Goal: Information Seeking & Learning: Learn about a topic

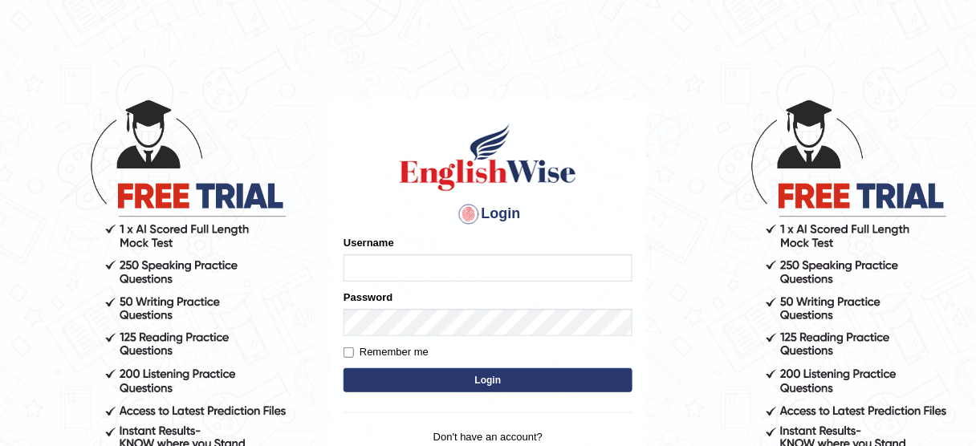
type input "susmitas_parramatta"
click at [474, 382] on button "Login" at bounding box center [488, 381] width 289 height 24
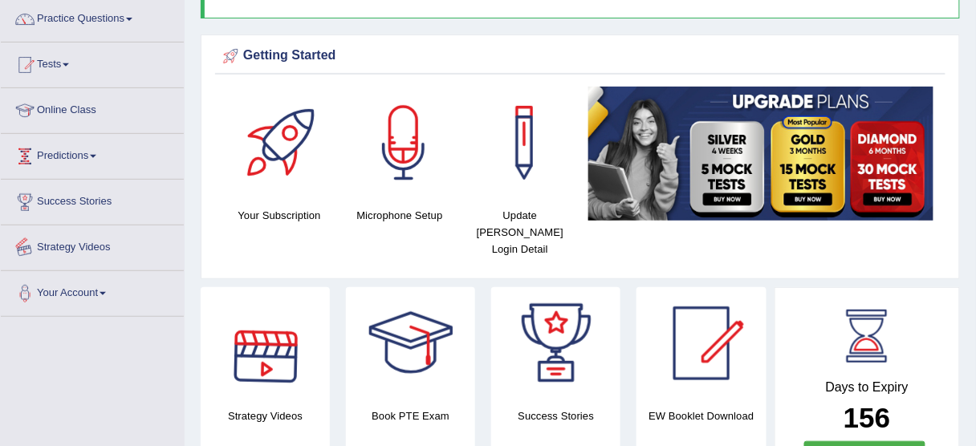
scroll to position [64, 0]
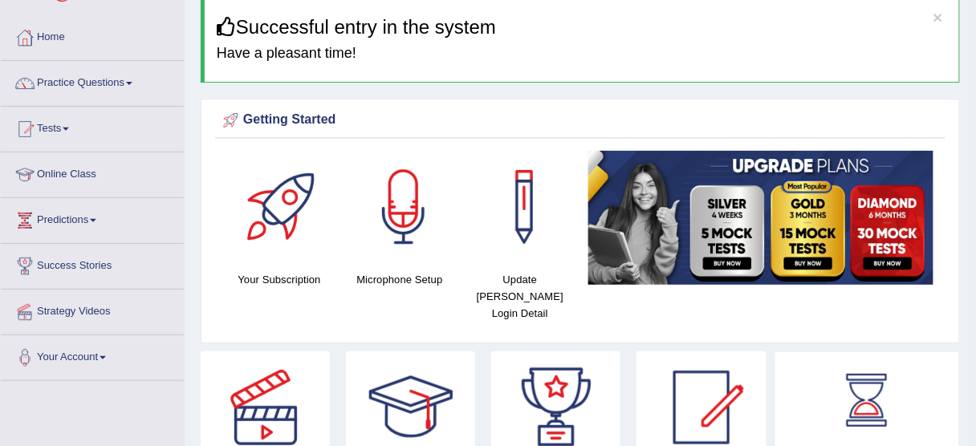
click at [80, 84] on link "Practice Questions" at bounding box center [92, 81] width 183 height 40
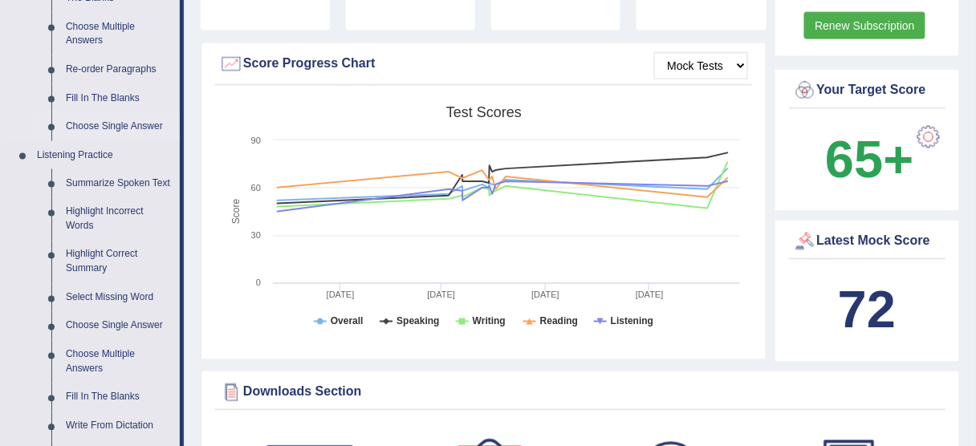
scroll to position [385, 0]
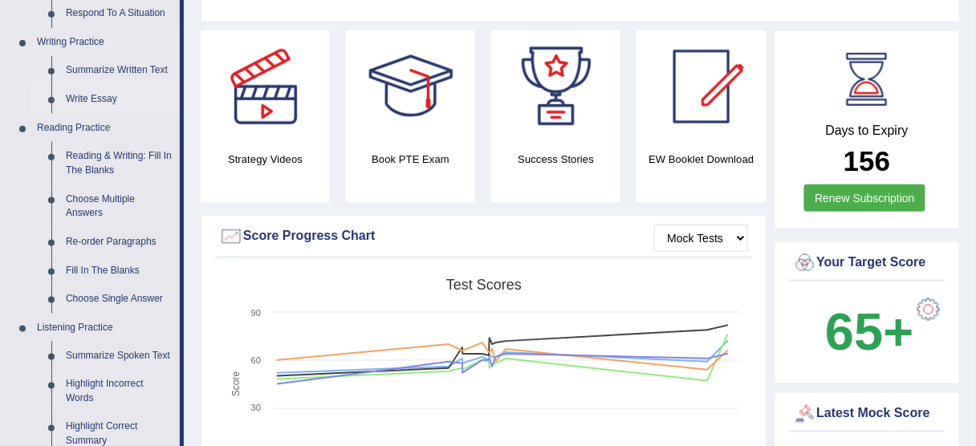
click at [87, 96] on link "Write Essay" at bounding box center [119, 99] width 121 height 29
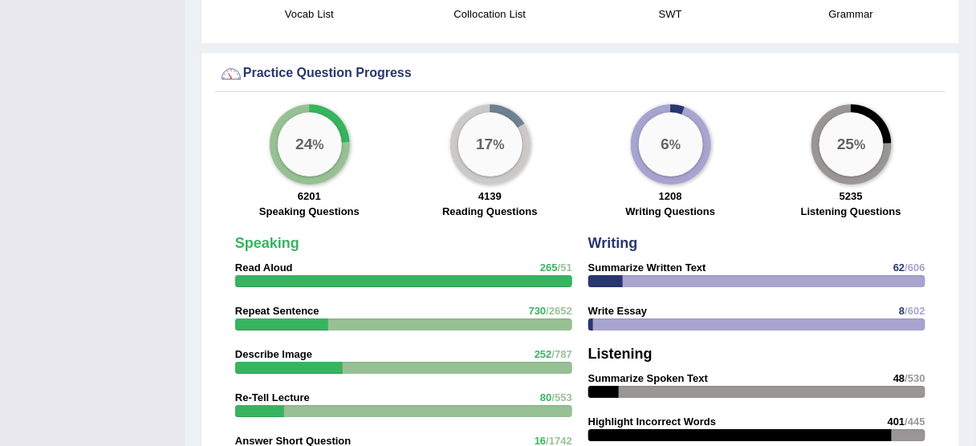
scroll to position [1216, 0]
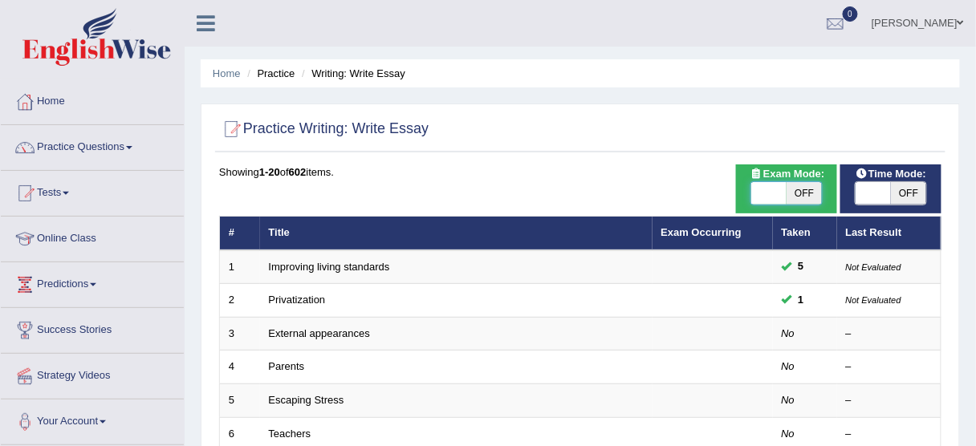
click at [764, 190] on span at bounding box center [769, 193] width 35 height 22
checkbox input "true"
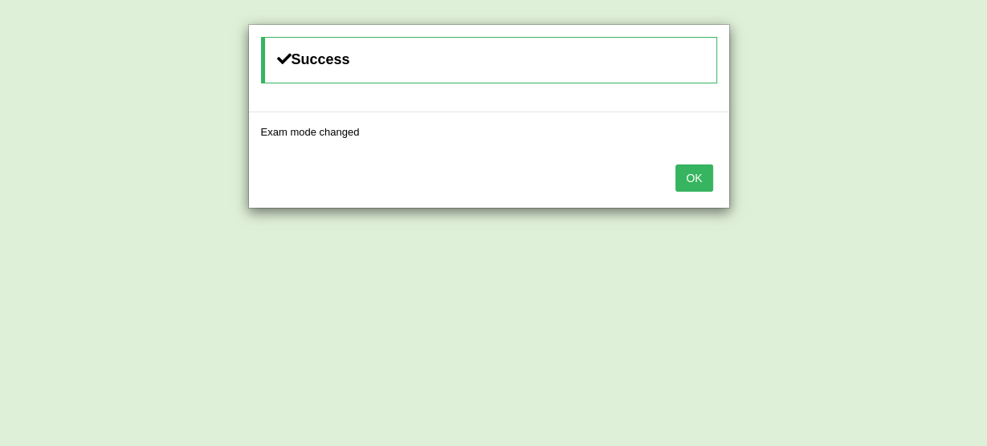
click at [698, 177] on button "OK" at bounding box center [693, 178] width 37 height 27
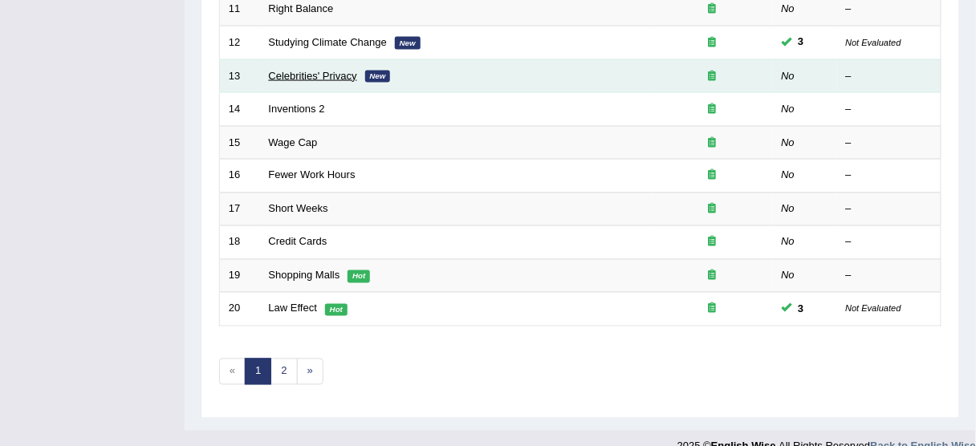
scroll to position [609, 0]
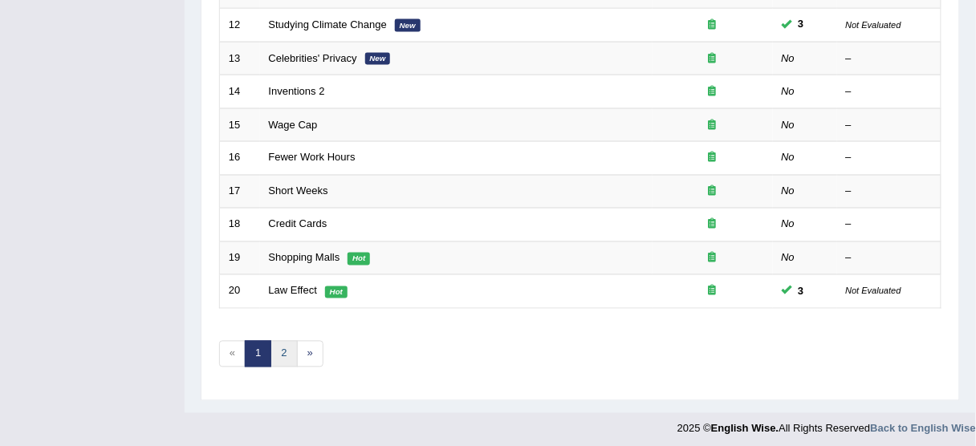
click at [278, 343] on link "2" at bounding box center [284, 354] width 26 height 26
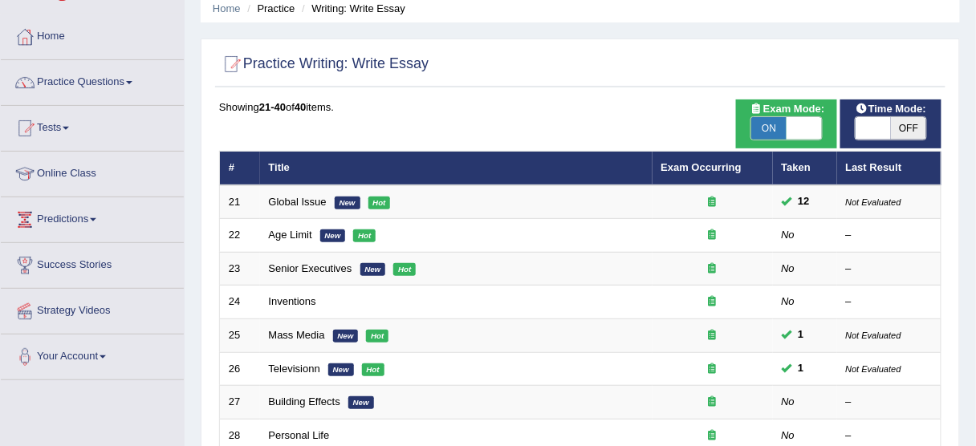
scroll to position [128, 0]
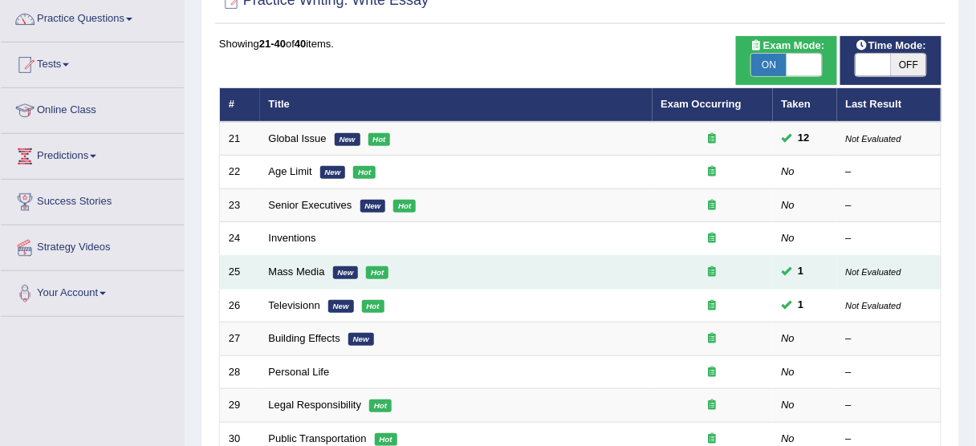
click at [296, 262] on td "Mass Media New Hot" at bounding box center [456, 273] width 393 height 34
click at [309, 267] on link "Mass Media" at bounding box center [297, 272] width 56 height 12
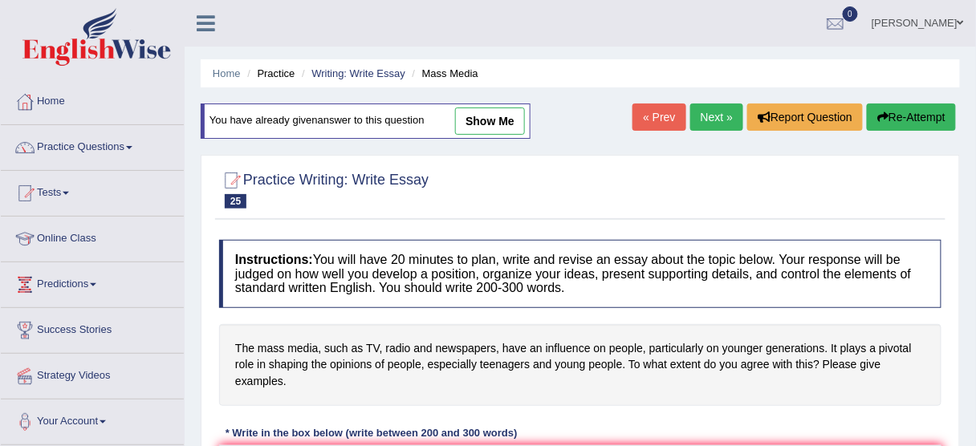
click at [489, 118] on link "show me" at bounding box center [490, 121] width 70 height 27
type textarea "Mass media—such as television, radio, and newspapers—has a profound influence o…"
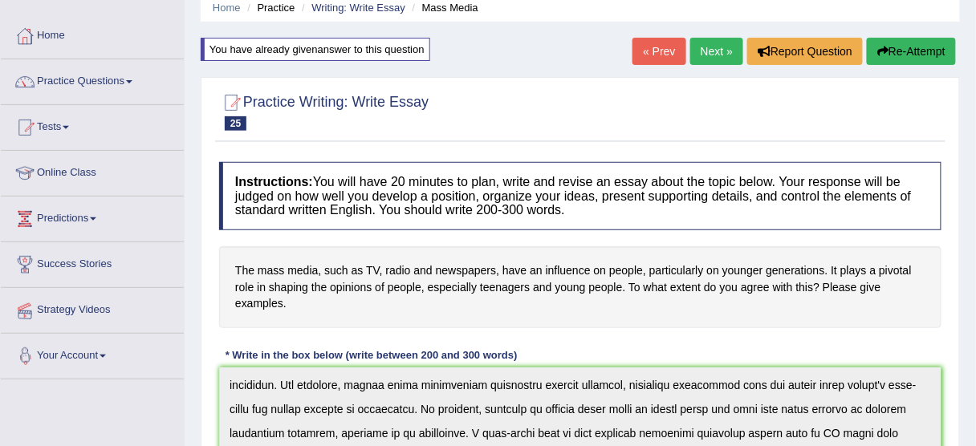
scroll to position [64, 0]
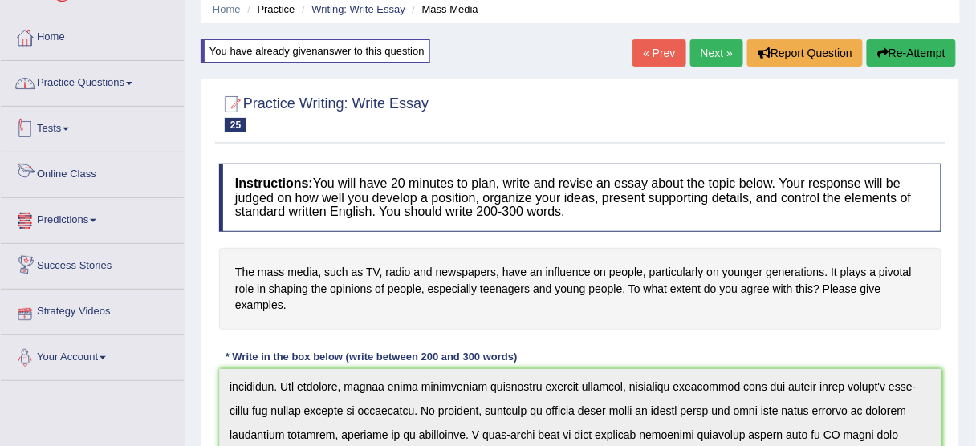
click at [79, 69] on link "Practice Questions" at bounding box center [92, 81] width 183 height 40
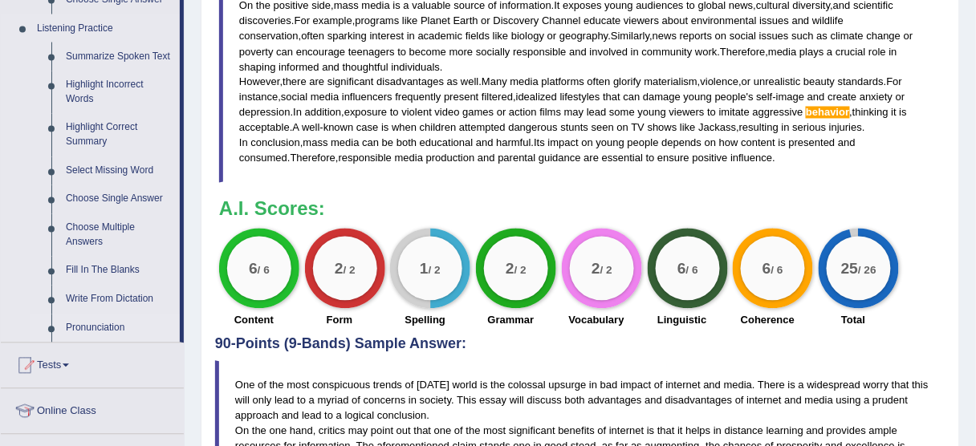
scroll to position [707, 0]
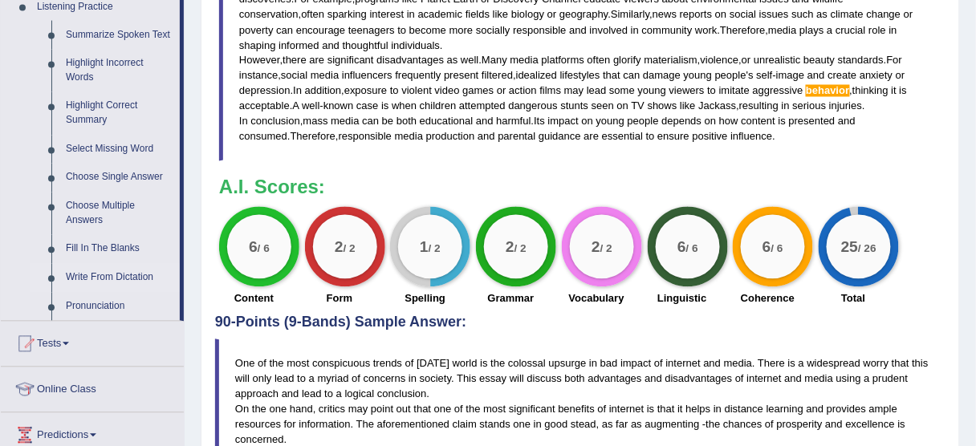
click at [96, 279] on link "Write From Dictation" at bounding box center [119, 278] width 121 height 29
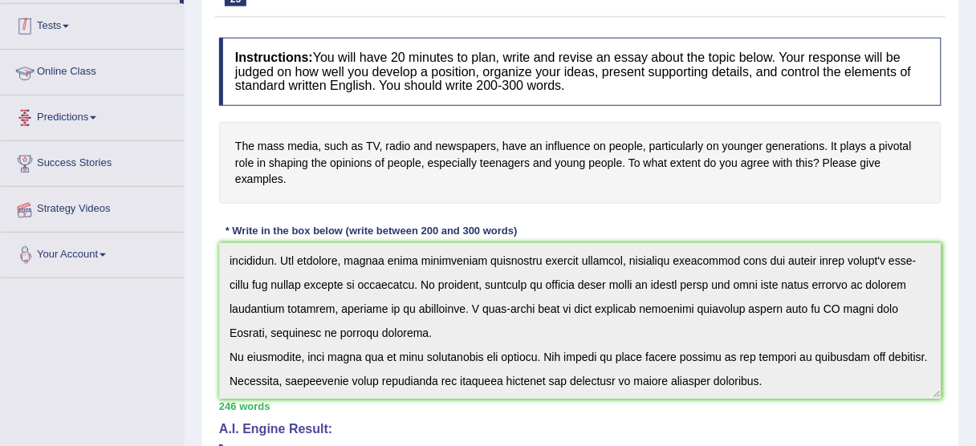
scroll to position [272, 0]
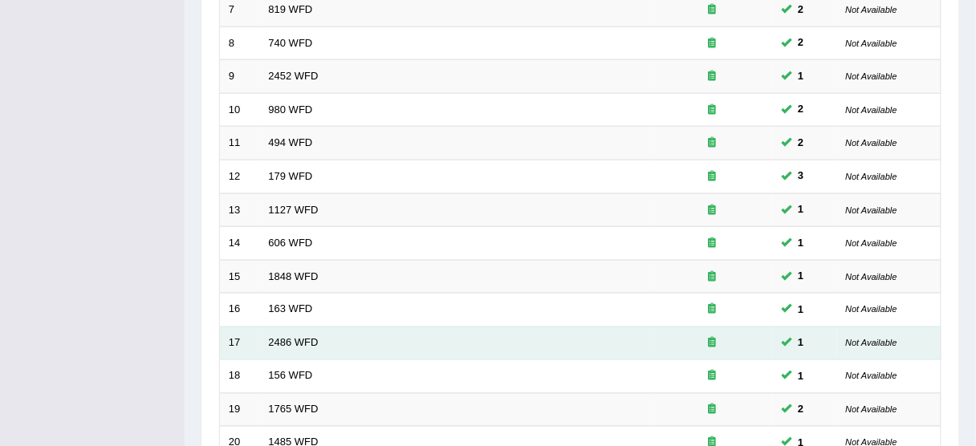
scroll to position [609, 0]
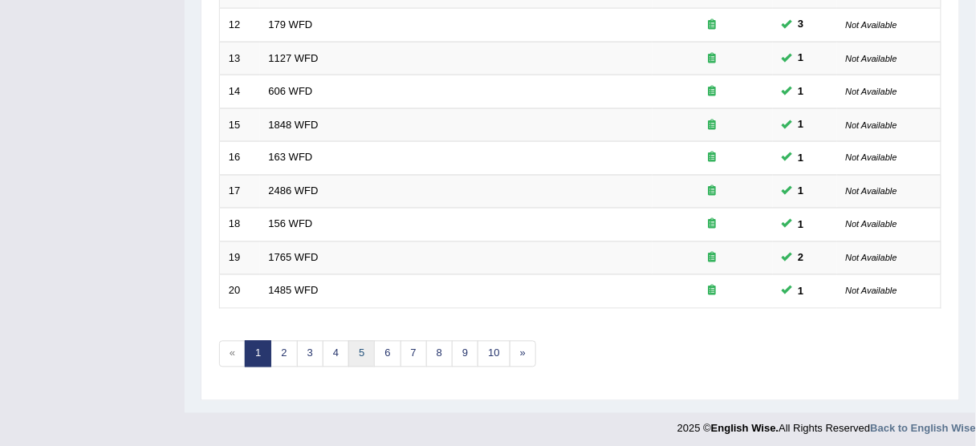
click at [365, 349] on link "5" at bounding box center [362, 354] width 26 height 26
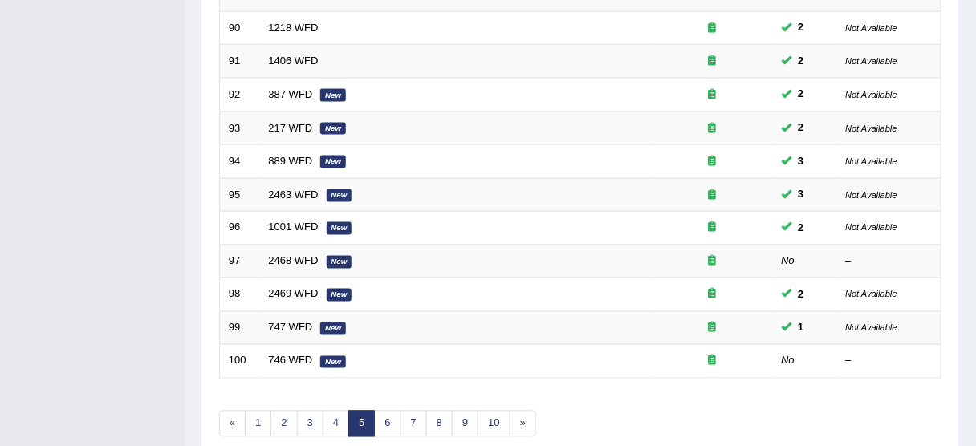
scroll to position [609, 0]
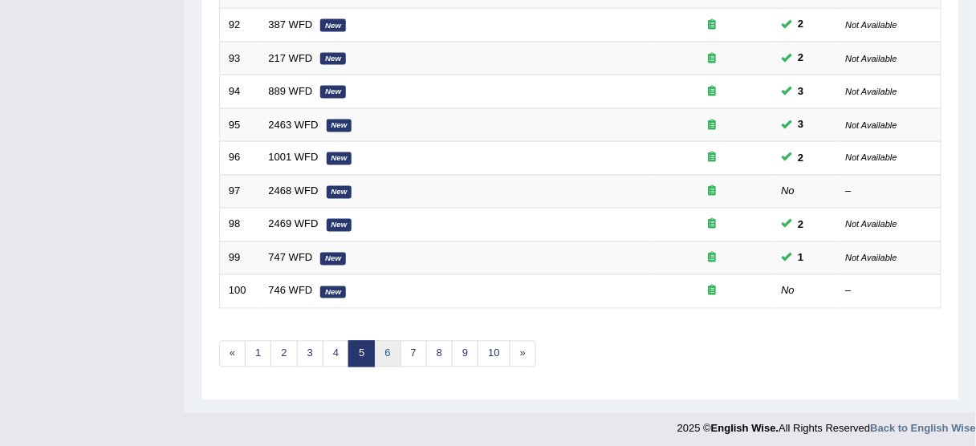
click at [381, 346] on link "6" at bounding box center [387, 354] width 26 height 26
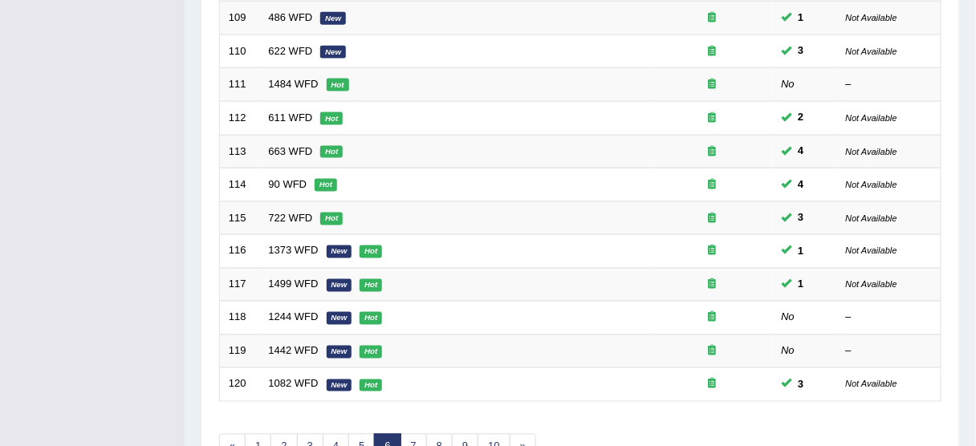
scroll to position [609, 0]
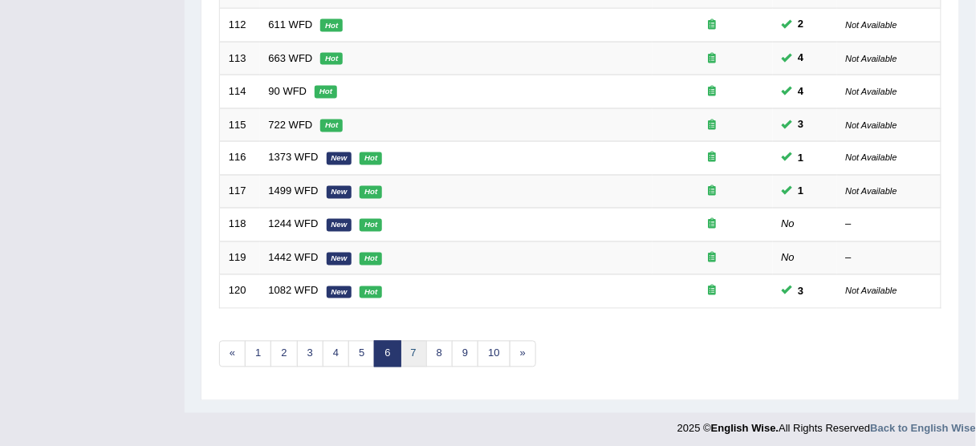
click at [408, 348] on link "7" at bounding box center [414, 354] width 26 height 26
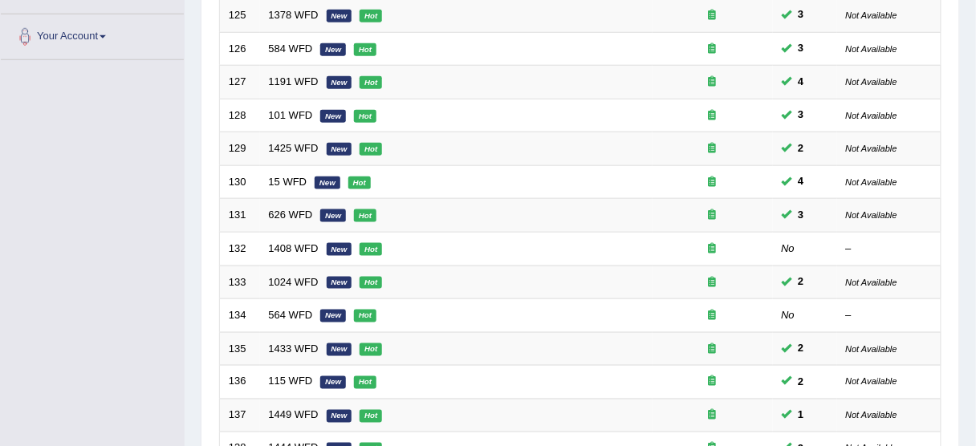
scroll to position [609, 0]
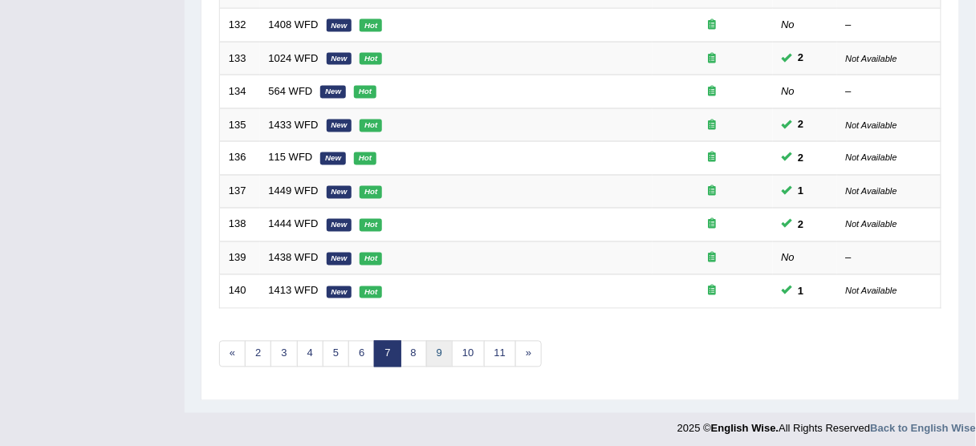
click at [426, 346] on link "9" at bounding box center [439, 354] width 26 height 26
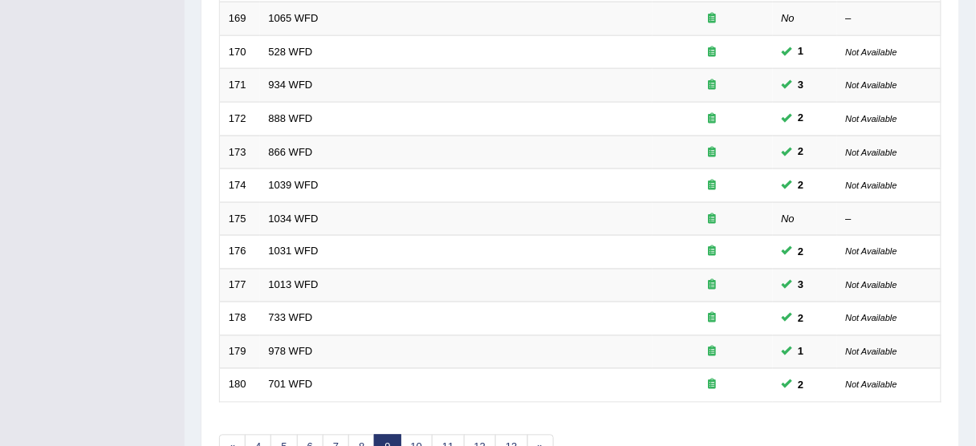
scroll to position [609, 0]
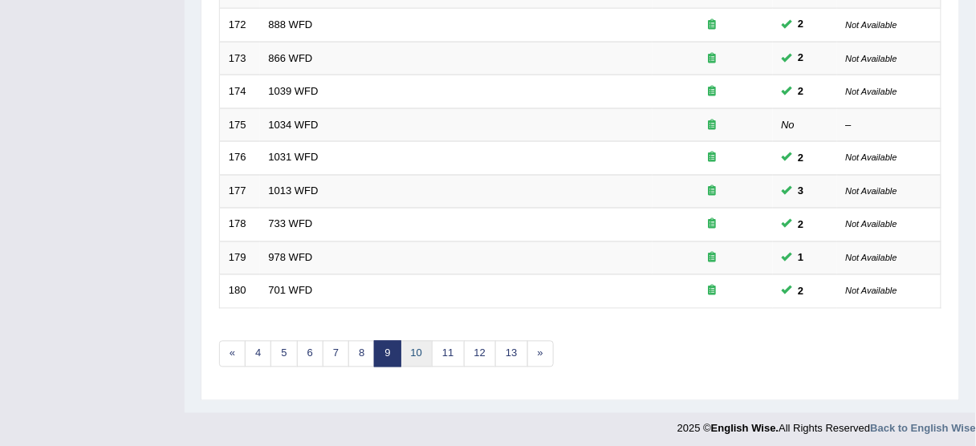
click at [418, 345] on link "10" at bounding box center [417, 354] width 32 height 26
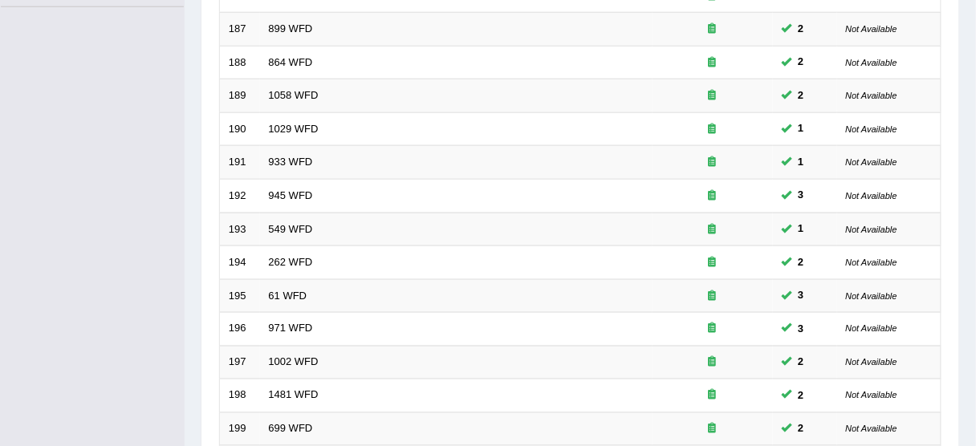
scroll to position [609, 0]
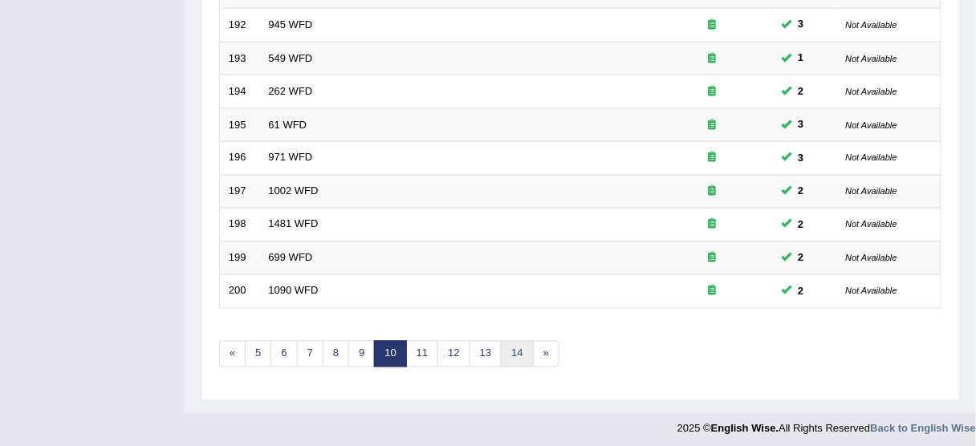
click at [502, 348] on link "14" at bounding box center [517, 354] width 32 height 26
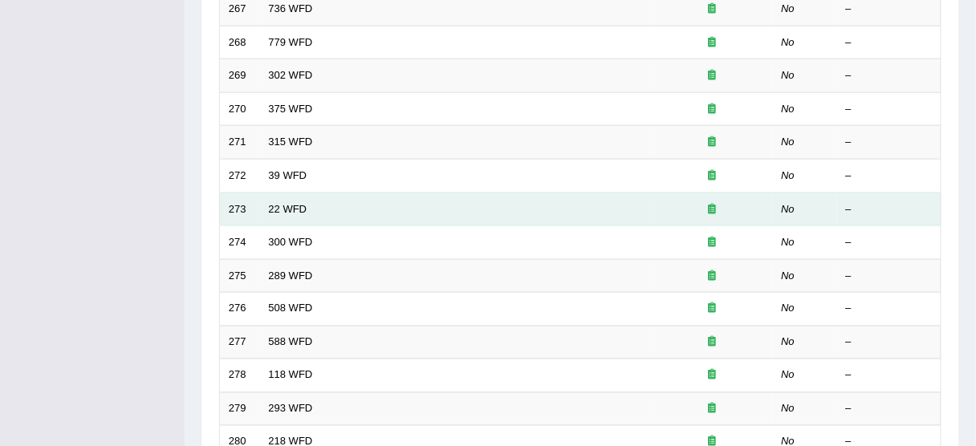
scroll to position [609, 0]
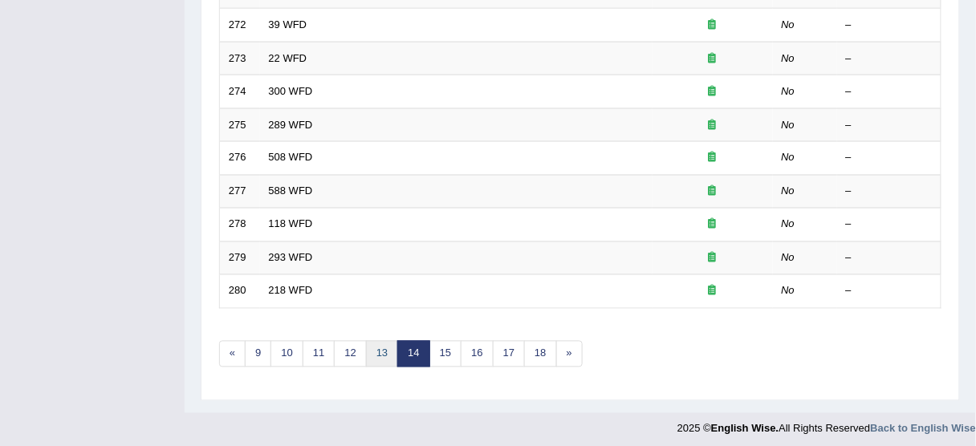
click at [377, 341] on link "13" at bounding box center [382, 354] width 32 height 26
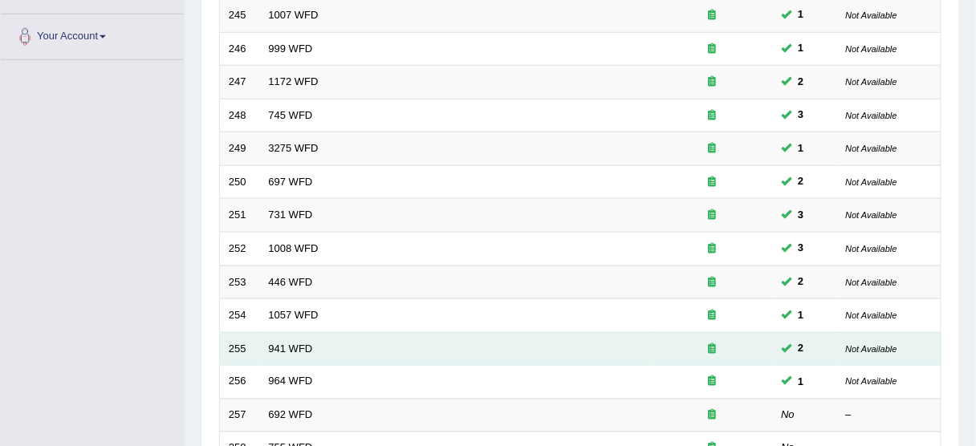
scroll to position [609, 0]
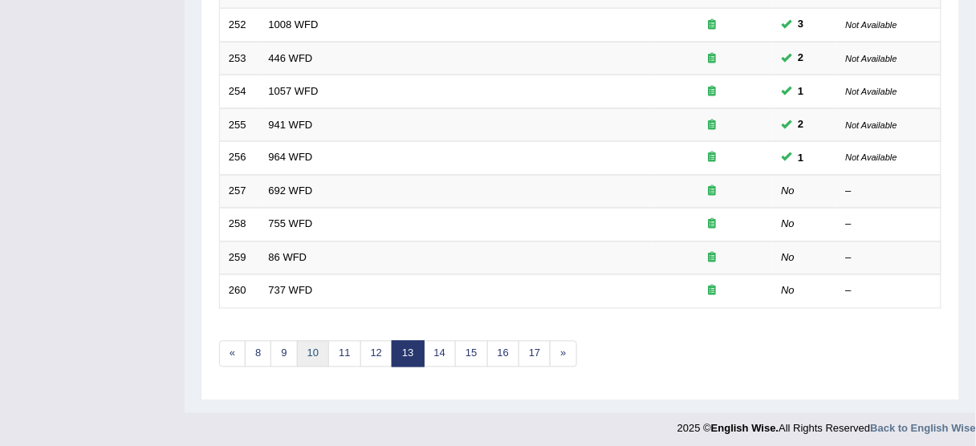
click at [311, 344] on link "10" at bounding box center [313, 354] width 32 height 26
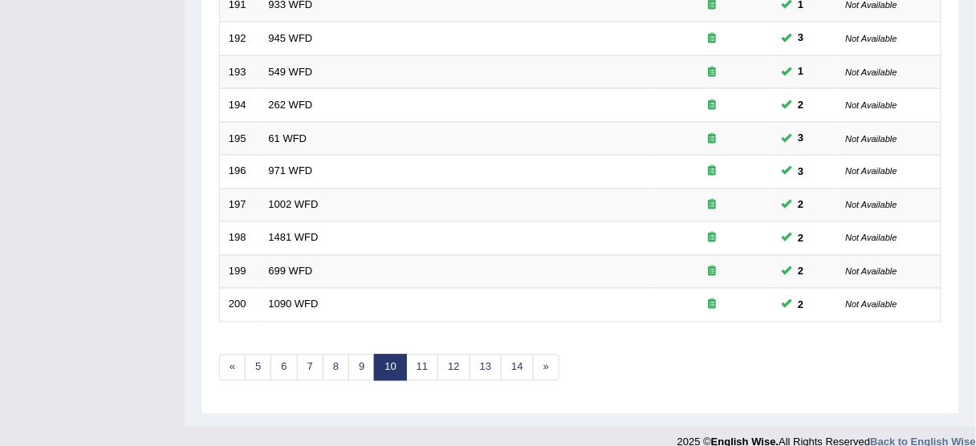
scroll to position [609, 0]
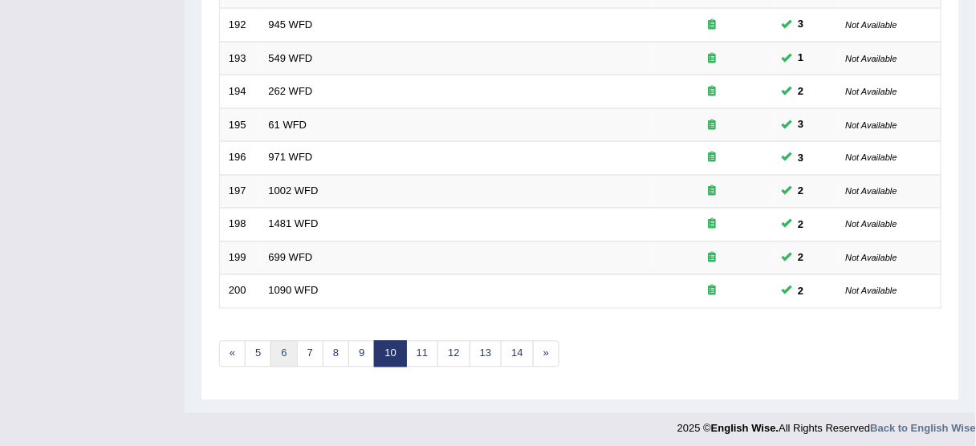
click at [286, 344] on link "6" at bounding box center [284, 354] width 26 height 26
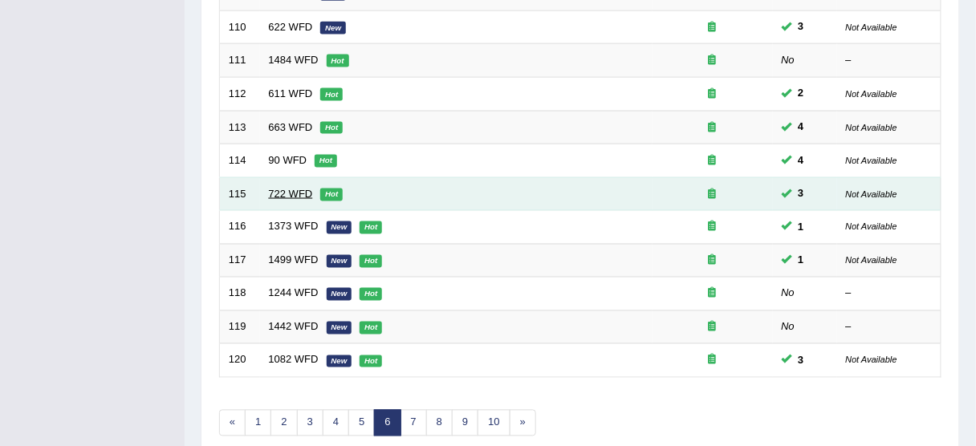
scroll to position [578, 0]
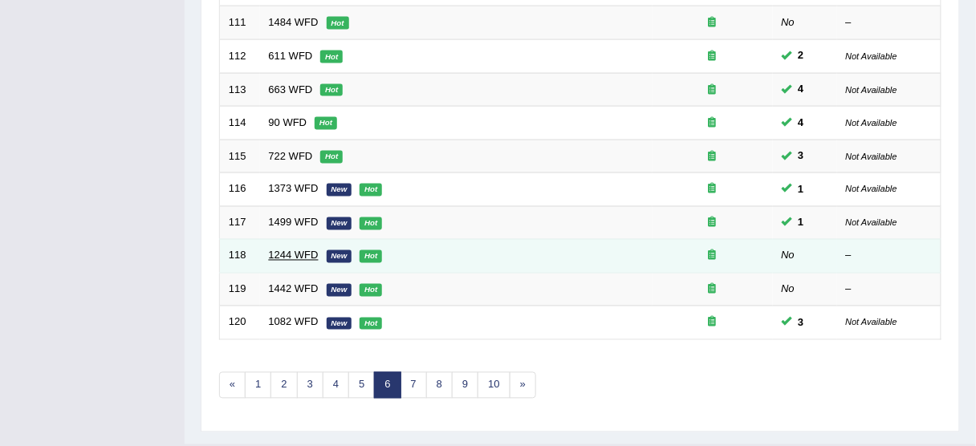
click at [305, 252] on link "1244 WFD" at bounding box center [294, 256] width 50 height 12
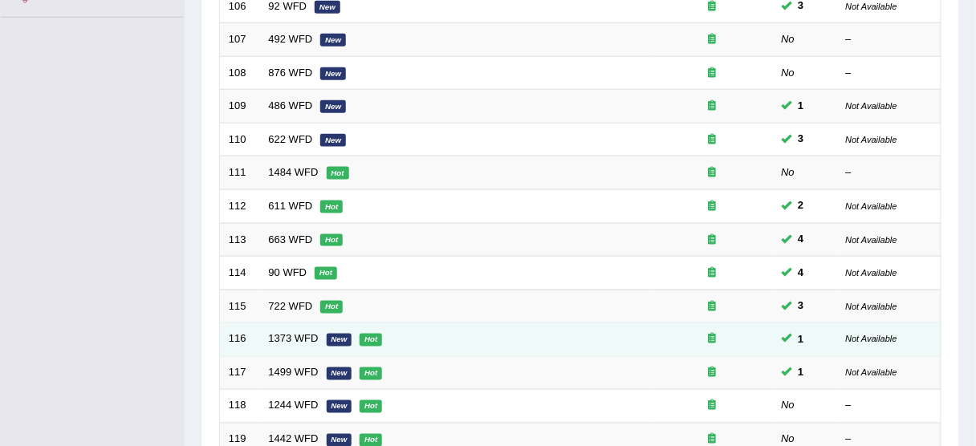
scroll to position [578, 0]
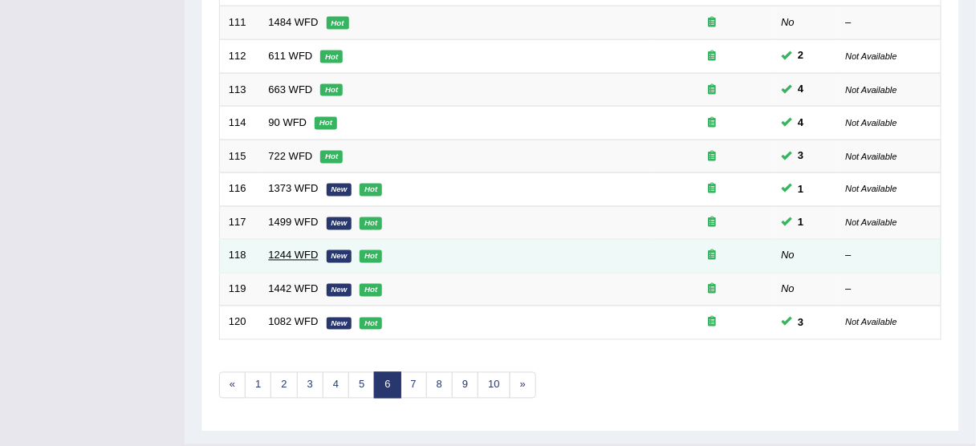
click at [306, 250] on link "1244 WFD" at bounding box center [294, 256] width 50 height 12
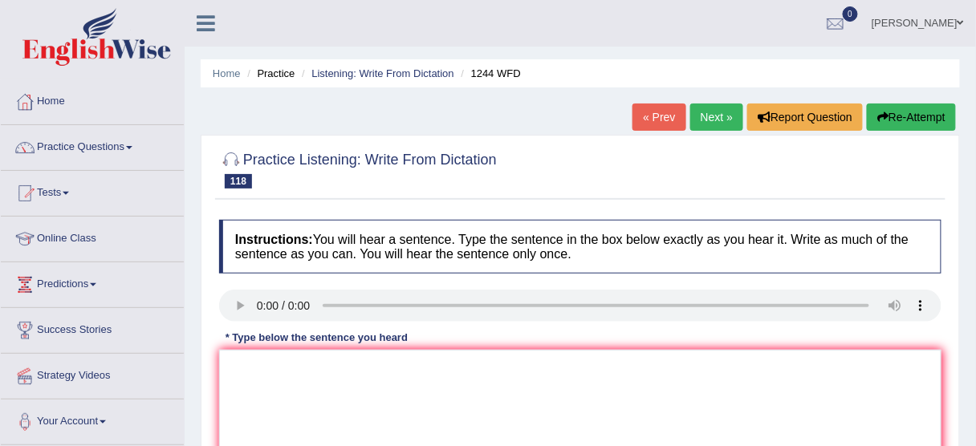
click at [661, 164] on div at bounding box center [580, 169] width 723 height 49
click at [245, 359] on textarea at bounding box center [580, 428] width 723 height 156
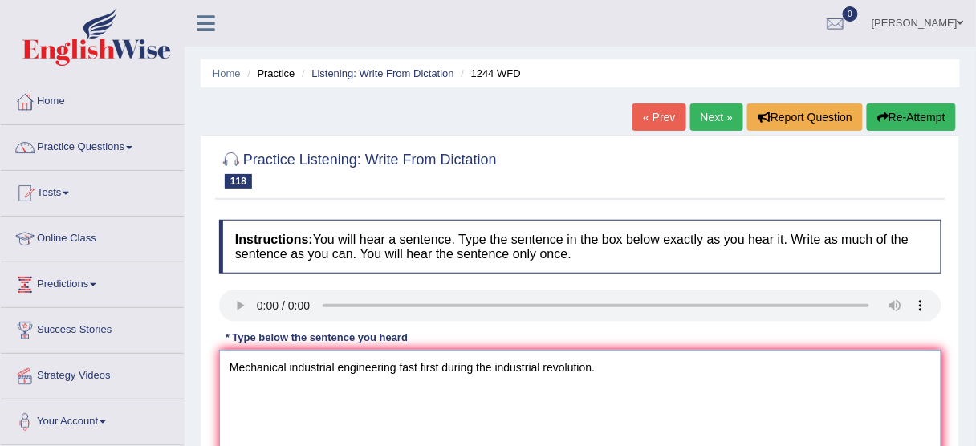
click at [417, 366] on textarea "Mechanical industrial engineering fast first during the industrial revolution." at bounding box center [580, 428] width 723 height 156
click at [593, 363] on textarea "Mechanical industrial engineering fast first during the industrial revolution." at bounding box center [580, 428] width 723 height 156
click at [591, 365] on textarea "Mechanical industrial engineering fast first during the industrial revolution." at bounding box center [580, 428] width 723 height 156
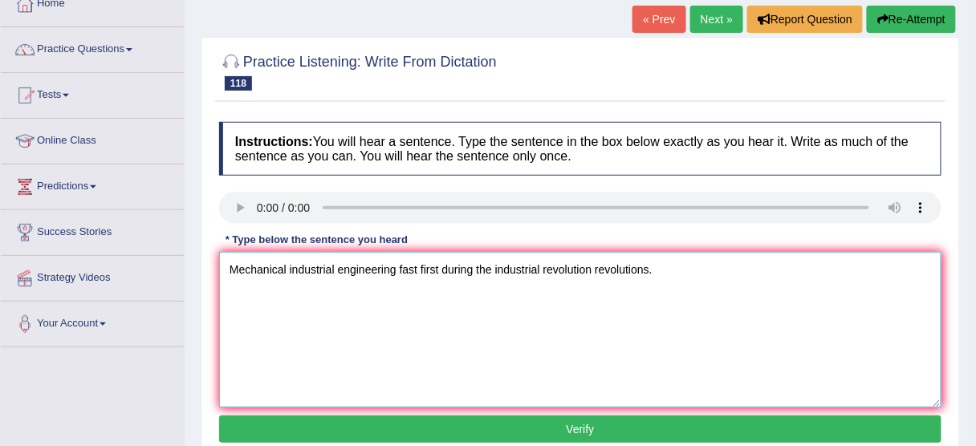
scroll to position [128, 0]
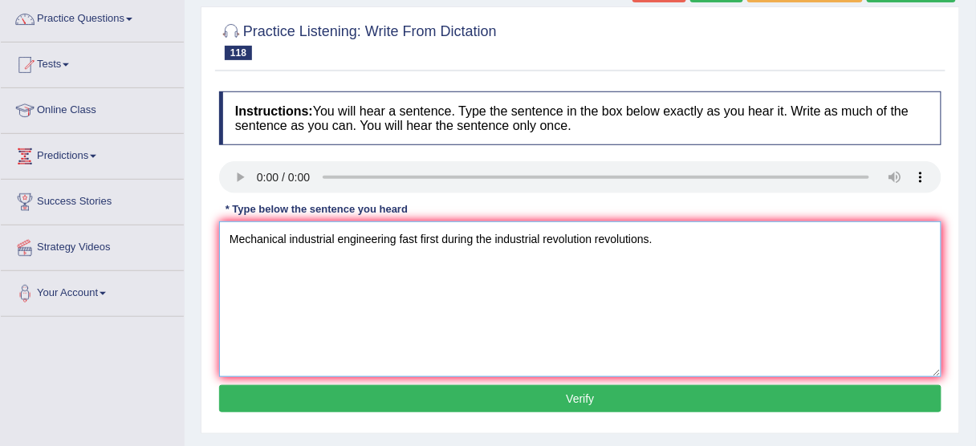
type textarea "Mechanical industrial engineering fast first during the industrial revolution r…"
click at [520, 400] on button "Verify" at bounding box center [580, 398] width 723 height 27
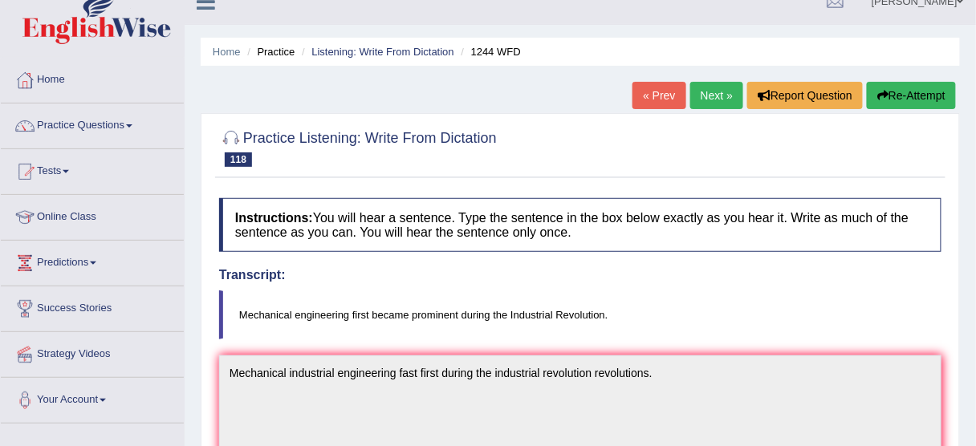
scroll to position [0, 0]
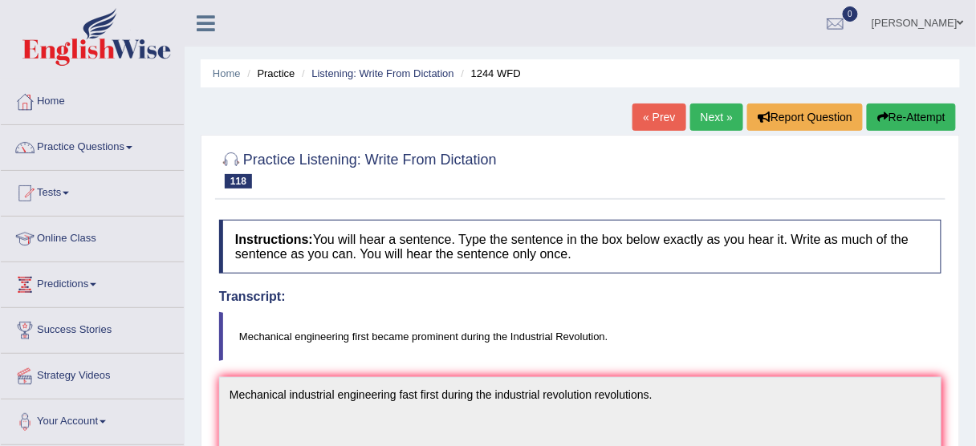
click at [911, 121] on button "Re-Attempt" at bounding box center [911, 117] width 89 height 27
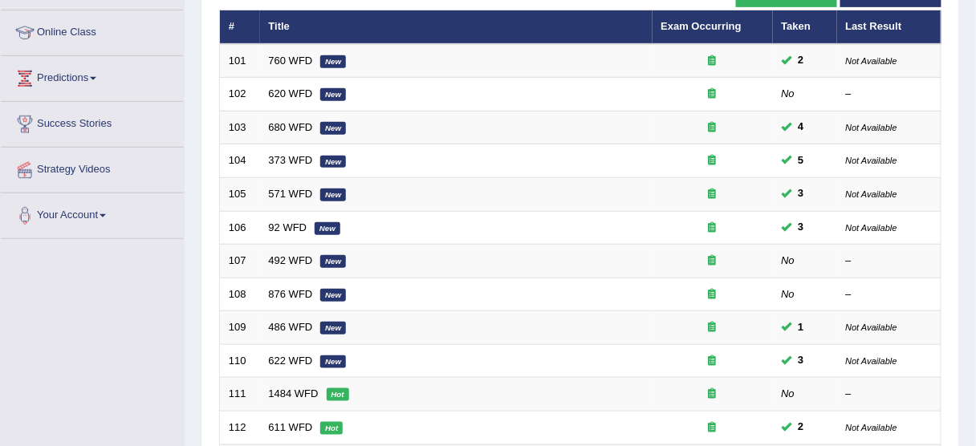
scroll to position [64, 0]
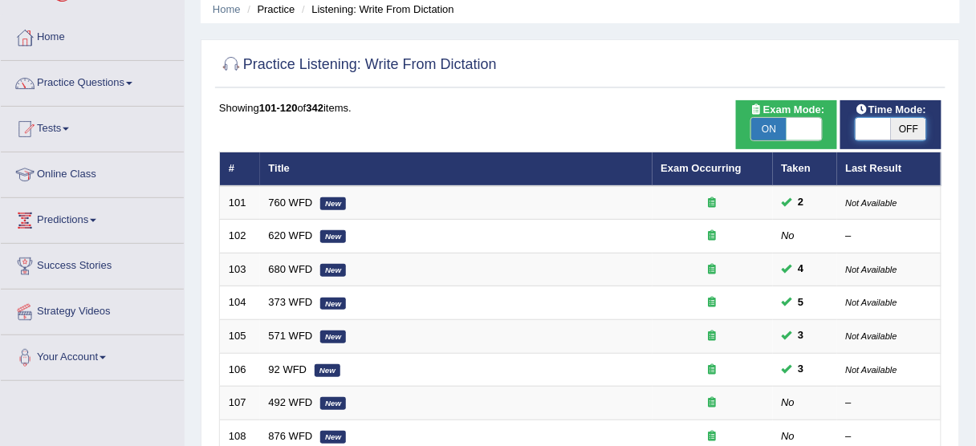
click at [861, 124] on span at bounding box center [873, 129] width 35 height 22
checkbox input "true"
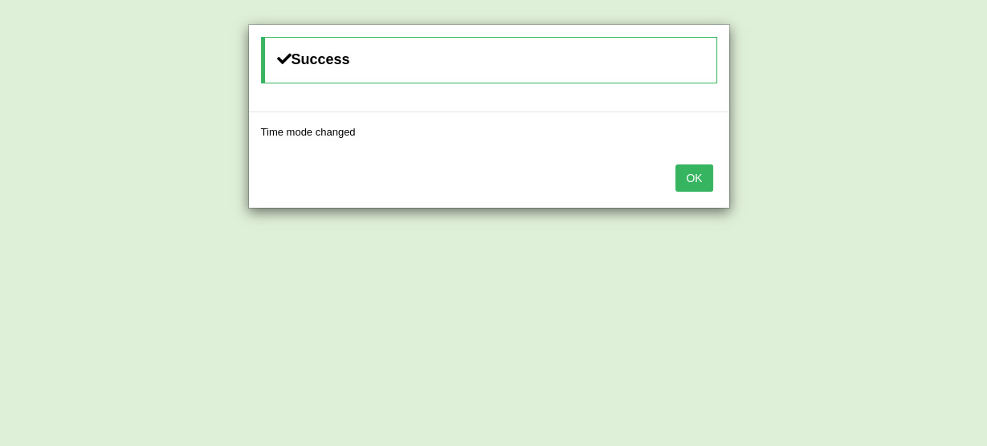
click at [699, 169] on button "OK" at bounding box center [693, 178] width 37 height 27
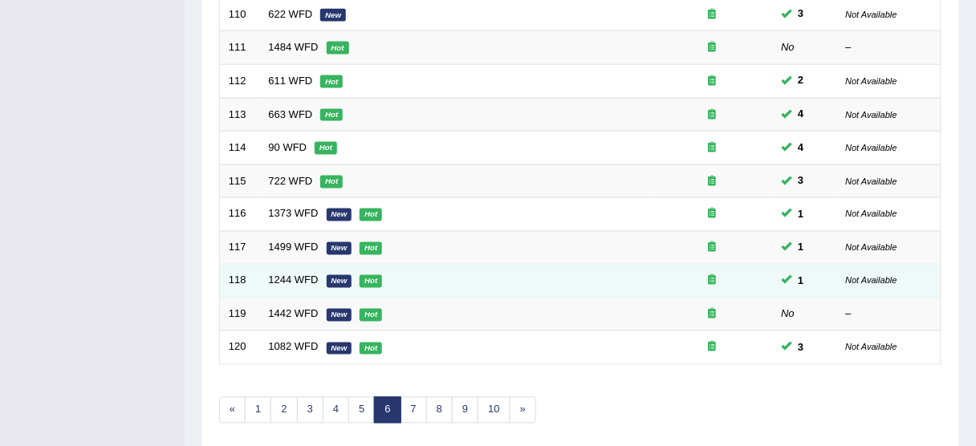
scroll to position [578, 0]
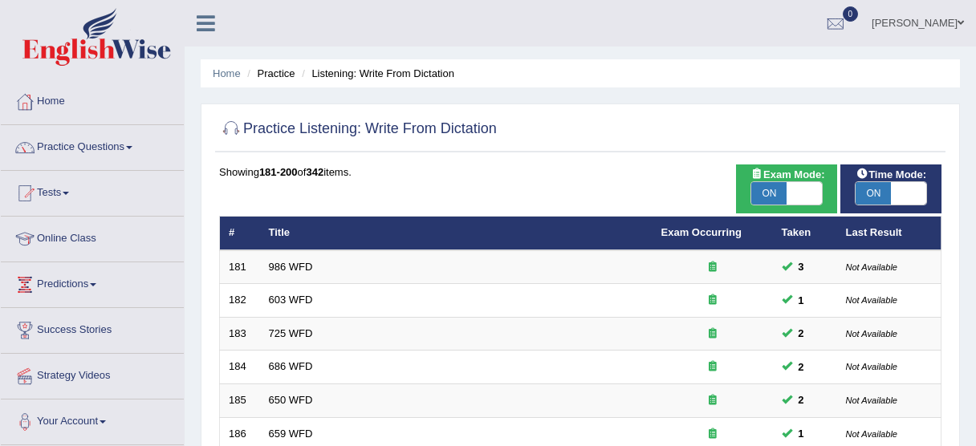
scroll to position [609, 0]
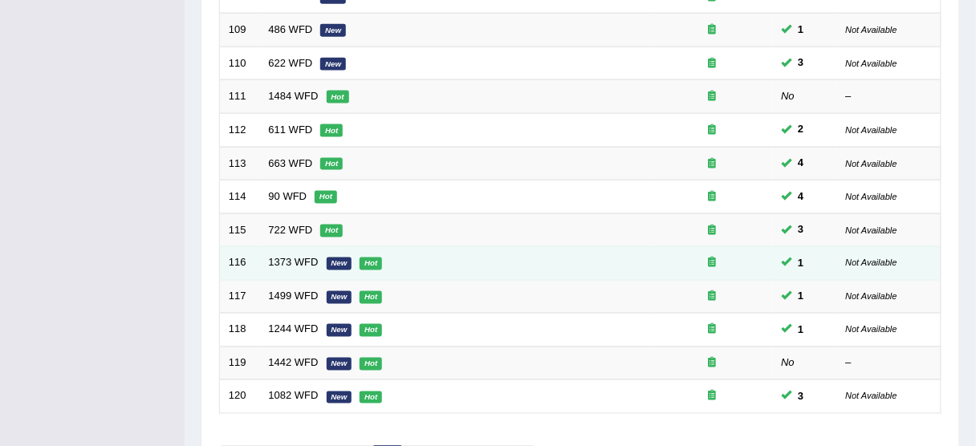
scroll to position [514, 0]
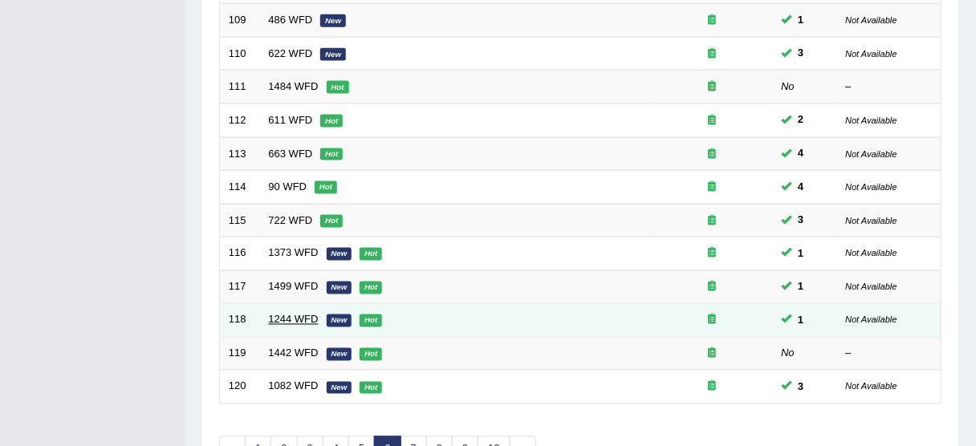
click at [287, 315] on link "1244 WFD" at bounding box center [294, 320] width 50 height 12
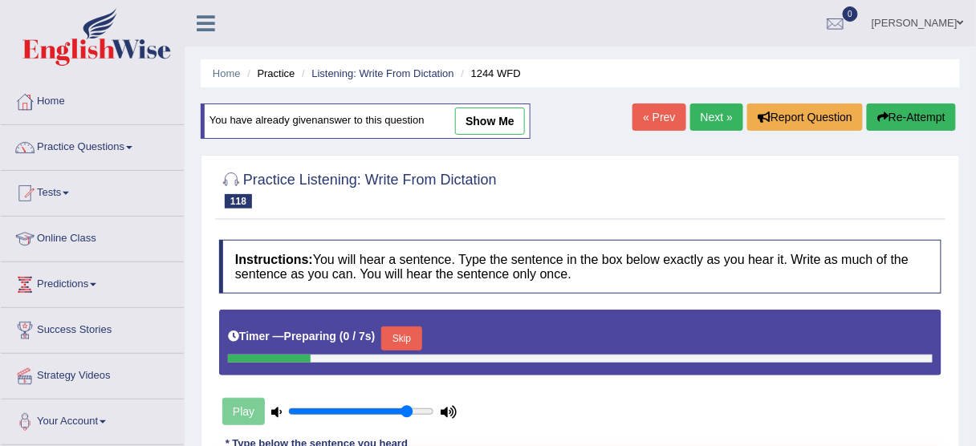
click at [404, 340] on button "Skip" at bounding box center [401, 339] width 40 height 24
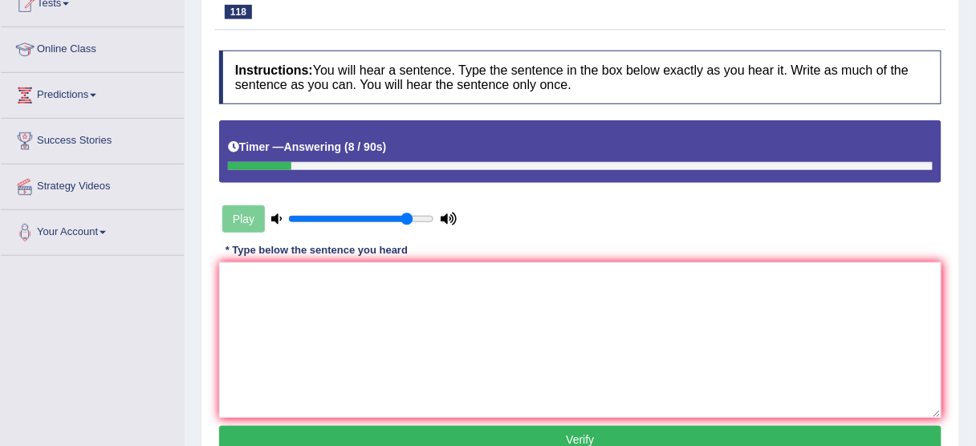
scroll to position [193, 0]
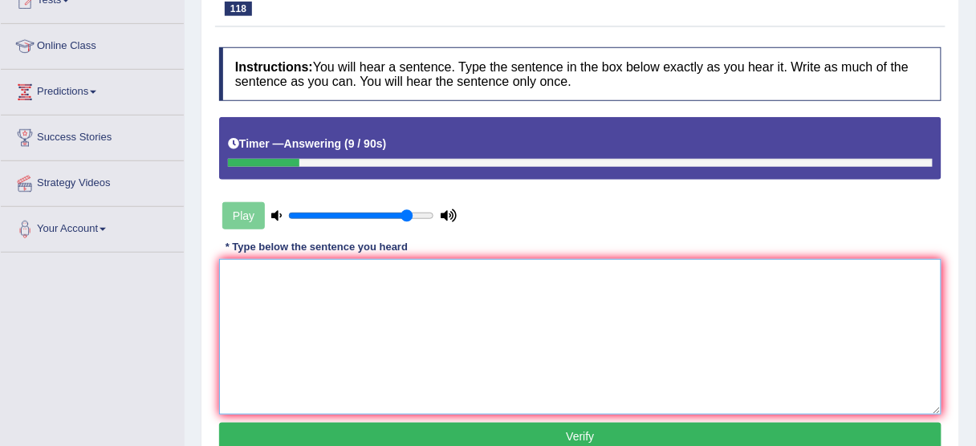
click at [416, 306] on textarea at bounding box center [580, 337] width 723 height 156
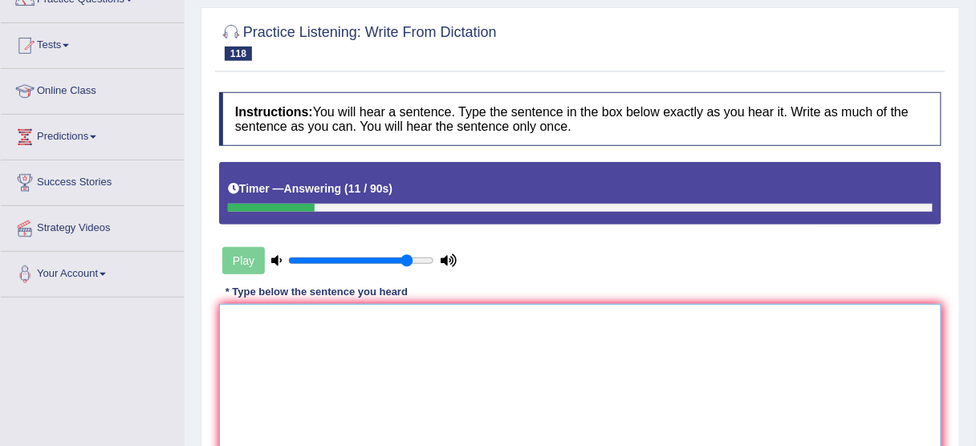
scroll to position [0, 0]
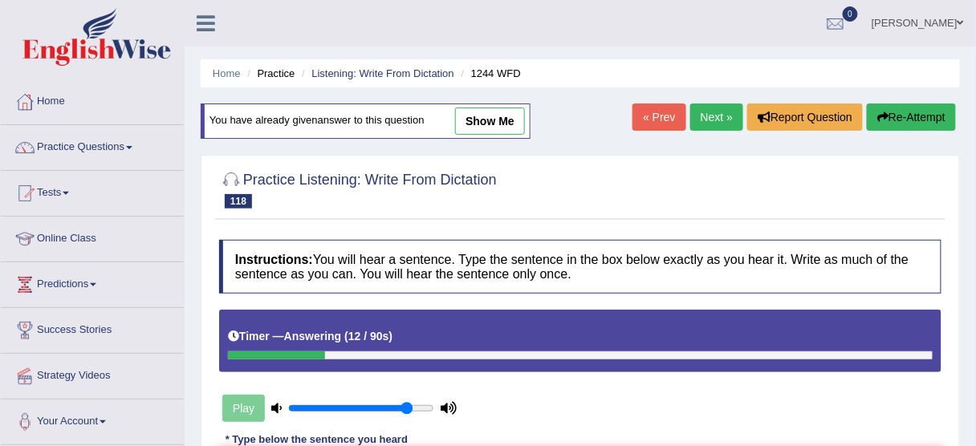
click at [928, 113] on button "Re-Attempt" at bounding box center [911, 117] width 89 height 27
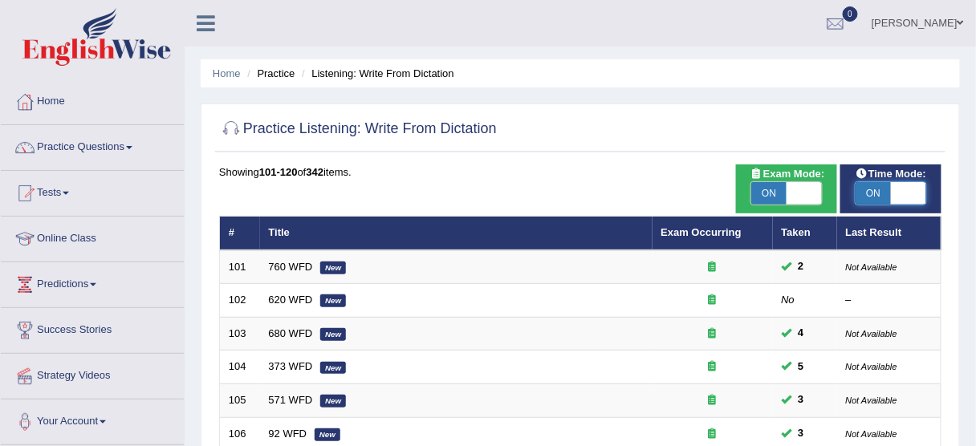
click at [919, 194] on span at bounding box center [908, 193] width 35 height 22
checkbox input "false"
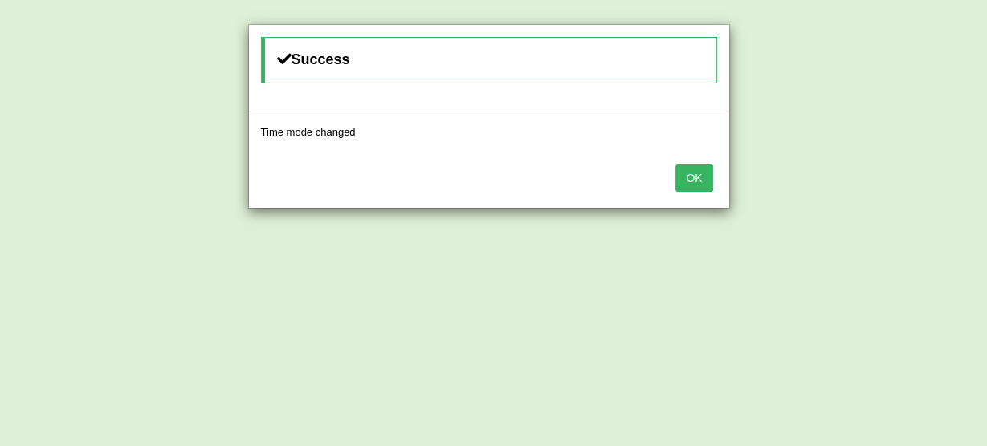
click at [696, 170] on button "OK" at bounding box center [693, 178] width 37 height 27
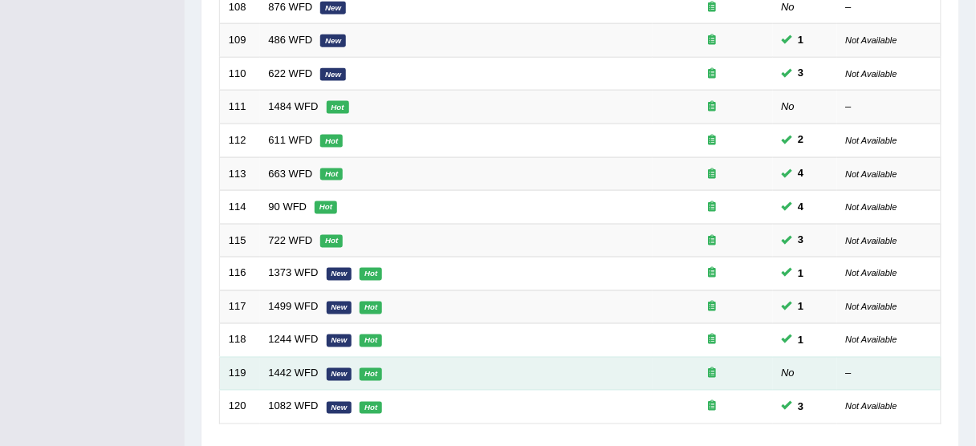
scroll to position [514, 0]
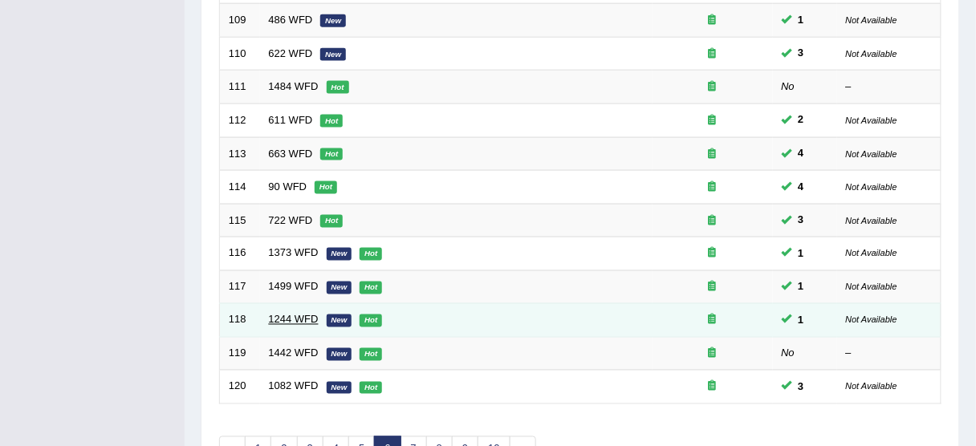
click at [295, 316] on link "1244 WFD" at bounding box center [294, 320] width 50 height 12
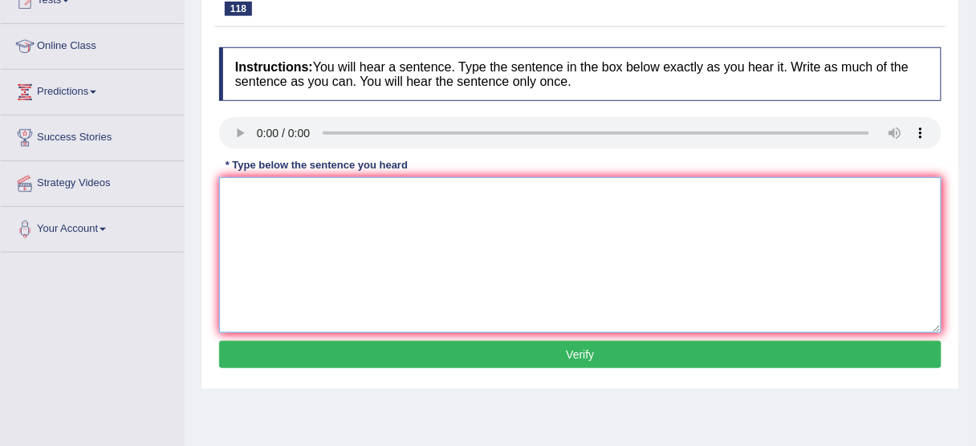
click at [275, 197] on textarea at bounding box center [580, 255] width 723 height 156
drag, startPoint x: 277, startPoint y: 212, endPoint x: 280, endPoint y: 202, distance: 10.2
click at [277, 212] on textarea at bounding box center [580, 255] width 723 height 156
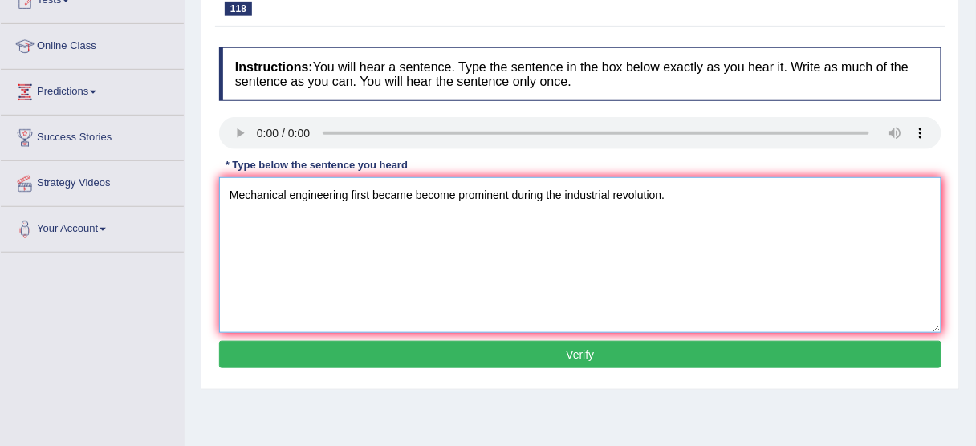
click at [369, 190] on textarea "Mechanical engineering first became become prominent during the industrial revo…" at bounding box center [580, 255] width 723 height 156
click at [569, 194] on textarea "Mechanical engineering first became become prominent during the industrial revo…" at bounding box center [580, 255] width 723 height 156
click at [730, 194] on textarea "Mechanical engineering first became become prominent during the industrial revo…" at bounding box center [580, 255] width 723 height 156
type textarea "Mechanical engineering first became become prominent during the industrial revo…"
click at [565, 352] on button "Verify" at bounding box center [580, 354] width 723 height 27
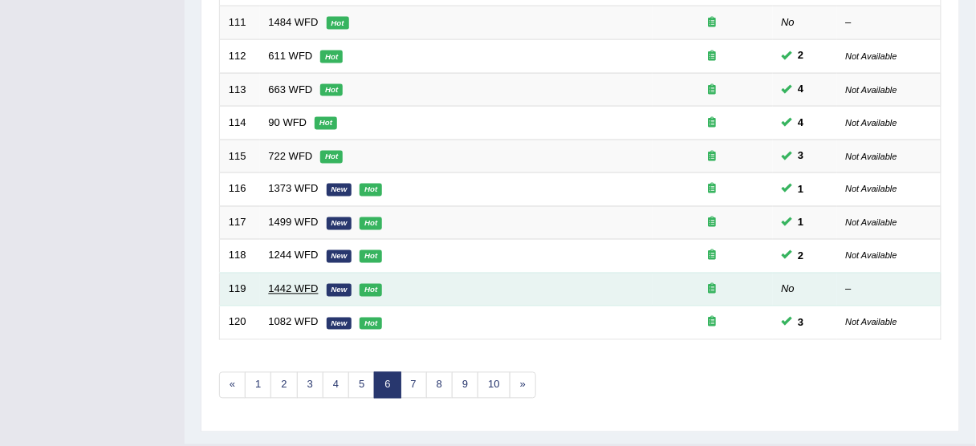
click at [285, 287] on link "1442 WFD" at bounding box center [294, 289] width 50 height 12
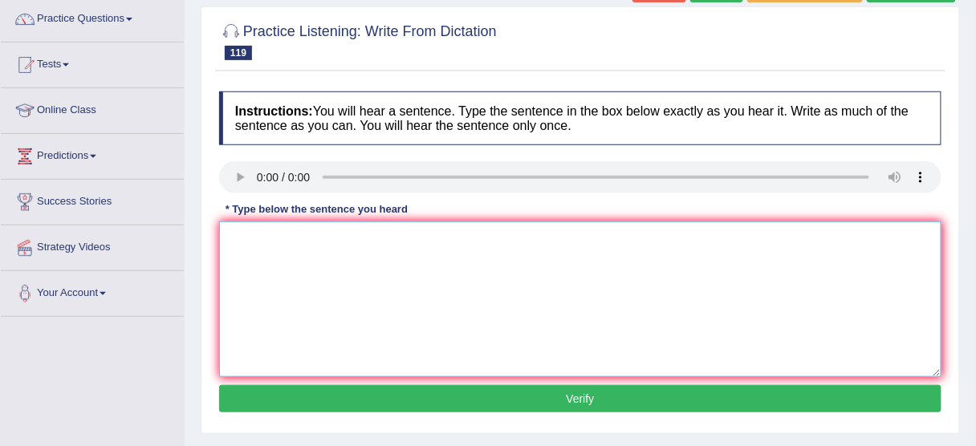
click at [331, 265] on textarea at bounding box center [580, 300] width 723 height 156
click at [328, 236] on textarea "A world reknowned financial management of guest selection." at bounding box center [580, 300] width 723 height 156
click at [327, 237] on textarea "A world reknowned financial management of guest selection." at bounding box center [580, 300] width 723 height 156
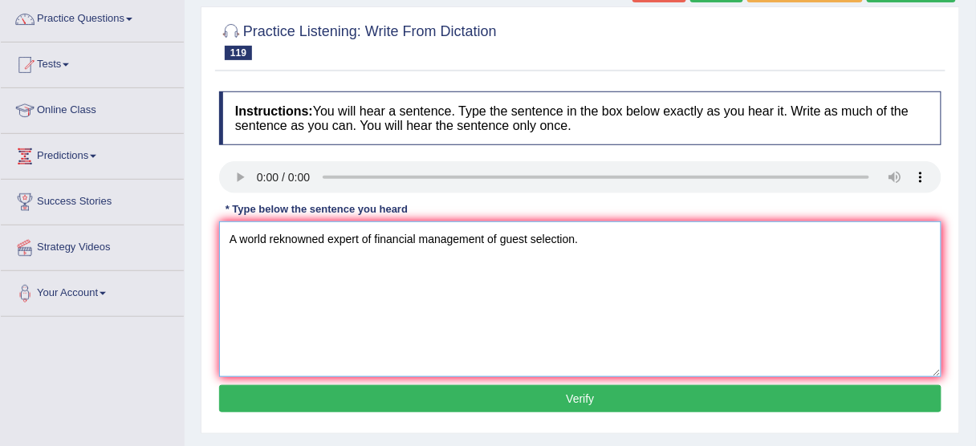
click at [358, 230] on textarea "A world reknowned expert of financial management of guest selection." at bounding box center [580, 300] width 723 height 156
click at [412, 232] on textarea "A world reknowned expert experts of financial management of guest selection." at bounding box center [580, 300] width 723 height 156
click at [638, 234] on textarea "A world reknowned expert experts of the financial management of guest selection." at bounding box center [580, 300] width 723 height 156
click at [635, 234] on textarea "A world reknowned expert experts of the financial management of guest selection." at bounding box center [580, 300] width 723 height 156
type textarea "A world reknowned expert experts of the financial management of guest selection…"
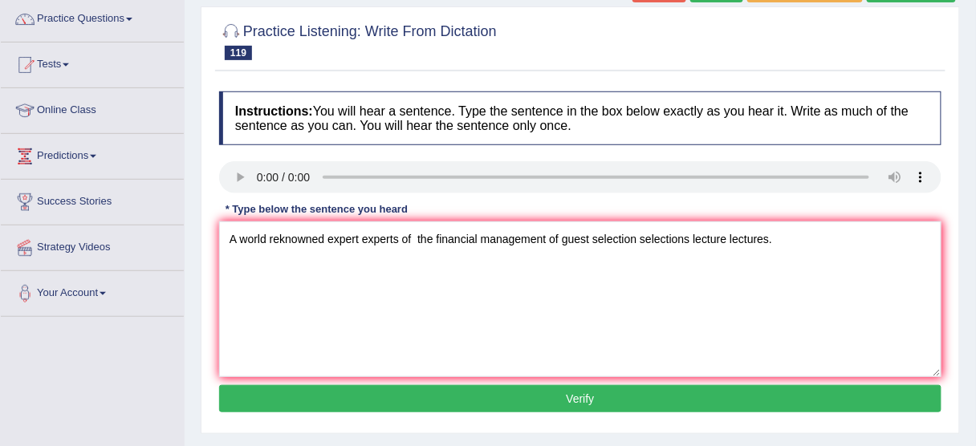
click at [570, 406] on button "Verify" at bounding box center [580, 398] width 723 height 27
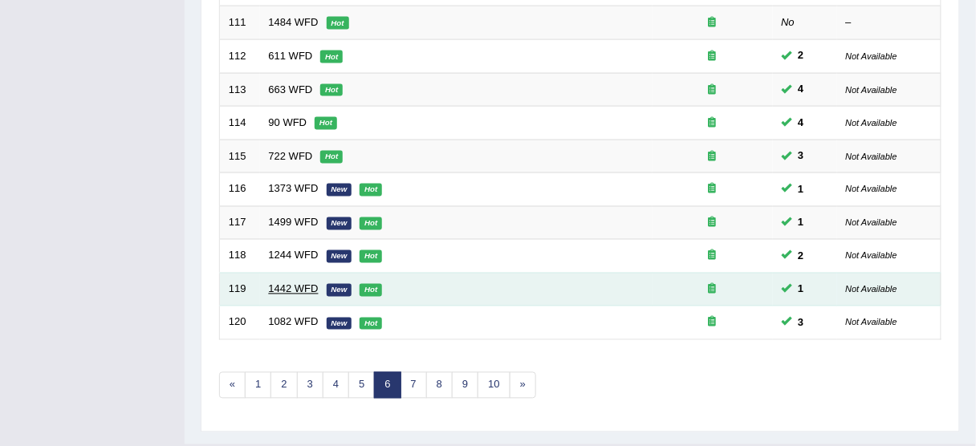
click at [302, 283] on link "1442 WFD" at bounding box center [294, 289] width 50 height 12
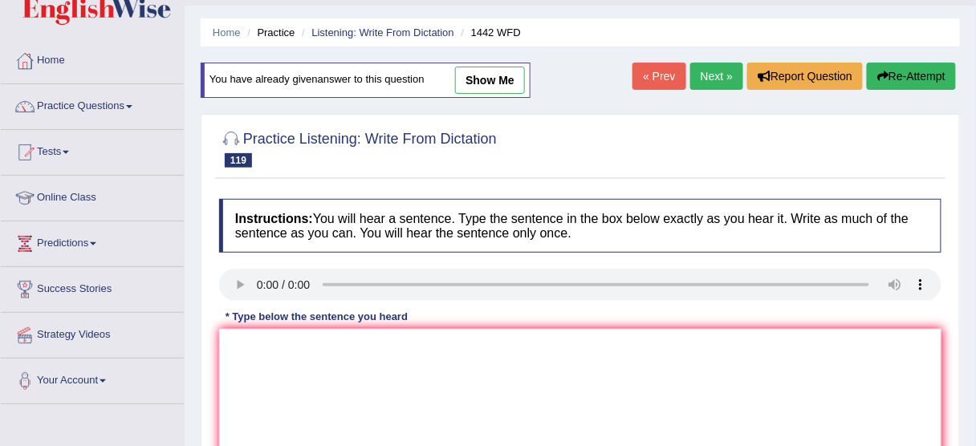
scroll to position [64, 0]
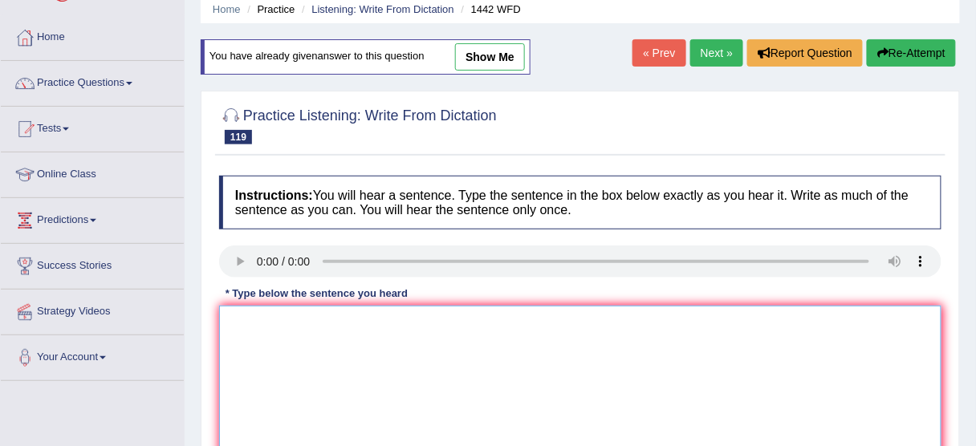
click at [361, 377] on textarea at bounding box center [580, 384] width 723 height 156
click at [334, 346] on textarea at bounding box center [580, 384] width 723 height 156
click at [342, 322] on textarea "A world-reknowned of financial management" at bounding box center [580, 384] width 723 height 156
click at [341, 320] on textarea "A world-reknowned of financial management" at bounding box center [580, 384] width 723 height 156
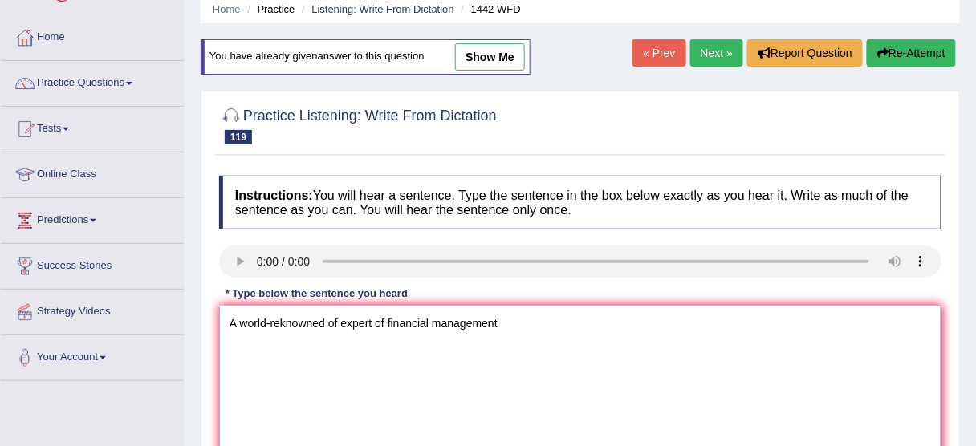
click at [518, 341] on textarea "A world-reknowned of expert of financial management" at bounding box center [580, 384] width 723 height 156
click at [371, 319] on textarea "A world-reknowned of expert of financial management will give a guest lecture l…" at bounding box center [580, 384] width 723 height 156
click at [589, 315] on textarea "A world-reknowned of expert experts of financial management will give a guest l…" at bounding box center [580, 384] width 723 height 156
click at [637, 316] on textarea "A world-reknowned of expert experts of financial management will give a the gue…" at bounding box center [580, 384] width 723 height 156
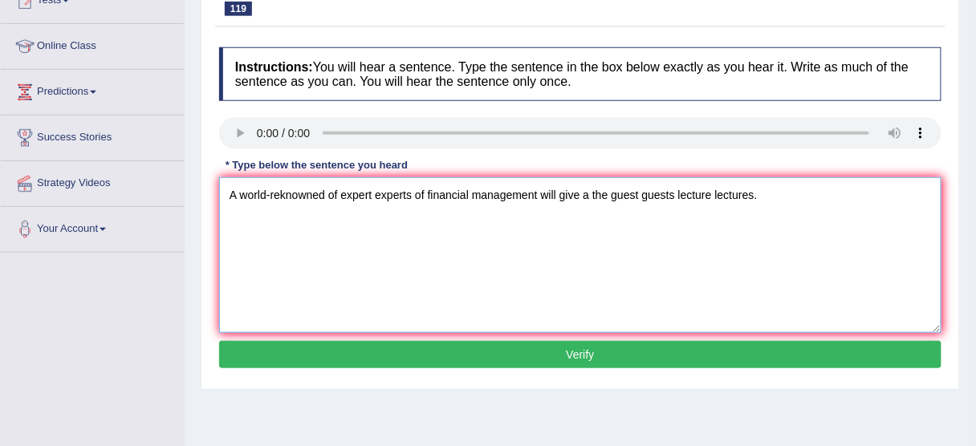
type textarea "A world-reknowned of expert experts of financial management will give a the gue…"
click at [581, 349] on button "Verify" at bounding box center [580, 354] width 723 height 27
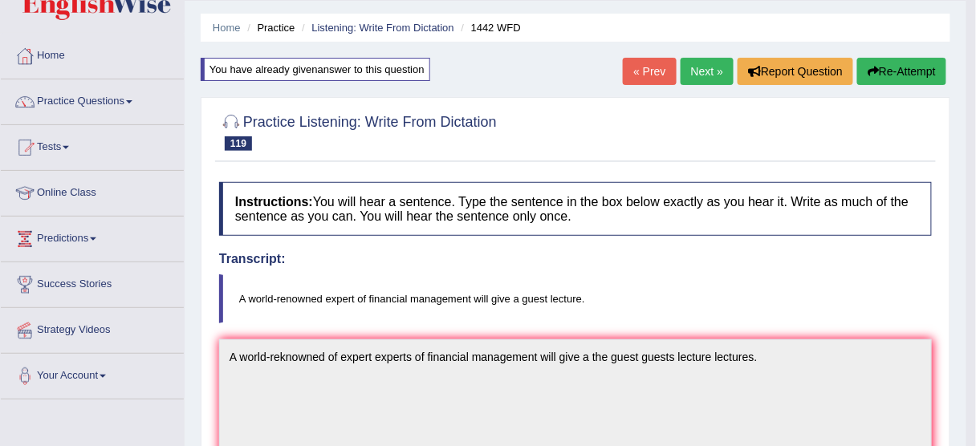
scroll to position [0, 0]
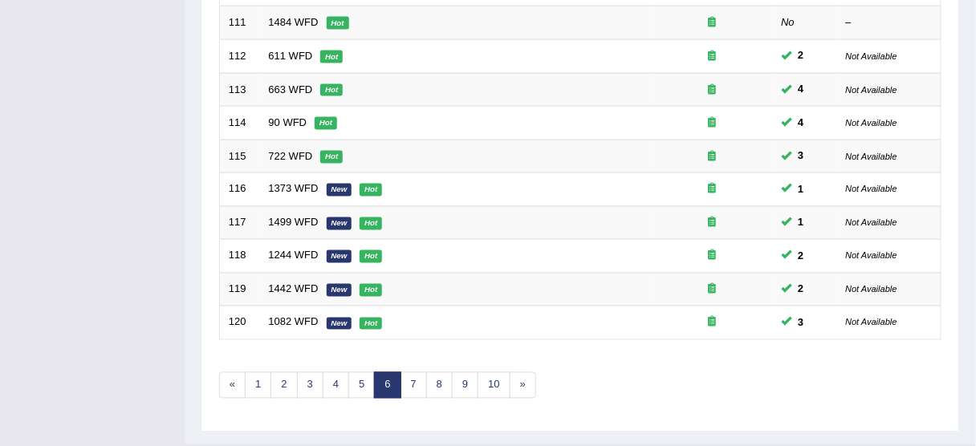
click at [495, 343] on div "Showing 101-120 of 342 items. # Title Exam Occurring Taken Last Result 101 760 …" at bounding box center [580, 2] width 723 height 833
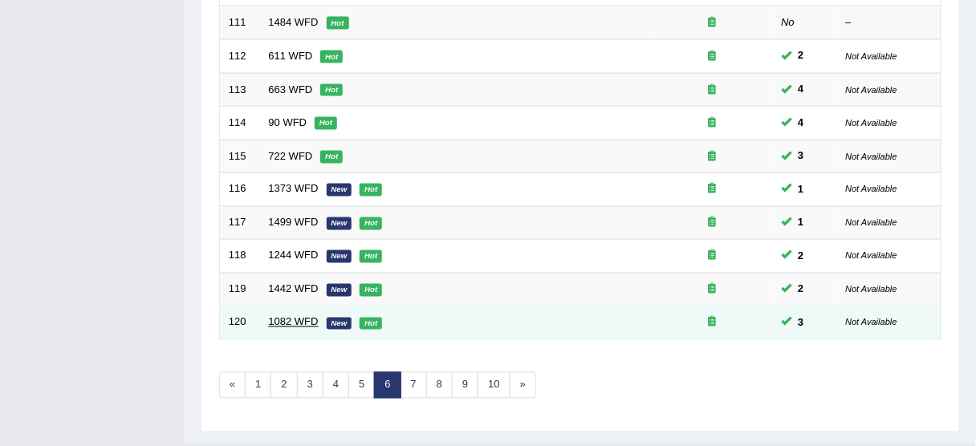
click at [289, 318] on link "1082 WFD" at bounding box center [294, 322] width 50 height 12
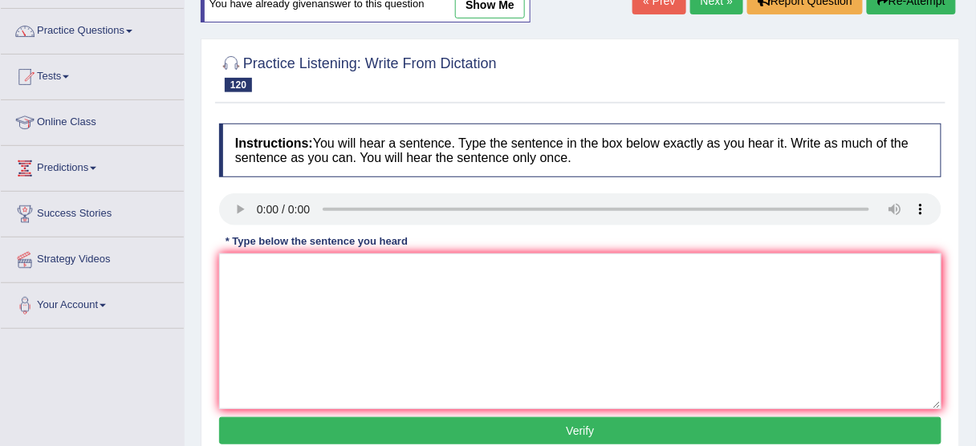
scroll to position [128, 0]
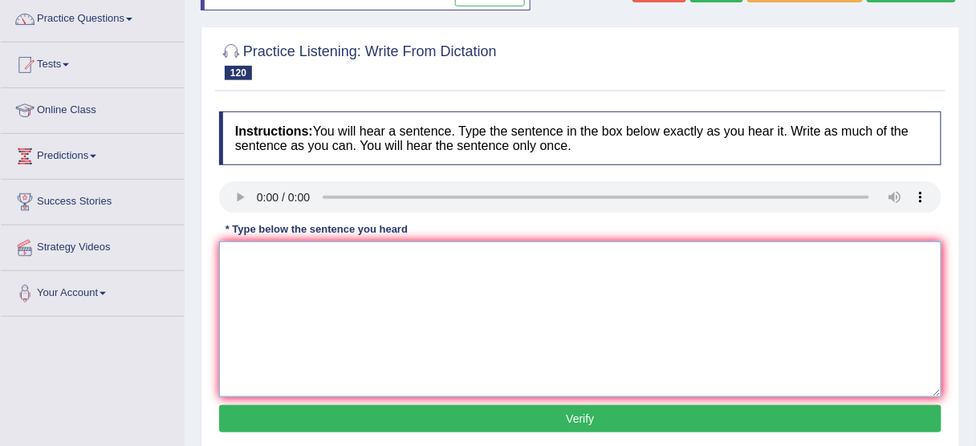
click at [293, 360] on textarea at bounding box center [580, 320] width 723 height 156
click at [506, 251] on textarea "The History of Economics is a tricky subject subjects of study." at bounding box center [580, 320] width 723 height 156
click at [549, 252] on textarea "The History of Economics is a tricky subject subjects of for study." at bounding box center [580, 320] width 723 height 156
click at [257, 258] on textarea "The History of Economics is a tricky subject subjects of for study studies." at bounding box center [580, 320] width 723 height 156
click at [357, 258] on textarea "The history of Economics is a tricky subject subjects of for study studies." at bounding box center [580, 320] width 723 height 156
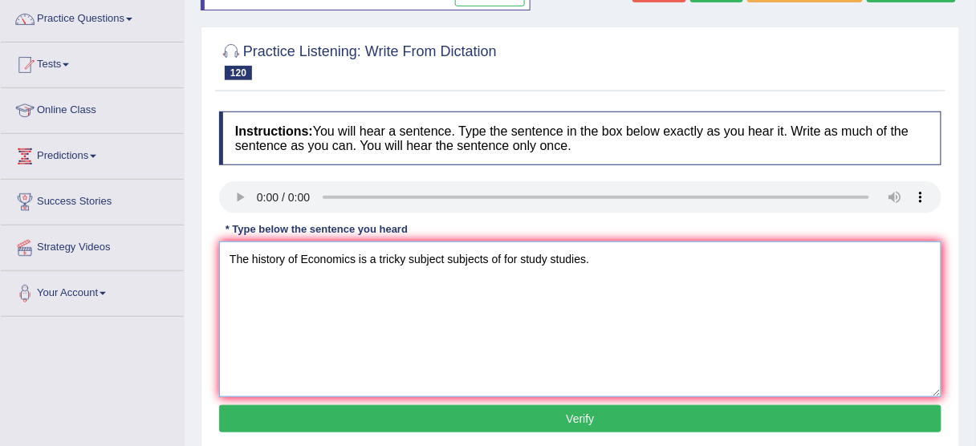
click at [298, 255] on textarea "The history of Economics is a tricky subject subjects of for study studies." at bounding box center [580, 320] width 723 height 156
type textarea "The history of or Economics is a tricky subject subjects of for study studies."
click at [557, 420] on button "Verify" at bounding box center [580, 419] width 723 height 27
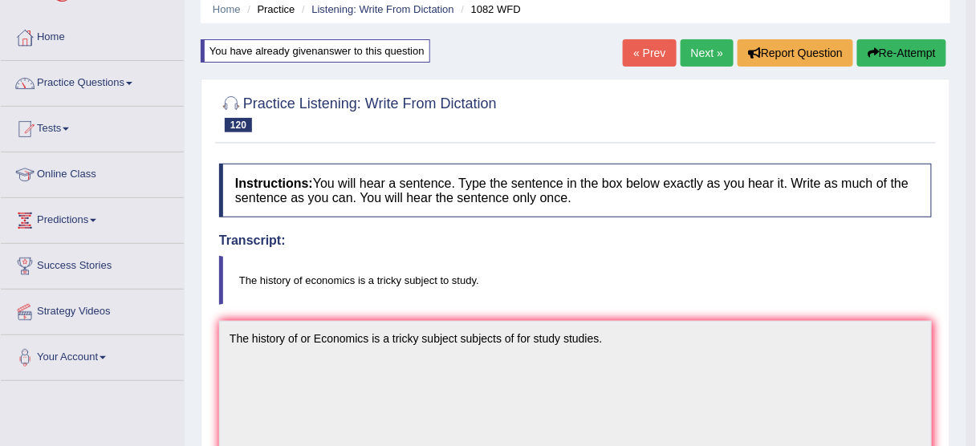
scroll to position [0, 0]
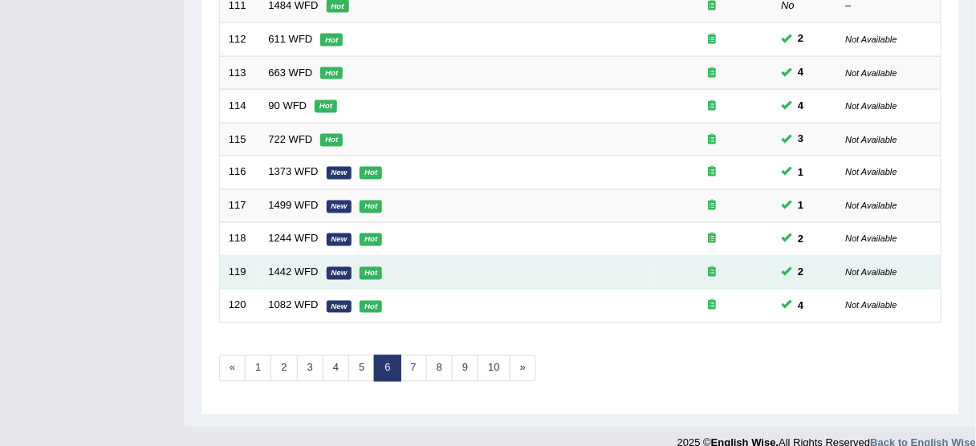
scroll to position [609, 0]
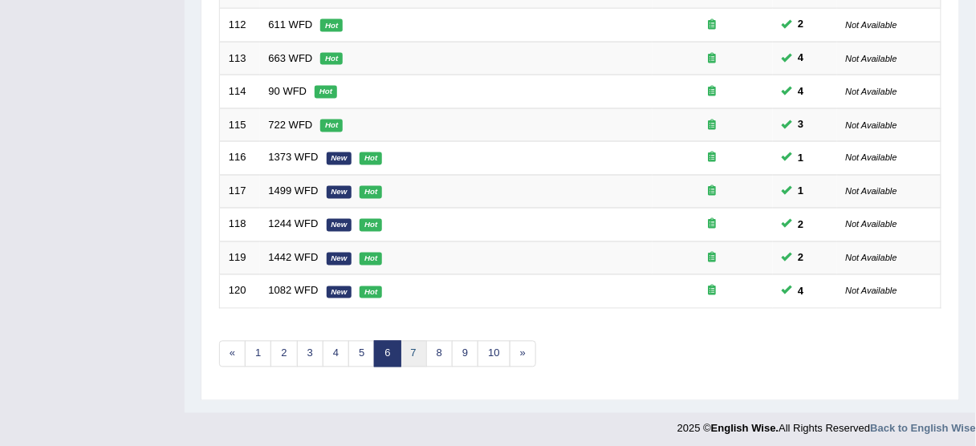
click at [408, 350] on link "7" at bounding box center [414, 354] width 26 height 26
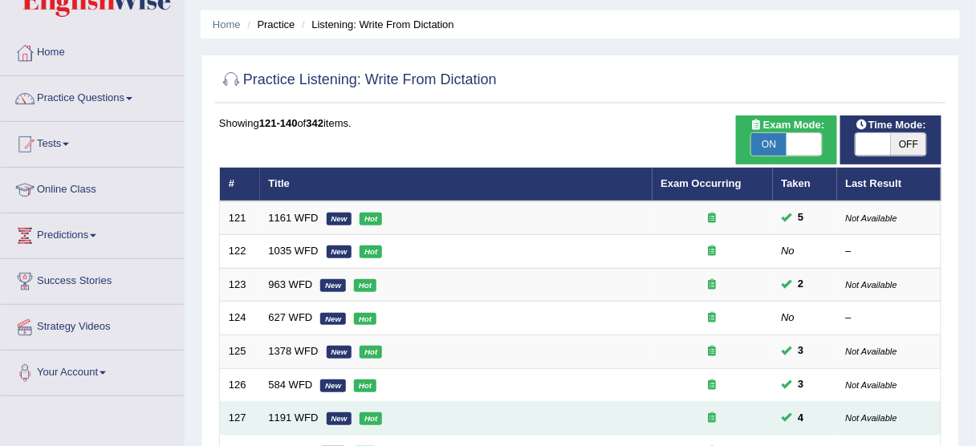
scroll to position [128, 0]
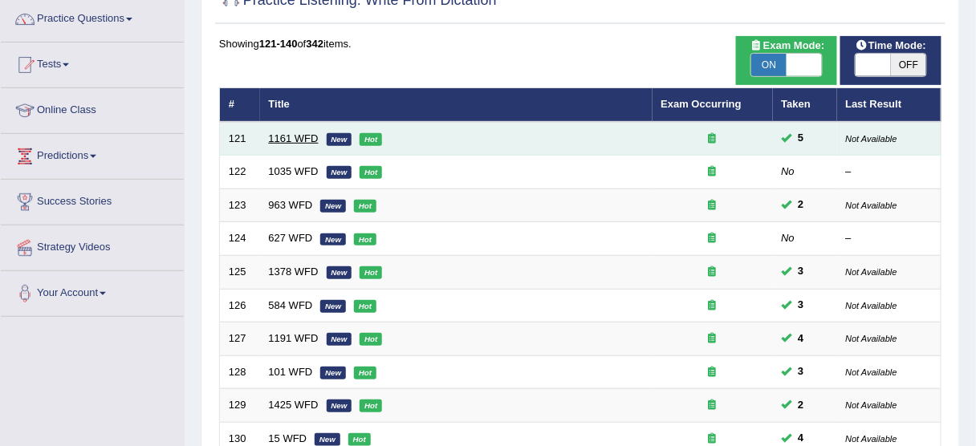
click at [289, 135] on link "1161 WFD" at bounding box center [294, 138] width 50 height 12
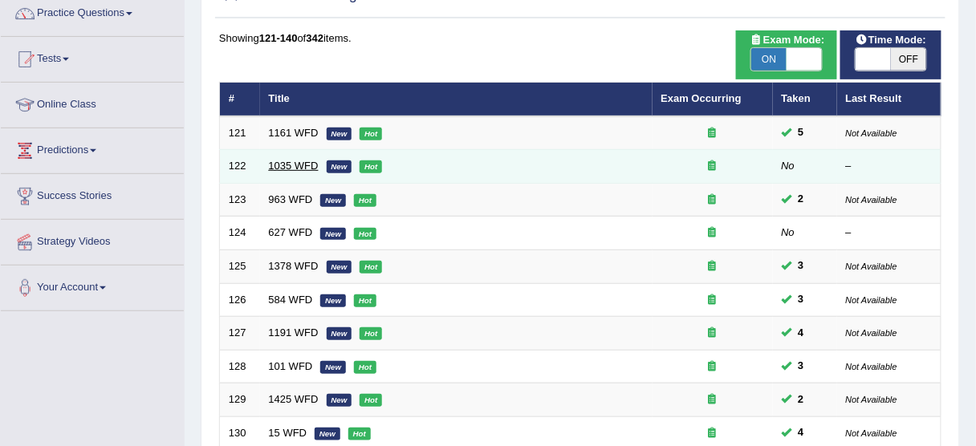
click at [288, 163] on link "1035 WFD" at bounding box center [294, 166] width 50 height 12
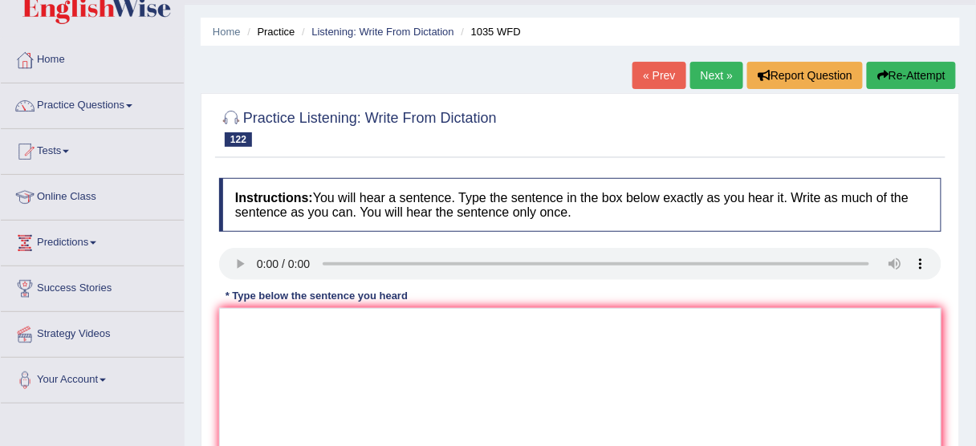
scroll to position [64, 0]
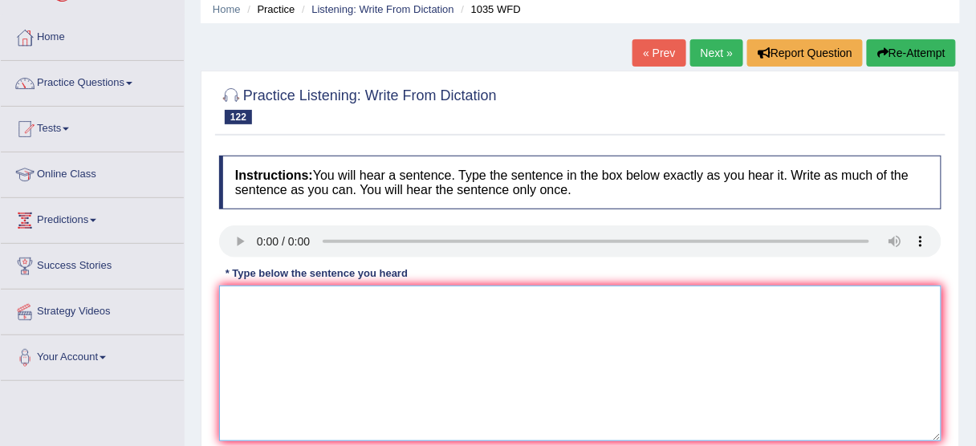
click at [280, 344] on textarea at bounding box center [580, 364] width 723 height 156
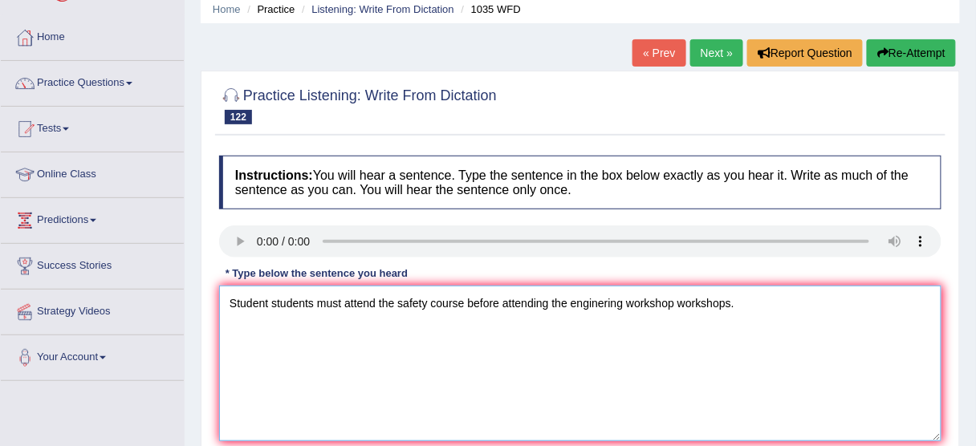
click at [605, 300] on textarea "Student students must attend the safety course before attending the enginering …" at bounding box center [580, 364] width 723 height 156
click at [467, 298] on textarea "Student students must attend the safety course before attending the engineering…" at bounding box center [580, 364] width 723 height 156
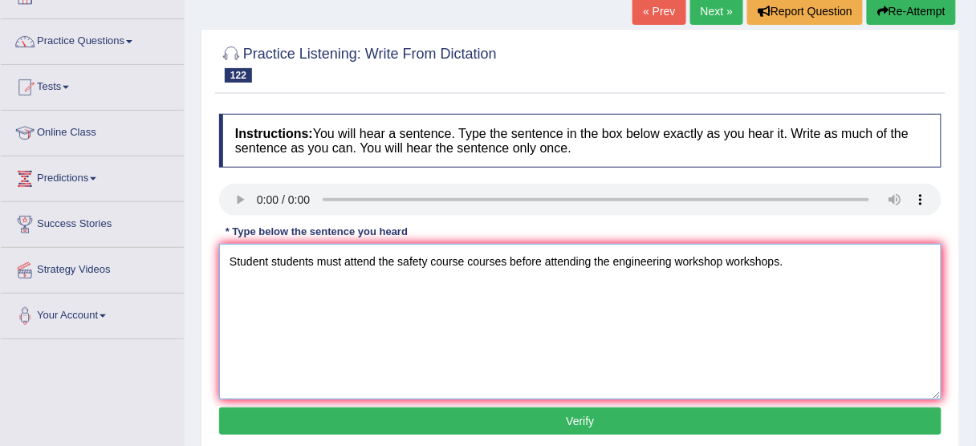
scroll to position [128, 0]
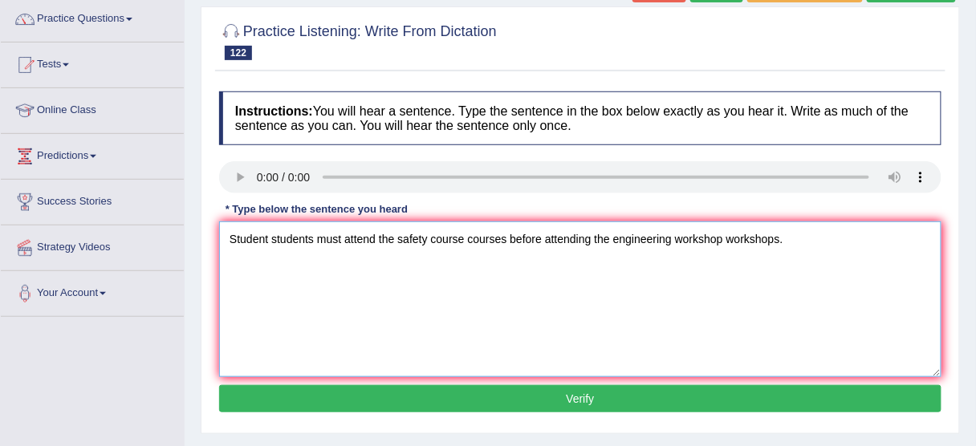
type textarea "Student students must attend the safety course courses before attending the eng…"
click at [521, 405] on button "Verify" at bounding box center [580, 398] width 723 height 27
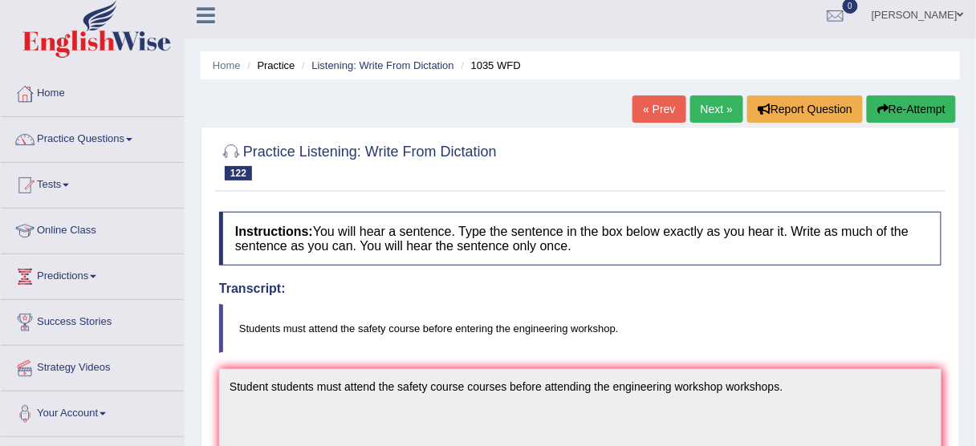
scroll to position [0, 0]
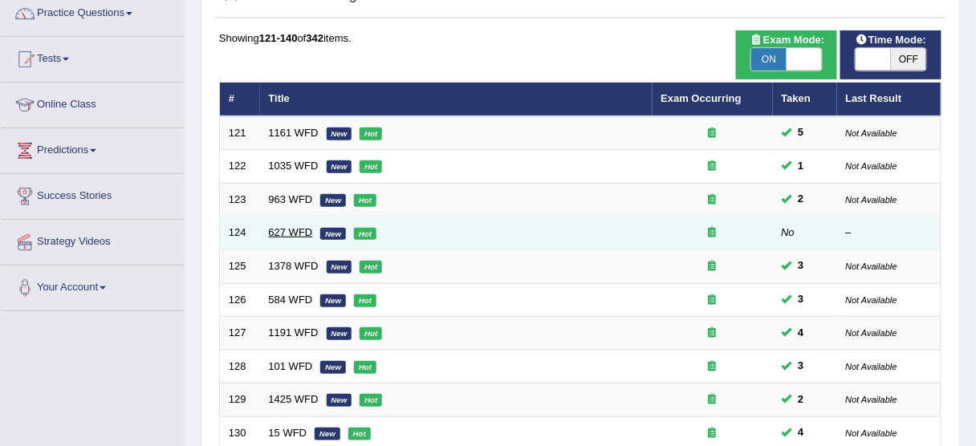
click at [296, 234] on link "627 WFD" at bounding box center [291, 232] width 44 height 12
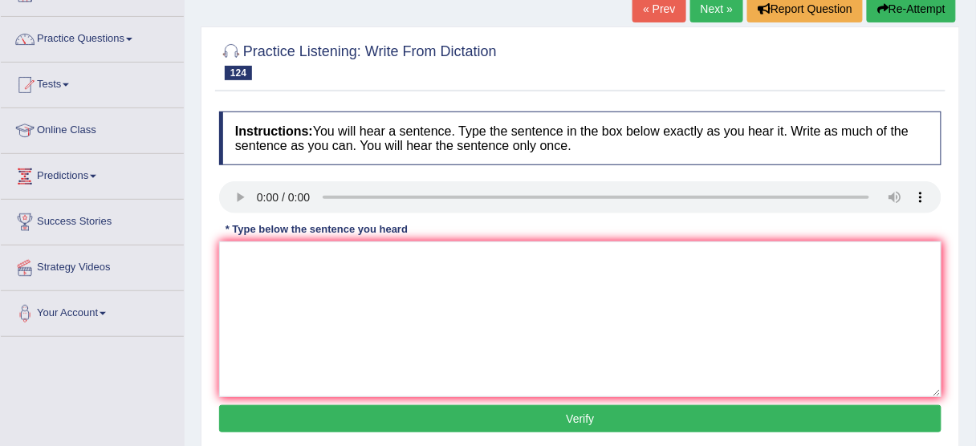
scroll to position [128, 0]
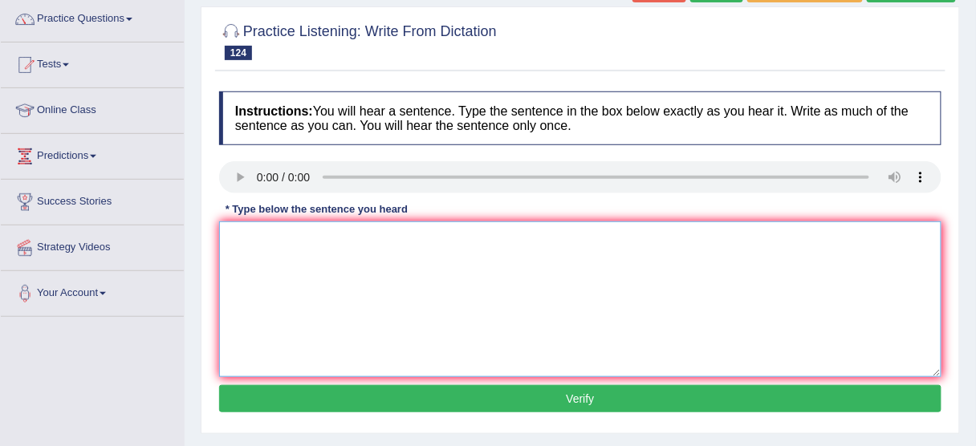
click at [299, 245] on textarea at bounding box center [580, 300] width 723 height 156
click at [388, 234] on textarea "Peer review is an essential part of scientific method." at bounding box center [580, 300] width 723 height 156
click at [399, 234] on textarea "Peer review is an essential part of scientific method." at bounding box center [580, 300] width 723 height 156
click at [503, 238] on textarea "Peer review is an essential part of the scientific method." at bounding box center [580, 300] width 723 height 156
click at [255, 230] on textarea "Peer review is an essential part of the scientific method methods." at bounding box center [580, 300] width 723 height 156
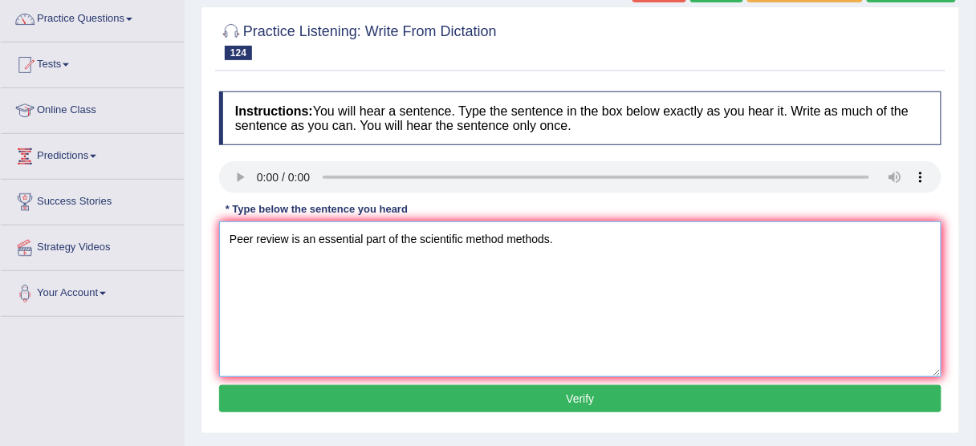
click at [287, 230] on textarea "Peer review is an essential part of the scientific method methods." at bounding box center [580, 300] width 723 height 156
click at [299, 235] on textarea "Peer review peer-review is an essential part of the scientific method methods." at bounding box center [580, 300] width 723 height 156
type textarea "Peer review Peer-review is an essential part of the scientific method methods."
click at [520, 399] on button "Verify" at bounding box center [580, 398] width 723 height 27
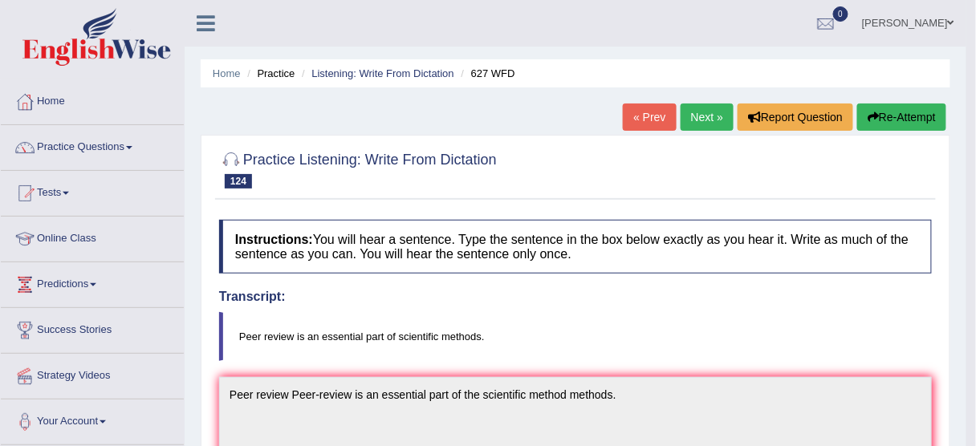
scroll to position [0, 0]
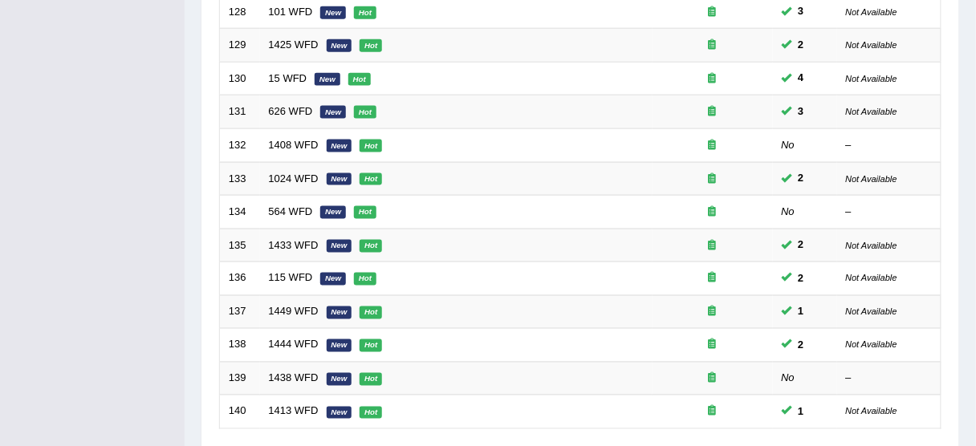
scroll to position [468, 0]
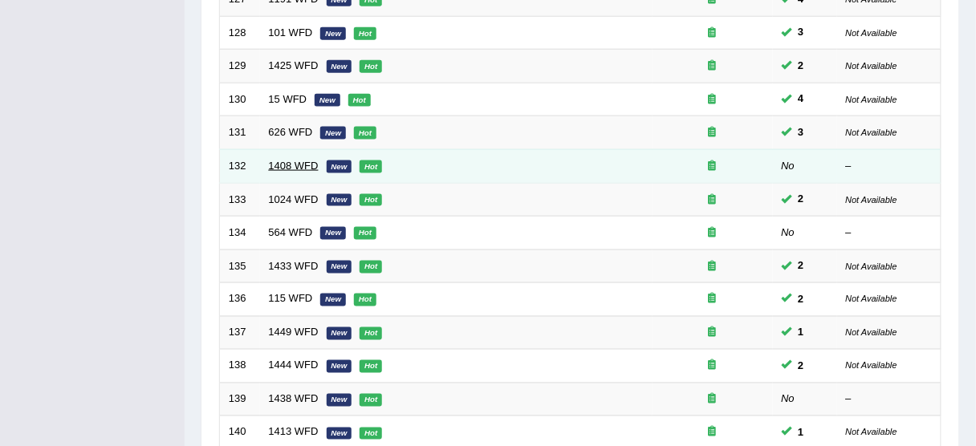
click at [307, 164] on link "1408 WFD" at bounding box center [294, 166] width 50 height 12
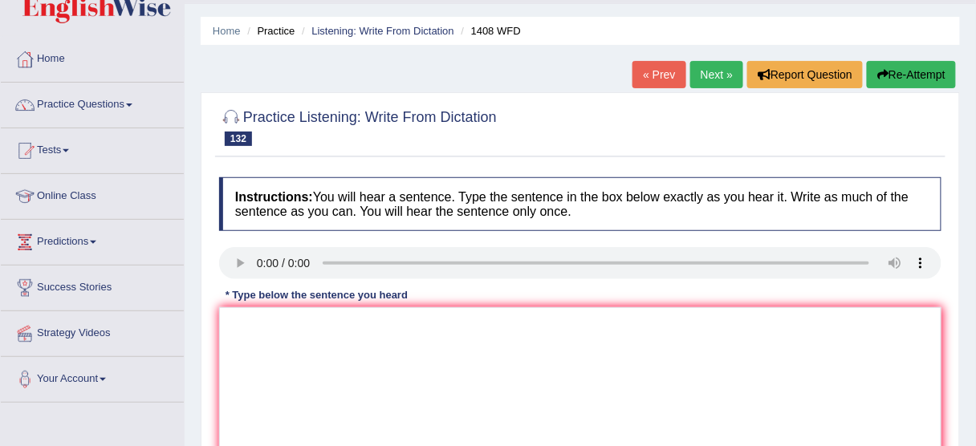
scroll to position [64, 0]
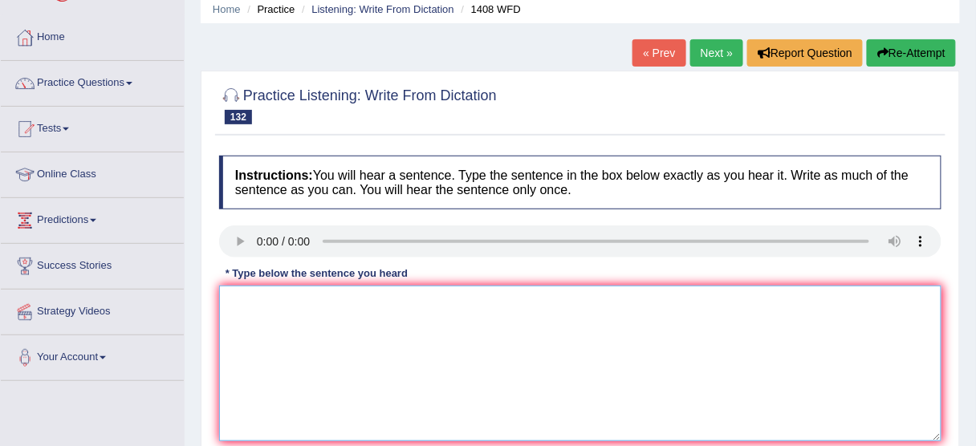
click at [315, 315] on textarea at bounding box center [580, 364] width 723 height 156
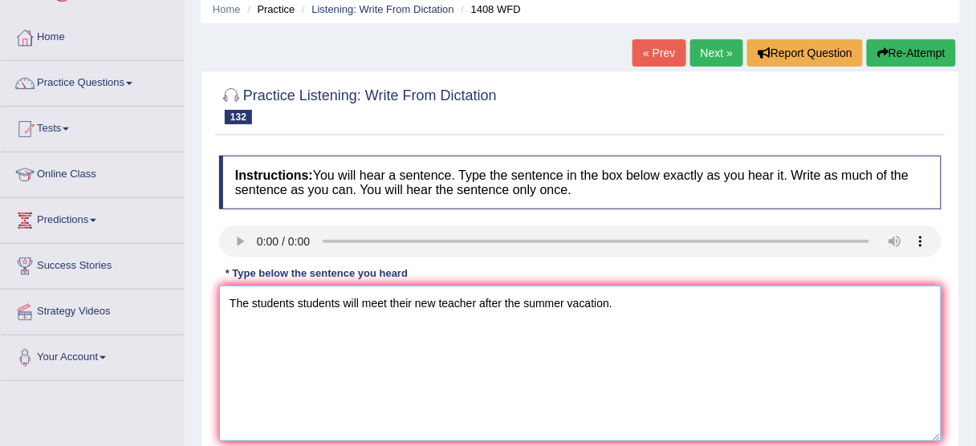
click at [292, 306] on textarea "The students students will meet their new teacher after the summer vacation." at bounding box center [580, 364] width 723 height 156
click at [474, 303] on textarea "The student students will meet their new teacher after the summer vacation." at bounding box center [580, 364] width 723 height 156
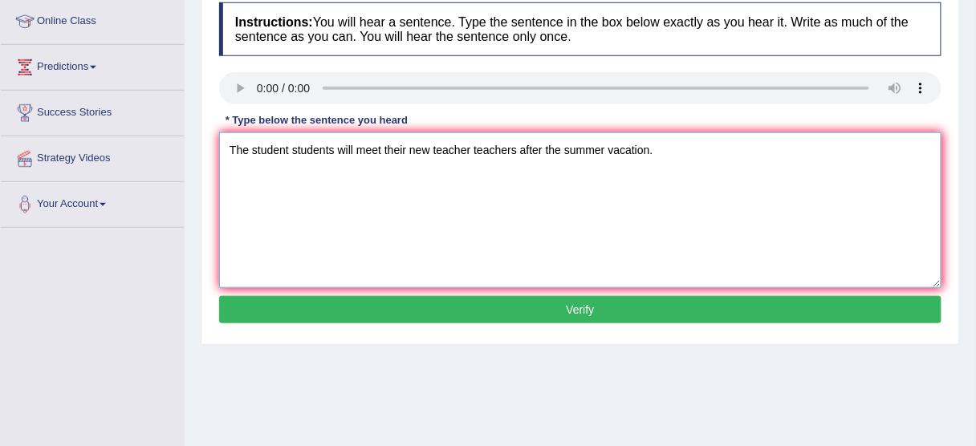
scroll to position [257, 0]
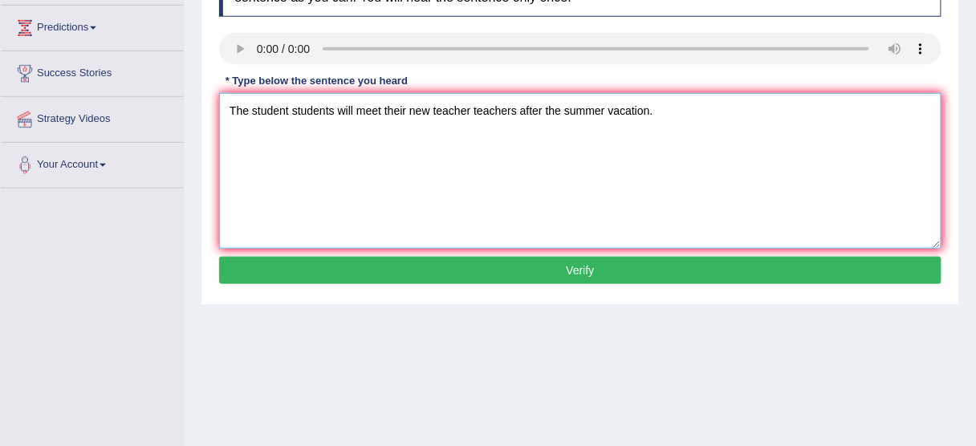
type textarea "The student students will meet their new teacher teachers after the summer vaca…"
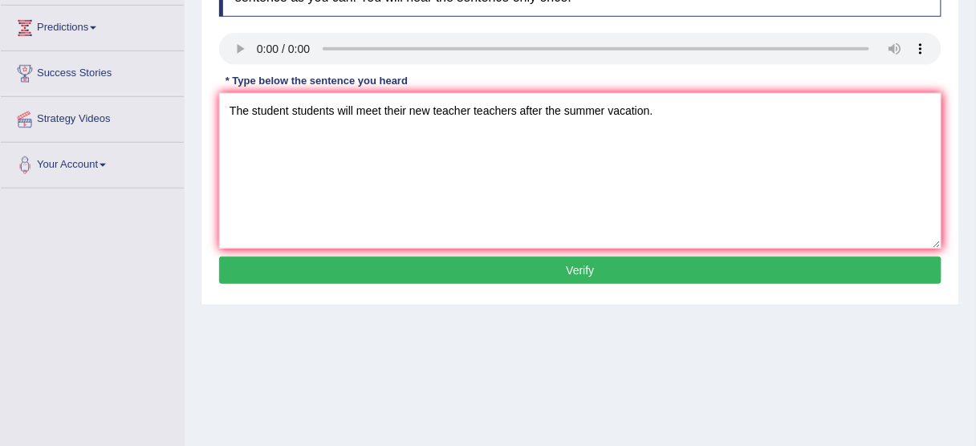
click at [575, 278] on button "Verify" at bounding box center [580, 270] width 723 height 27
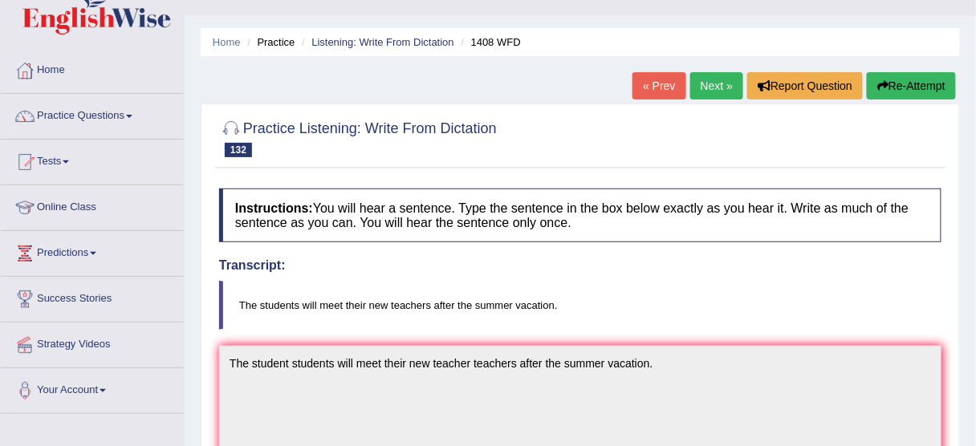
scroll to position [0, 0]
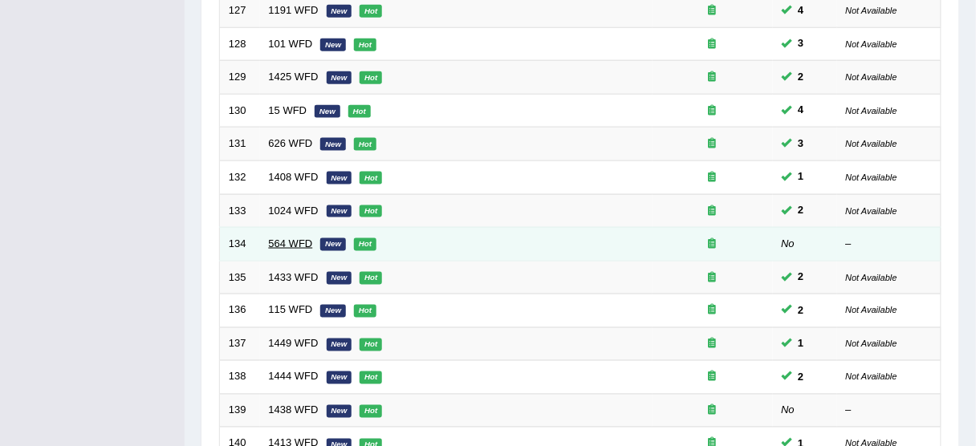
click at [269, 238] on link "564 WFD" at bounding box center [291, 244] width 44 height 12
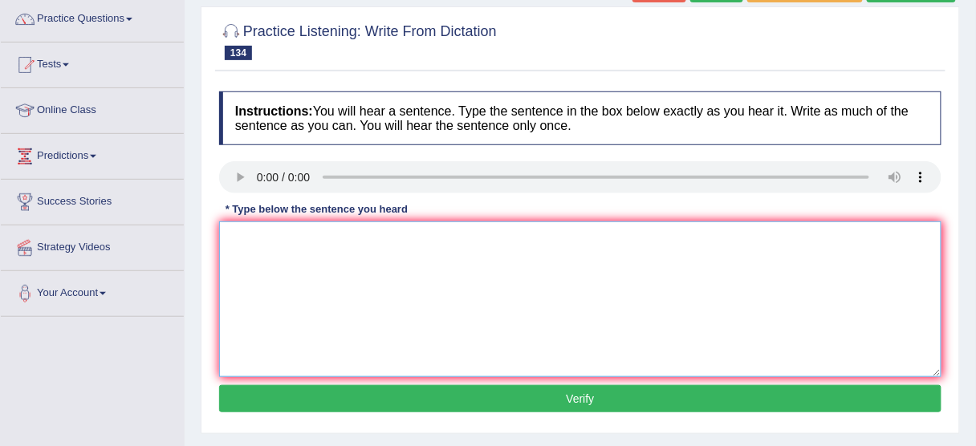
click at [251, 250] on textarea at bounding box center [580, 300] width 723 height 156
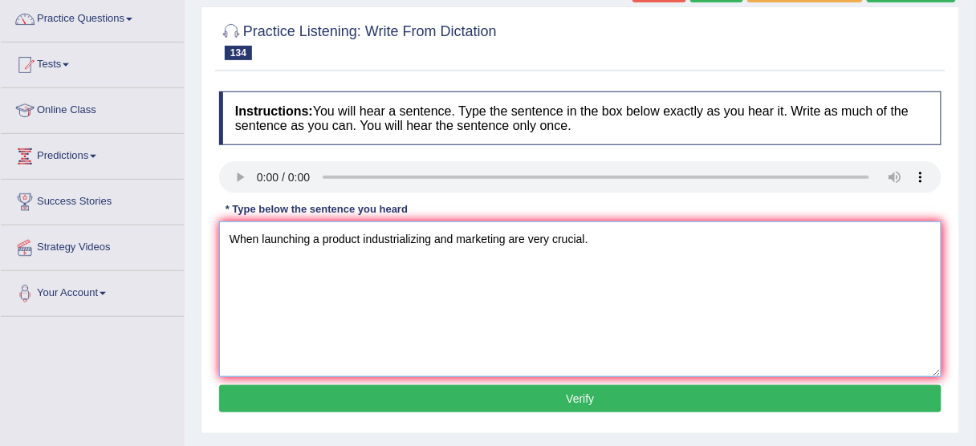
click at [434, 234] on textarea "When launching a product industrializing and marketing are very crucial." at bounding box center [580, 300] width 723 height 156
click at [360, 237] on textarea "When launching a product industrializing and marketing are very crucial." at bounding box center [580, 300] width 723 height 156
click at [324, 238] on textarea "When launching a product, industrializing and marketing are very crucial." at bounding box center [580, 300] width 723 height 156
click at [377, 239] on textarea "When launching a the product, industrializing and marketing are very crucial." at bounding box center [580, 300] width 723 height 156
type textarea "When launching a the product products, industrializing and marketing are very c…"
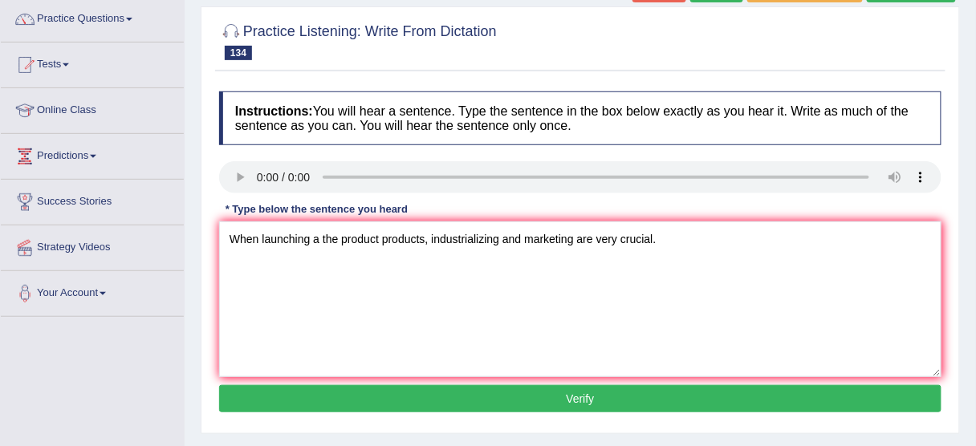
click at [571, 400] on button "Verify" at bounding box center [580, 398] width 723 height 27
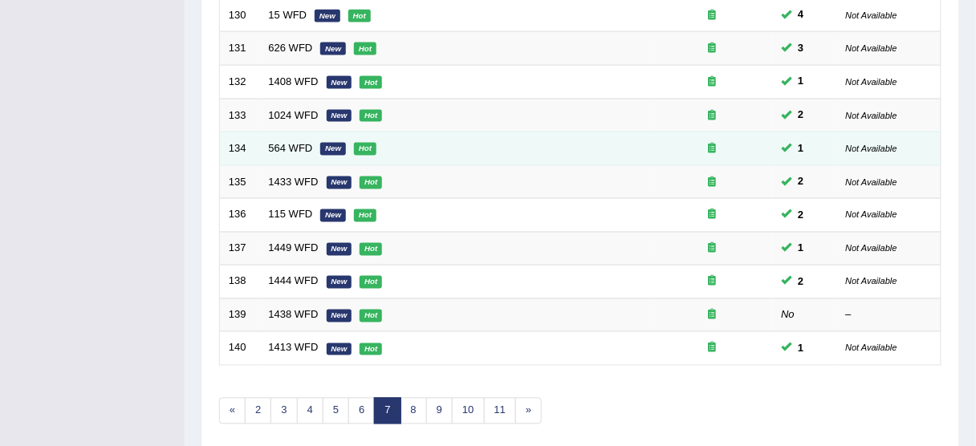
scroll to position [575, 0]
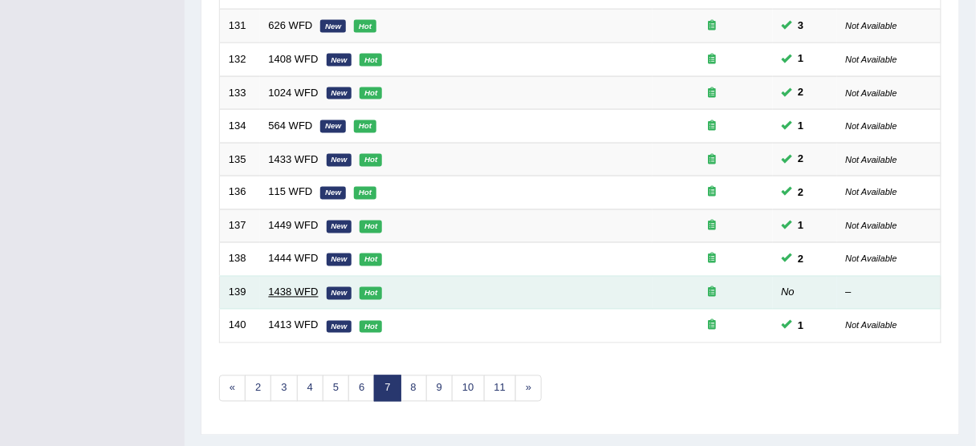
click at [281, 287] on link "1438 WFD" at bounding box center [294, 293] width 50 height 12
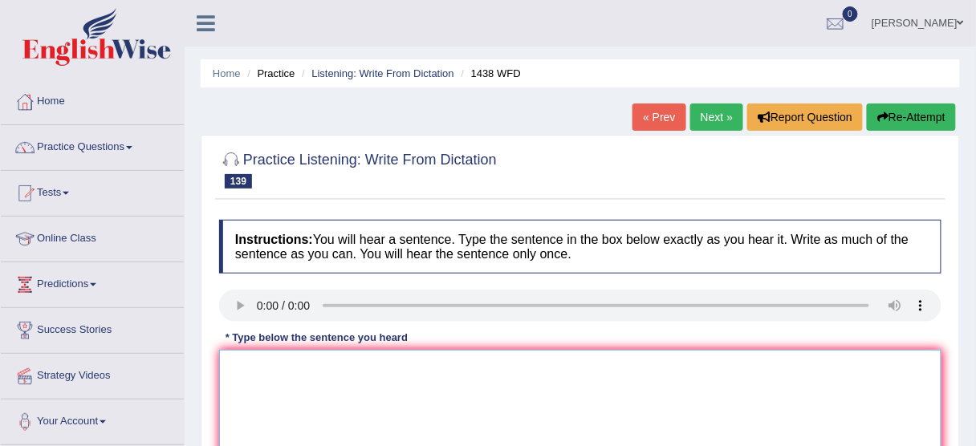
click at [261, 365] on textarea at bounding box center [580, 428] width 723 height 156
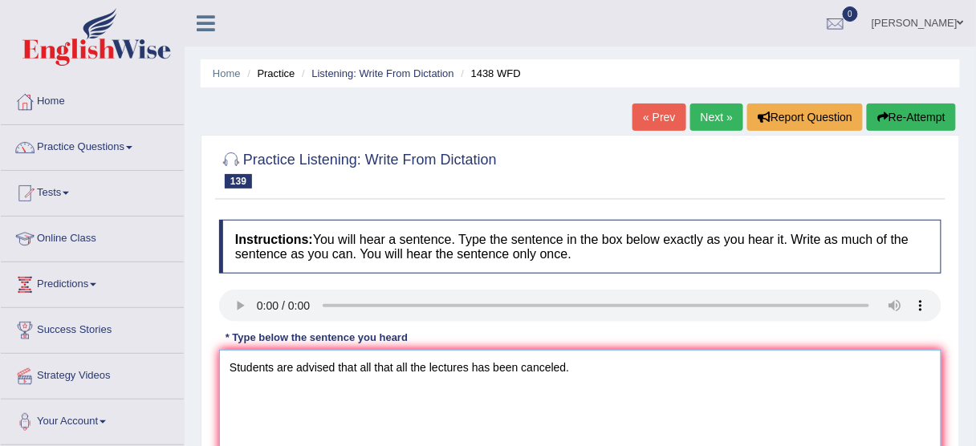
click at [472, 366] on textarea "Students are advised that all that all the lectures has been canceled." at bounding box center [580, 428] width 723 height 156
click at [528, 365] on textarea "Students are advised that all that all the lectures lecture has been canceled." at bounding box center [580, 428] width 723 height 156
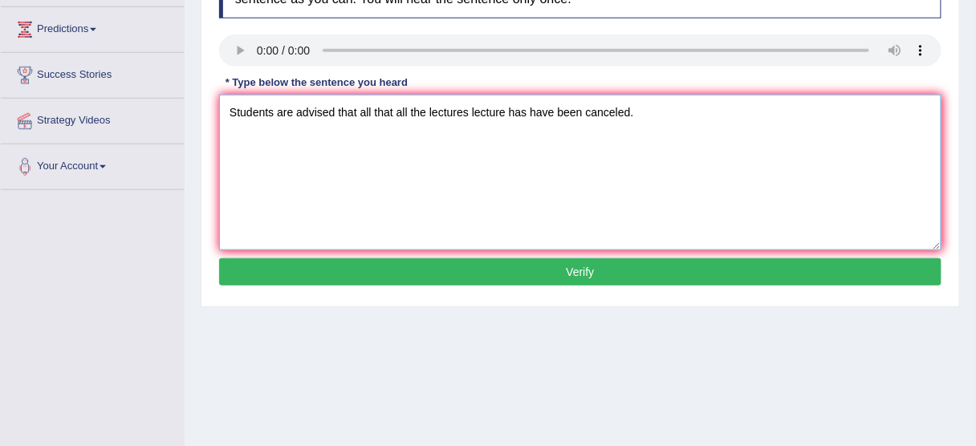
scroll to position [257, 0]
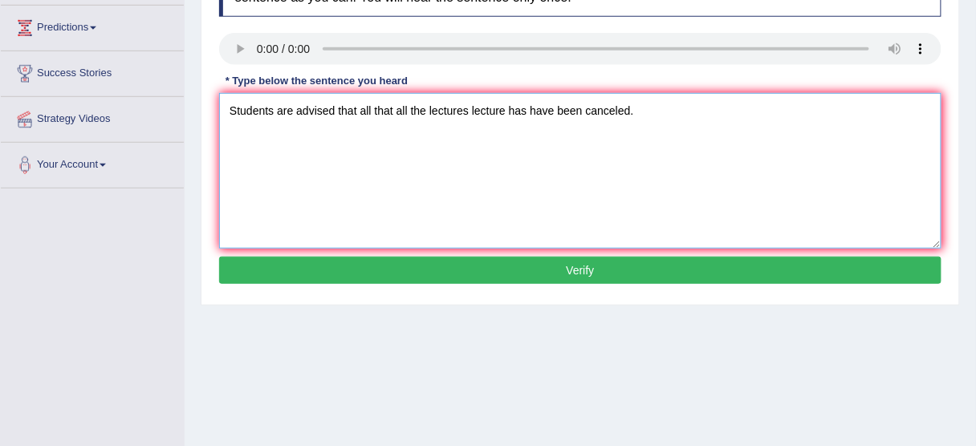
type textarea "Students are advised that all that all the lectures lecture has have been cance…"
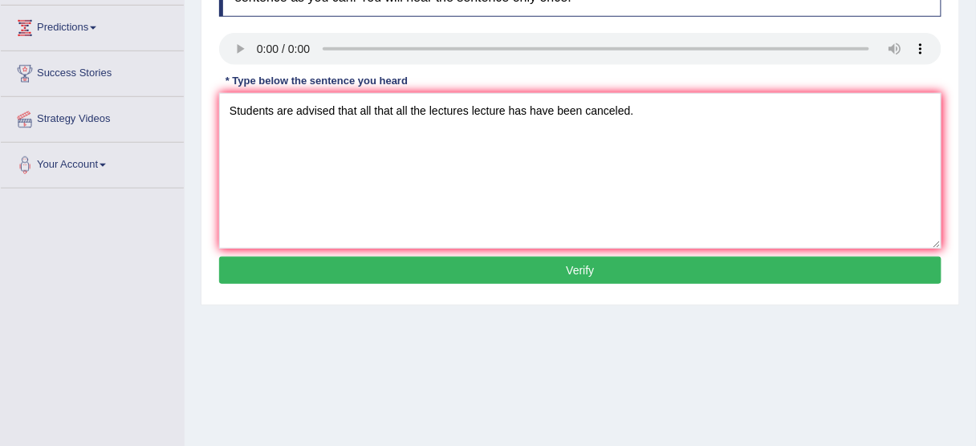
click at [568, 275] on button "Verify" at bounding box center [580, 270] width 723 height 27
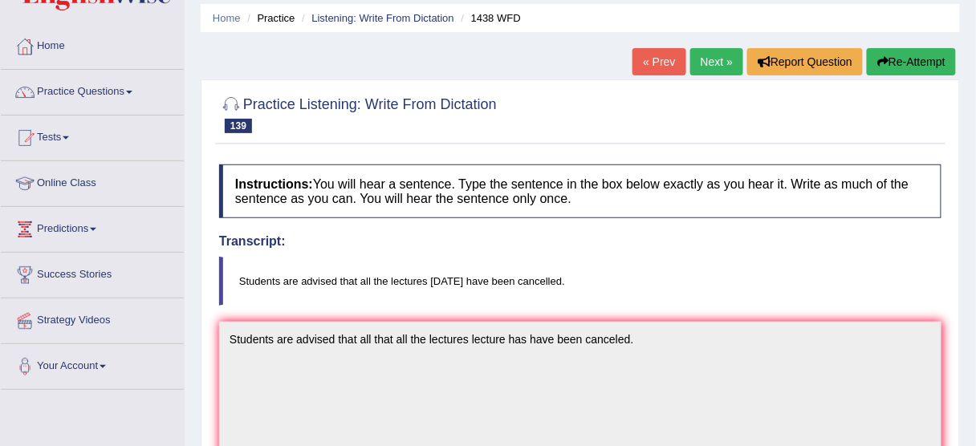
scroll to position [0, 0]
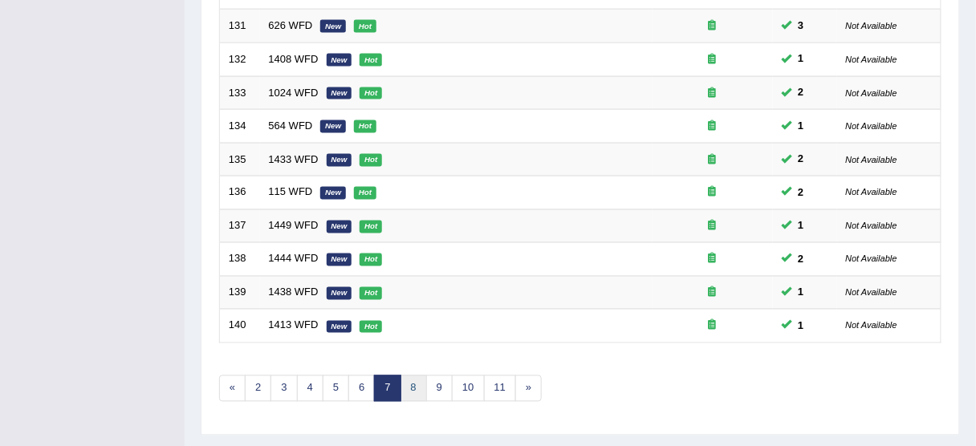
click at [410, 379] on link "8" at bounding box center [414, 389] width 26 height 26
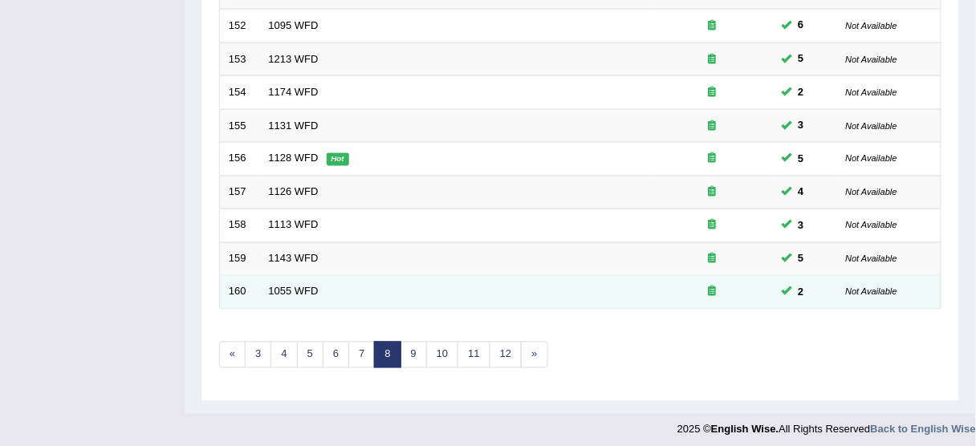
scroll to position [609, 0]
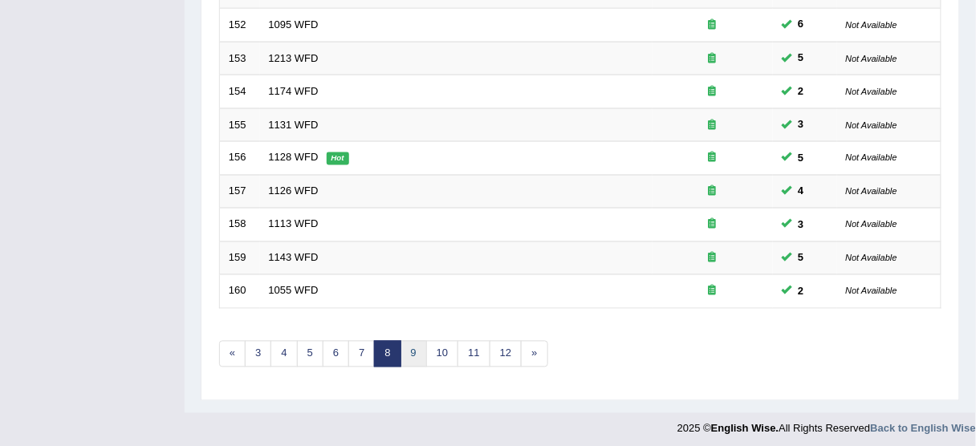
click at [402, 355] on link "9" at bounding box center [414, 354] width 26 height 26
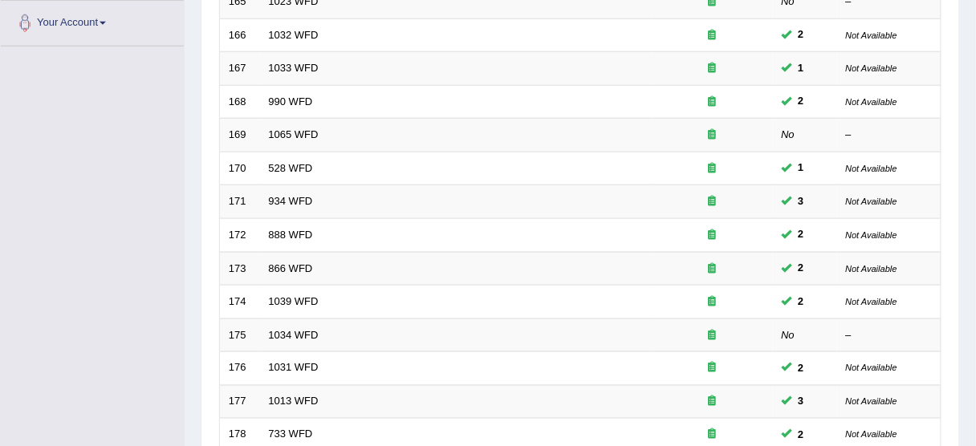
scroll to position [578, 0]
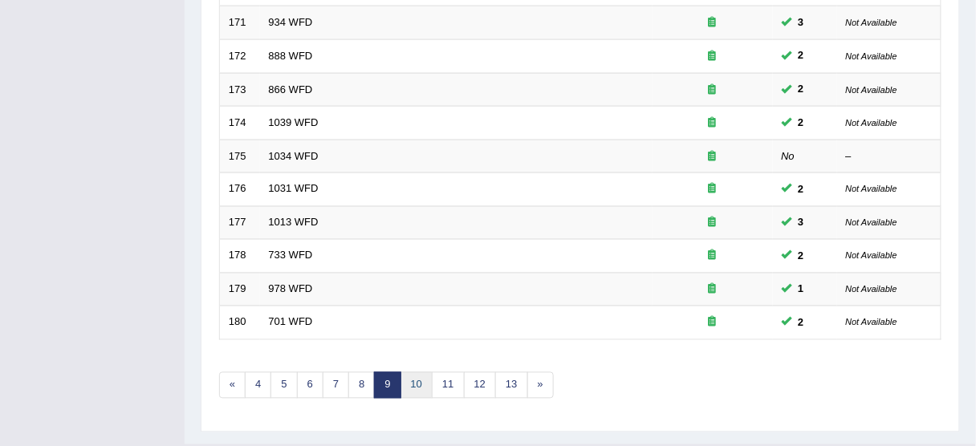
click at [415, 382] on link "10" at bounding box center [417, 386] width 32 height 26
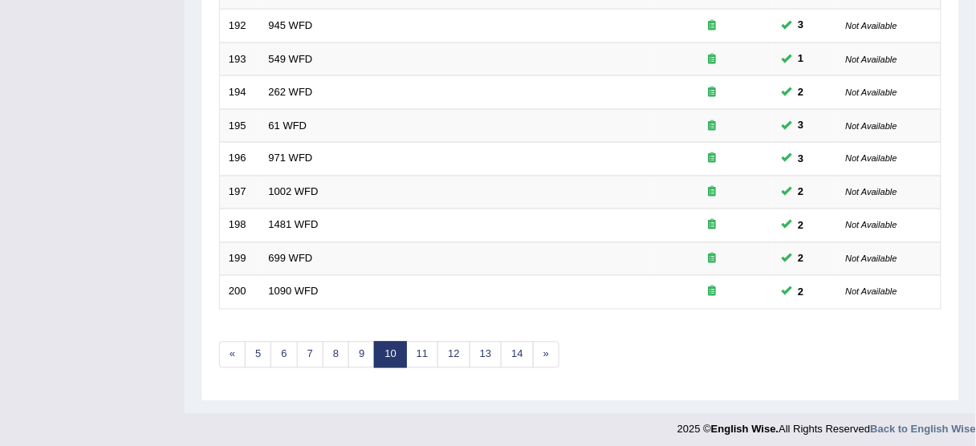
scroll to position [609, 0]
click at [357, 341] on link "9" at bounding box center [362, 354] width 26 height 26
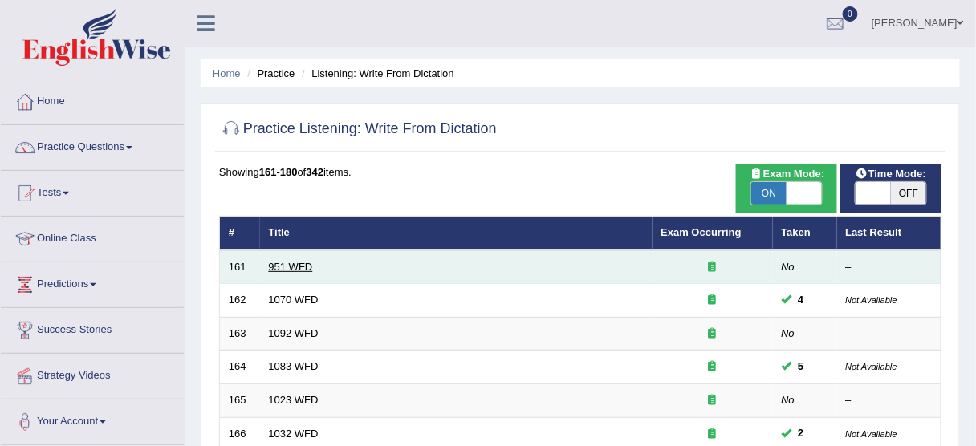
click at [306, 268] on link "951 WFD" at bounding box center [291, 267] width 44 height 12
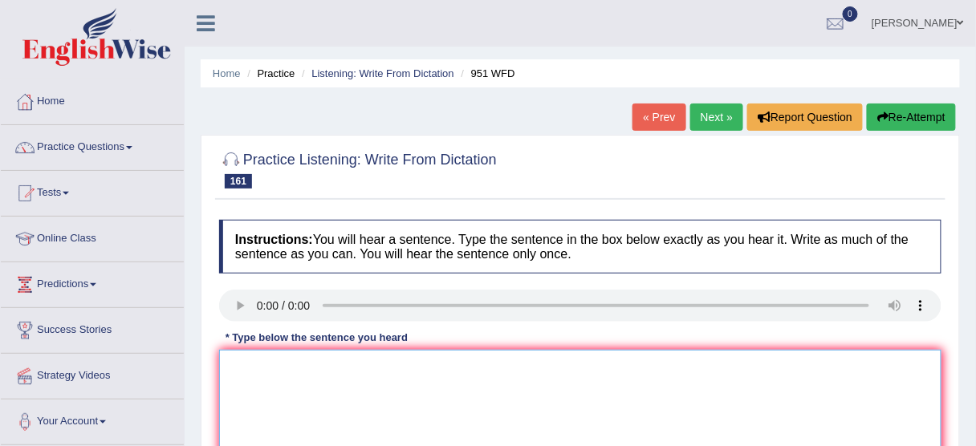
click at [344, 374] on textarea at bounding box center [580, 428] width 723 height 156
click at [347, 359] on textarea "Honey can be used as the food and health product products." at bounding box center [580, 428] width 723 height 156
click at [343, 361] on textarea "Honey can be used as the food and health product products." at bounding box center [580, 428] width 723 height 156
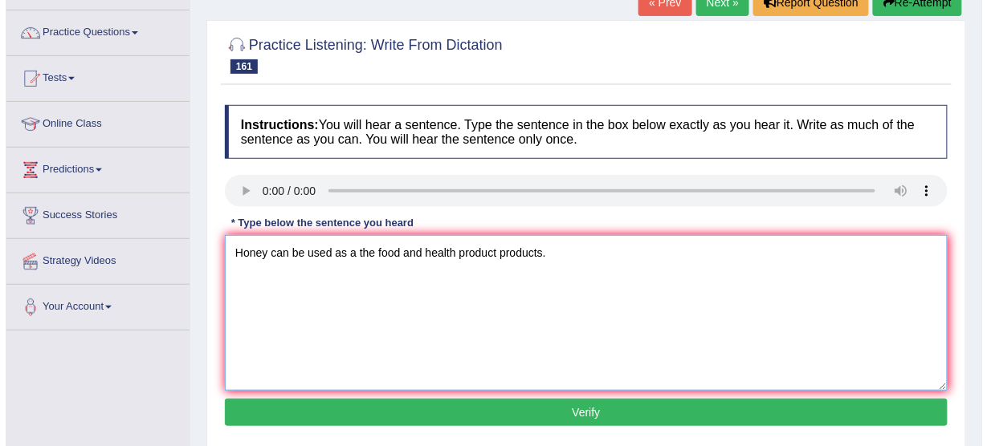
scroll to position [193, 0]
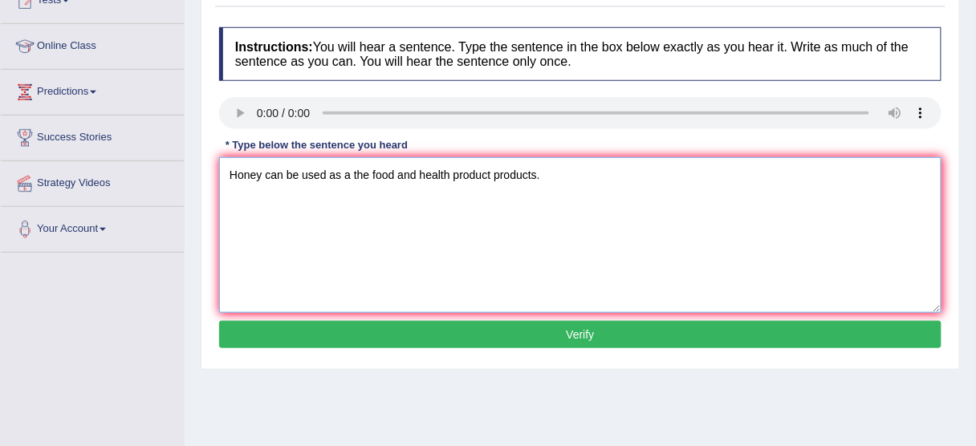
type textarea "Honey can be used as a the food and health product products."
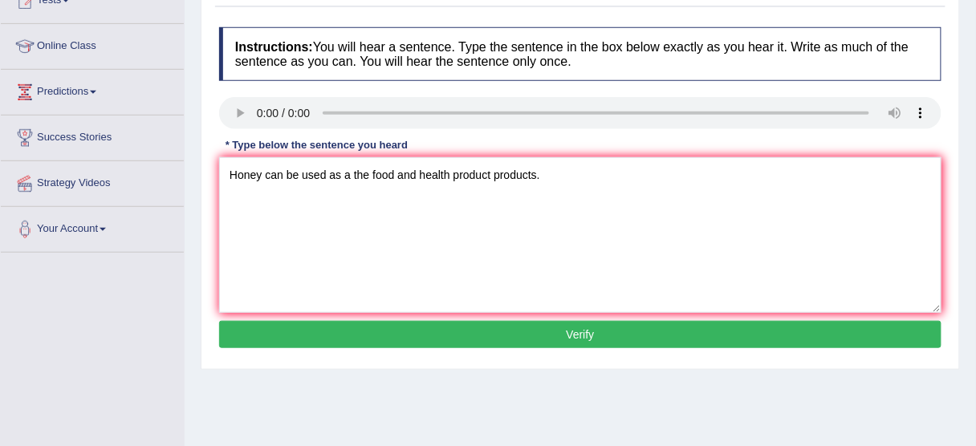
click at [417, 328] on button "Verify" at bounding box center [580, 334] width 723 height 27
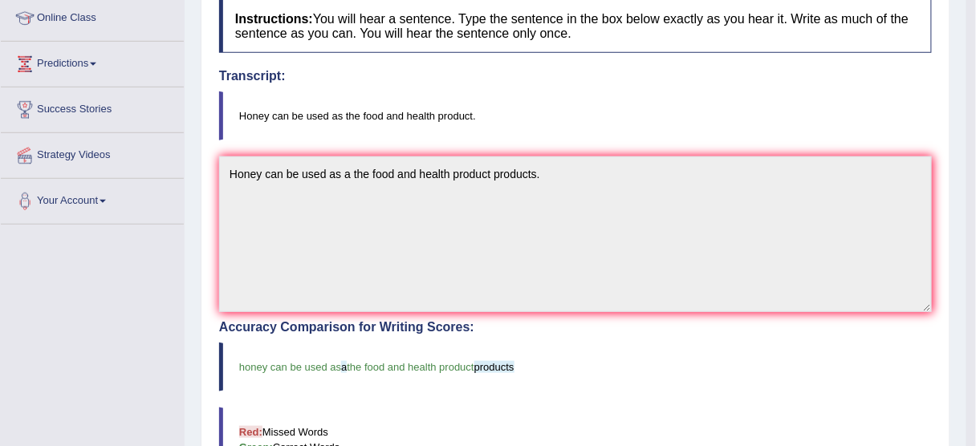
scroll to position [0, 0]
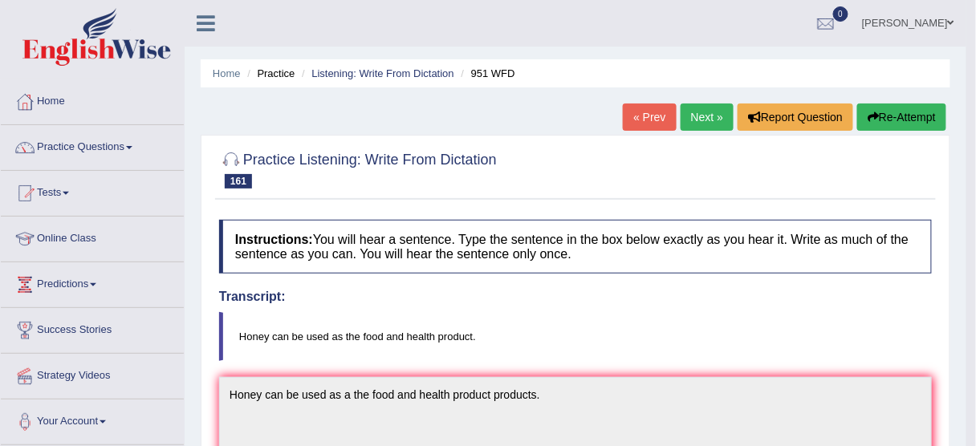
click at [702, 111] on link "Next »" at bounding box center [707, 117] width 53 height 27
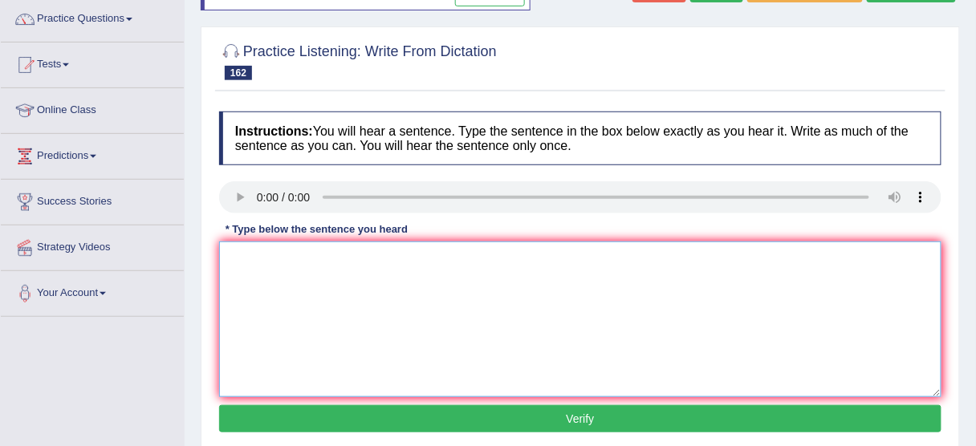
click at [308, 266] on textarea at bounding box center [580, 320] width 723 height 156
drag, startPoint x: 299, startPoint y: 259, endPoint x: 281, endPoint y: 258, distance: 17.7
click at [281, 258] on textarea "Providers and higher education treat plagarism extremely seriously." at bounding box center [580, 320] width 723 height 156
click at [381, 265] on textarea "Providers of higher education treat plagarism extremely seriously." at bounding box center [580, 320] width 723 height 156
click at [377, 259] on textarea "Providers of higher education treat plagarism extremely seriously." at bounding box center [580, 320] width 723 height 156
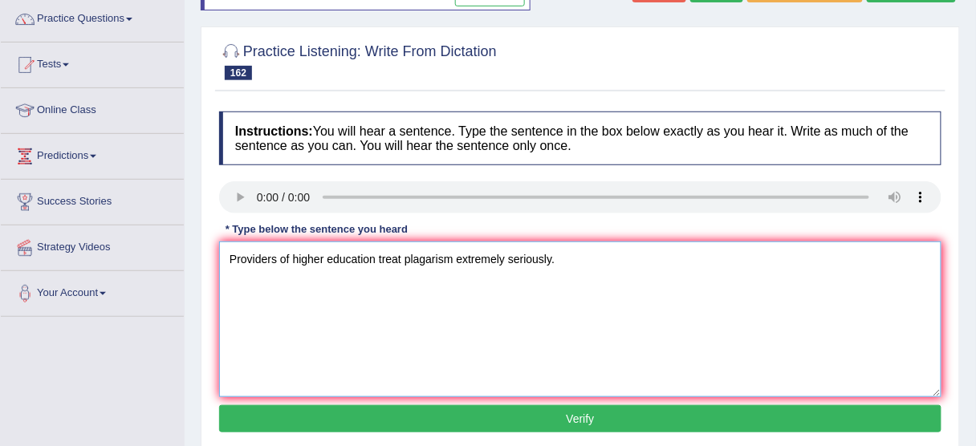
click at [401, 258] on textarea "Providers of higher education treat plagarism extremely seriously." at bounding box center [580, 320] width 723 height 156
click at [411, 254] on textarea "Providers of higher education treat trats plagarism extremely seriously." at bounding box center [580, 320] width 723 height 156
click at [491, 260] on textarea "Providers of higher education treat treats plagarism extremely seriously." at bounding box center [580, 320] width 723 height 156
click at [487, 258] on textarea "Providers of higher education treat treats plagarism extremely seriously." at bounding box center [580, 320] width 723 height 156
click at [578, 259] on textarea "Providers of higher education treat treats plagarism plagiarism extremely serio…" at bounding box center [580, 320] width 723 height 156
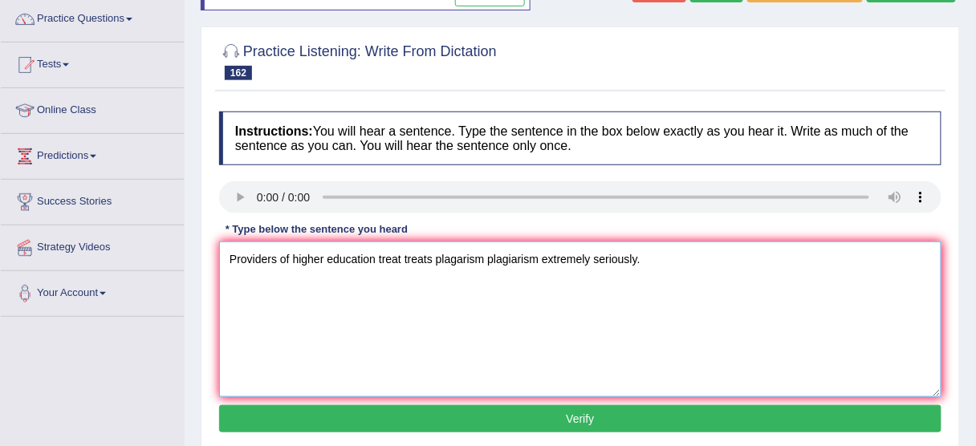
click at [589, 259] on textarea "Providers of higher education treat treats plagarism plagiarism extremely serio…" at bounding box center [580, 320] width 723 height 156
click at [607, 259] on textarea "Providers of higher education treat treats plagarism plagiarism extremely serio…" at bounding box center [580, 320] width 723 height 156
click at [618, 259] on textarea "Providers of higher education treat treats plagarism plagiarism extremely serio…" at bounding box center [580, 320] width 723 height 156
click at [536, 258] on textarea "Providers of higher education treat treats plagarism plagiarism extremely serio…" at bounding box center [580, 320] width 723 height 156
click at [381, 263] on textarea "Providers of higher education treat treats plagarism plagiarism extremely serio…" at bounding box center [580, 320] width 723 height 156
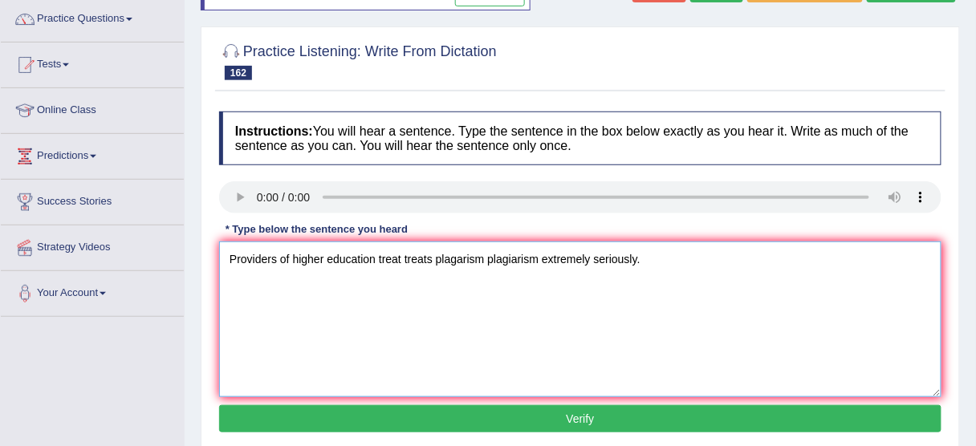
click at [377, 260] on textarea "Providers of higher education treat treats plagarism plagiarism extremely serio…" at bounding box center [580, 320] width 723 height 156
click at [279, 258] on textarea "Providers of higher education treat treats plagarism plagiarism extremely serio…" at bounding box center [580, 320] width 723 height 156
click at [296, 255] on textarea "Providers proderos of higher education treat treats plagarism plagiarism extrem…" at bounding box center [580, 320] width 723 height 156
click at [325, 256] on textarea "Providers provideros of higher education treat treats plagarism plagiarism extr…" at bounding box center [580, 320] width 723 height 156
click at [331, 257] on textarea "Providers providors of higher education treat treats plagarism plagiarism extre…" at bounding box center [580, 320] width 723 height 156
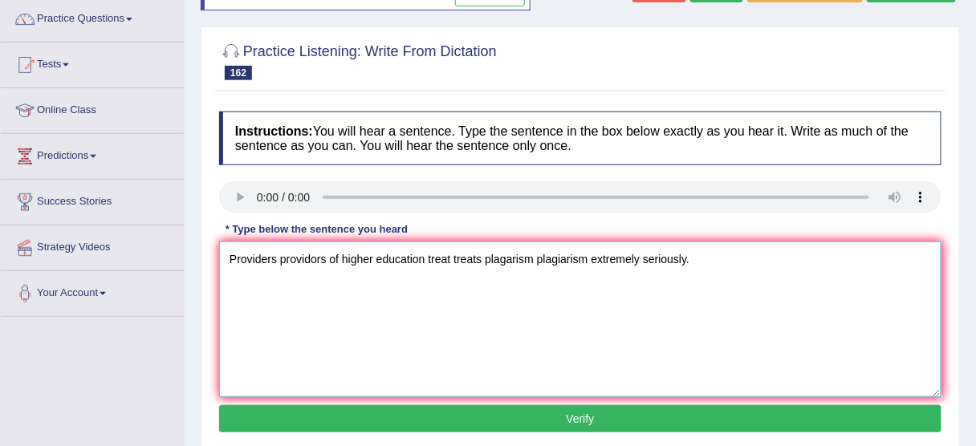
scroll to position [193, 0]
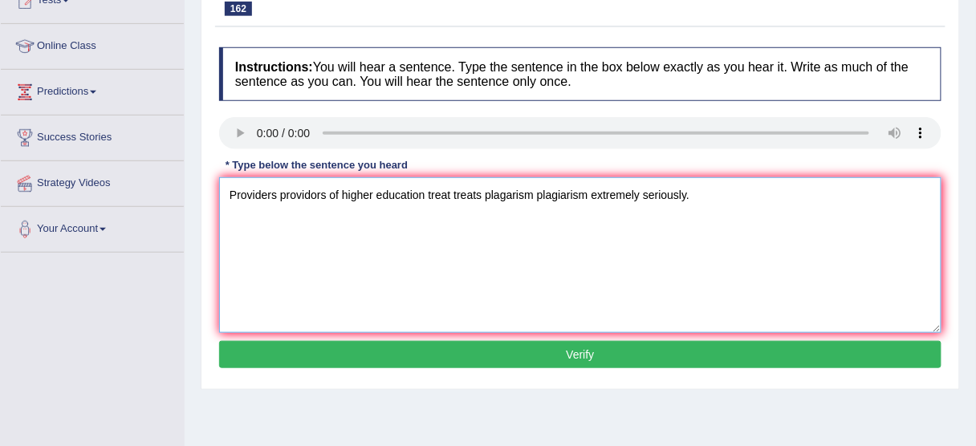
type textarea "Providers providors of higher education treat treats plagarism plagiarism extre…"
click at [549, 357] on button "Verify" at bounding box center [580, 354] width 723 height 27
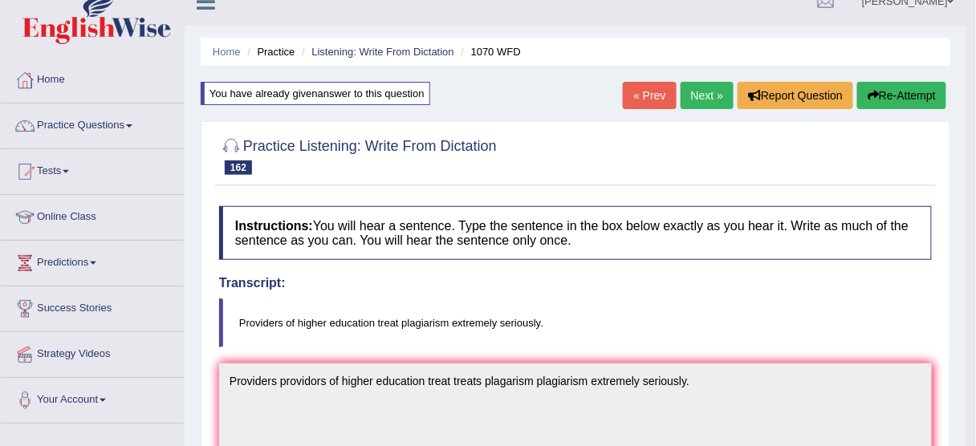
scroll to position [0, 0]
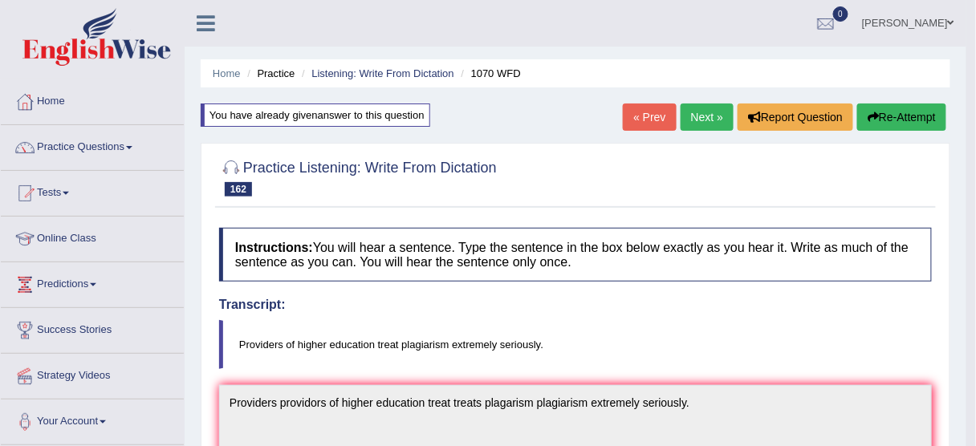
click at [712, 112] on link "Next »" at bounding box center [707, 117] width 53 height 27
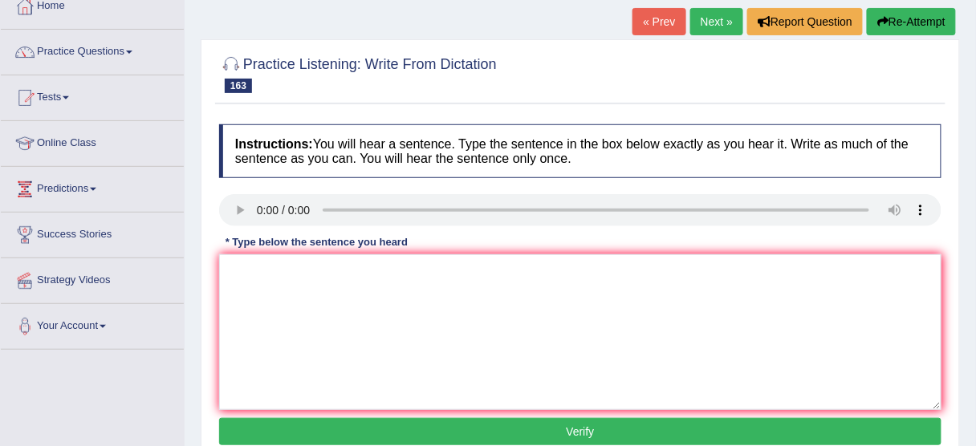
scroll to position [128, 0]
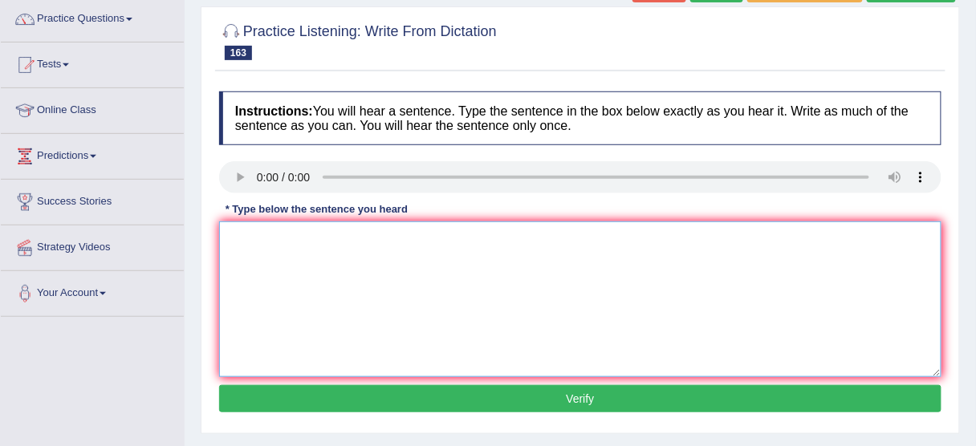
click at [372, 249] on textarea at bounding box center [580, 300] width 723 height 156
click at [354, 248] on textarea "When the rich of a plants fully ." at bounding box center [580, 300] width 723 height 156
click at [410, 238] on textarea "When the rich of a plants failed fully ." at bounding box center [580, 300] width 723 height 156
type textarea "When the rich of a plants failed fully ."
click at [552, 397] on button "Verify" at bounding box center [580, 398] width 723 height 27
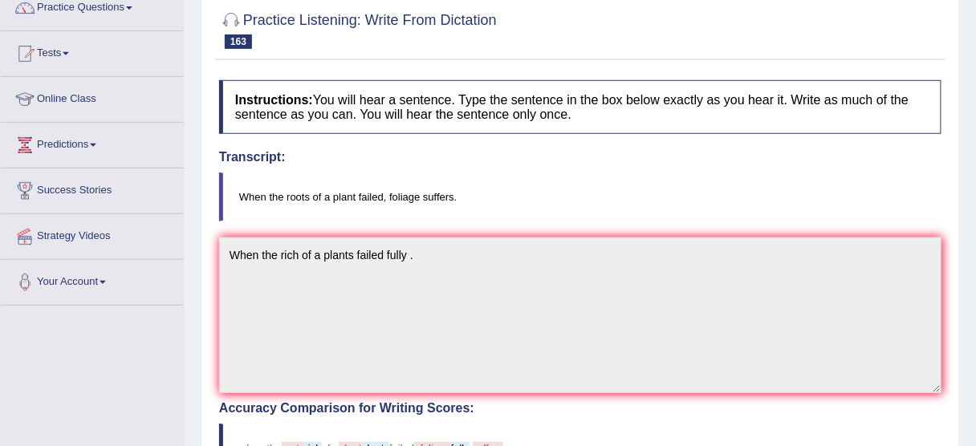
scroll to position [64, 0]
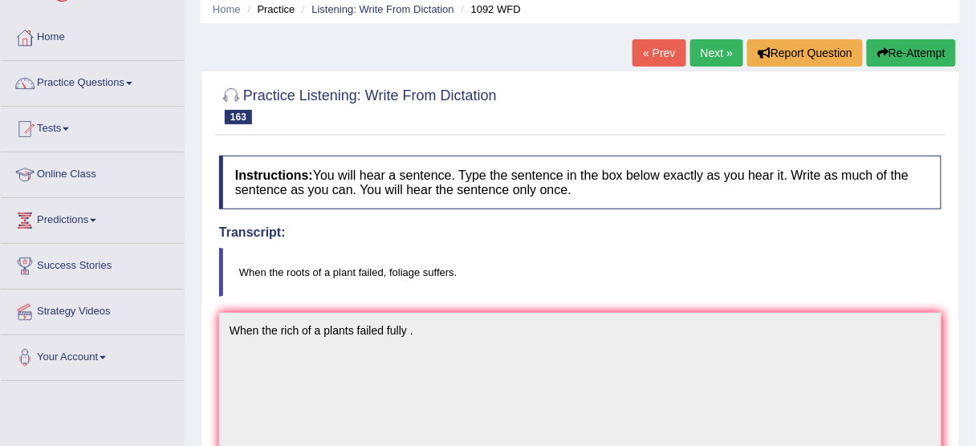
click at [929, 43] on button "Re-Attempt" at bounding box center [911, 52] width 89 height 27
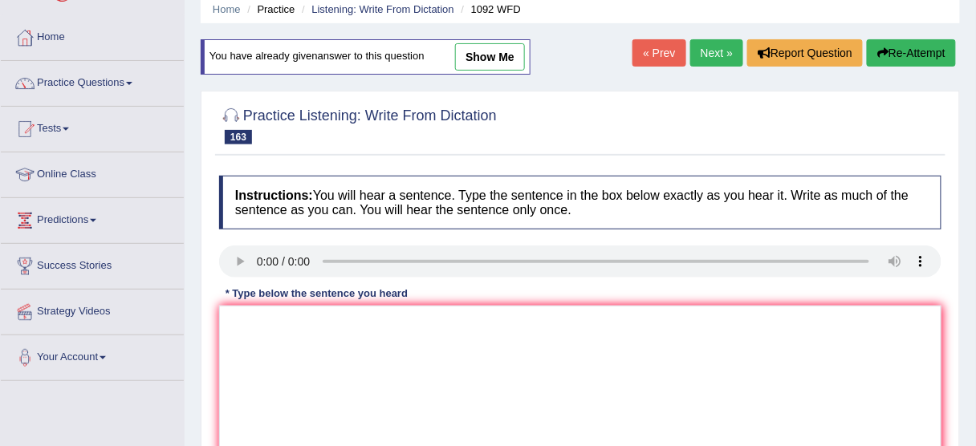
click at [498, 60] on link "show me" at bounding box center [490, 56] width 70 height 27
type textarea "When the rich of a plants failed fully ."
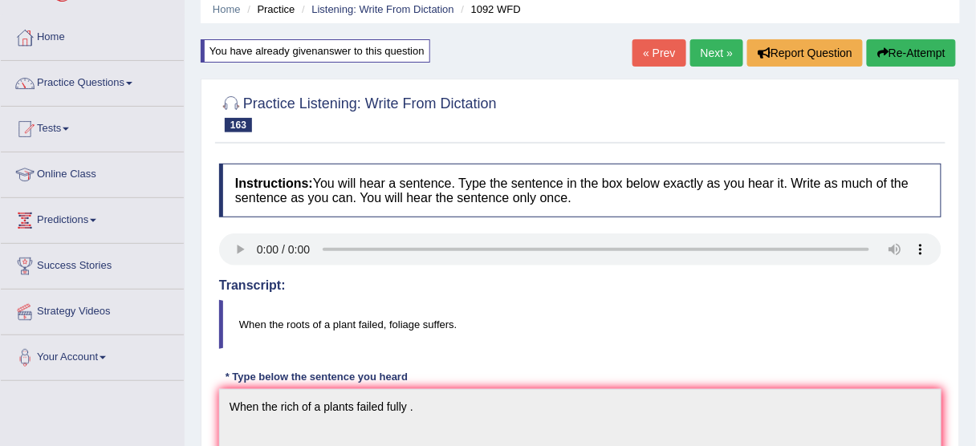
click at [927, 51] on button "Re-Attempt" at bounding box center [911, 52] width 89 height 27
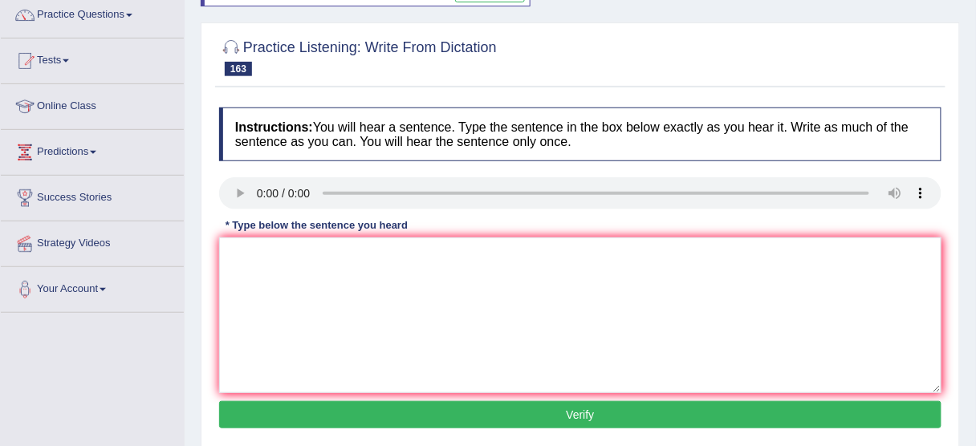
drag, startPoint x: 805, startPoint y: 62, endPoint x: 658, endPoint y: 100, distance: 151.7
click at [805, 63] on div at bounding box center [580, 56] width 723 height 49
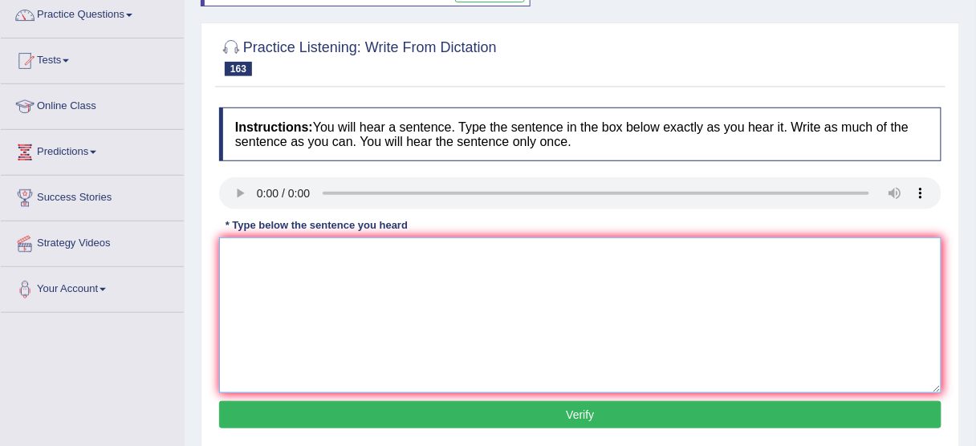
click at [312, 266] on textarea at bounding box center [580, 316] width 723 height 156
click at [288, 238] on textarea at bounding box center [580, 316] width 723 height 156
click at [382, 246] on textarea "When the roots of a plant failed foliage suffers." at bounding box center [580, 316] width 723 height 156
type textarea "When the roots of a plant failed, foliage suffers."
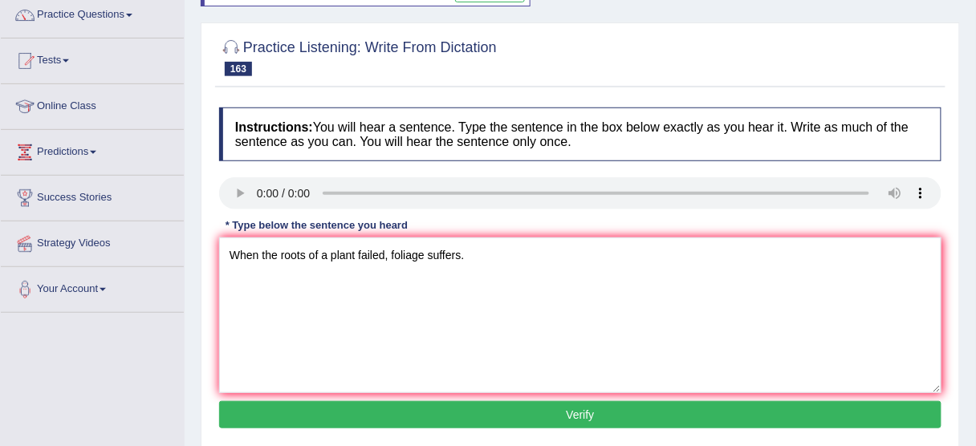
click at [483, 413] on button "Verify" at bounding box center [580, 415] width 723 height 27
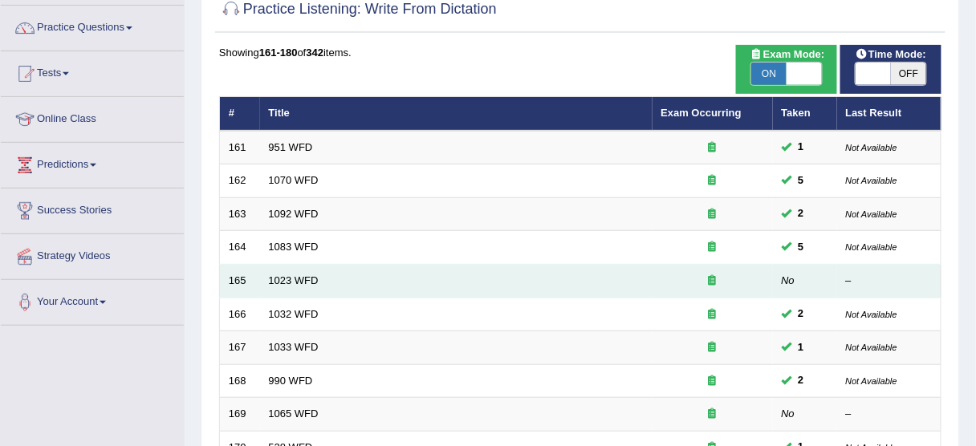
scroll to position [128, 0]
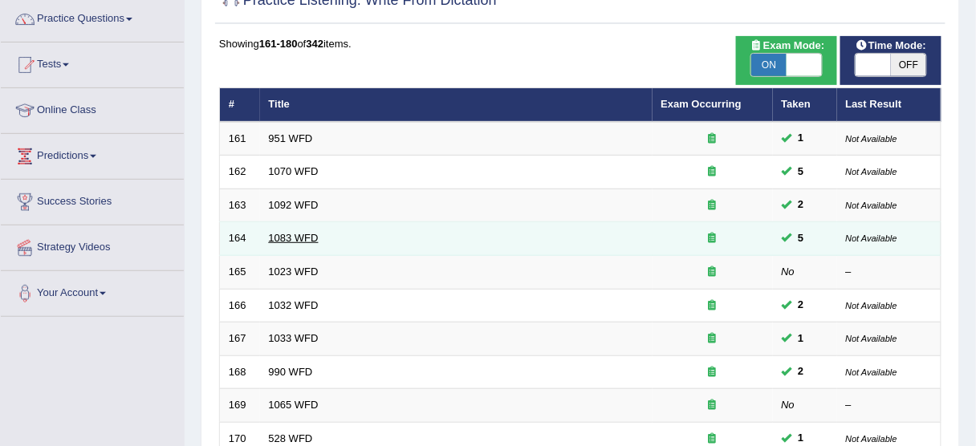
click at [300, 237] on link "1083 WFD" at bounding box center [294, 238] width 50 height 12
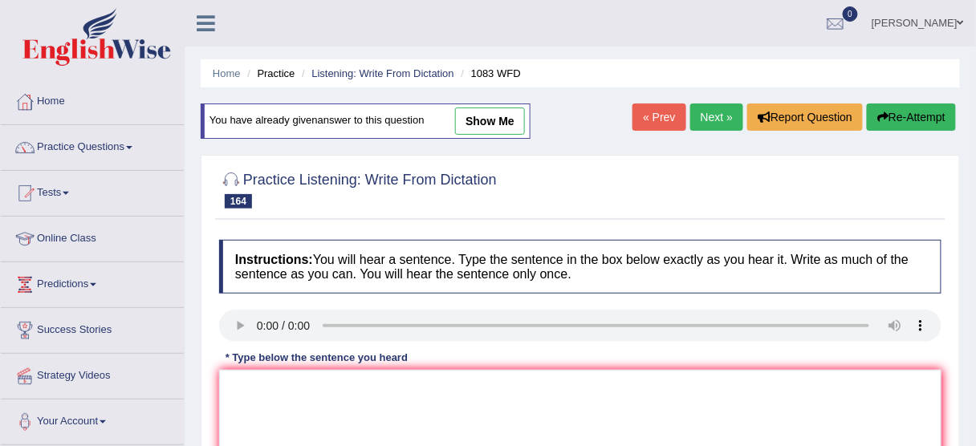
click at [641, 196] on div at bounding box center [580, 189] width 723 height 49
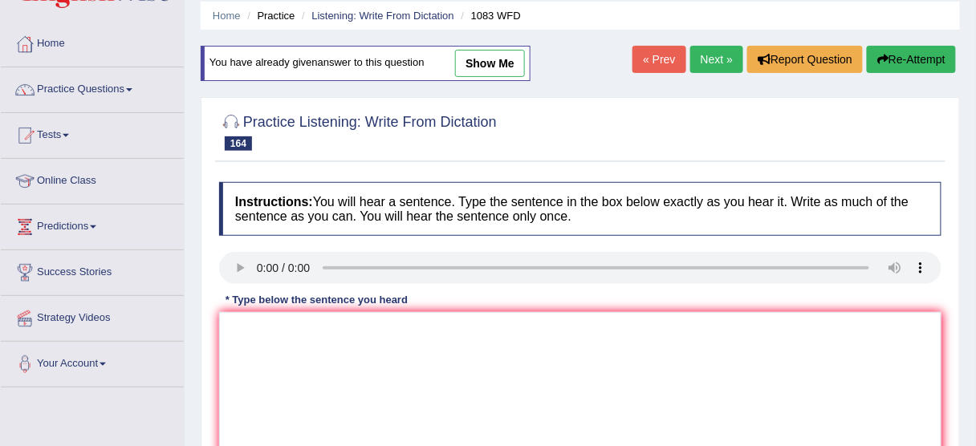
scroll to position [128, 0]
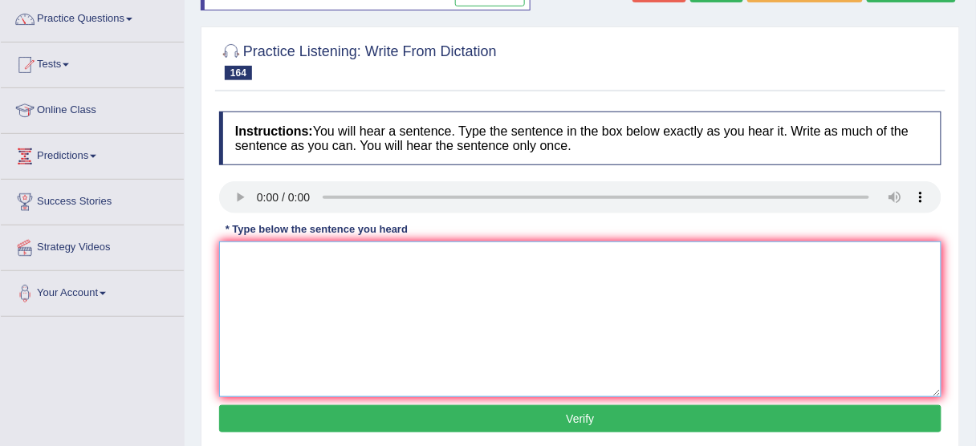
click at [268, 280] on textarea at bounding box center [580, 320] width 723 height 156
click at [474, 259] on textarea "We are often significant challenges that we are facing in [DATE]." at bounding box center [580, 320] width 723 height 156
click at [494, 254] on textarea "We are often significant challenges that we are facing in today." at bounding box center [580, 320] width 723 height 156
click at [506, 256] on textarea "We are often significant challenges that we are facing in today." at bounding box center [580, 320] width 723 height 156
click at [271, 254] on textarea "We are often significant challenges that we are facing in society today." at bounding box center [580, 320] width 723 height 156
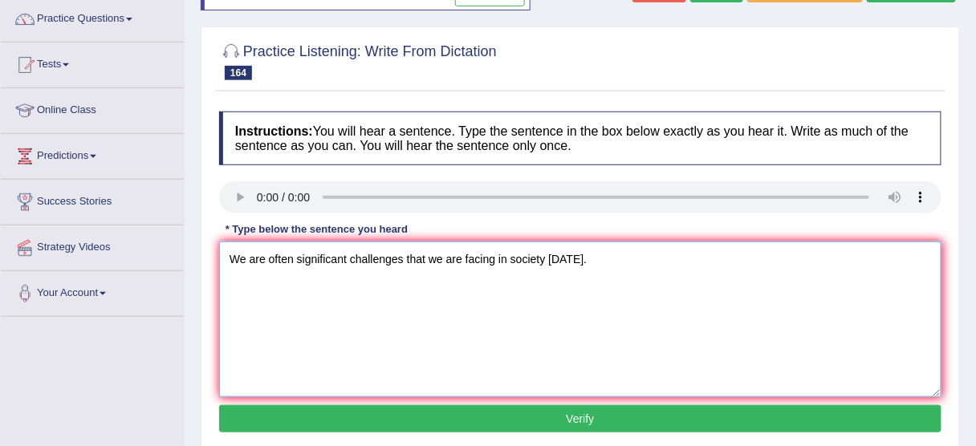
click at [269, 255] on textarea "We are often significant challenges that we are facing in society today." at bounding box center [580, 320] width 723 height 156
click at [294, 259] on textarea "We are often significant challenges that we are facing in society today." at bounding box center [580, 320] width 723 height 156
click at [449, 260] on textarea "We are often suffering significant challenges that we are facing in society tod…" at bounding box center [580, 320] width 723 height 156
type textarea "We are often suffering significant challenges that we are facing in society tod…"
click at [526, 414] on button "Verify" at bounding box center [580, 419] width 723 height 27
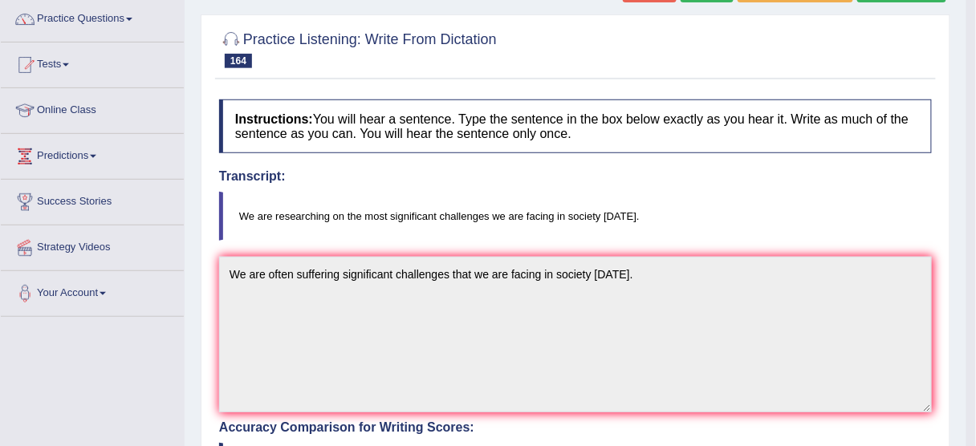
scroll to position [0, 0]
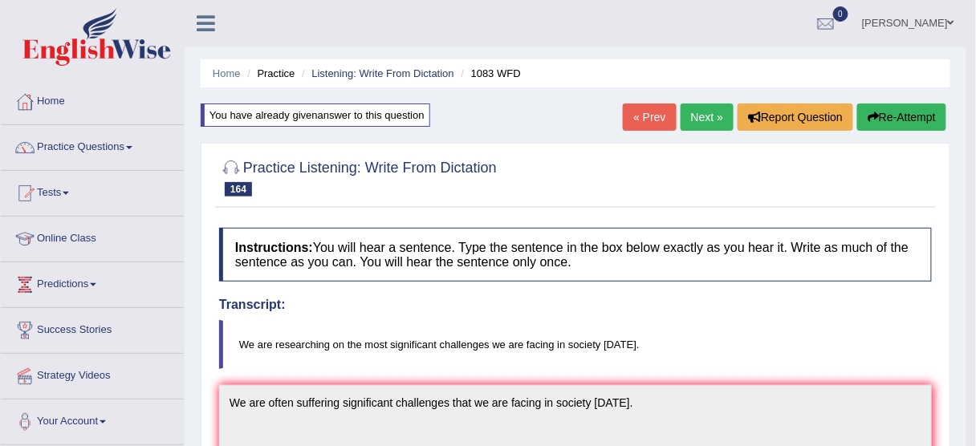
click at [899, 108] on button "Re-Attempt" at bounding box center [902, 117] width 89 height 27
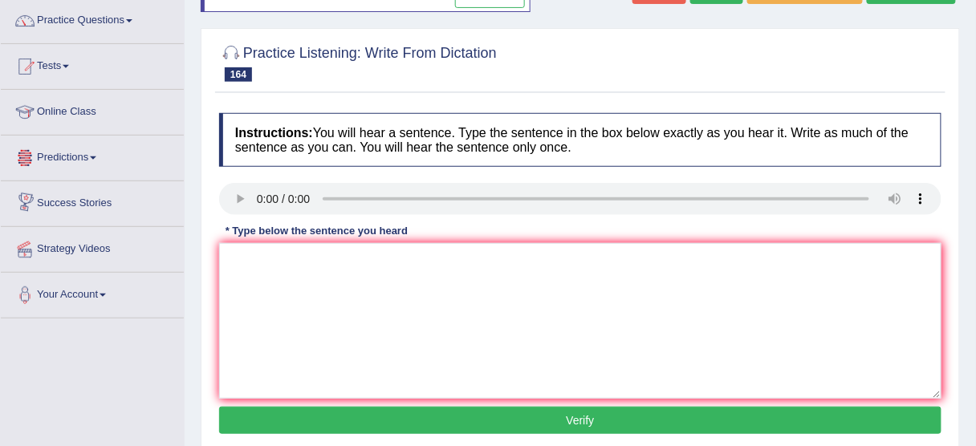
scroll to position [128, 0]
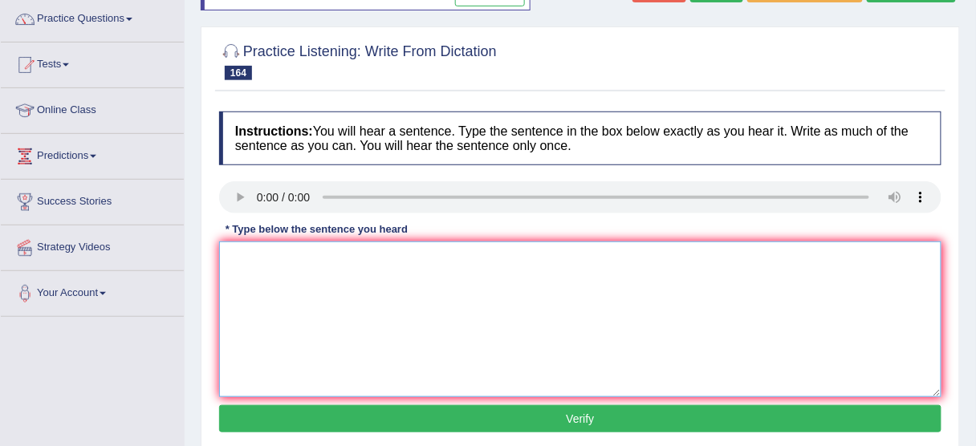
click at [285, 262] on textarea at bounding box center [580, 320] width 723 height 156
click at [332, 259] on textarea "We are researching significant challenges that" at bounding box center [580, 320] width 723 height 156
click at [536, 250] on textarea "We are researching on the most significant challenges that" at bounding box center [580, 320] width 723 height 156
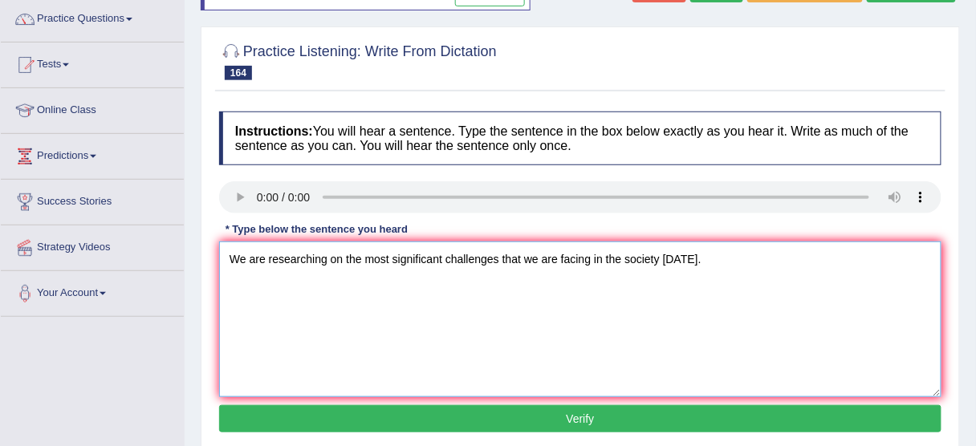
click at [337, 252] on textarea "We are researching on the most significant challenges that we are facing in the…" at bounding box center [580, 320] width 723 height 156
click at [342, 252] on textarea "We are researching on the most significant challenges that we are facing in the…" at bounding box center [580, 320] width 723 height 156
click at [512, 261] on textarea "We are researching on of the most significant challenges that we are facing in …" at bounding box center [580, 320] width 723 height 156
type textarea "We are researching on of the most significant challenges challenge that we are …"
click at [587, 419] on button "Verify" at bounding box center [580, 419] width 723 height 27
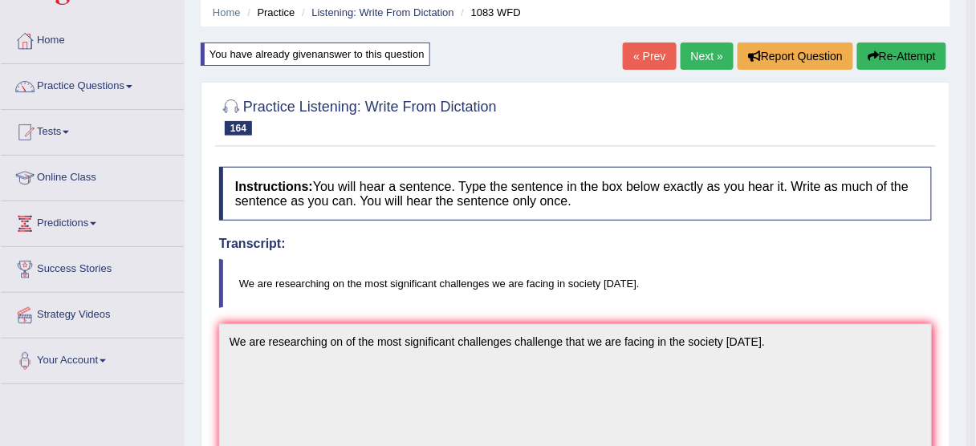
scroll to position [0, 0]
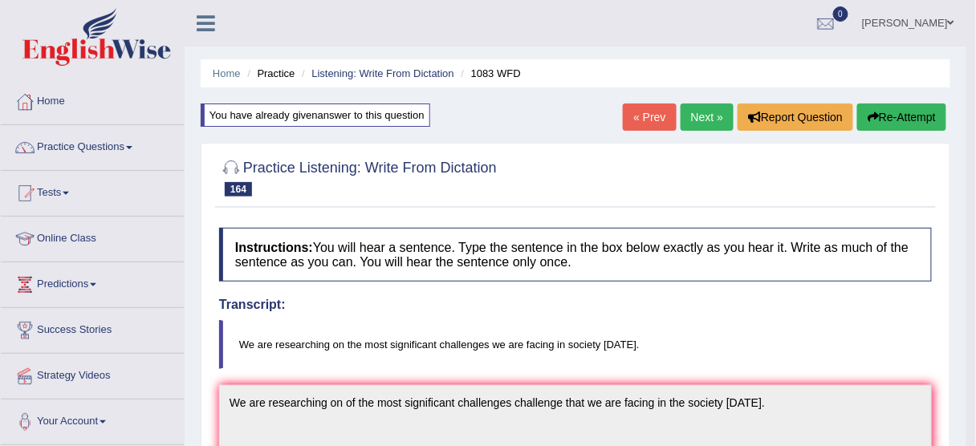
click at [687, 114] on link "Next »" at bounding box center [707, 117] width 53 height 27
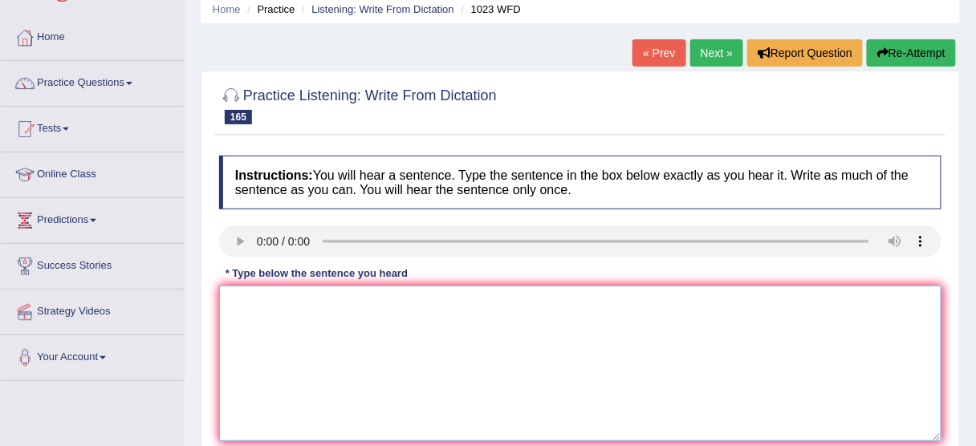
click at [270, 306] on textarea at bounding box center [580, 364] width 723 height 156
click at [296, 299] on textarea "A visit to the design museum is a great value." at bounding box center [580, 364] width 723 height 156
click at [290, 298] on textarea "A visit to the design museum is a great value." at bounding box center [580, 364] width 723 height 156
click at [264, 296] on textarea "A visit to the great design museum is a great value." at bounding box center [580, 364] width 723 height 156
click at [259, 298] on textarea "A visit to the great design museum is a great value." at bounding box center [580, 364] width 723 height 156
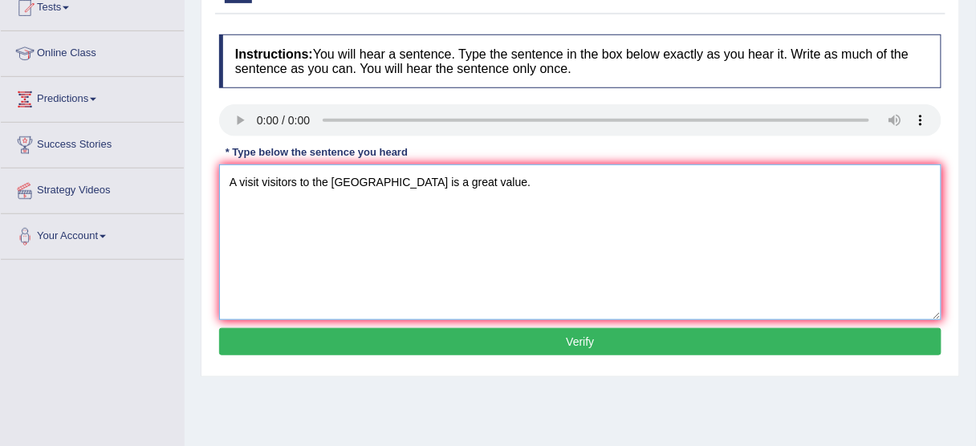
scroll to position [193, 0]
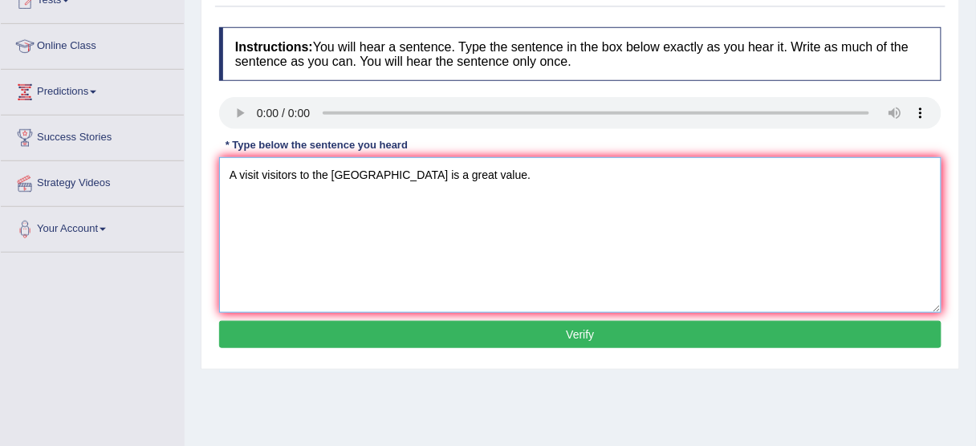
click at [396, 168] on textarea "A visit visitors to the great design museum is a great value." at bounding box center [580, 235] width 723 height 156
click at [369, 169] on textarea "A visit visitors to the great design museum is a great value." at bounding box center [580, 235] width 723 height 156
click at [387, 168] on textarea "A visit visitors to the great design museum is a great value." at bounding box center [580, 235] width 723 height 156
type textarea "A visit visitors to the great design museum is a great value."
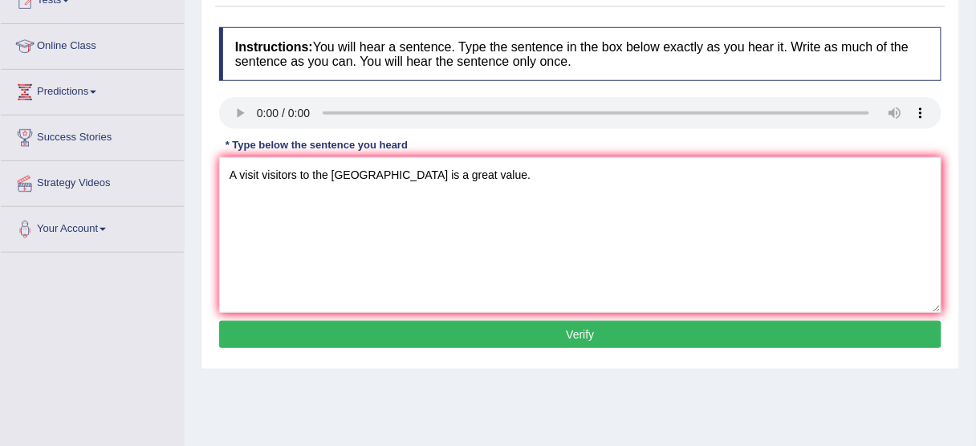
click at [431, 331] on button "Verify" at bounding box center [580, 334] width 723 height 27
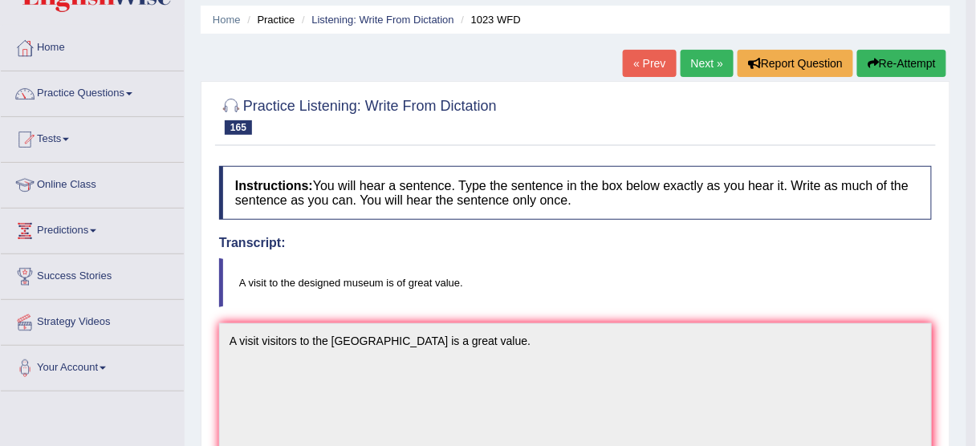
scroll to position [0, 0]
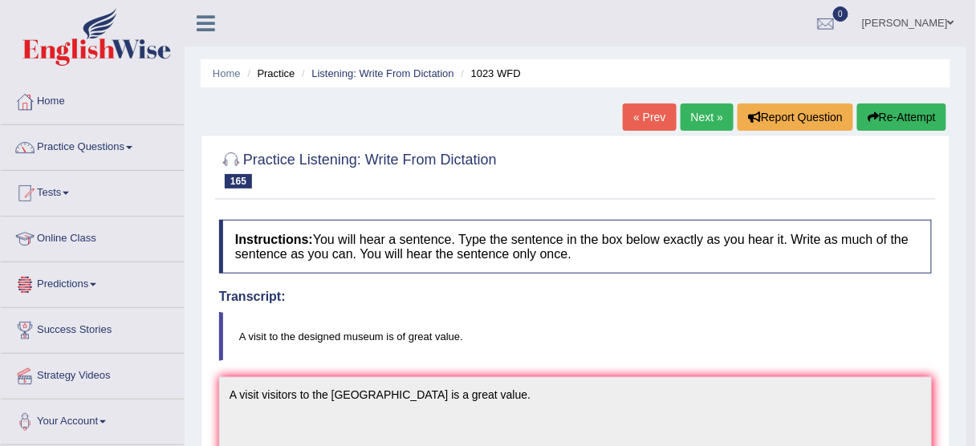
click at [929, 124] on button "Re-Attempt" at bounding box center [902, 117] width 89 height 27
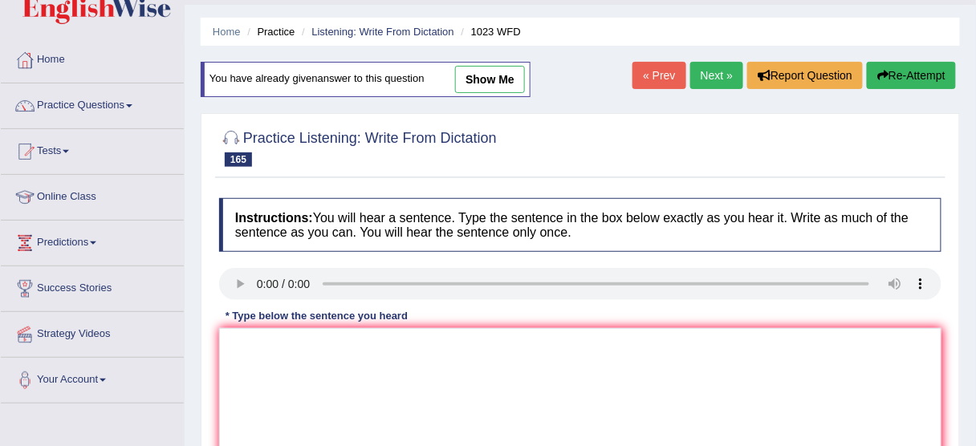
scroll to position [64, 0]
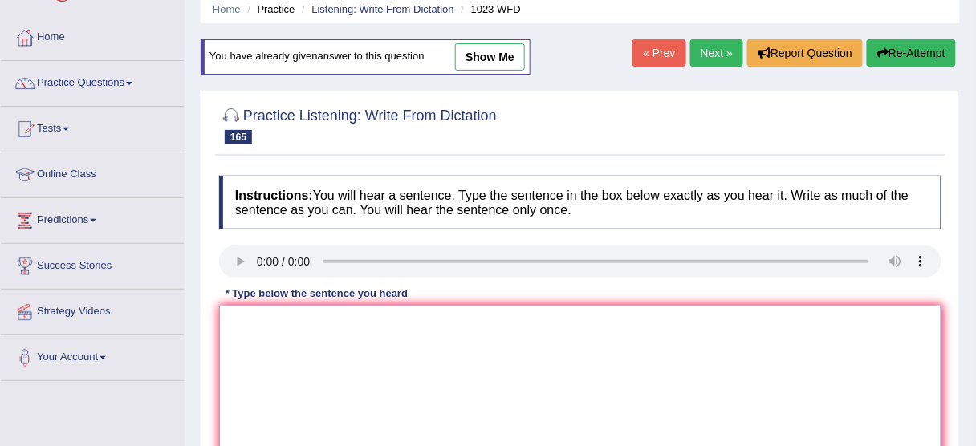
click at [350, 337] on textarea at bounding box center [580, 384] width 723 height 156
click at [300, 335] on textarea at bounding box center [580, 384] width 723 height 156
click at [430, 315] on textarea "A visit to the designed museum is of a grat value." at bounding box center [580, 384] width 723 height 156
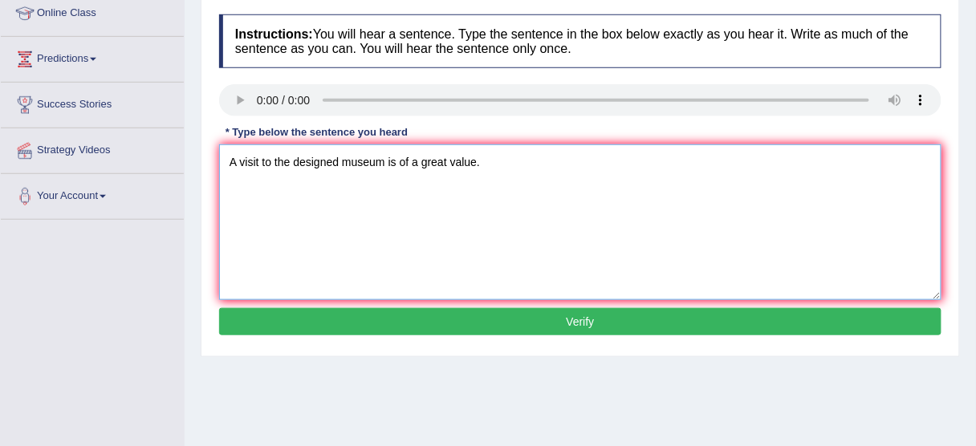
scroll to position [257, 0]
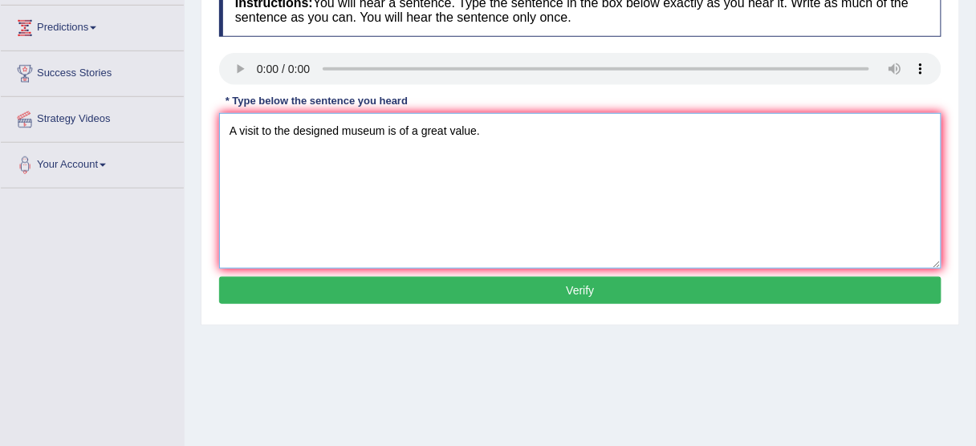
type textarea "A visit to the designed museum is of a great value."
click at [462, 296] on button "Verify" at bounding box center [580, 290] width 723 height 27
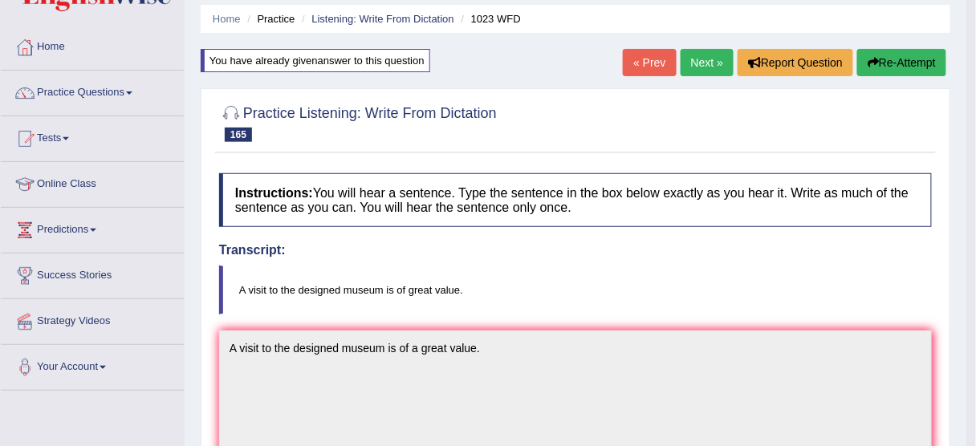
scroll to position [0, 0]
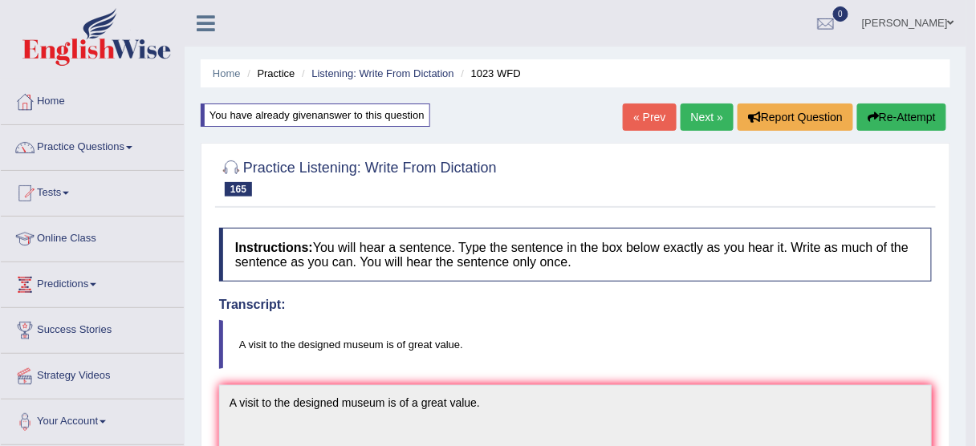
click at [702, 108] on link "Next »" at bounding box center [707, 117] width 53 height 27
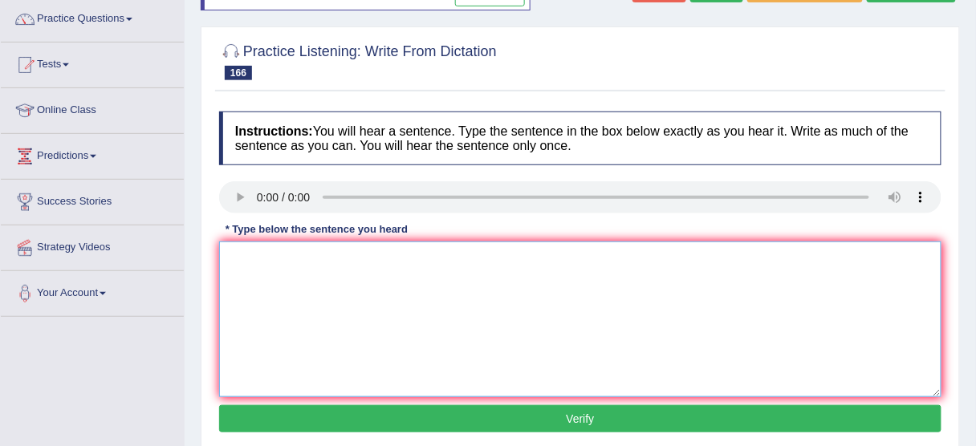
click at [312, 268] on textarea at bounding box center [580, 320] width 723 height 156
click at [329, 263] on textarea "The a digital camera has some advantages over traditional film films." at bounding box center [580, 320] width 723 height 156
type textarea "The a digital camera has some advantages over traditional film films."
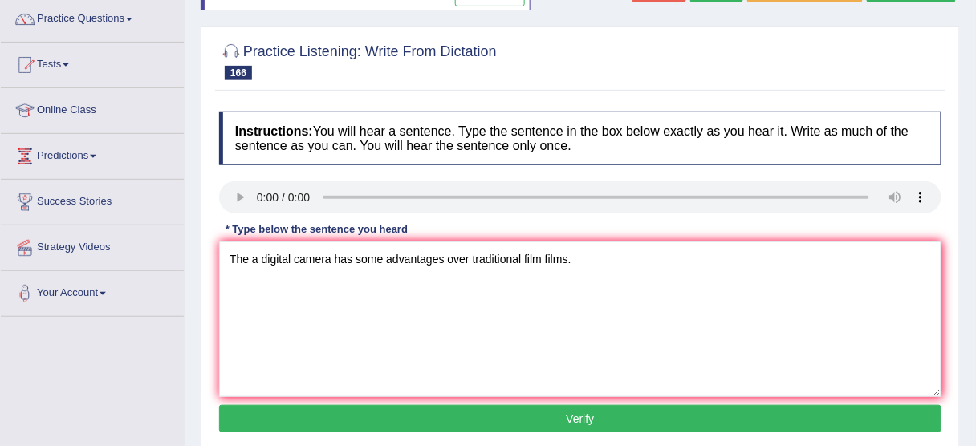
click at [525, 413] on button "Verify" at bounding box center [580, 419] width 723 height 27
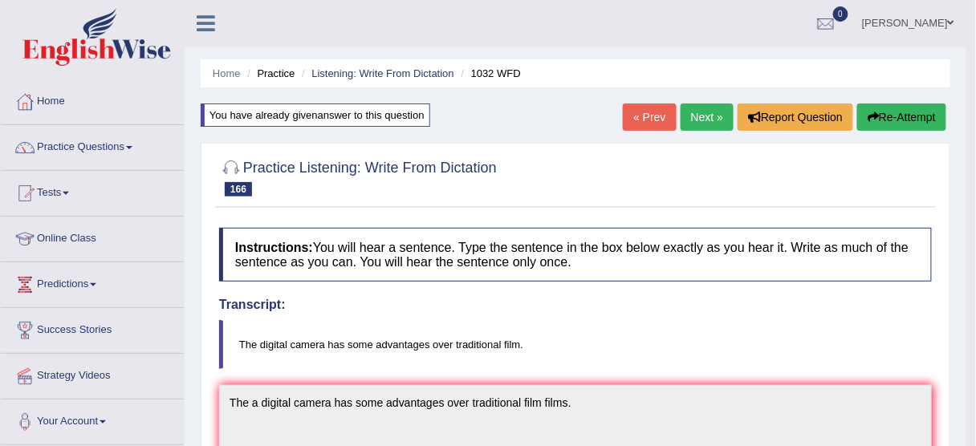
click at [699, 108] on link "Next »" at bounding box center [707, 117] width 53 height 27
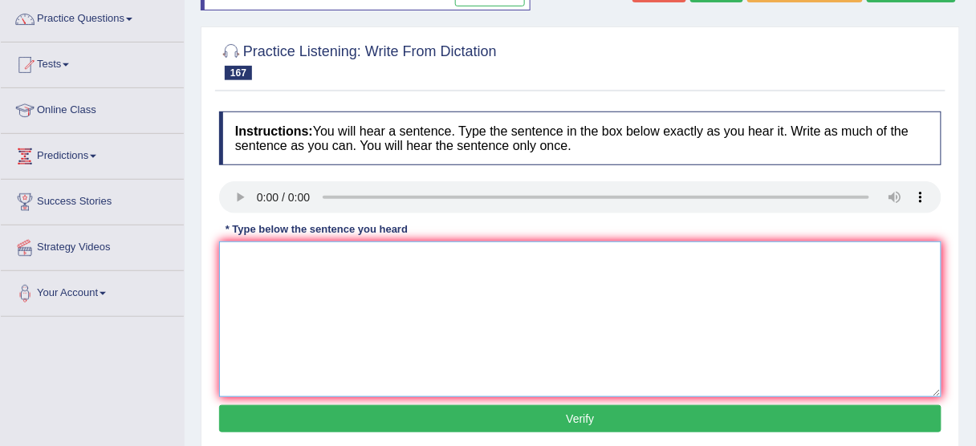
click at [283, 314] on textarea at bounding box center [580, 320] width 723 height 156
click at [305, 254] on textarea "Critical thinkinh is a one part of broad education." at bounding box center [580, 320] width 723 height 156
click at [329, 251] on textarea "Critical thinking is a one part of broad education." at bounding box center [580, 320] width 723 height 156
click at [421, 259] on textarea "Critical thinking is a an the one part of broad education." at bounding box center [580, 320] width 723 height 156
type textarea "Critical thinking is a an the one part of the broad education."
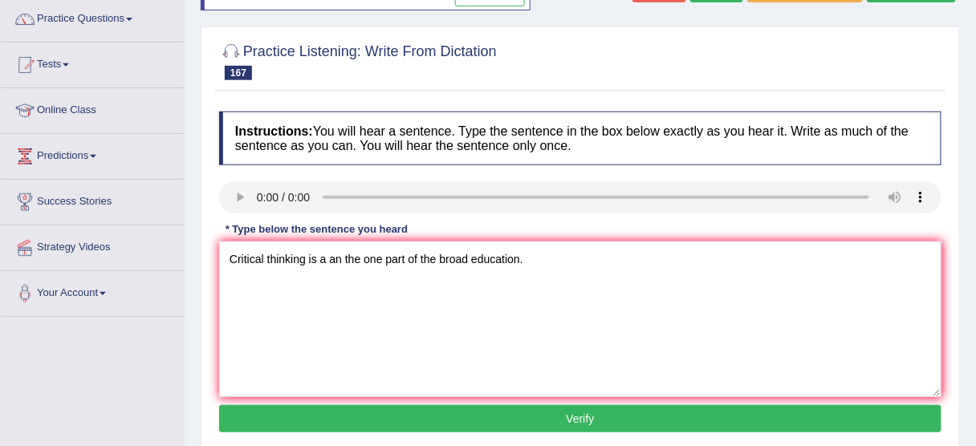
click at [487, 412] on button "Verify" at bounding box center [580, 419] width 723 height 27
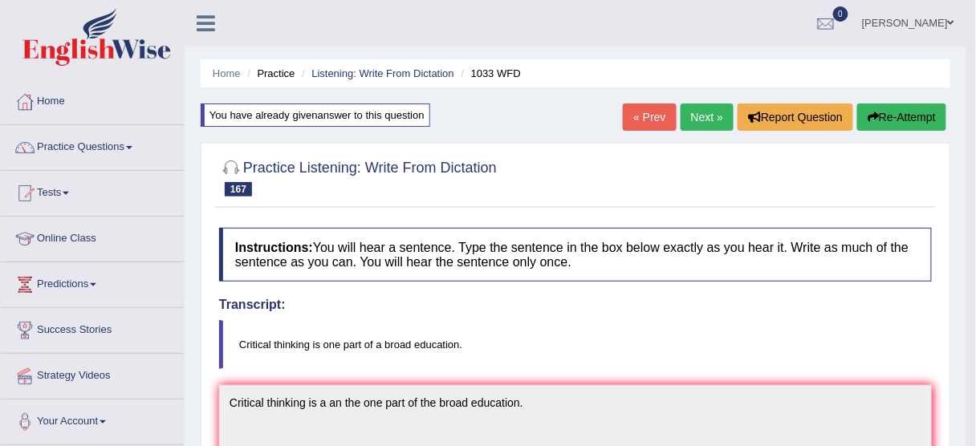
click at [707, 109] on link "Next »" at bounding box center [707, 117] width 53 height 27
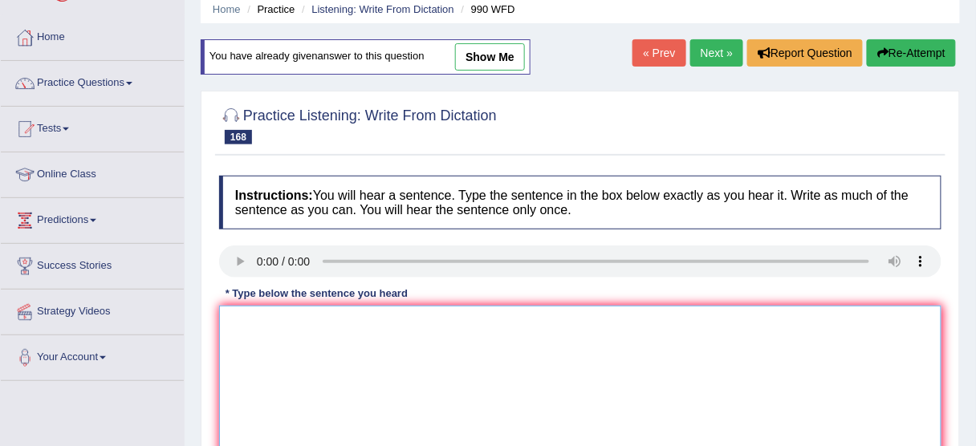
click at [320, 363] on textarea at bounding box center [580, 384] width 723 height 156
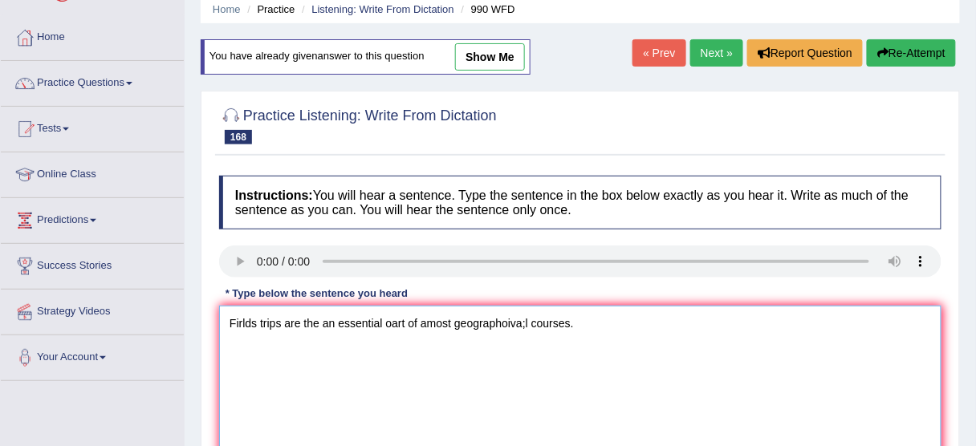
click at [422, 316] on textarea "Firlds trips are the an essential oart of amost geographoiva;l courses." at bounding box center [580, 384] width 723 height 156
click at [425, 316] on textarea "Firlds trips are the an essential oart of amost geographoiva;l courses." at bounding box center [580, 384] width 723 height 156
click at [545, 319] on textarea "Firlds trips are the an essential oart of a the most geographoiva;l courses." at bounding box center [580, 384] width 723 height 156
click at [540, 319] on textarea "Firlds trips are the an essential oart of a the most geographol courses." at bounding box center [580, 384] width 723 height 156
click at [532, 318] on textarea "Firlds trips are the an essential oart of a the most geographol courses." at bounding box center [580, 384] width 723 height 156
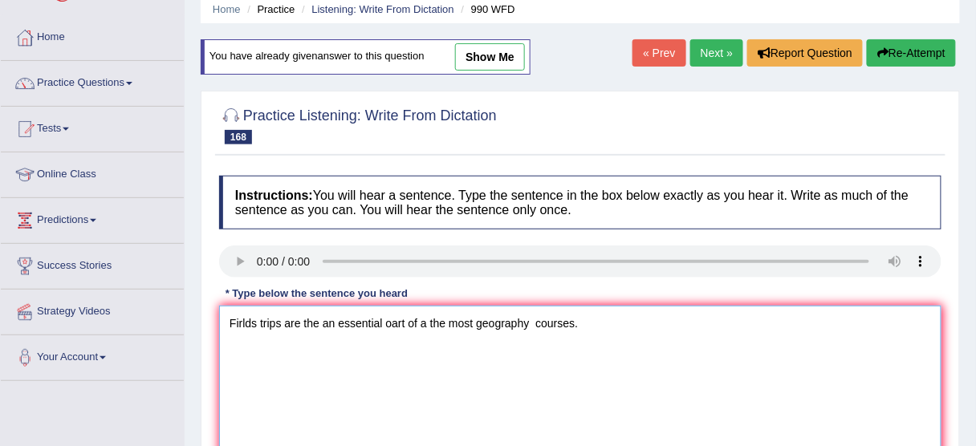
click at [531, 320] on textarea "Firlds trips are the an essential oart of a the most geography courses." at bounding box center [580, 384] width 723 height 156
click at [256, 319] on textarea "Firlds trips are the an essential oart of a the most geography courses." at bounding box center [580, 384] width 723 height 156
click at [413, 323] on textarea "Firlds field trips are the an essential oart of a the most geography courses." at bounding box center [580, 384] width 723 height 156
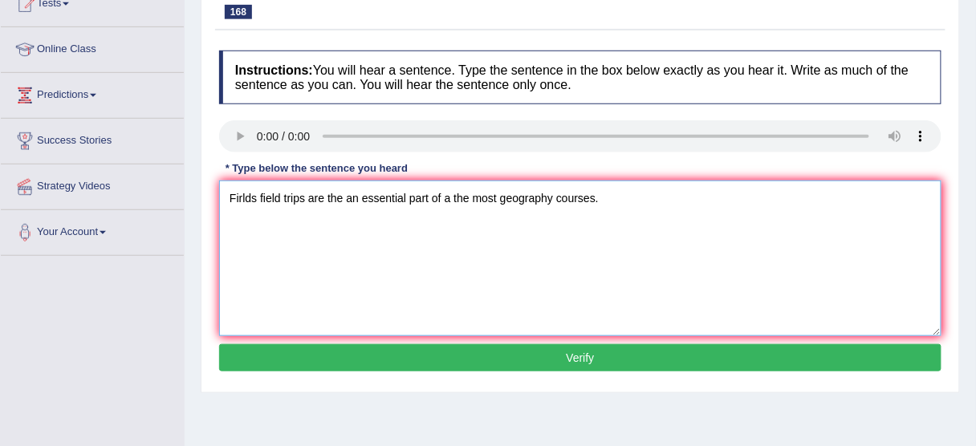
scroll to position [193, 0]
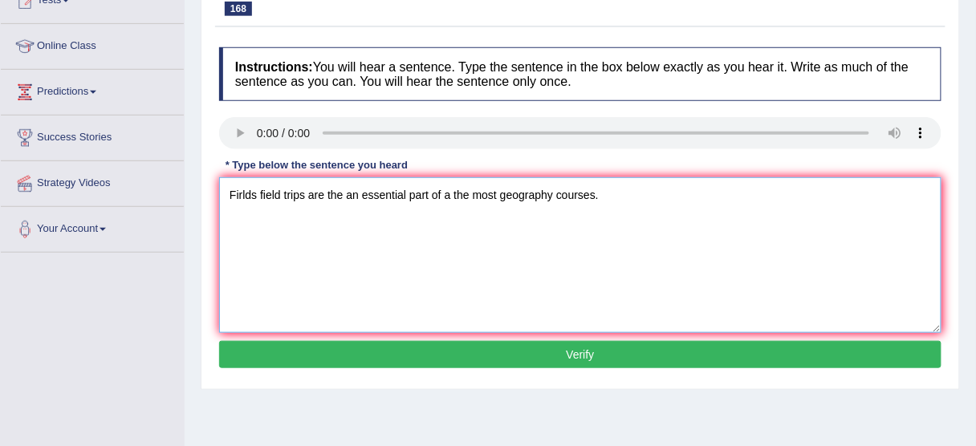
type textarea "Firlds field trips are the an essential part of a the most geography courses."
click at [536, 354] on button "Verify" at bounding box center [580, 354] width 723 height 27
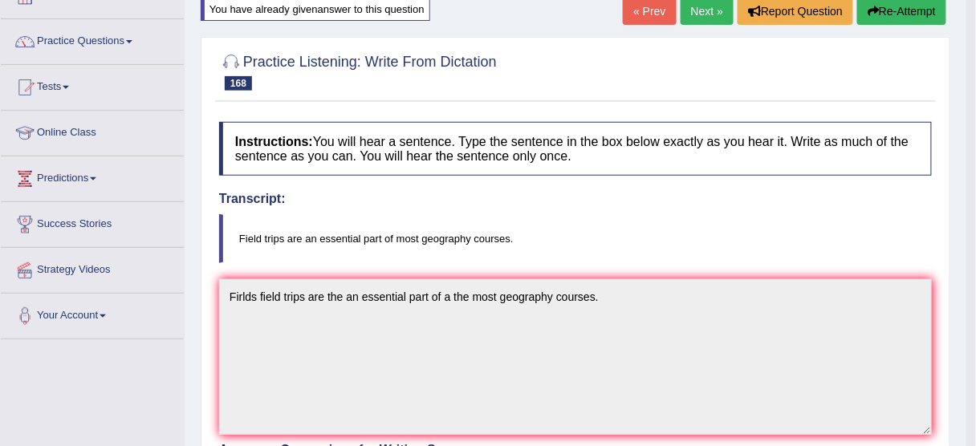
scroll to position [0, 0]
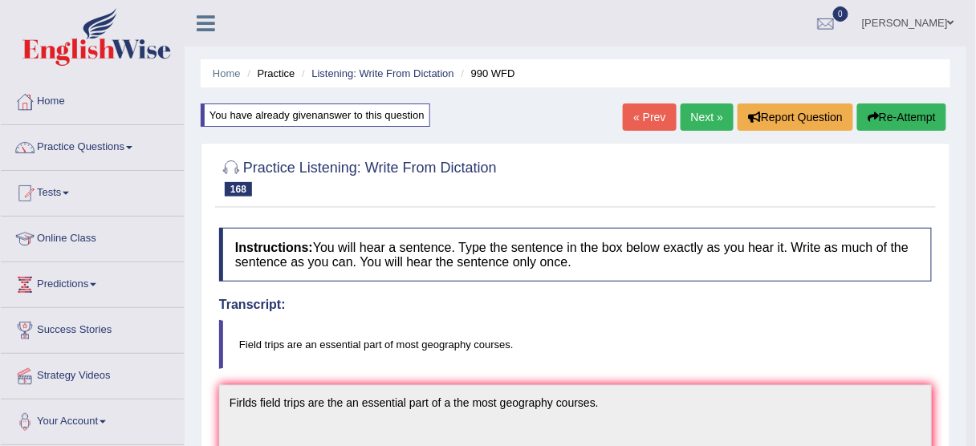
click at [695, 114] on link "Next »" at bounding box center [707, 117] width 53 height 27
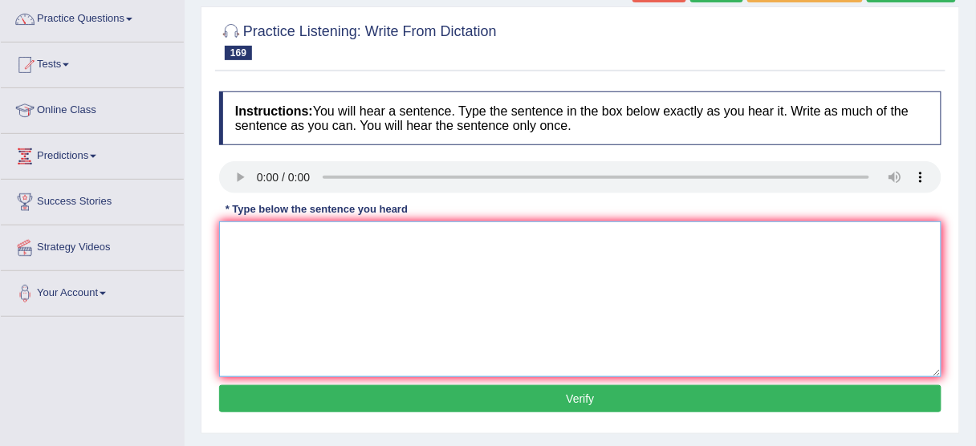
click at [429, 265] on textarea at bounding box center [580, 300] width 723 height 156
click at [271, 243] on textarea at bounding box center [580, 300] width 723 height 156
click at [418, 233] on textarea "An effective manager is always open a new ideas." at bounding box center [580, 300] width 723 height 156
click at [410, 234] on textarea "An effective manager is always open a the new ideas." at bounding box center [580, 300] width 723 height 156
type textarea "An effective manager is always open opened opens a the new ideas."
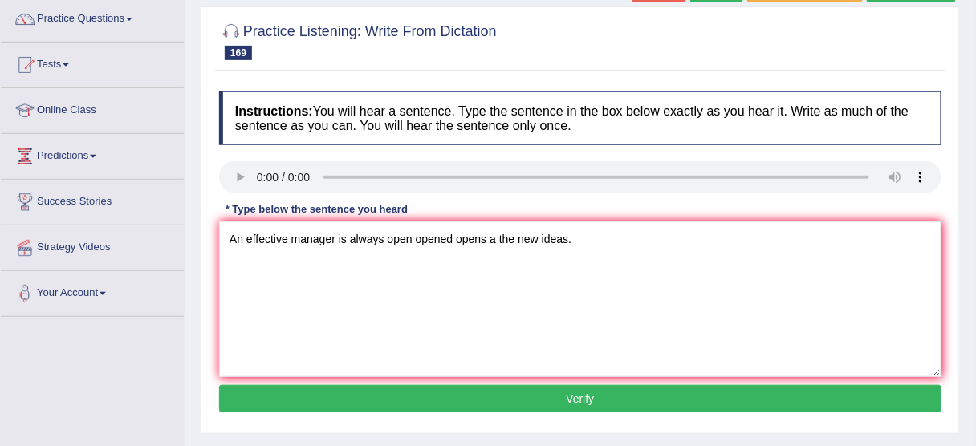
click at [460, 396] on button "Verify" at bounding box center [580, 398] width 723 height 27
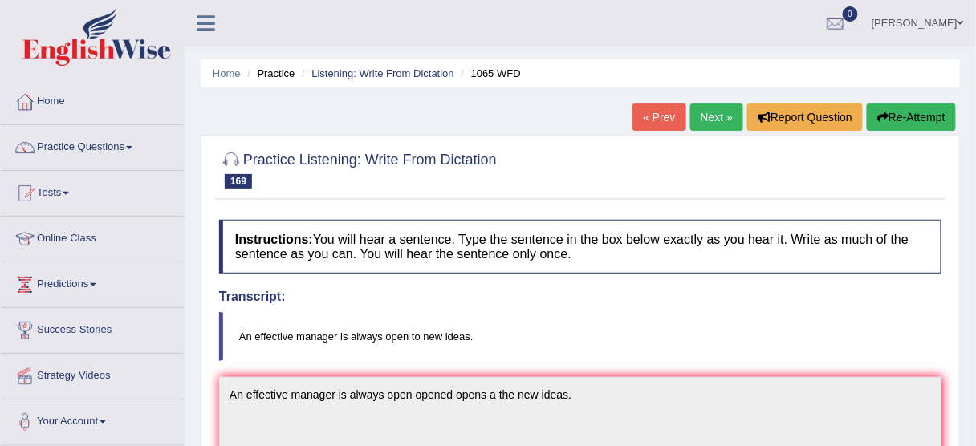
click at [711, 116] on link "Next »" at bounding box center [717, 117] width 53 height 27
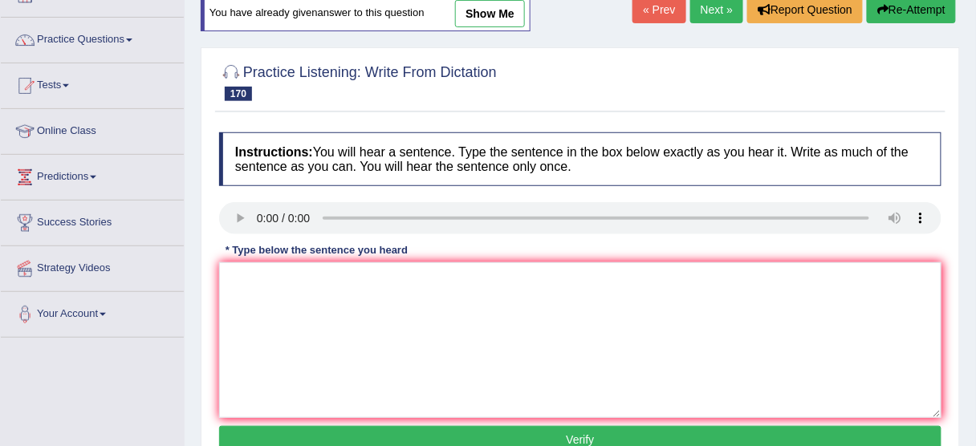
scroll to position [128, 0]
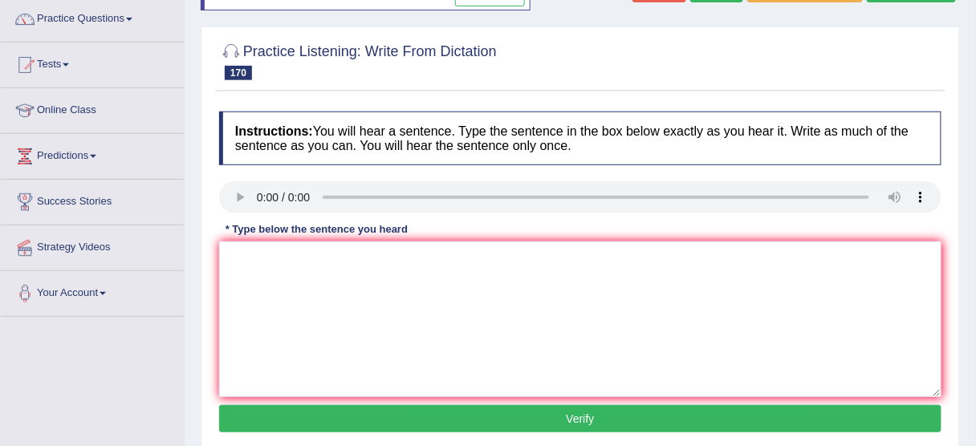
drag, startPoint x: 333, startPoint y: 411, endPoint x: 326, endPoint y: 373, distance: 38.4
click at [329, 397] on div "Instructions: You will hear a sentence. Type the sentence in the box below exac…" at bounding box center [580, 275] width 731 height 342
click at [305, 306] on textarea at bounding box center [580, 320] width 723 height 156
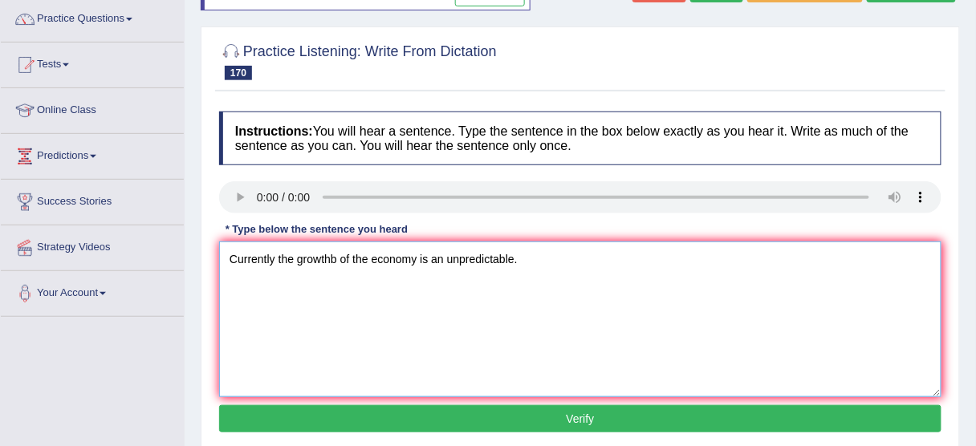
click at [335, 255] on textarea "Currently the growthb of the economy is an unpredictable." at bounding box center [580, 320] width 723 height 156
click at [272, 256] on textarea "Currently the growth of the economy is an unpredictable." at bounding box center [580, 320] width 723 height 156
click at [415, 259] on textarea "Currently, the growth of the economy is an unpredictable." at bounding box center [580, 320] width 723 height 156
type textarea "Currently, the growth of the economy economies is an unpredictable."
click at [491, 414] on button "Verify" at bounding box center [580, 419] width 723 height 27
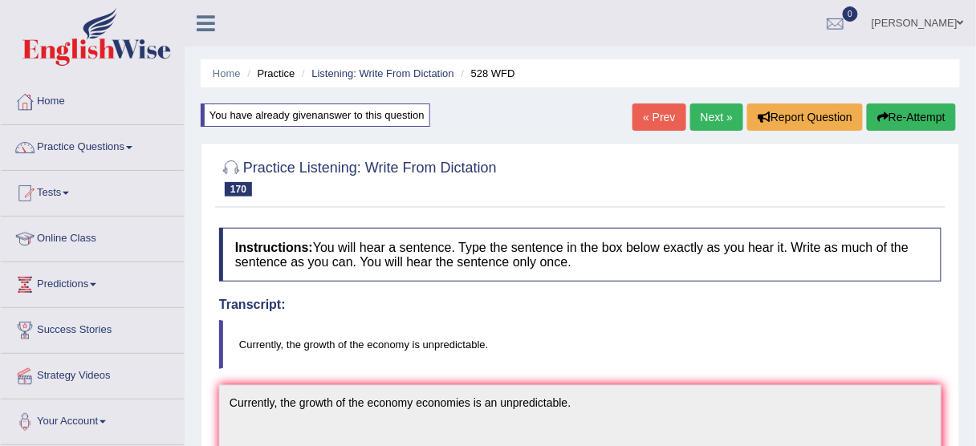
scroll to position [64, 0]
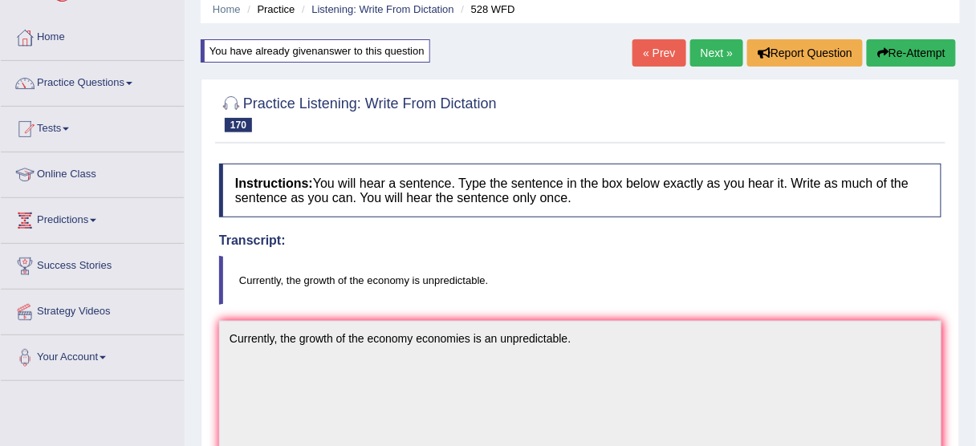
click at [712, 54] on link "Next »" at bounding box center [717, 52] width 53 height 27
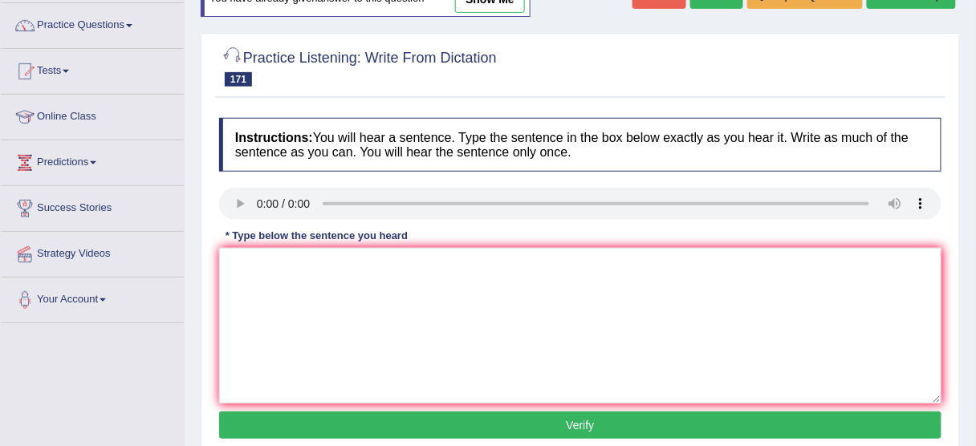
scroll to position [128, 0]
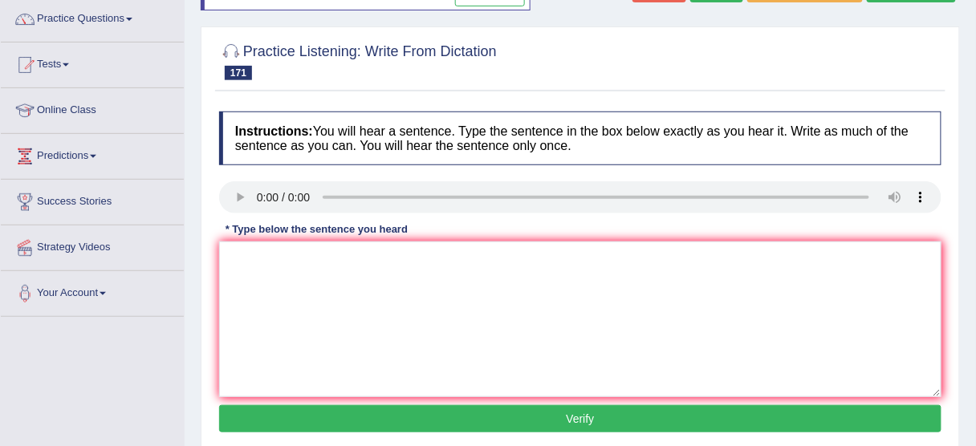
click at [671, 71] on div at bounding box center [580, 60] width 723 height 49
click at [361, 159] on h4 "Instructions: You will hear a sentence. Type the sentence in the box below exac…" at bounding box center [580, 139] width 723 height 54
click at [348, 312] on textarea at bounding box center [580, 320] width 723 height 156
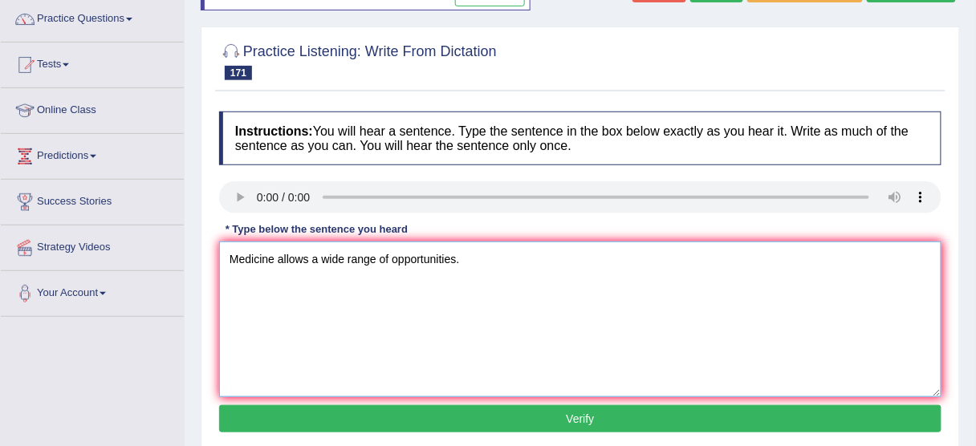
click at [307, 258] on textarea "Medicine allows a wide range of opportunities." at bounding box center [580, 320] width 723 height 156
type textarea "Medicine allows us a wide range of opportunities."
click at [498, 422] on button "Verify" at bounding box center [580, 419] width 723 height 27
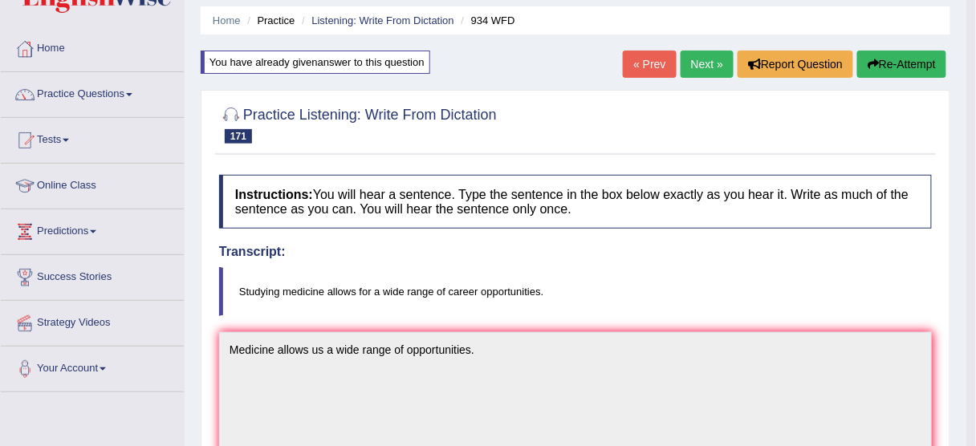
scroll to position [0, 0]
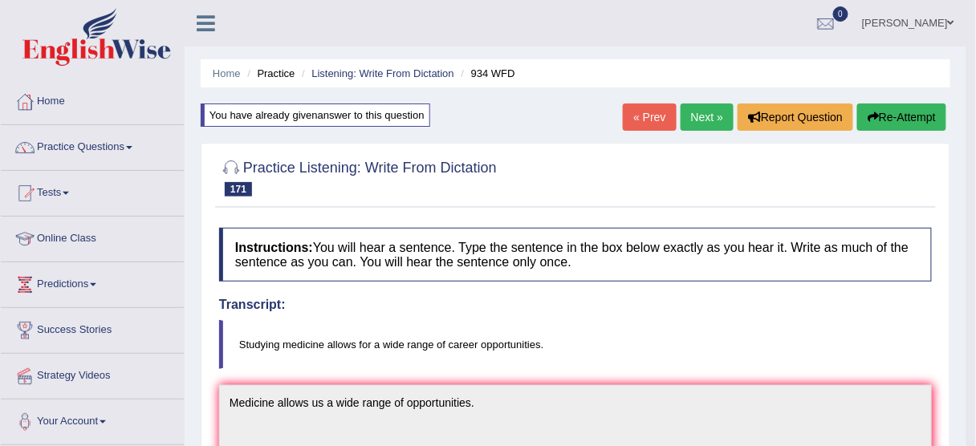
click at [891, 118] on button "Re-Attempt" at bounding box center [902, 117] width 89 height 27
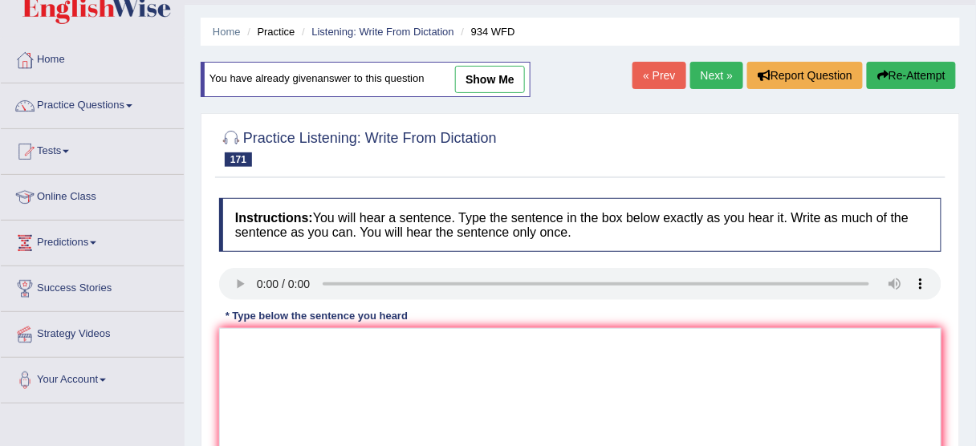
scroll to position [64, 0]
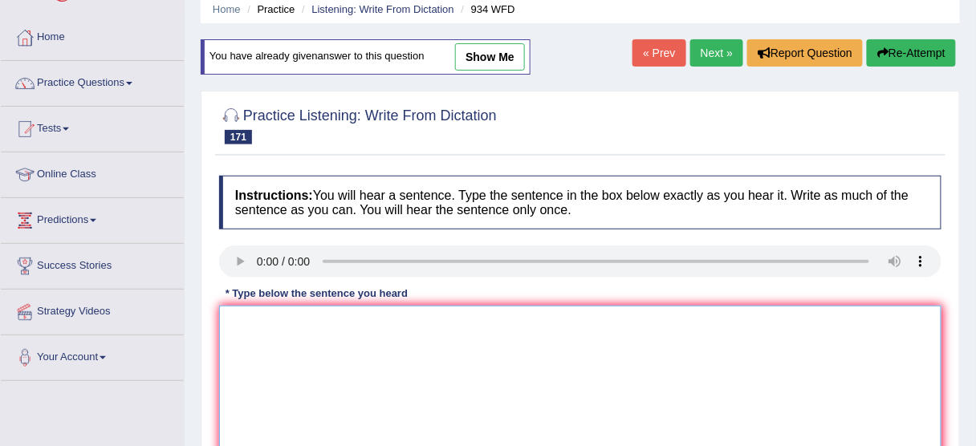
click at [326, 335] on textarea at bounding box center [580, 384] width 723 height 156
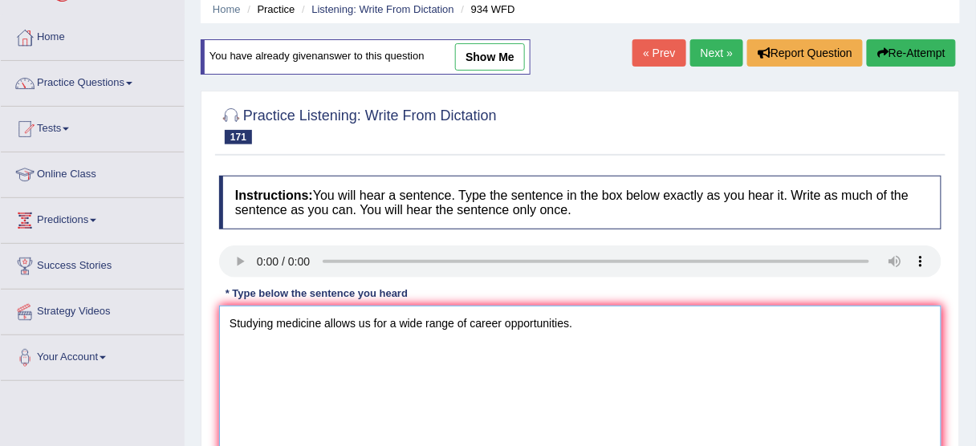
click at [282, 322] on textarea "Studying medicine allows us for a wide range of career opportunities." at bounding box center [580, 384] width 723 height 156
drag, startPoint x: 304, startPoint y: 322, endPoint x: 312, endPoint y: 322, distance: 8.8
click at [304, 322] on textarea "Studying medicine allows us for a wide range of career opportunities." at bounding box center [580, 384] width 723 height 156
click at [332, 322] on textarea "Studying medicine allows us for a wide range of career opportunities." at bounding box center [580, 384] width 723 height 156
drag, startPoint x: 348, startPoint y: 320, endPoint x: 358, endPoint y: 320, distance: 10.5
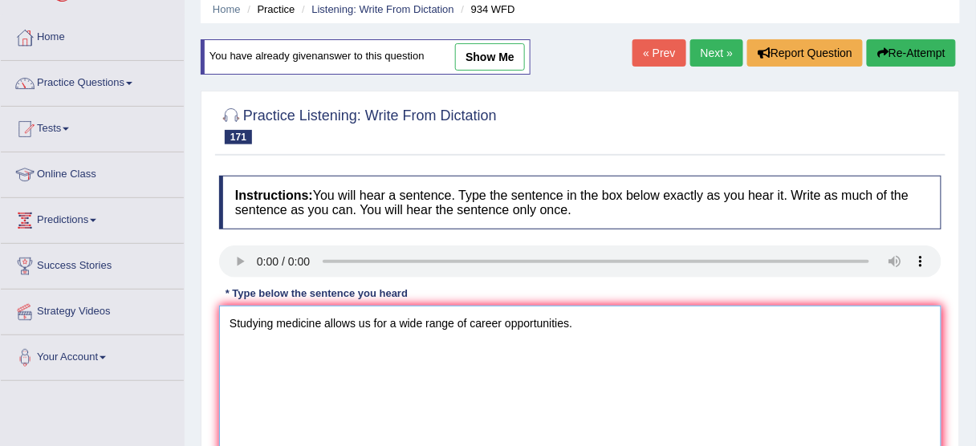
click at [348, 320] on textarea "Studying medicine allows us for a wide range of career opportunities." at bounding box center [580, 384] width 723 height 156
drag, startPoint x: 365, startPoint y: 320, endPoint x: 377, endPoint y: 320, distance: 12.8
click at [365, 320] on textarea "Studying medicine allows us for a wide range of career opportunities." at bounding box center [580, 384] width 723 height 156
drag, startPoint x: 379, startPoint y: 320, endPoint x: 393, endPoint y: 320, distance: 14.5
click at [379, 320] on textarea "Studying medicine allows us for a wide range of career opportunities." at bounding box center [580, 384] width 723 height 156
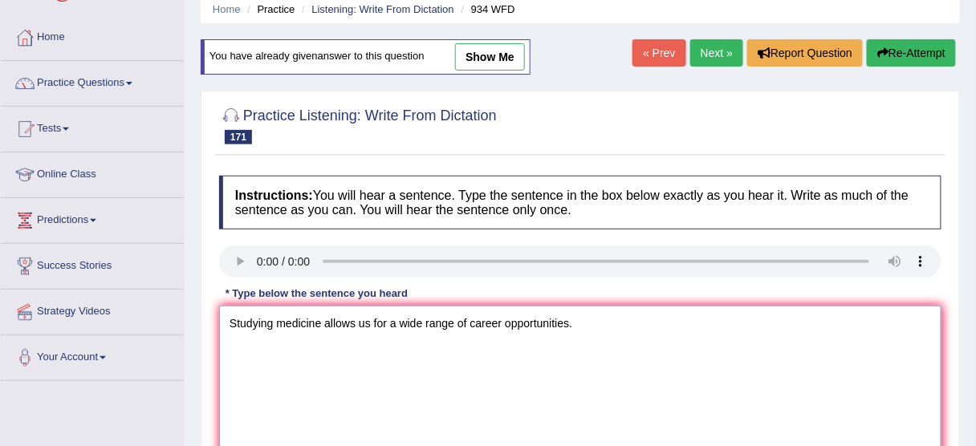
click at [437, 323] on textarea "Studying medicine allows us for a wide range of career opportunities." at bounding box center [580, 384] width 723 height 156
click at [480, 332] on textarea "Studying medicine allows us for a wide range of career opportunities." at bounding box center [580, 384] width 723 height 156
click at [536, 329] on textarea "Studying medicine allows us for a wide range of career opportunities." at bounding box center [580, 384] width 723 height 156
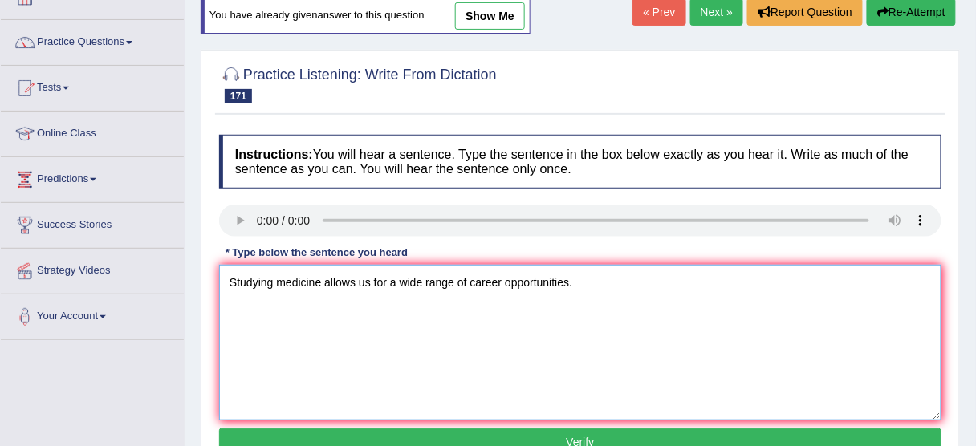
scroll to position [193, 0]
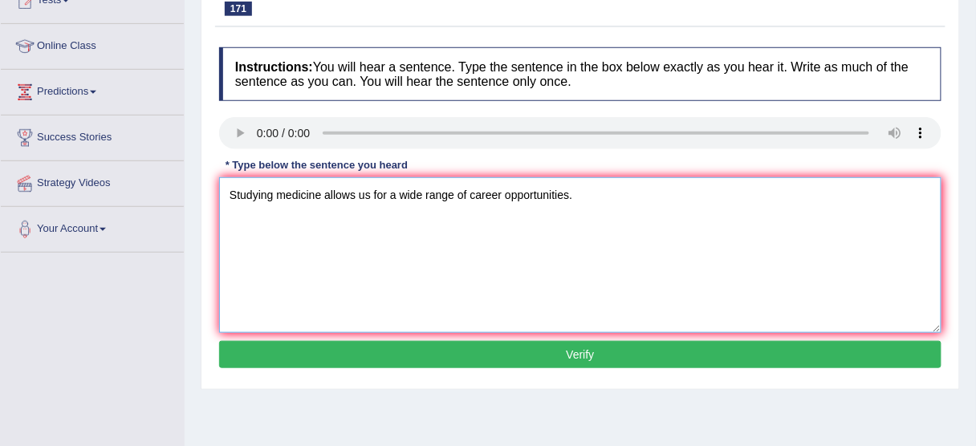
type textarea "Studying medicine allows us for a wide range of career opportunities."
click at [499, 346] on button "Verify" at bounding box center [580, 354] width 723 height 27
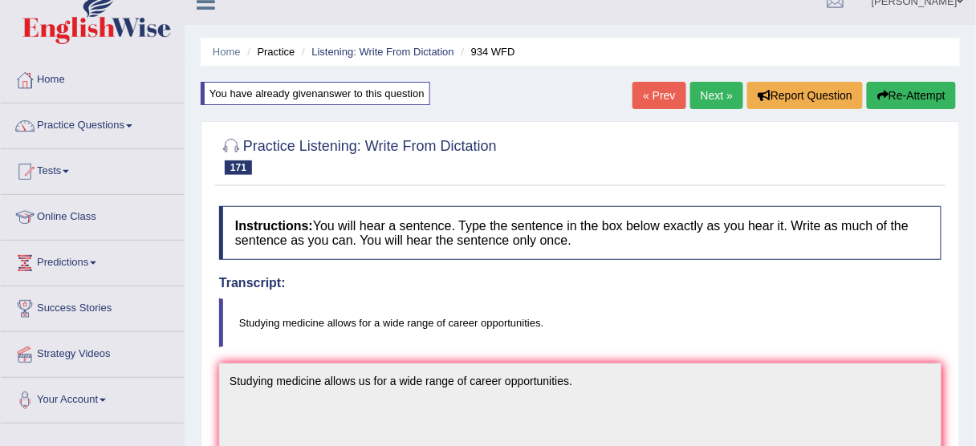
scroll to position [0, 0]
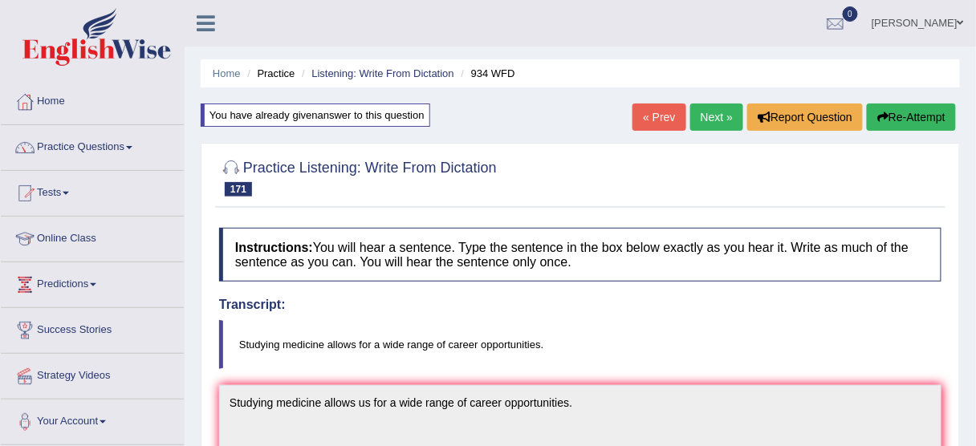
click at [716, 133] on div "« Prev Next » Report Question Re-Attempt" at bounding box center [797, 119] width 328 height 31
click at [707, 113] on link "Next »" at bounding box center [717, 117] width 53 height 27
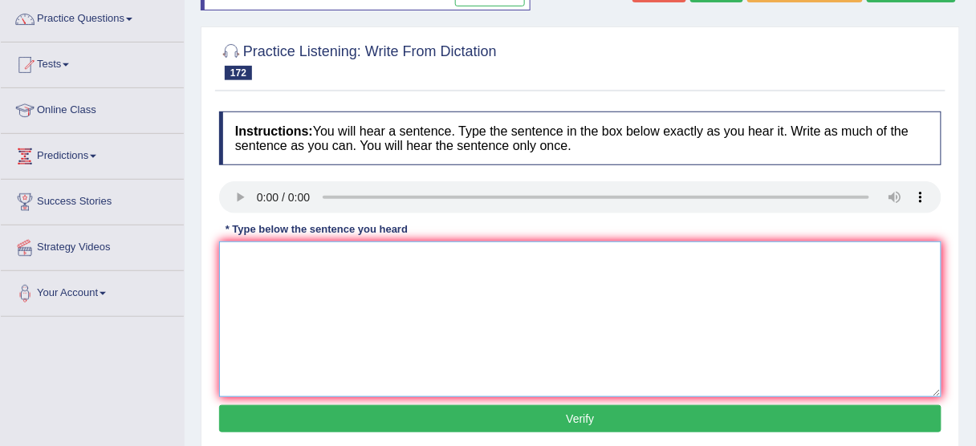
click at [300, 296] on textarea at bounding box center [580, 320] width 723 height 156
click at [237, 258] on textarea "a basic knowledge of economic theory theories." at bounding box center [580, 320] width 723 height 156
click at [228, 259] on textarea "a basic knowledge of economic theory theories." at bounding box center [580, 320] width 723 height 156
click at [231, 262] on textarea "require a basic knowledge of economic theory theories." at bounding box center [580, 320] width 723 height 156
click at [230, 262] on textarea "require a basic knowledge of economic theory theories." at bounding box center [580, 320] width 723 height 156
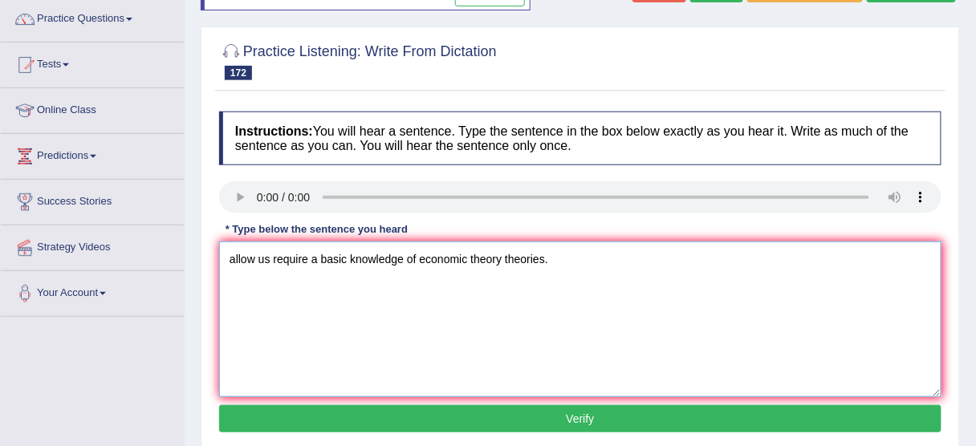
click at [222, 258] on textarea "allow us require a basic knowledge of economic theory theories." at bounding box center [580, 320] width 723 height 156
type textarea "A allow us require a basic knowledge of economic theory theories."
click at [487, 425] on button "Verify" at bounding box center [580, 419] width 723 height 27
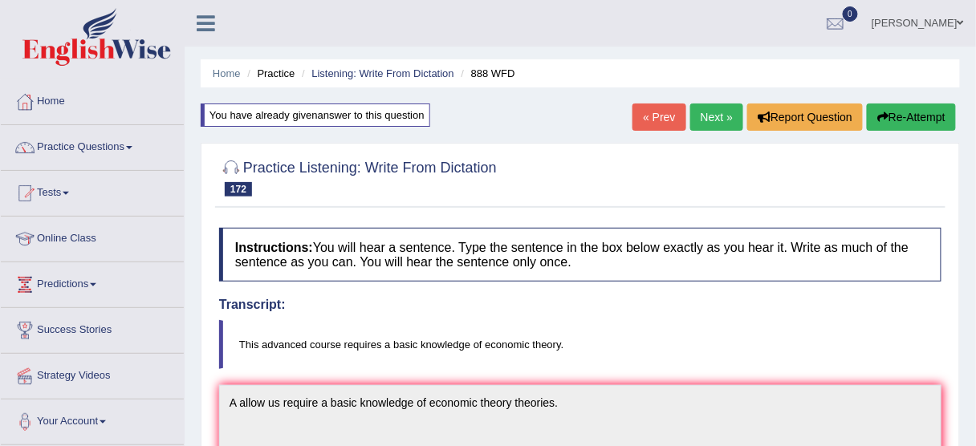
click at [906, 118] on button "Re-Attempt" at bounding box center [911, 117] width 89 height 27
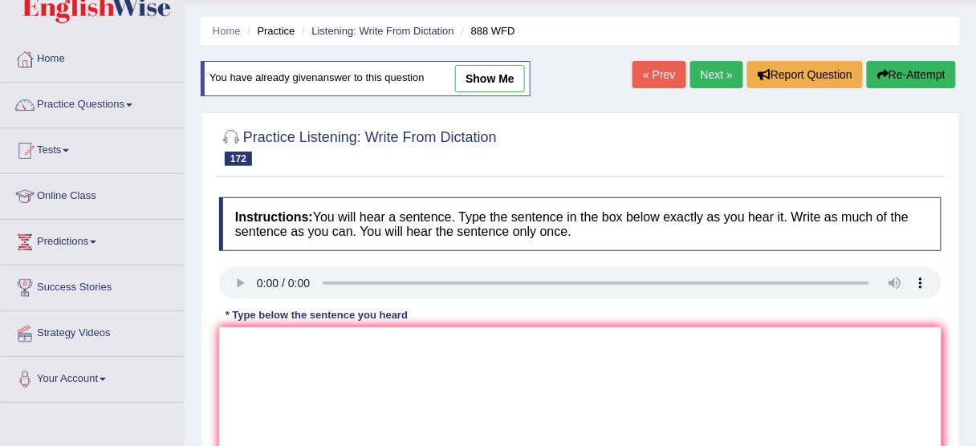
scroll to position [64, 0]
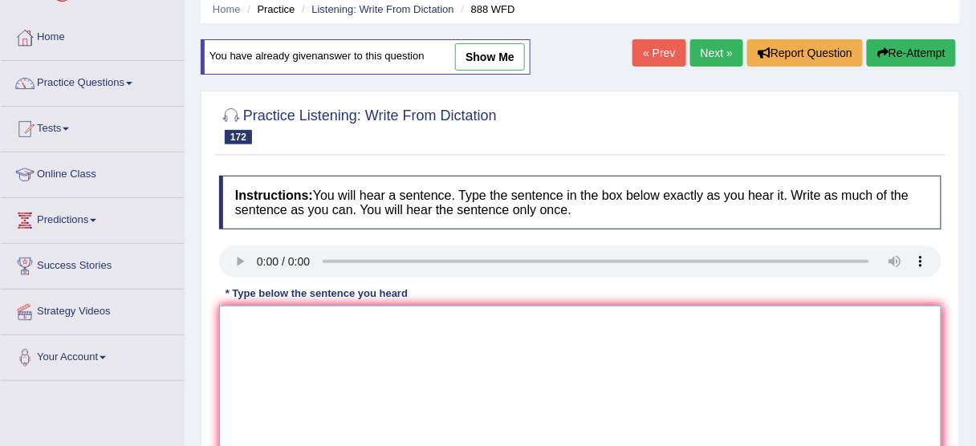
click at [366, 375] on textarea at bounding box center [580, 384] width 723 height 156
click at [315, 353] on textarea at bounding box center [580, 384] width 723 height 156
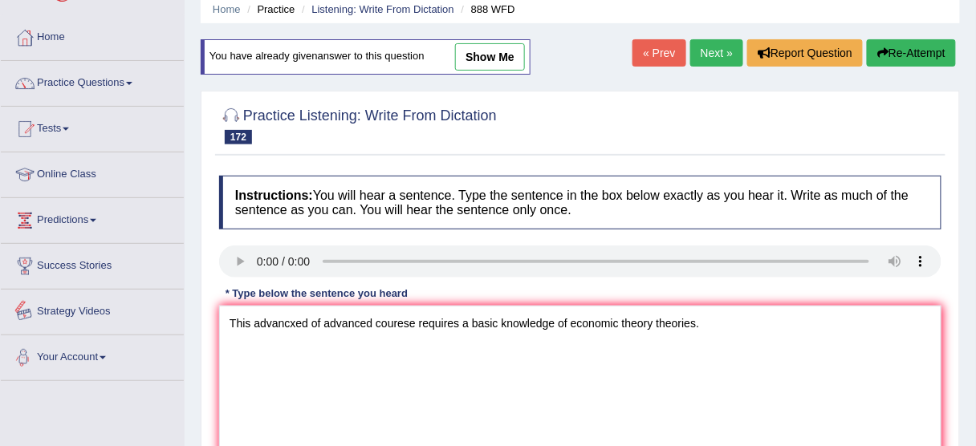
click at [328, 304] on div "Instructions: You will hear a sentence. Type the sentence in the box below exac…" at bounding box center [580, 339] width 731 height 342
click at [304, 316] on textarea "This advancxed of advanced courese requires a basic knowledge of economic theor…" at bounding box center [580, 384] width 723 height 156
click at [296, 316] on textarea "This advancxed of advanced courese requires a basic knowledge of economic theor…" at bounding box center [580, 384] width 723 height 156
click at [362, 318] on textarea "This advanced of advanced courese requires a basic knowledge of economic theory…" at bounding box center [580, 384] width 723 height 156
drag, startPoint x: 365, startPoint y: 318, endPoint x: 319, endPoint y: 321, distance: 46.7
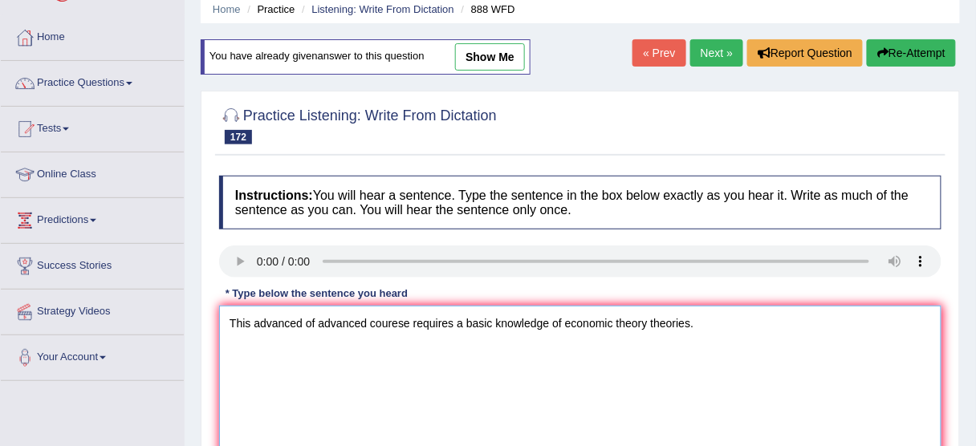
click at [319, 321] on textarea "This advanced of advanced courese requires a basic knowledge of economic theory…" at bounding box center [580, 384] width 723 height 156
click at [357, 320] on textarea "This advanced of courese requires a basic knowledge of economic theory theories." at bounding box center [580, 384] width 723 height 156
click at [344, 324] on textarea "This advanced of courese requires a basic knowledge of economic theory theories." at bounding box center [580, 384] width 723 height 156
click at [421, 319] on textarea "This advanced of course requires a basic knowledge of economic theory theories." at bounding box center [580, 384] width 723 height 156
click at [393, 324] on textarea "This advanced of course requires a basic knowledge of economic theory theories." at bounding box center [580, 384] width 723 height 156
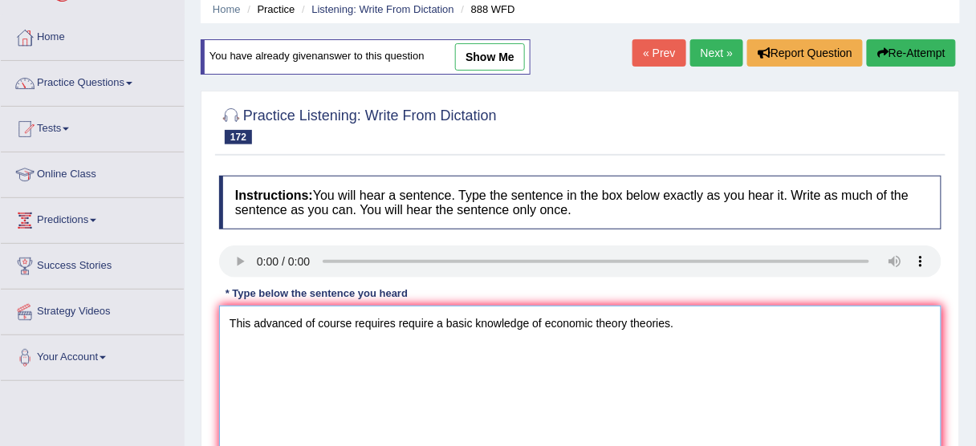
click at [349, 320] on textarea "This advanced of course requires require a basic knowledge of economic theory t…" at bounding box center [580, 384] width 723 height 156
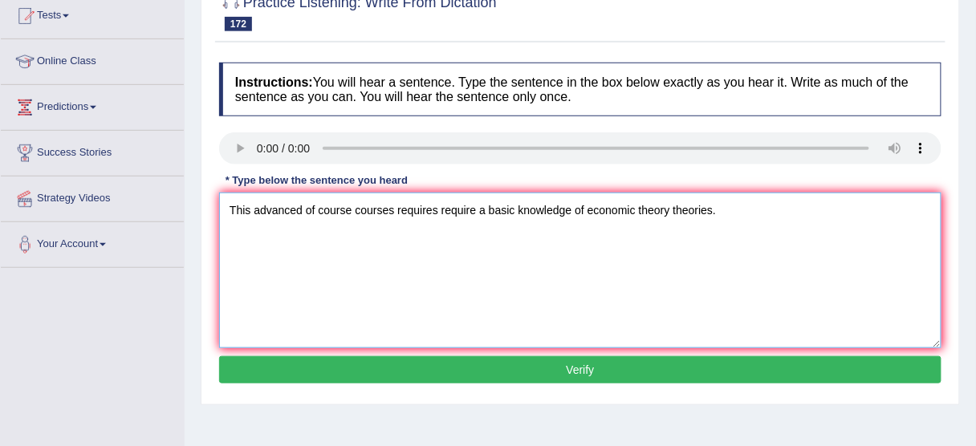
scroll to position [193, 0]
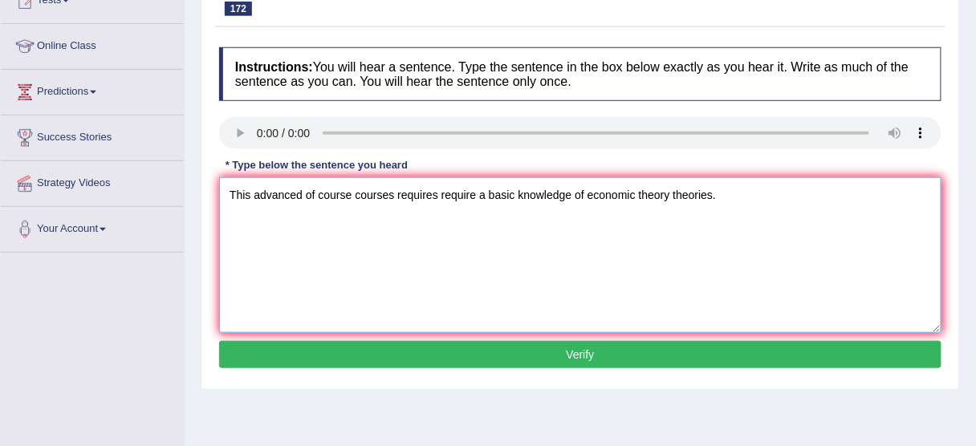
type textarea "This advanced of course courses requires require a basic knowledge of economic …"
click at [549, 357] on button "Verify" at bounding box center [580, 354] width 723 height 27
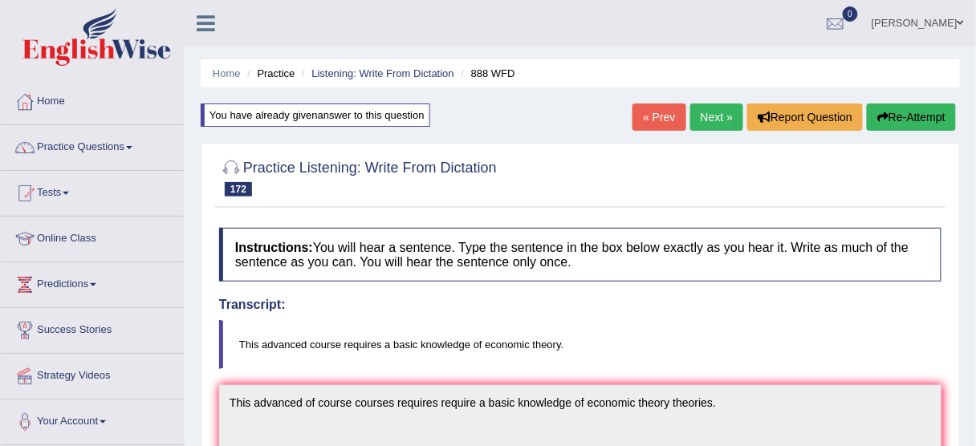
scroll to position [0, 0]
click at [705, 121] on link "Next »" at bounding box center [717, 117] width 53 height 27
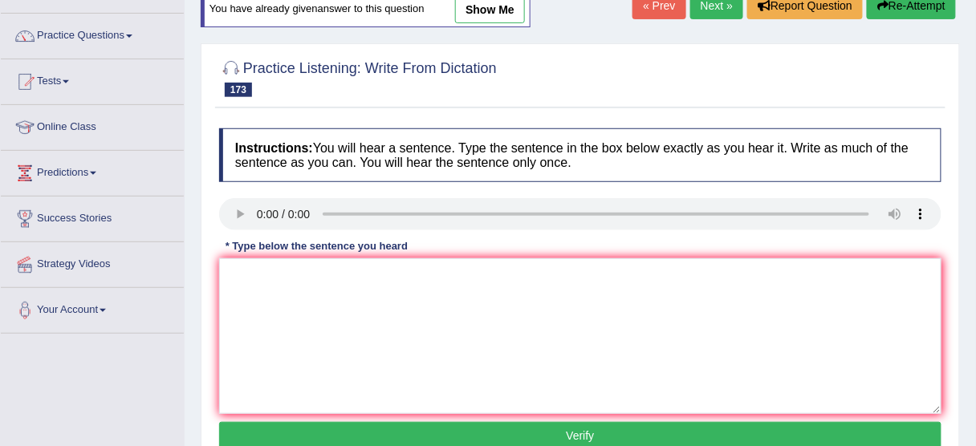
scroll to position [128, 0]
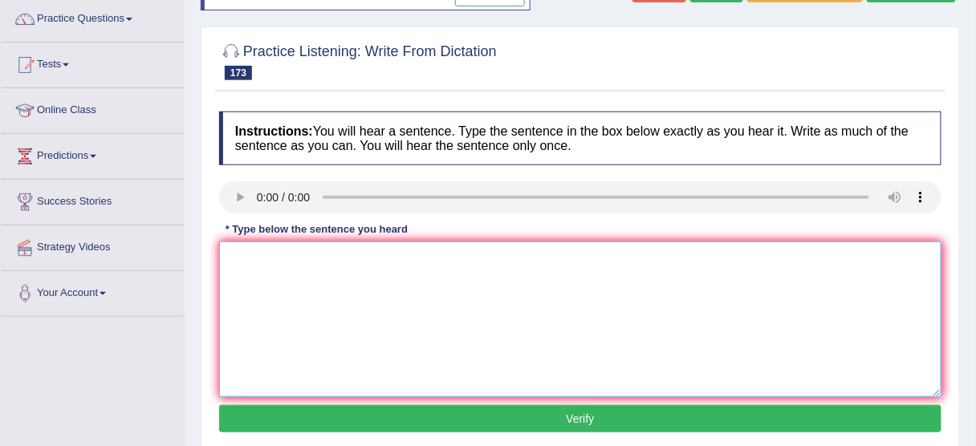
click at [368, 276] on textarea at bounding box center [580, 320] width 723 height 156
drag, startPoint x: 373, startPoint y: 251, endPoint x: 381, endPoint y: 246, distance: 8.7
click at [373, 251] on textarea "Evolution is a serious problenm al over vthe world." at bounding box center [580, 320] width 723 height 156
click at [428, 247] on textarea "Evolution is a serious problem al over vthe world." at bounding box center [580, 320] width 723 height 156
click at [389, 255] on textarea "Evolution is a serious problem al over the world." at bounding box center [580, 320] width 723 height 156
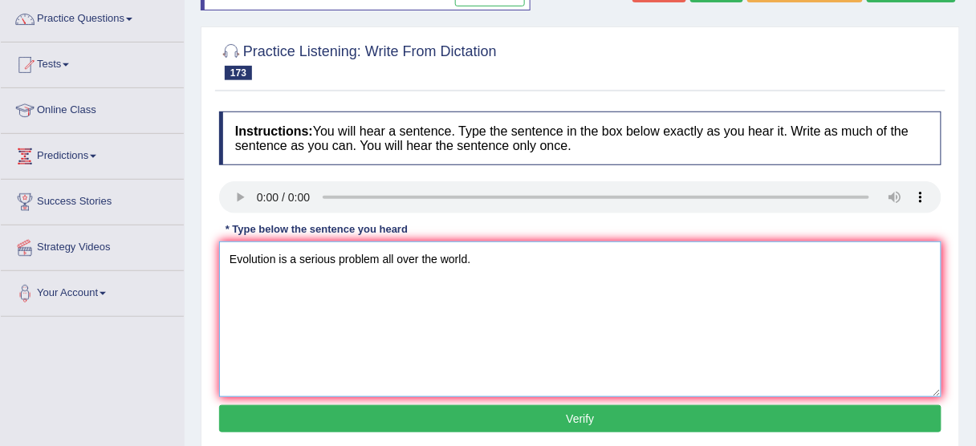
click at [381, 255] on textarea "Evolution is a serious problem all over the world." at bounding box center [580, 320] width 723 height 156
type textarea "Evolution is a serious problem problems all over the world."
click at [444, 421] on button "Verify" at bounding box center [580, 419] width 723 height 27
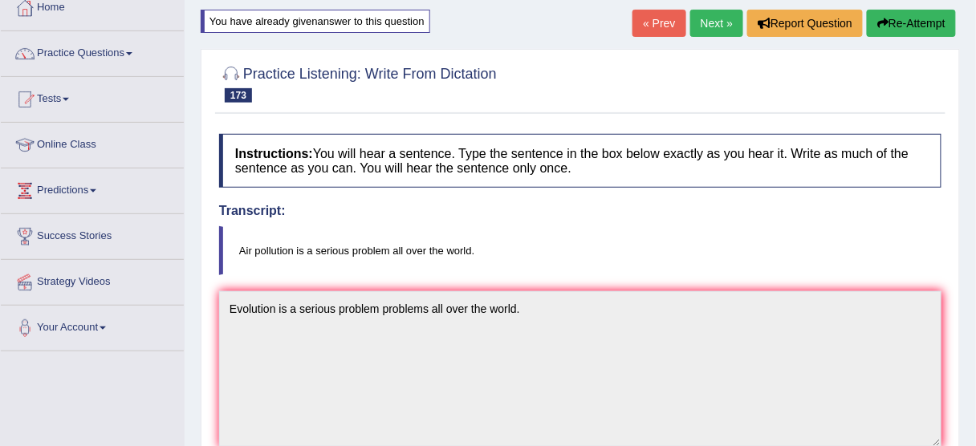
scroll to position [0, 0]
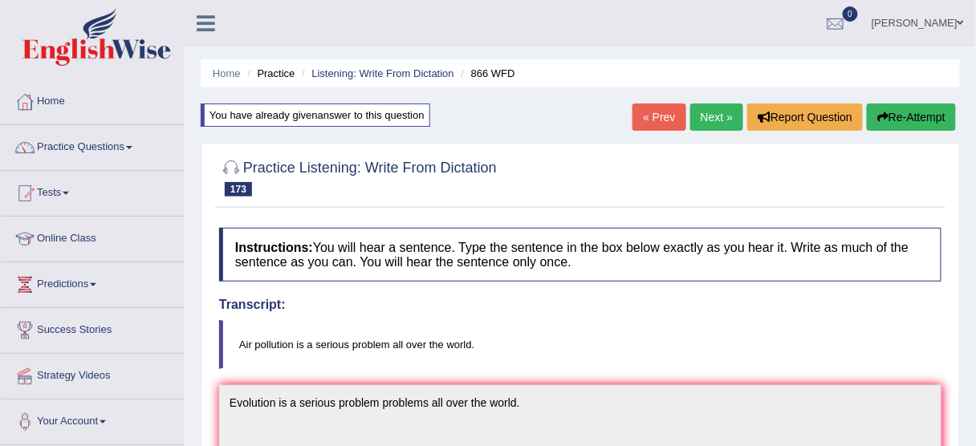
click at [887, 120] on button "Re-Attempt" at bounding box center [911, 117] width 89 height 27
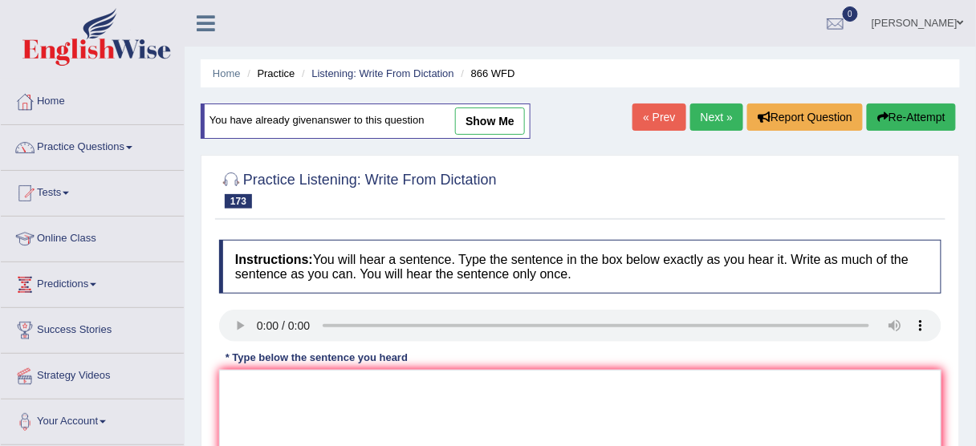
click at [703, 113] on link "Next »" at bounding box center [717, 117] width 53 height 27
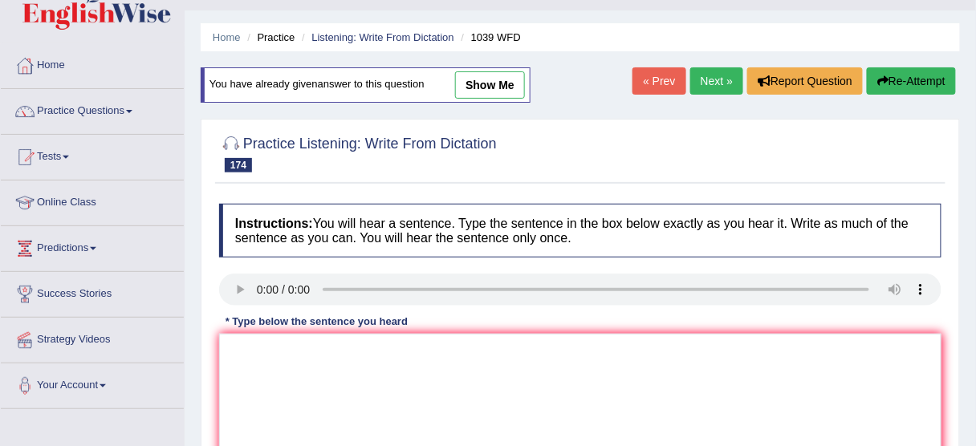
scroll to position [64, 0]
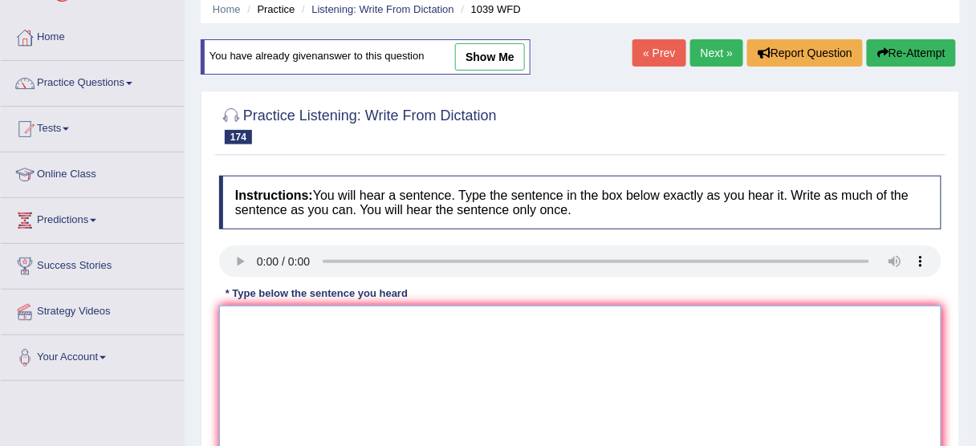
click at [442, 384] on textarea at bounding box center [580, 384] width 723 height 156
click at [351, 316] on textarea "Audition of the university require held on nerxt week." at bounding box center [580, 384] width 723 height 156
click at [469, 312] on textarea "Audition of the university will require held on nerxt week." at bounding box center [580, 384] width 723 height 156
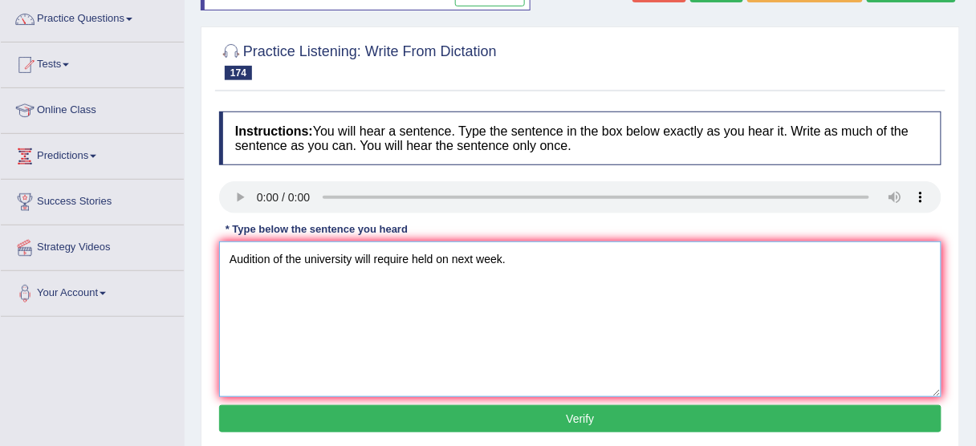
type textarea "Audition of the university will require held on next week."
click at [467, 420] on button "Verify" at bounding box center [580, 419] width 723 height 27
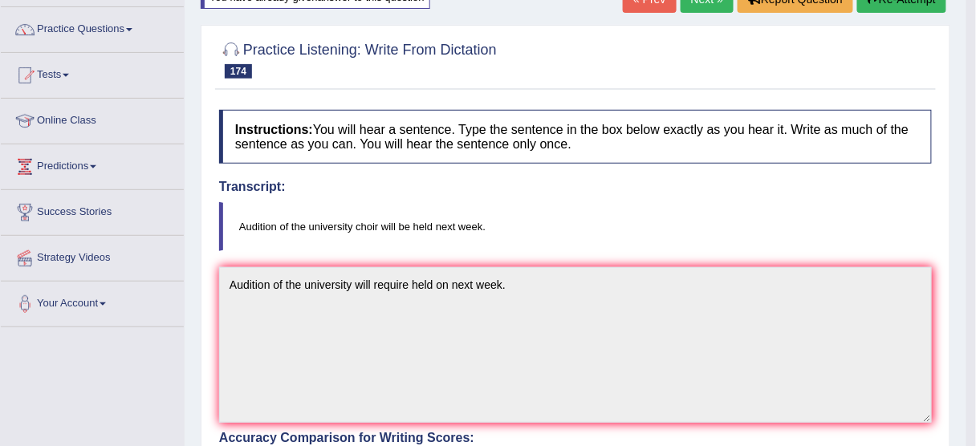
scroll to position [0, 0]
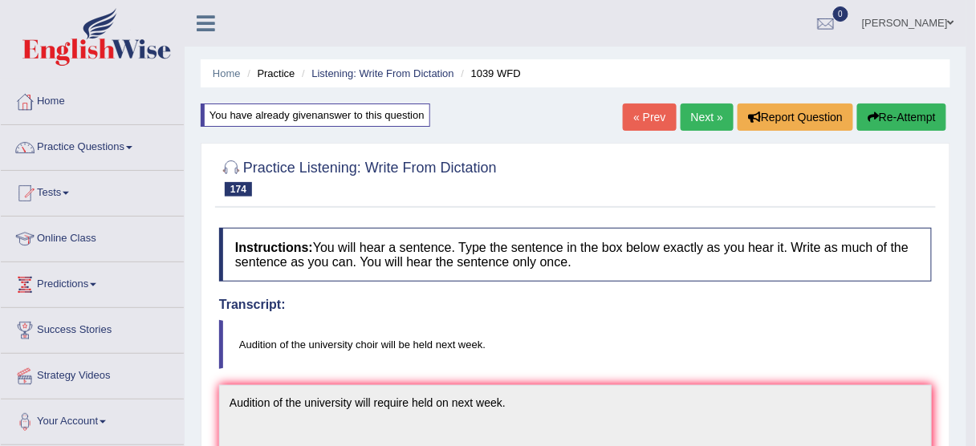
click at [893, 116] on button "Re-Attempt" at bounding box center [902, 117] width 89 height 27
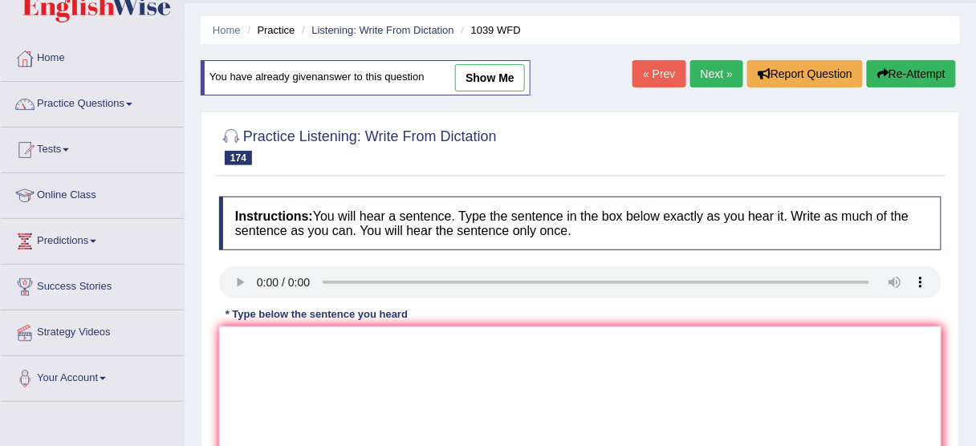
scroll to position [64, 0]
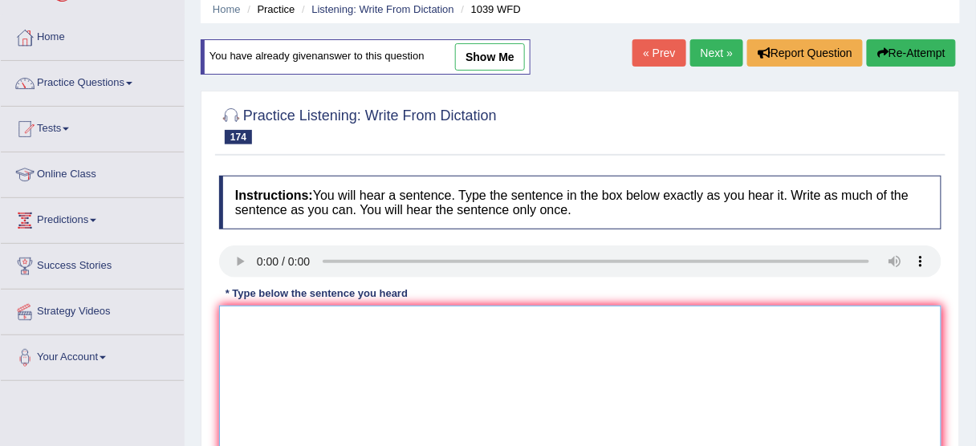
click at [366, 385] on textarea at bounding box center [580, 384] width 723 height 156
click at [283, 325] on textarea "Audition of the university choir will be held on next week." at bounding box center [580, 384] width 723 height 156
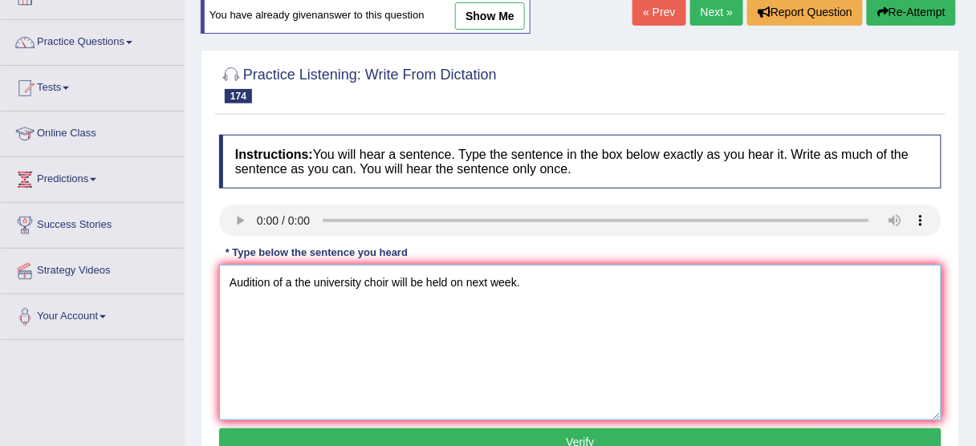
scroll to position [128, 0]
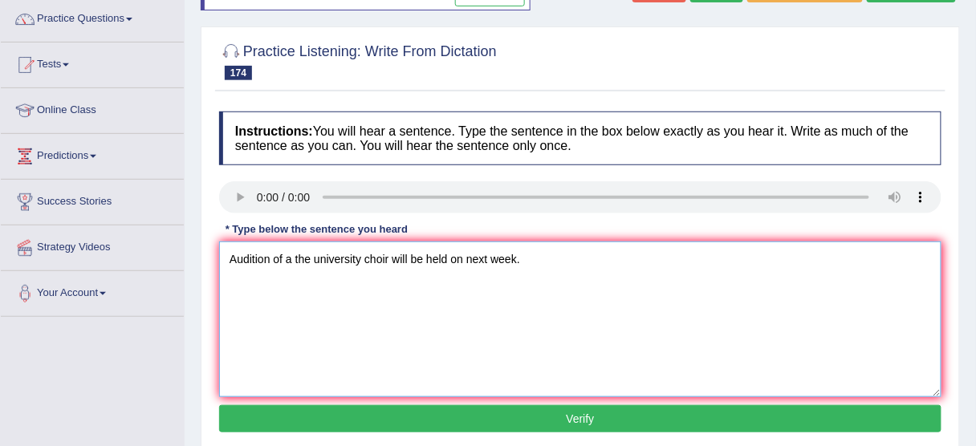
type textarea "Audition of a the university choir will be held on next week."
click at [503, 414] on button "Verify" at bounding box center [580, 419] width 723 height 27
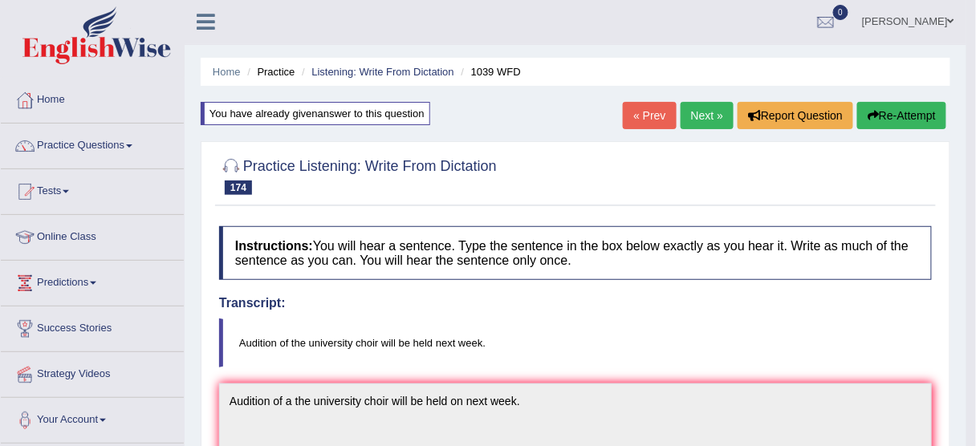
scroll to position [0, 0]
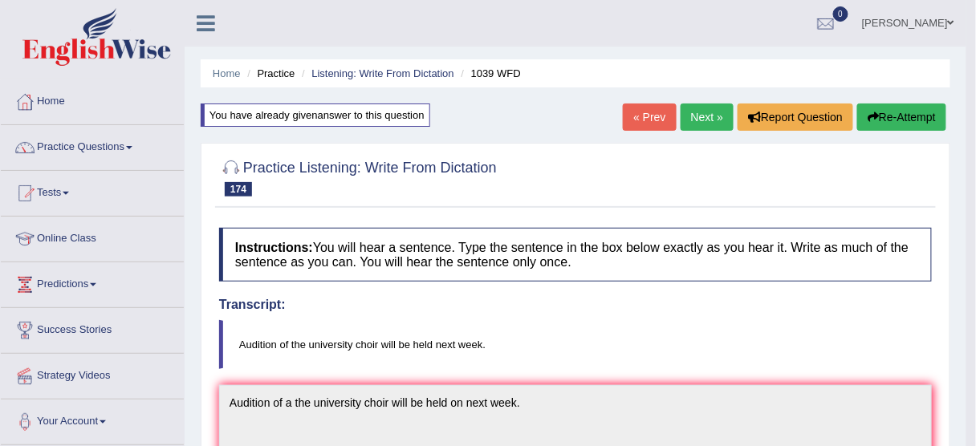
click at [712, 112] on link "Next »" at bounding box center [707, 117] width 53 height 27
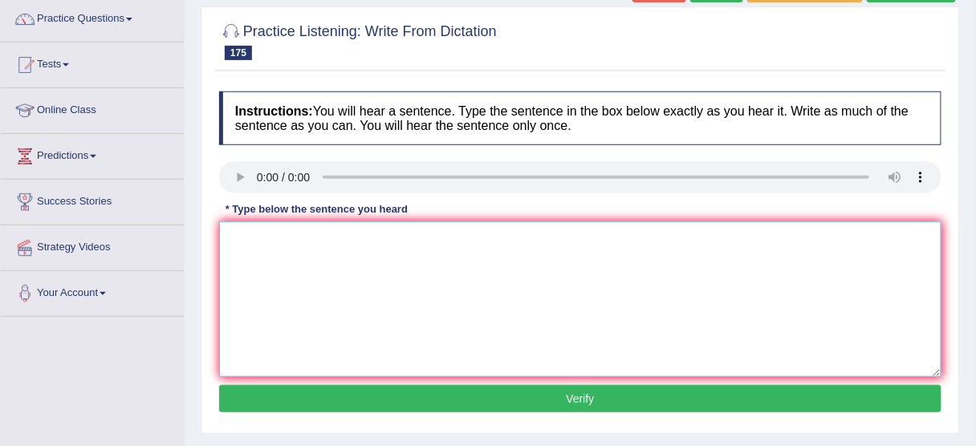
click at [287, 236] on textarea at bounding box center [580, 300] width 723 height 156
click at [246, 238] on textarea "To adapt the changes of the climate." at bounding box center [580, 300] width 723 height 156
click at [377, 232] on textarea "To permit permits to adapt the changes of the climate." at bounding box center [580, 300] width 723 height 156
click at [491, 230] on textarea "To permit permits to adapt the changes of the climate." at bounding box center [580, 300] width 723 height 156
click at [244, 235] on textarea "To permit permits to adapt the changes of the climate climates." at bounding box center [580, 300] width 723 height 156
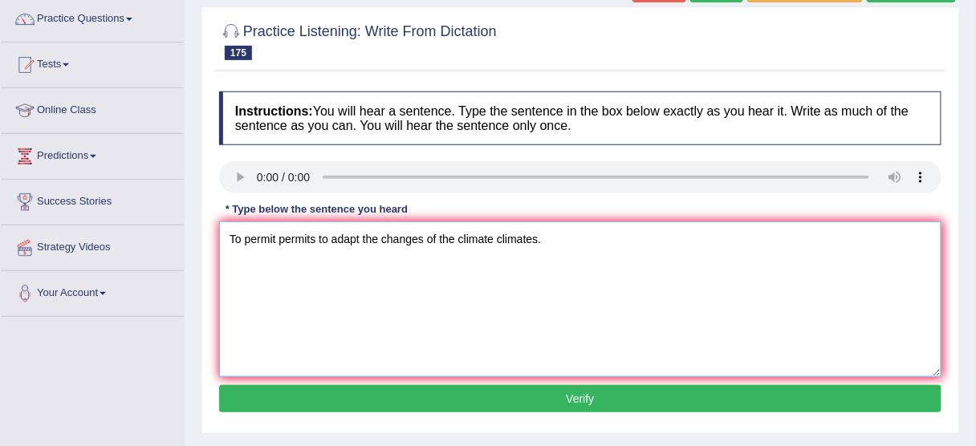
click at [237, 234] on textarea "To permit permits to adapt the changes of the climate climates." at bounding box center [580, 300] width 723 height 156
click at [242, 234] on textarea "To permit permits to adapt the changes of the climate climates." at bounding box center [580, 300] width 723 height 156
type textarea "The permit permits to adapt the changes of the climate climates."
click at [424, 402] on button "Verify" at bounding box center [580, 398] width 723 height 27
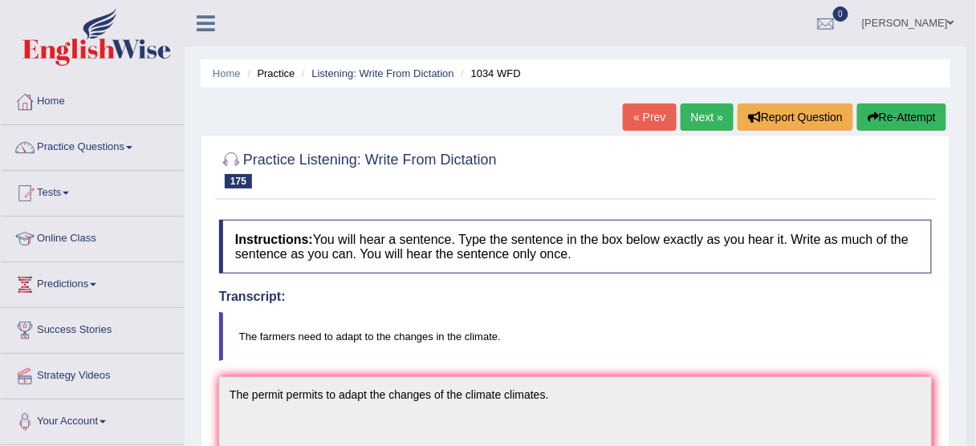
click at [901, 119] on button "Re-Attempt" at bounding box center [902, 117] width 89 height 27
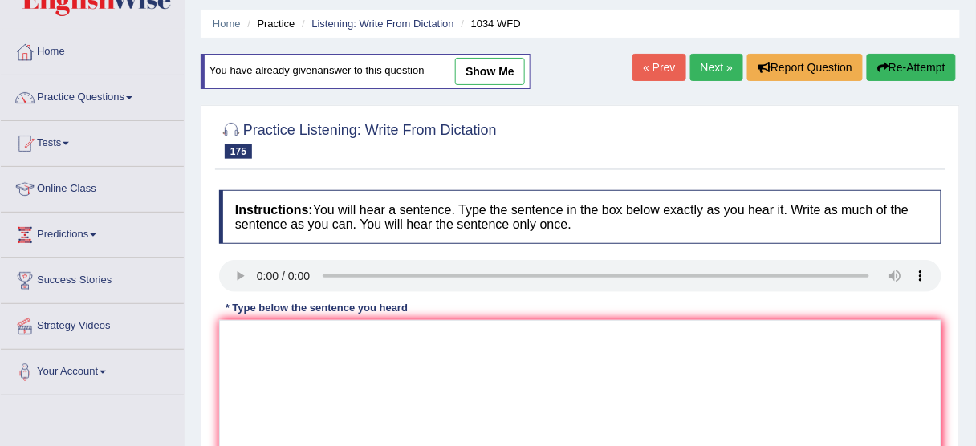
scroll to position [64, 0]
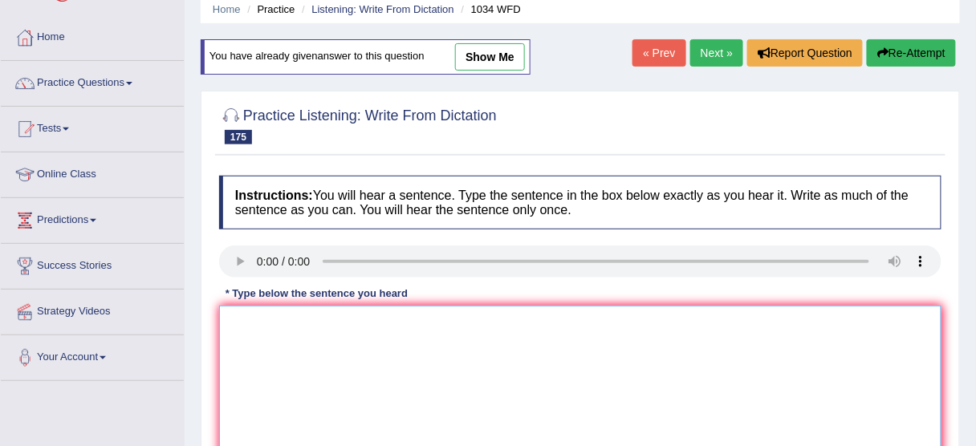
click at [278, 353] on textarea at bounding box center [580, 384] width 723 height 156
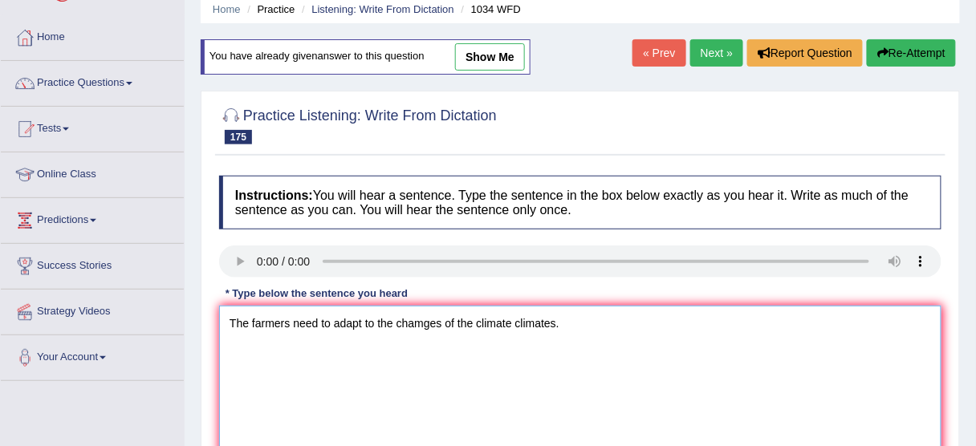
drag, startPoint x: 280, startPoint y: 318, endPoint x: 288, endPoint y: 315, distance: 8.6
click at [280, 318] on textarea "The farmers need to adapt to the chamges of the climate climates." at bounding box center [580, 384] width 723 height 156
click at [292, 314] on textarea "The farmers need to adapt to the chamges of the climate climates." at bounding box center [580, 384] width 723 height 156
drag, startPoint x: 318, startPoint y: 315, endPoint x: 333, endPoint y: 315, distance: 15.3
click at [318, 315] on textarea "The farmers need to adapt to the chamges of the climate climates." at bounding box center [580, 384] width 723 height 156
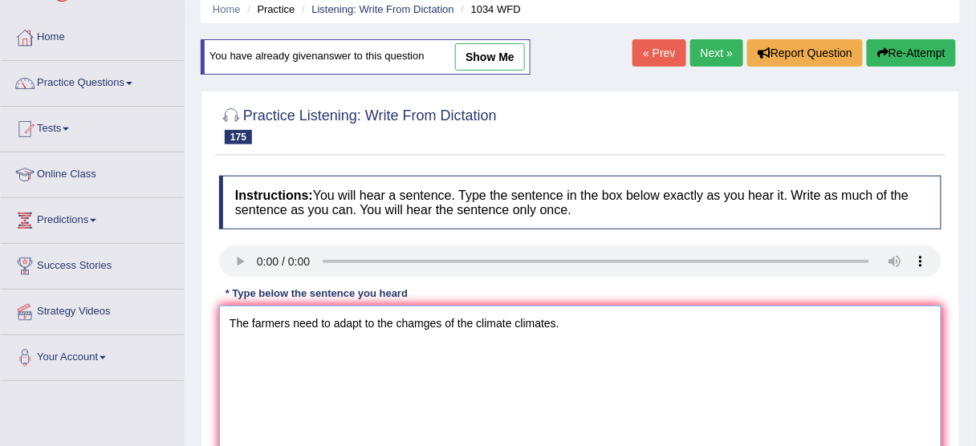
click at [342, 315] on textarea "The farmers need to adapt to the chamges of the climate climates." at bounding box center [580, 384] width 723 height 156
click at [397, 316] on textarea "The farmers need to adapt to the chamges of the climate climates." at bounding box center [580, 384] width 723 height 156
click at [422, 317] on textarea "The farmers need to adapt to the chamges of the climate climates." at bounding box center [580, 384] width 723 height 156
click at [449, 315] on textarea "The farmers need to adapt to the changes of the climate climates." at bounding box center [580, 384] width 723 height 156
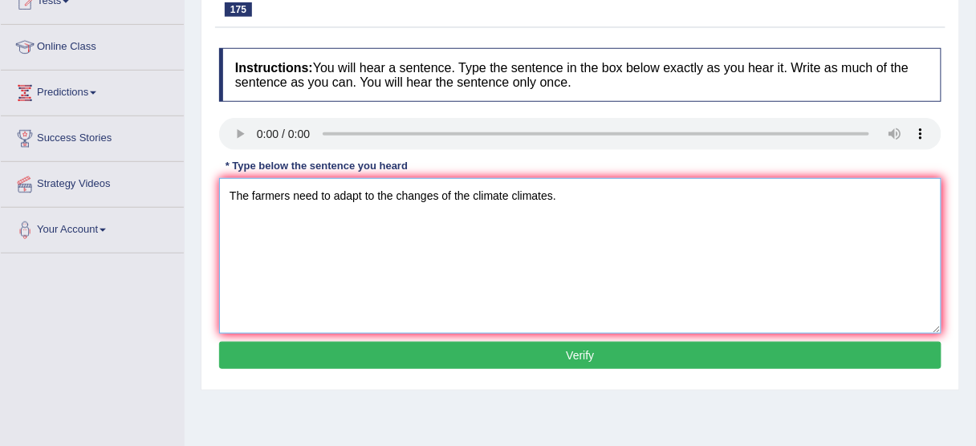
scroll to position [193, 0]
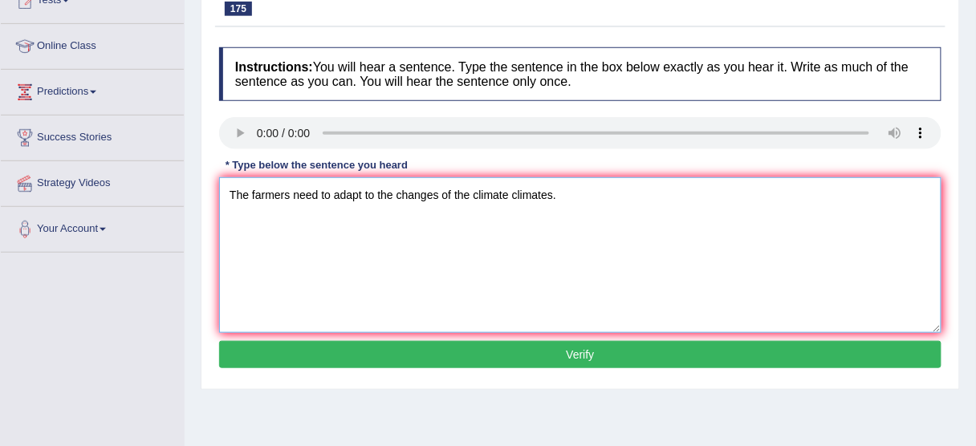
type textarea "The farmers need to adapt to the changes of the climate climates."
click at [532, 355] on button "Verify" at bounding box center [580, 354] width 723 height 27
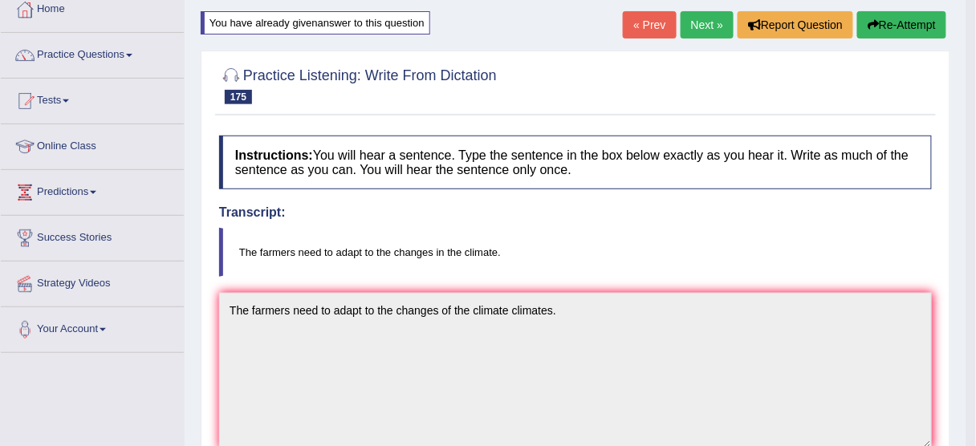
scroll to position [0, 0]
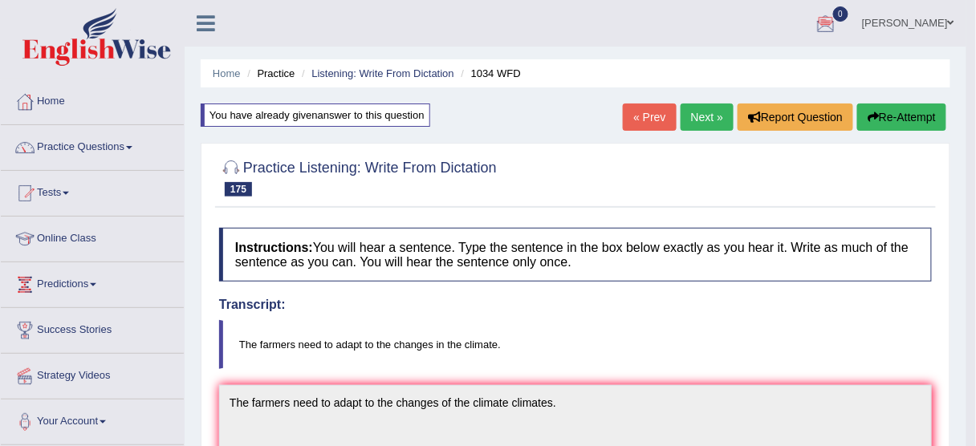
click at [918, 107] on button "Re-Attempt" at bounding box center [902, 117] width 89 height 27
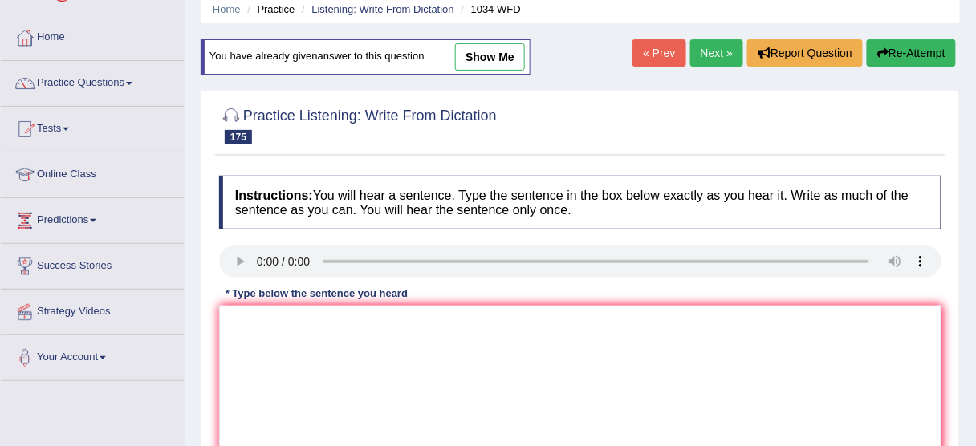
click at [724, 49] on link "Next »" at bounding box center [717, 52] width 53 height 27
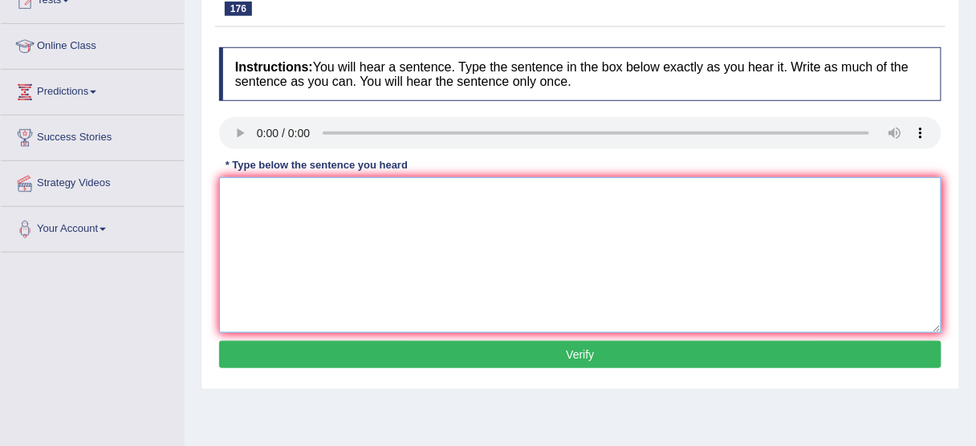
click at [562, 229] on textarea at bounding box center [580, 255] width 723 height 156
click at [297, 206] on textarea at bounding box center [580, 255] width 723 height 156
click at [397, 188] on textarea "The departments works closely ith forces of the community." at bounding box center [580, 255] width 723 height 156
click at [386, 190] on textarea "The departments works closely ith forces of the community." at bounding box center [580, 255] width 723 height 156
click at [449, 185] on textarea "The departments works closely with forces of the community." at bounding box center [580, 255] width 723 height 156
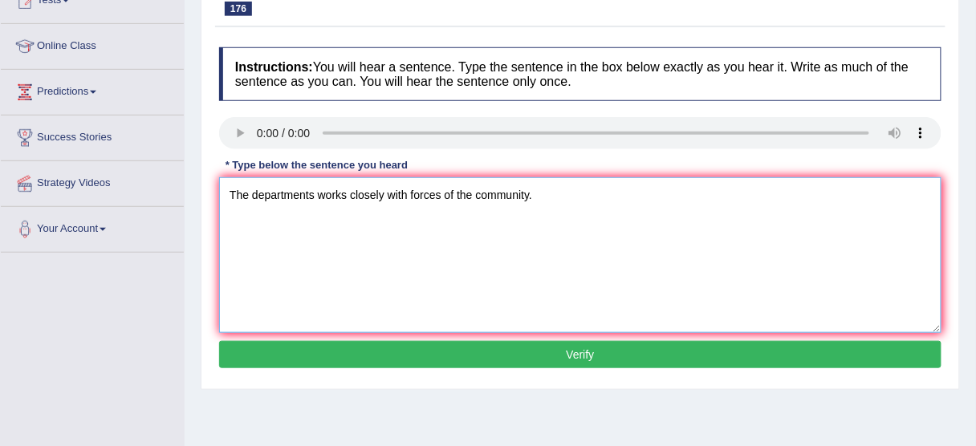
click at [456, 185] on textarea "The departments works closely with forces of the community." at bounding box center [580, 255] width 723 height 156
click at [316, 192] on textarea "The departments works closely with forces of with the community." at bounding box center [580, 255] width 723 height 156
click at [406, 185] on textarea "The departments department works closely with forces of with the community." at bounding box center [580, 255] width 723 height 156
click at [498, 193] on textarea "The departments department works work closely with forces of with the community." at bounding box center [580, 255] width 723 height 156
click at [693, 190] on textarea "The departments department works work closely with part of the forces of with t…" at bounding box center [580, 255] width 723 height 156
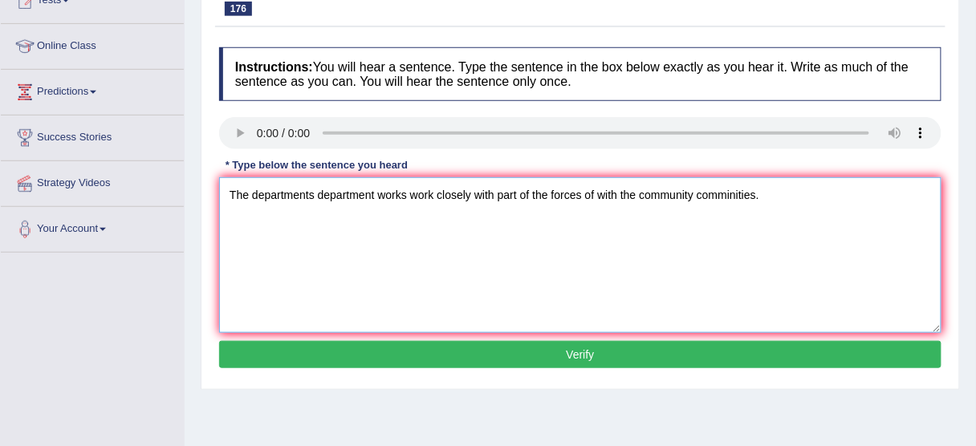
type textarea "The departments department works work closely with part of the forces of with t…"
click at [544, 355] on button "Verify" at bounding box center [580, 354] width 723 height 27
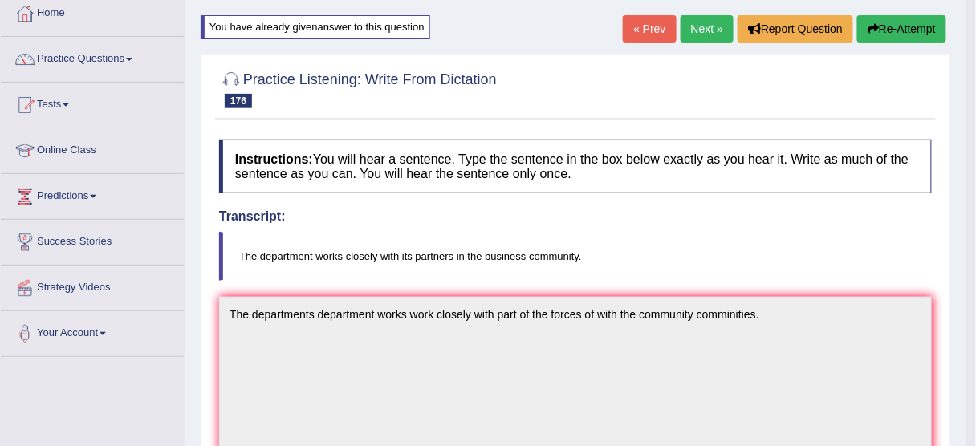
scroll to position [64, 0]
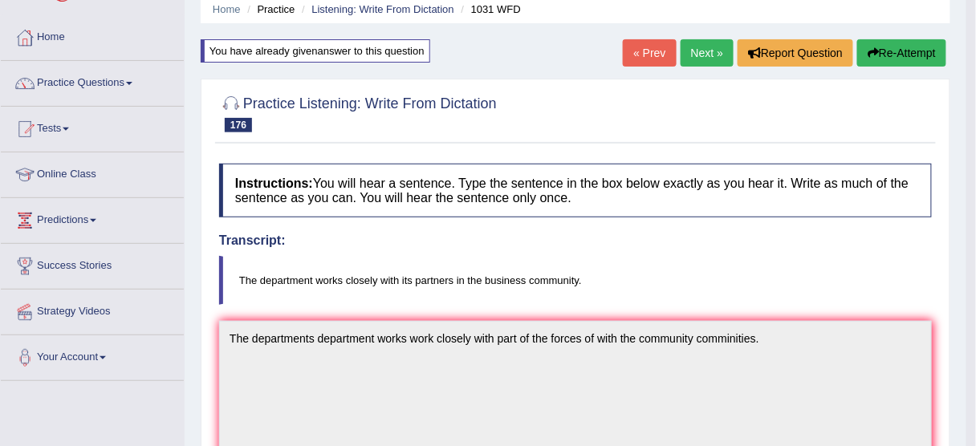
click at [910, 44] on button "Re-Attempt" at bounding box center [902, 52] width 89 height 27
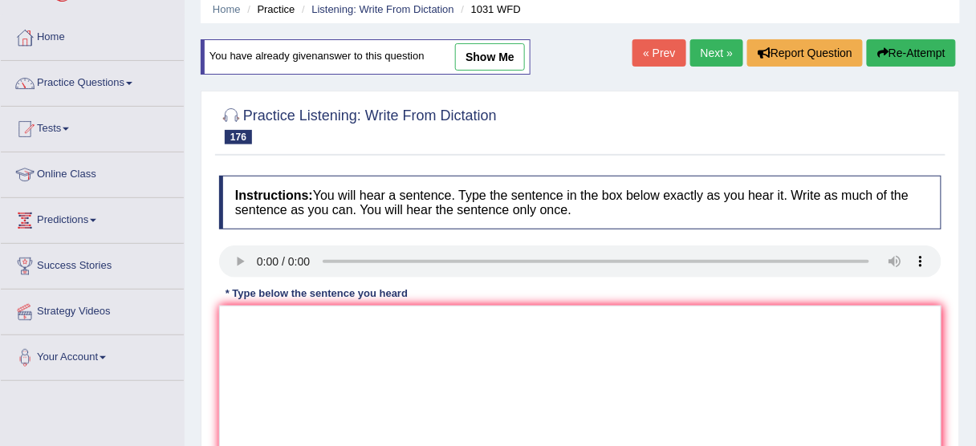
click at [308, 295] on div "* Type below the sentence you heard" at bounding box center [316, 293] width 195 height 15
click at [316, 315] on textarea at bounding box center [580, 384] width 723 height 156
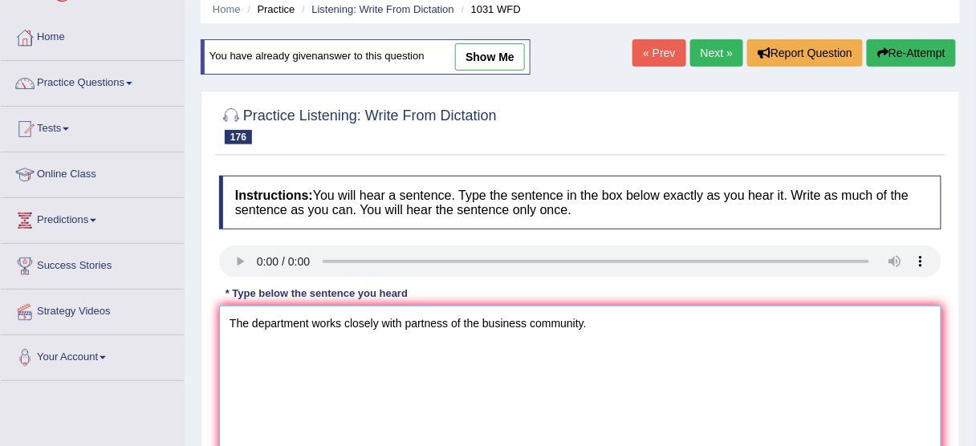
drag, startPoint x: 401, startPoint y: 321, endPoint x: 418, endPoint y: 321, distance: 17.7
click at [408, 321] on textarea "The department works closely with partness of the business community." at bounding box center [580, 384] width 723 height 156
click at [419, 321] on textarea "The department works closely with partness of the business community." at bounding box center [580, 384] width 723 height 156
click at [428, 317] on textarea "The department works closely with partness of the business community." at bounding box center [580, 384] width 723 height 156
click at [399, 320] on textarea "The department works closely with partness of the business community." at bounding box center [580, 384] width 723 height 156
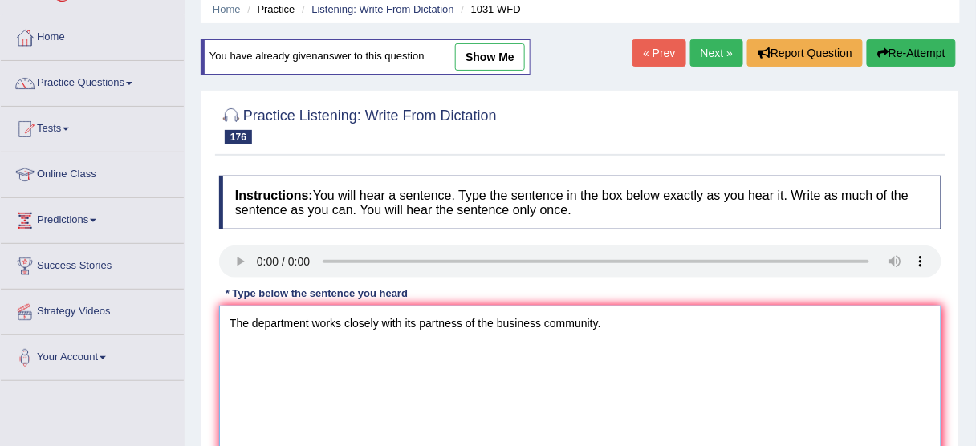
click at [406, 331] on textarea "The department works closely with its partness of the business community." at bounding box center [580, 384] width 723 height 156
click at [452, 326] on textarea "The department works closely with its partness of the business community." at bounding box center [580, 384] width 723 height 156
click at [474, 316] on textarea "The department works closely with its partness of the business community." at bounding box center [580, 384] width 723 height 156
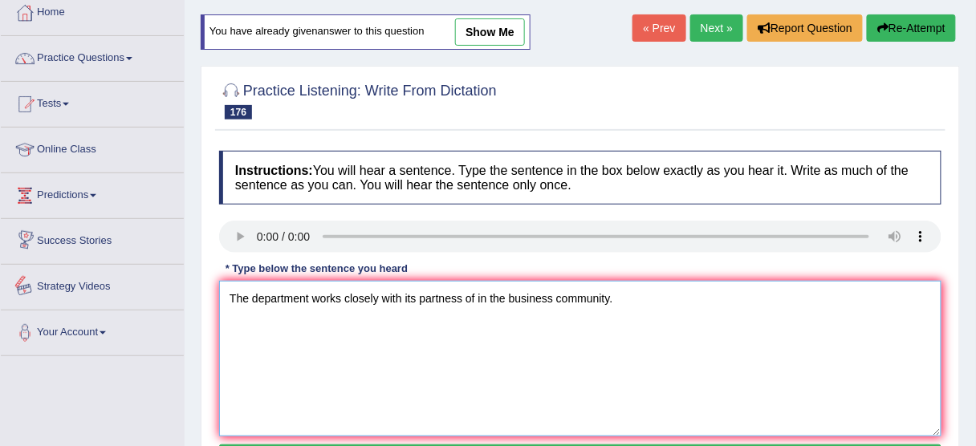
scroll to position [257, 0]
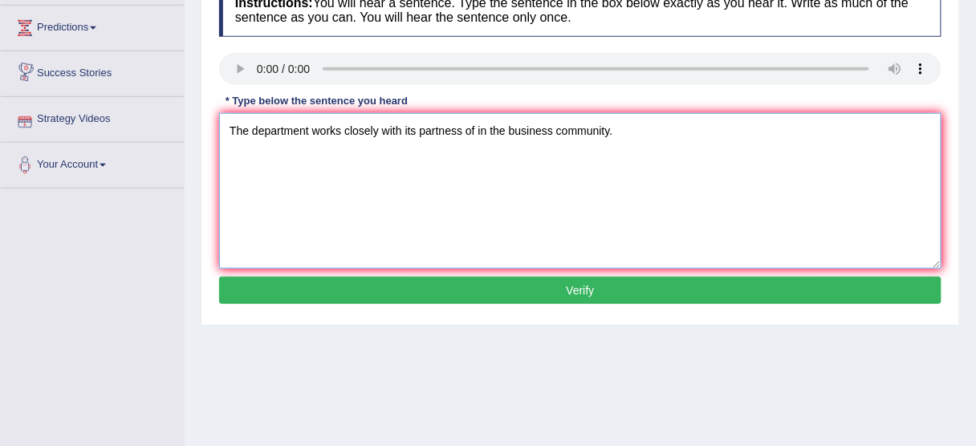
type textarea "The department works closely with its partness of in the business community."
click at [556, 292] on button "Verify" at bounding box center [580, 290] width 723 height 27
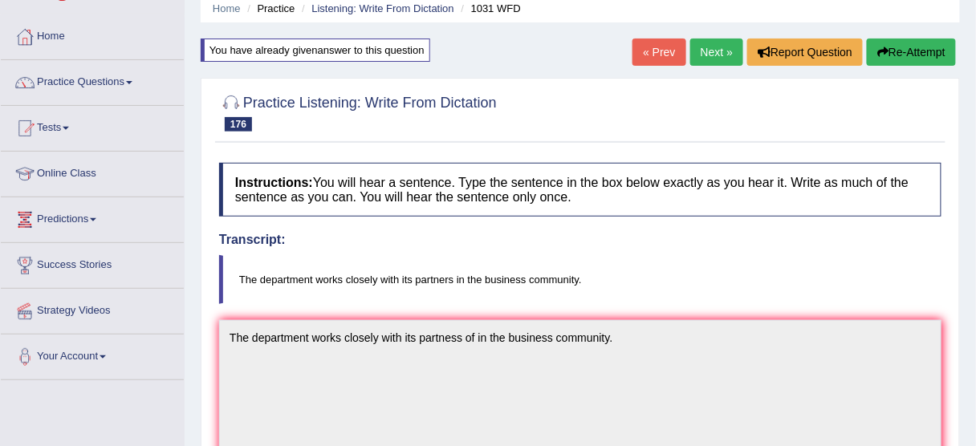
scroll to position [64, 0]
click at [920, 49] on button "Re-Attempt" at bounding box center [911, 52] width 89 height 27
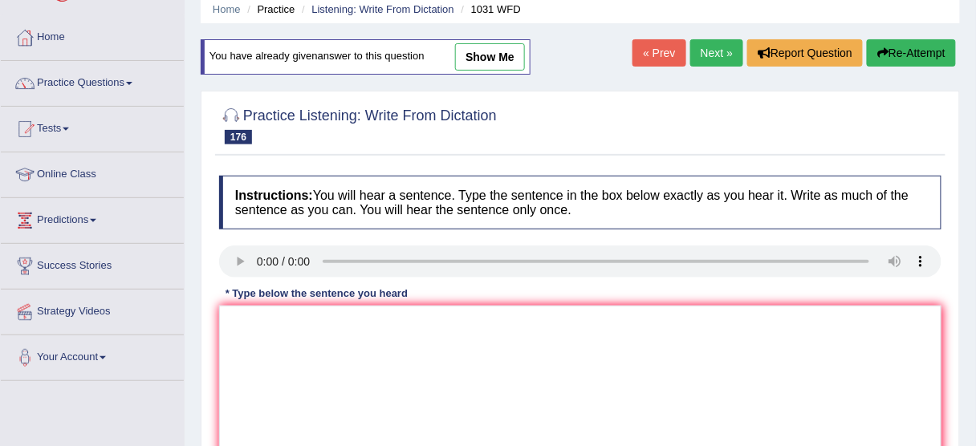
click at [701, 33] on div "Home Practice Listening: Write From Dictation 1031 WFD You have already given a…" at bounding box center [581, 337] width 792 height 803
click at [699, 44] on link "Next »" at bounding box center [717, 52] width 53 height 27
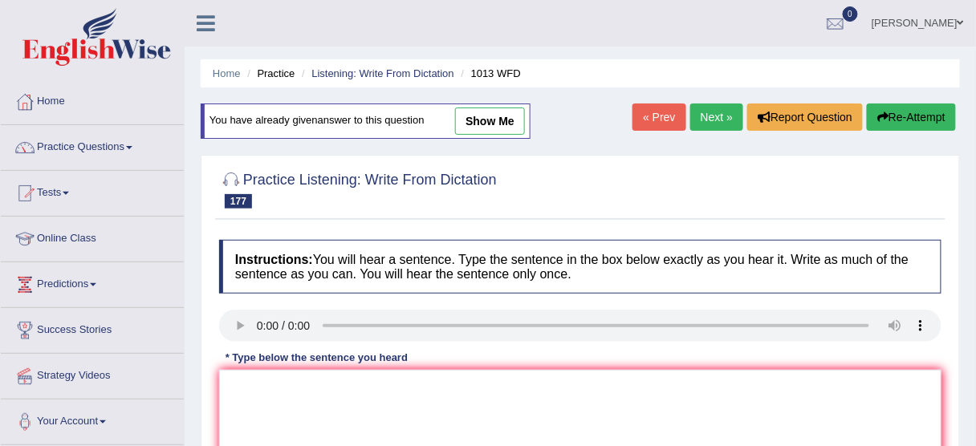
scroll to position [64, 0]
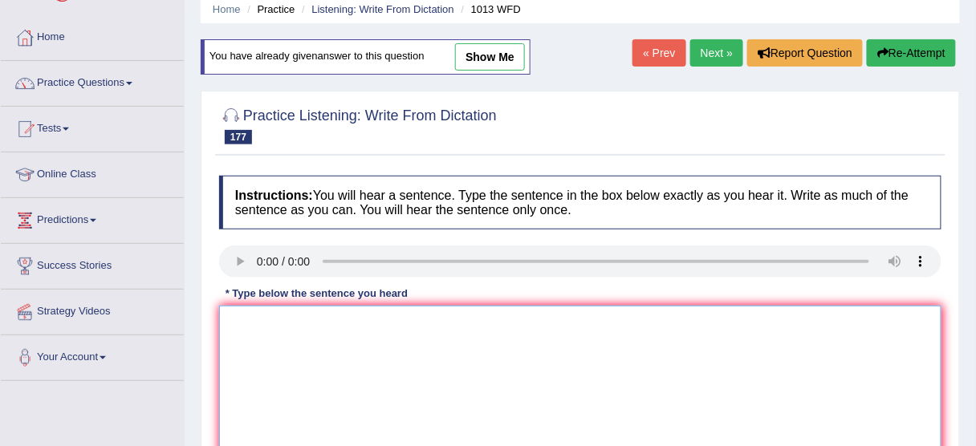
click at [374, 373] on textarea at bounding box center [580, 384] width 723 height 156
drag, startPoint x: 331, startPoint y: 320, endPoint x: 340, endPoint y: 320, distance: 8.8
click at [335, 320] on textarea "Social media is causing the part of the internet addiction." at bounding box center [580, 384] width 723 height 156
click at [344, 320] on textarea "Social media is causing the part of the internet addiction." at bounding box center [580, 384] width 723 height 156
click at [508, 326] on textarea "Social media is causing the part of the internet addiction." at bounding box center [580, 384] width 723 height 156
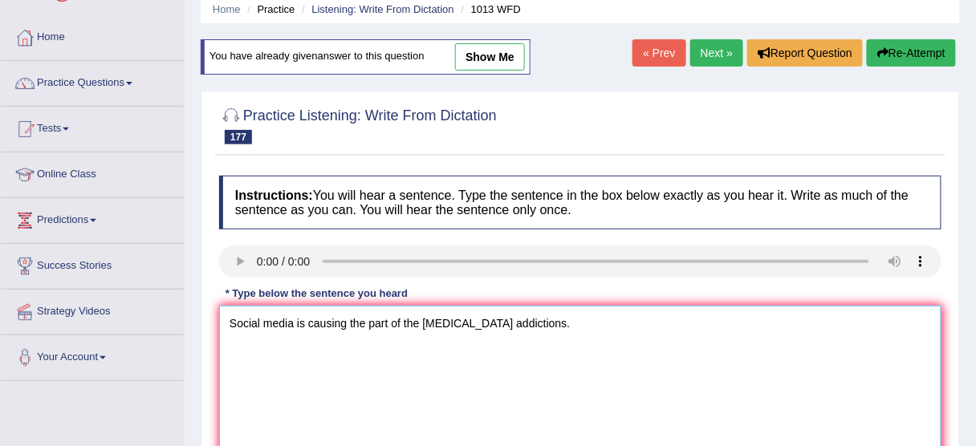
click at [310, 315] on textarea "Social media is causing the part of the internet addiction addictions." at bounding box center [580, 384] width 723 height 156
click at [389, 316] on textarea "Social media is causing the part of the internet addiction addictions." at bounding box center [580, 384] width 723 height 156
click at [349, 321] on textarea "Social media is causing the part parts in of the internet addiction addictions." at bounding box center [580, 384] width 723 height 156
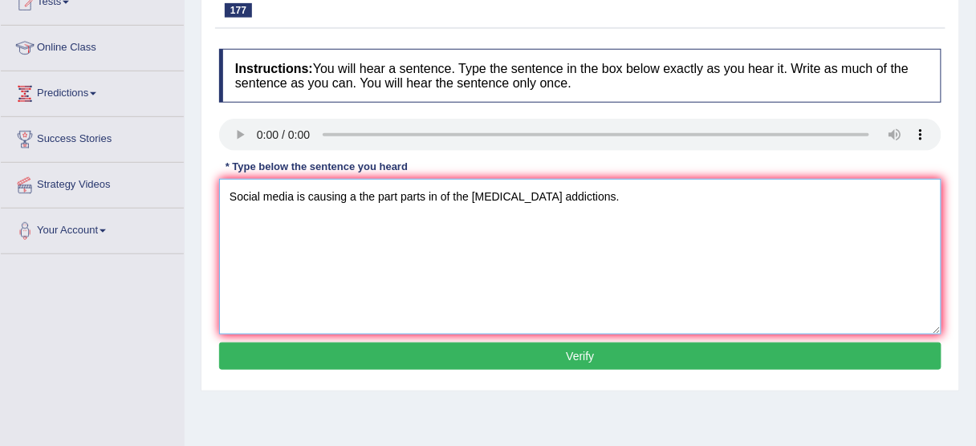
scroll to position [193, 0]
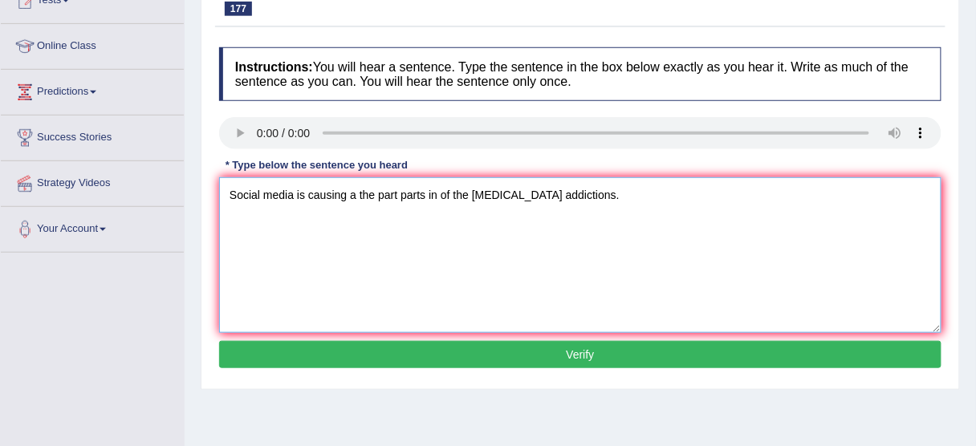
type textarea "Social media is causing a the part parts in of the internet addiction addiction…"
click at [478, 343] on button "Verify" at bounding box center [580, 354] width 723 height 27
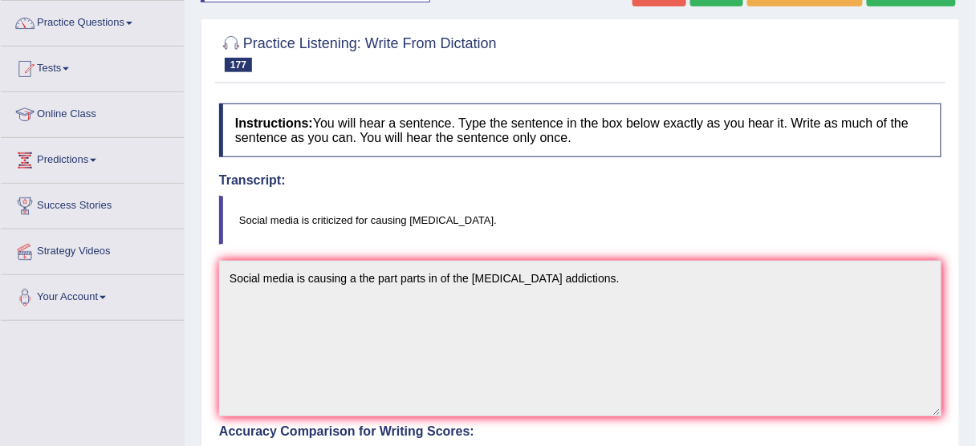
scroll to position [0, 0]
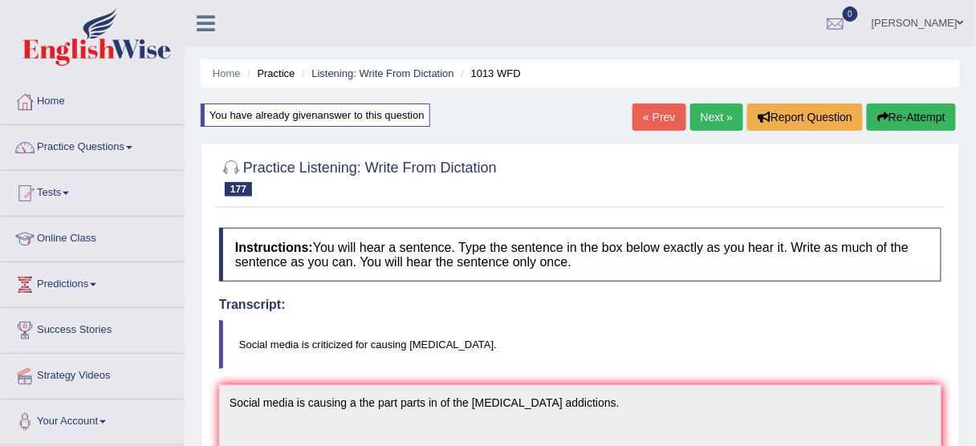
click at [927, 122] on button "Re-Attempt" at bounding box center [911, 117] width 89 height 27
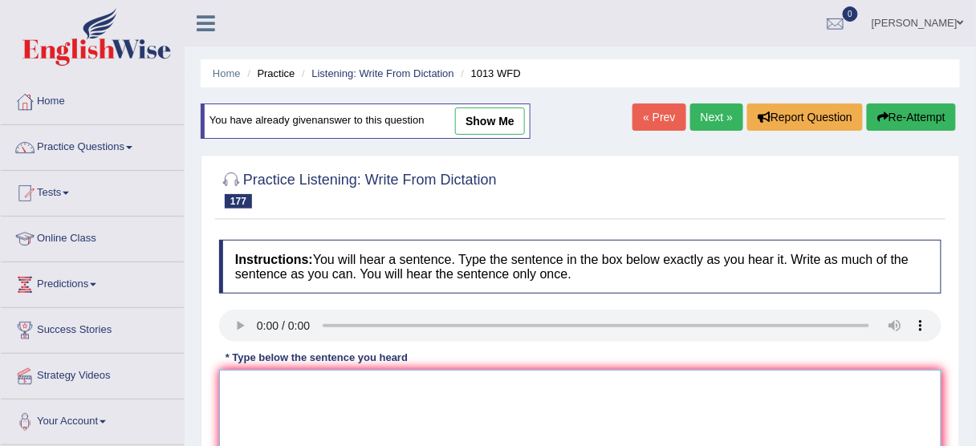
click at [267, 408] on textarea at bounding box center [580, 448] width 723 height 156
click at [497, 385] on textarea "Social media is criticized for causing the internet addioction." at bounding box center [580, 448] width 723 height 156
click at [431, 386] on textarea "Social media is criticized for causing the [MEDICAL_DATA]." at bounding box center [580, 448] width 723 height 156
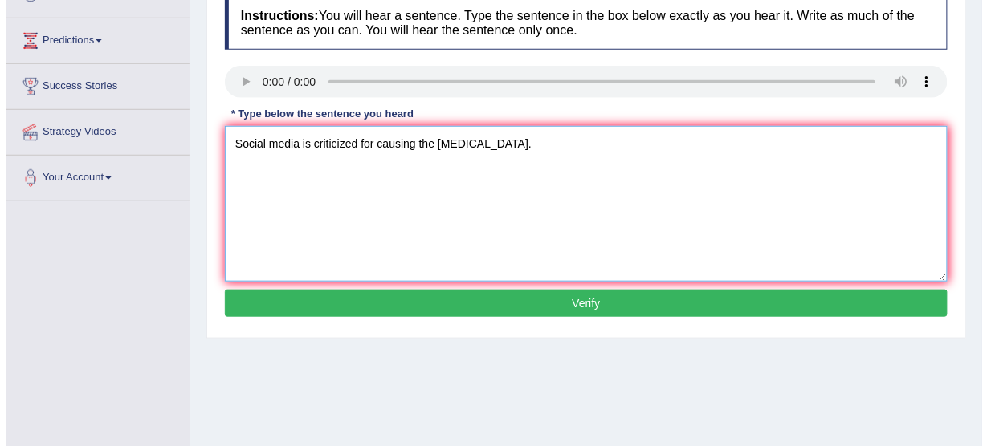
scroll to position [257, 0]
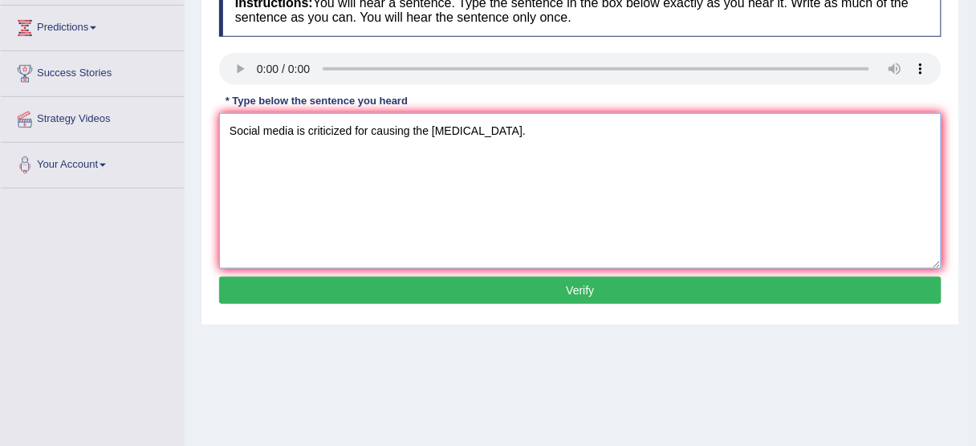
click at [414, 128] on textarea "Social media is criticized for causing the [MEDICAL_DATA]." at bounding box center [580, 191] width 723 height 156
type textarea "Social media is criticized for causing to of the [MEDICAL_DATA]."
click at [511, 291] on button "Verify" at bounding box center [580, 290] width 723 height 27
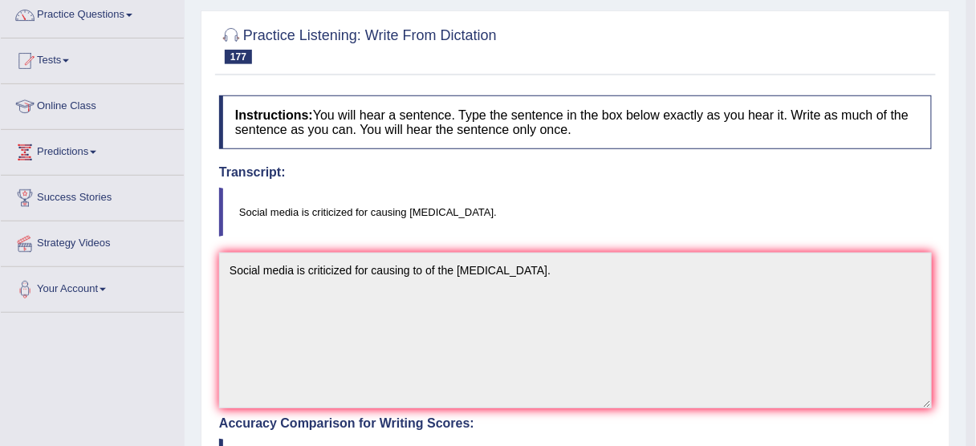
scroll to position [0, 0]
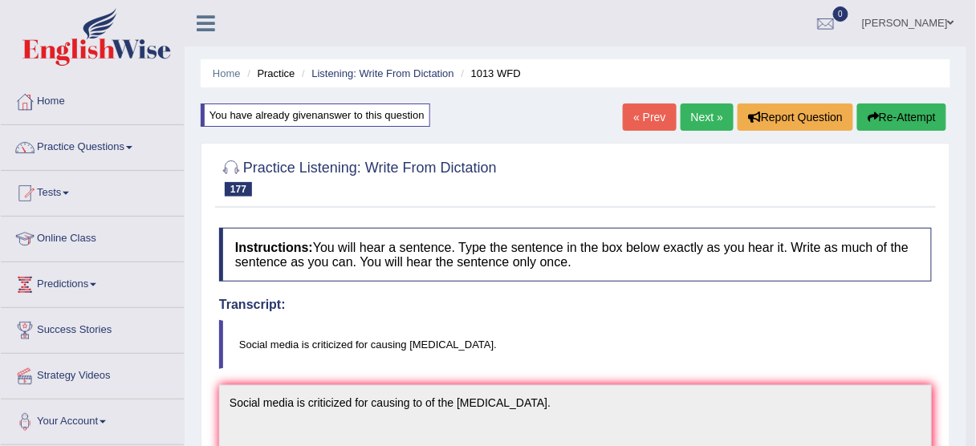
click at [700, 114] on link "Next »" at bounding box center [707, 117] width 53 height 27
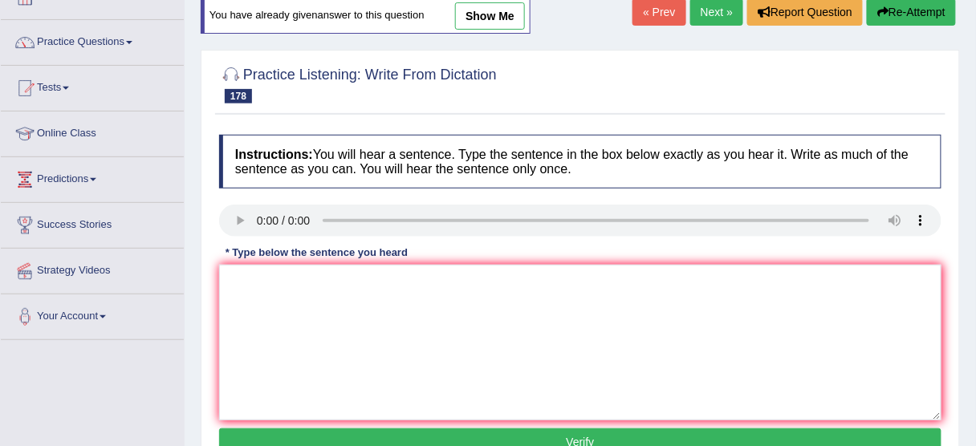
scroll to position [128, 0]
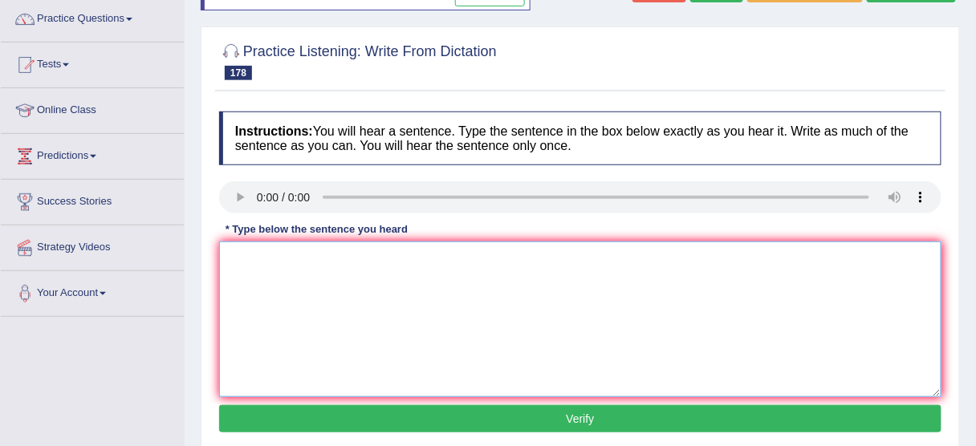
click at [317, 283] on textarea at bounding box center [580, 320] width 723 height 156
click at [263, 296] on textarea at bounding box center [580, 320] width 723 height 156
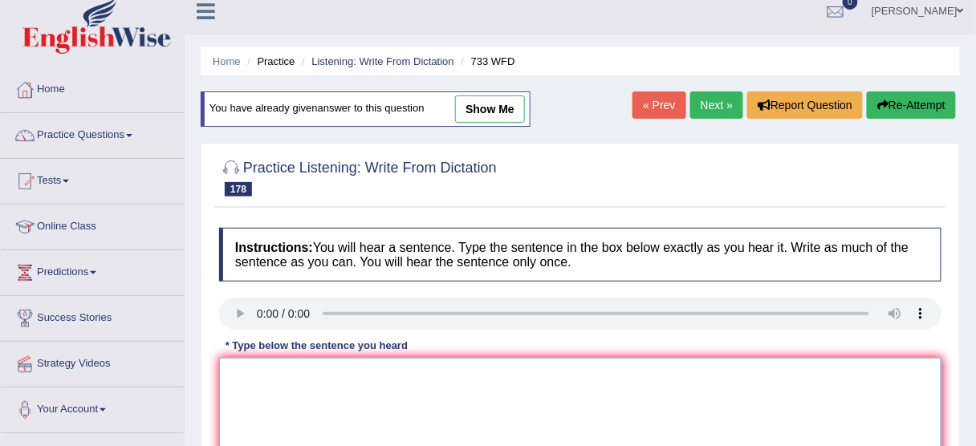
scroll to position [0, 0]
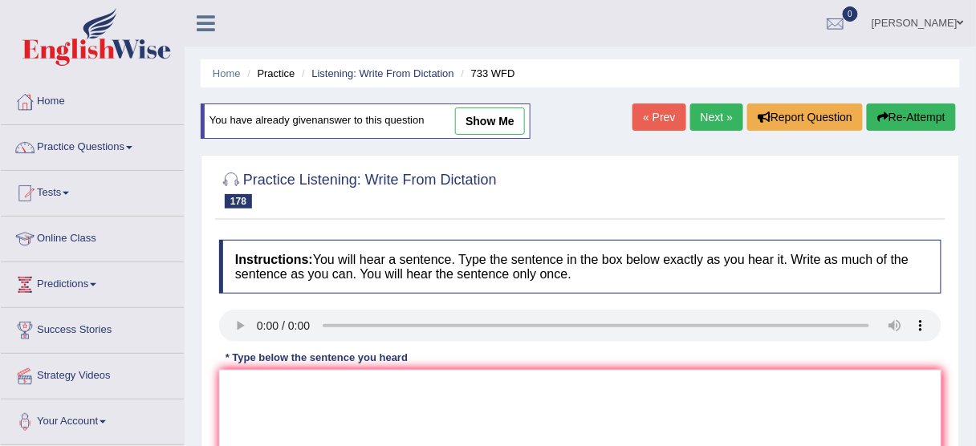
click at [956, 177] on div "Practice Listening: Write From Dictation 178 733 WFD Instructions: You will hea…" at bounding box center [581, 369] width 760 height 428
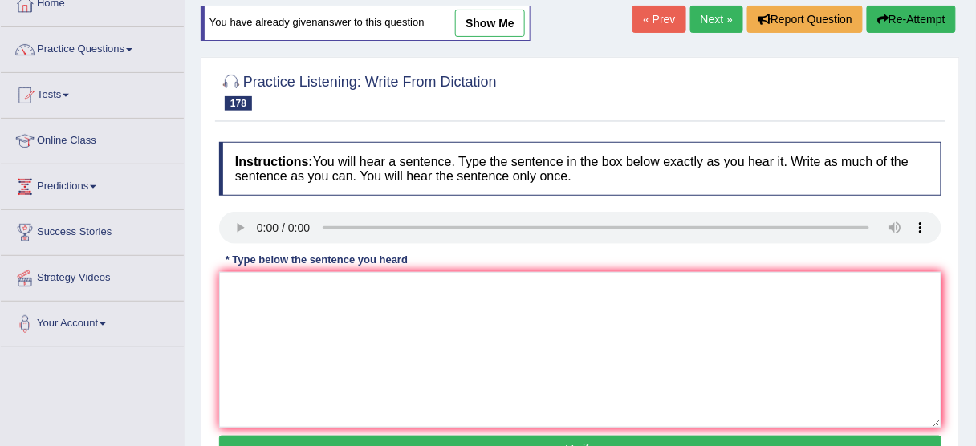
scroll to position [128, 0]
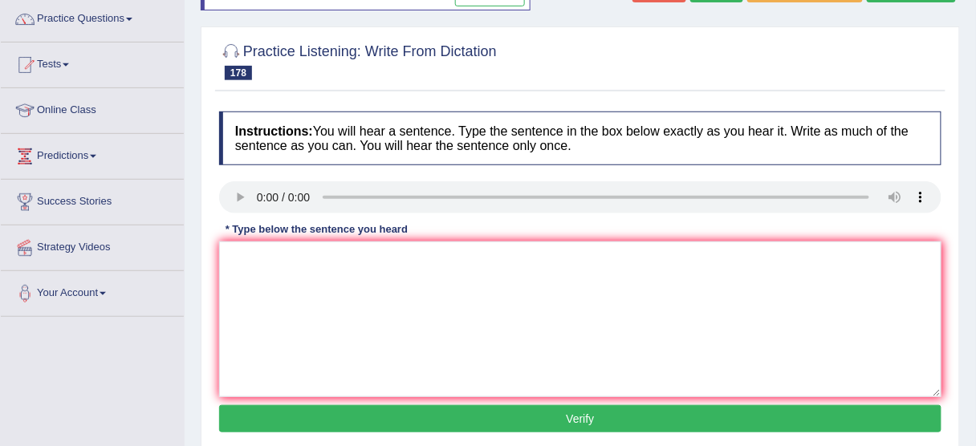
drag, startPoint x: 669, startPoint y: 68, endPoint x: 520, endPoint y: 83, distance: 150.1
click at [668, 68] on div at bounding box center [580, 60] width 723 height 49
click at [361, 290] on textarea at bounding box center [580, 320] width 723 height 156
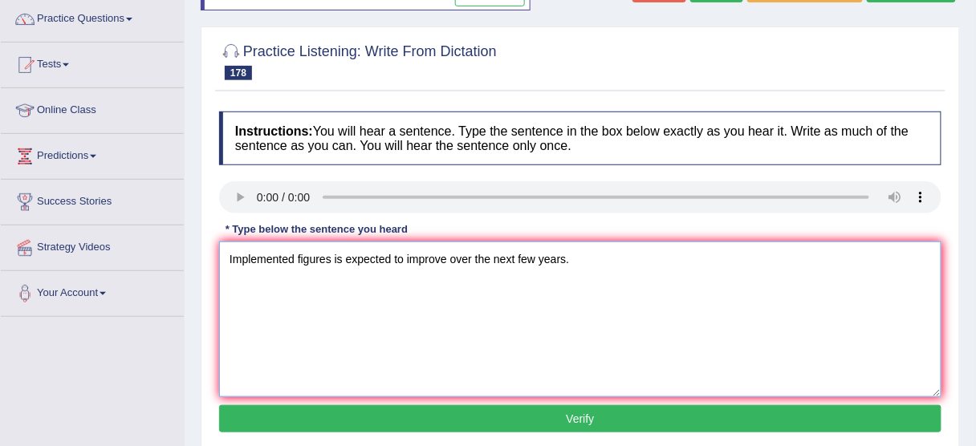
click at [345, 254] on textarea "Implemented figures is expected to improve over the next few years." at bounding box center [580, 320] width 723 height 156
click at [331, 259] on textarea "Implemented figures is are expected to improve over the next few years." at bounding box center [580, 320] width 723 height 156
type textarea "Implemented figures figure is are expected to improve over the next few years."
click at [577, 417] on button "Verify" at bounding box center [580, 419] width 723 height 27
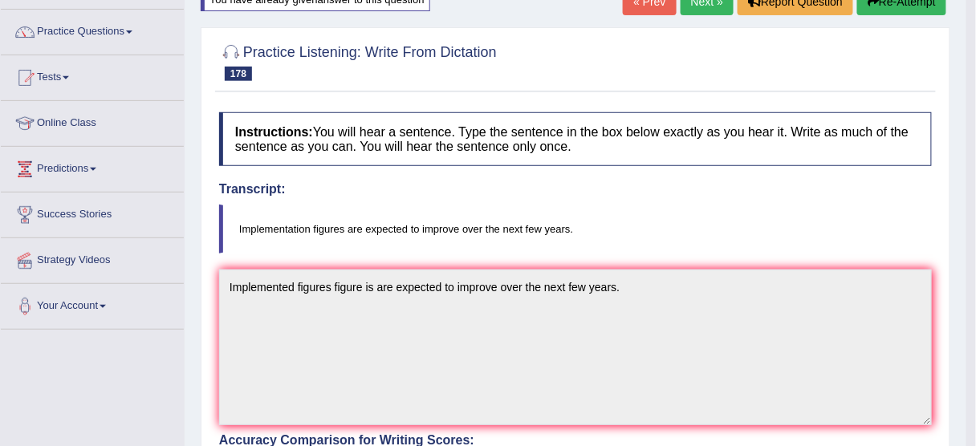
scroll to position [0, 0]
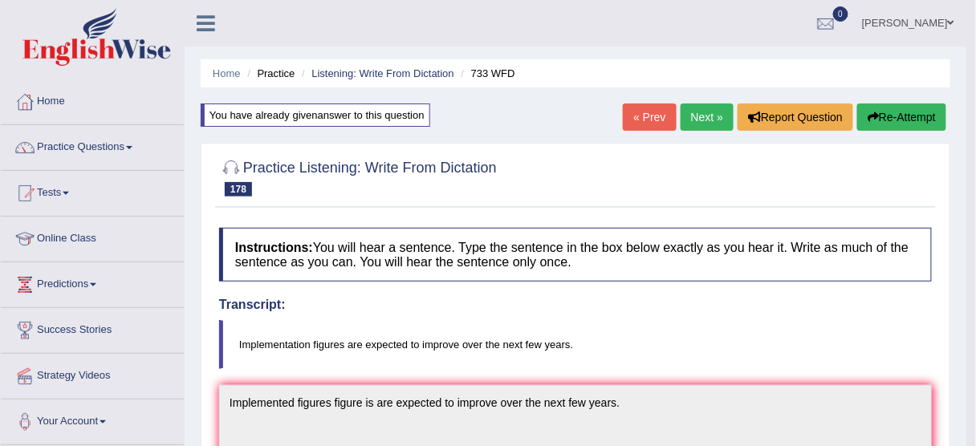
click at [907, 112] on button "Re-Attempt" at bounding box center [902, 117] width 89 height 27
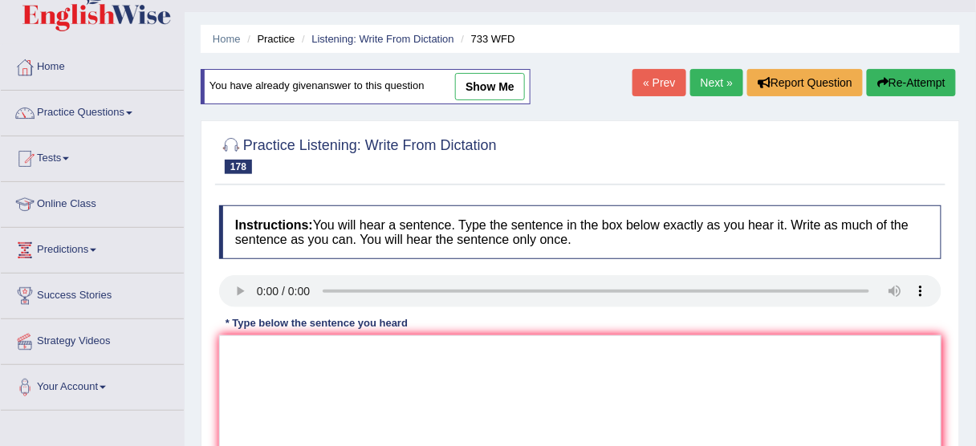
scroll to position [64, 0]
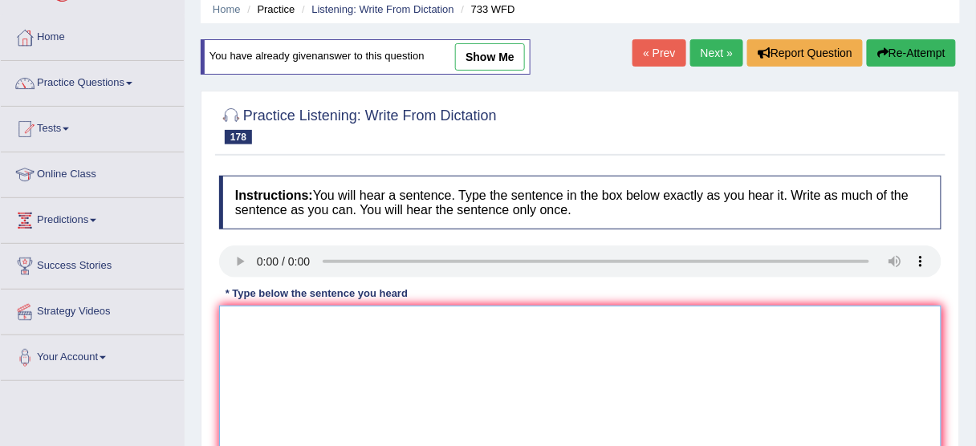
click at [297, 372] on textarea at bounding box center [580, 384] width 723 height 156
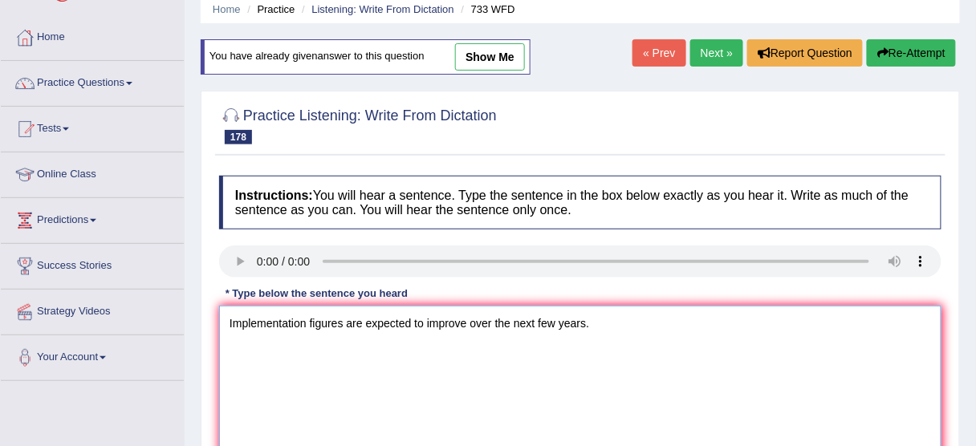
click at [373, 319] on textarea "Implementation figures are expected to improve over the next few years." at bounding box center [580, 384] width 723 height 156
drag, startPoint x: 428, startPoint y: 318, endPoint x: 455, endPoint y: 324, distance: 27.9
click at [429, 319] on textarea "Implementation figures are expected to improve over the next few years." at bounding box center [580, 384] width 723 height 156
click at [507, 331] on textarea "Implementation figures are expected to improve over the next few years." at bounding box center [580, 384] width 723 height 156
click at [557, 326] on textarea "Implementation figures are expected to improve over the next few years." at bounding box center [580, 384] width 723 height 156
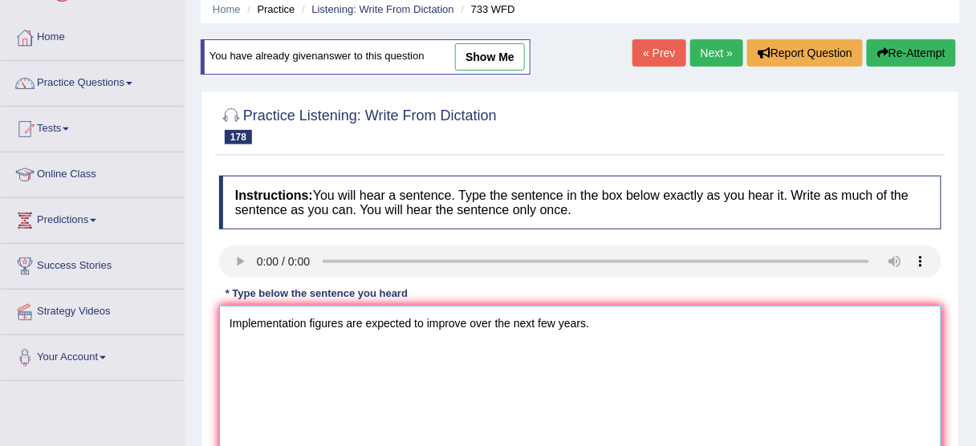
click at [600, 326] on textarea "Implementation figures are expected to improve over the next few years." at bounding box center [580, 384] width 723 height 156
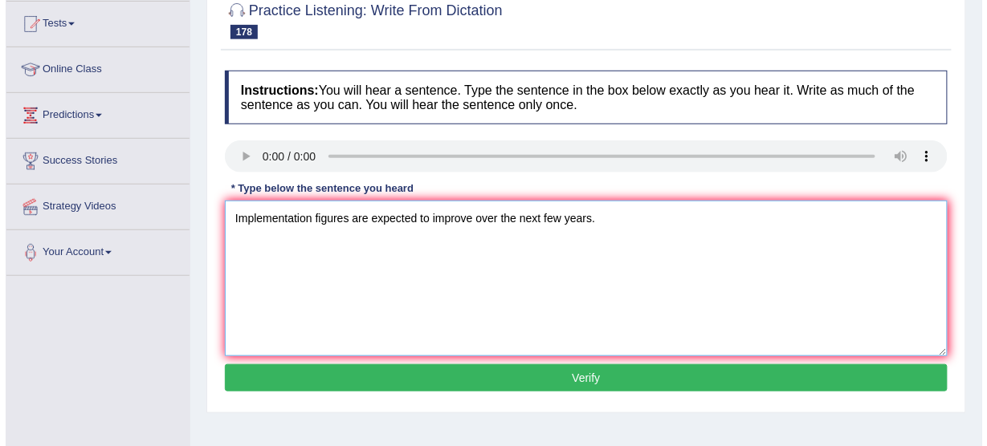
scroll to position [193, 0]
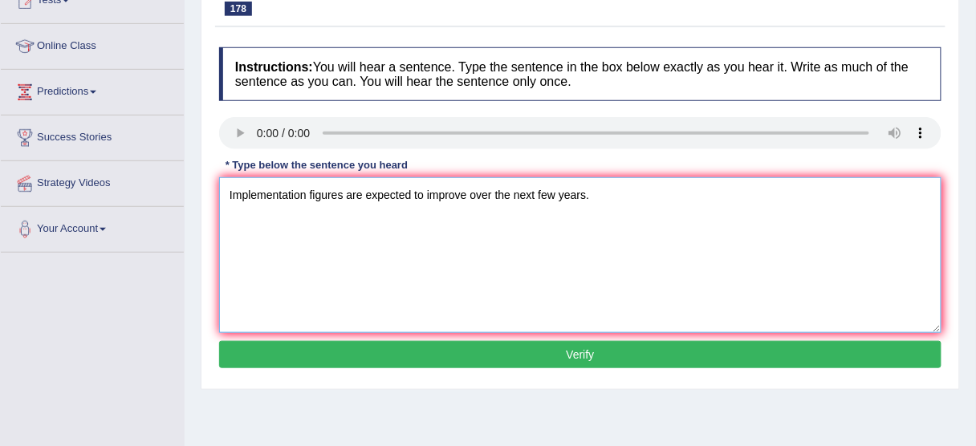
type textarea "Implementation figures are expected to improve over the next few years."
click at [558, 357] on button "Verify" at bounding box center [580, 354] width 723 height 27
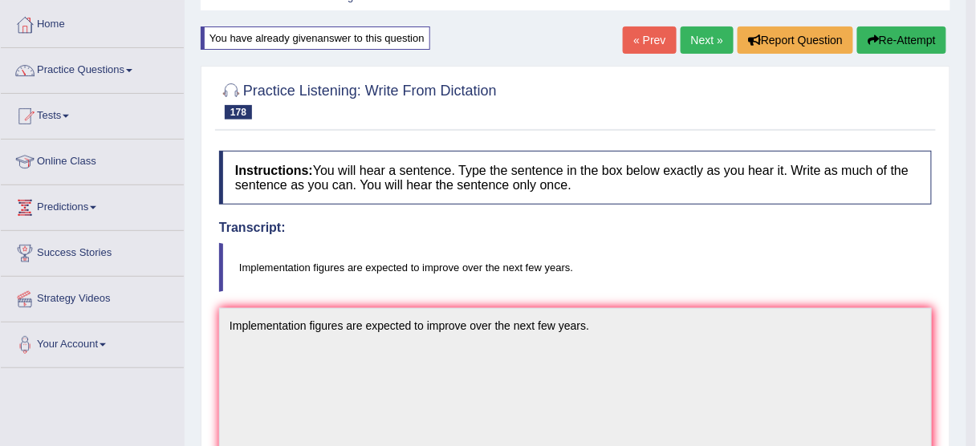
scroll to position [64, 0]
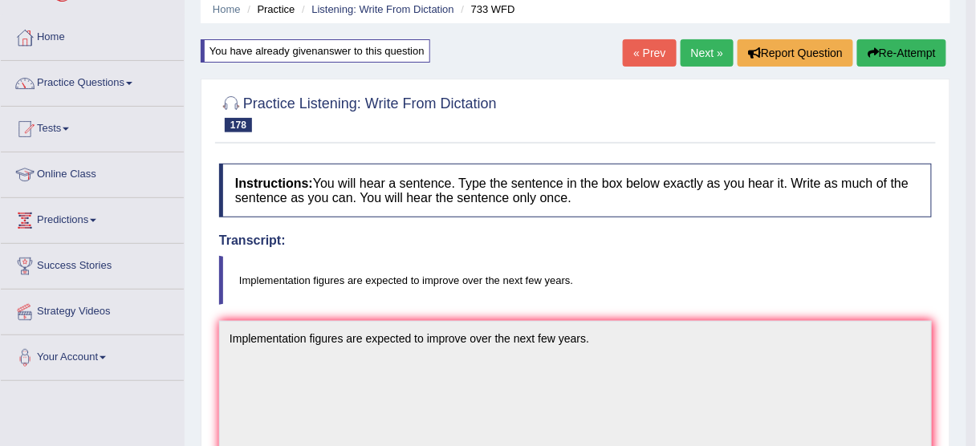
click at [709, 57] on link "Next »" at bounding box center [707, 52] width 53 height 27
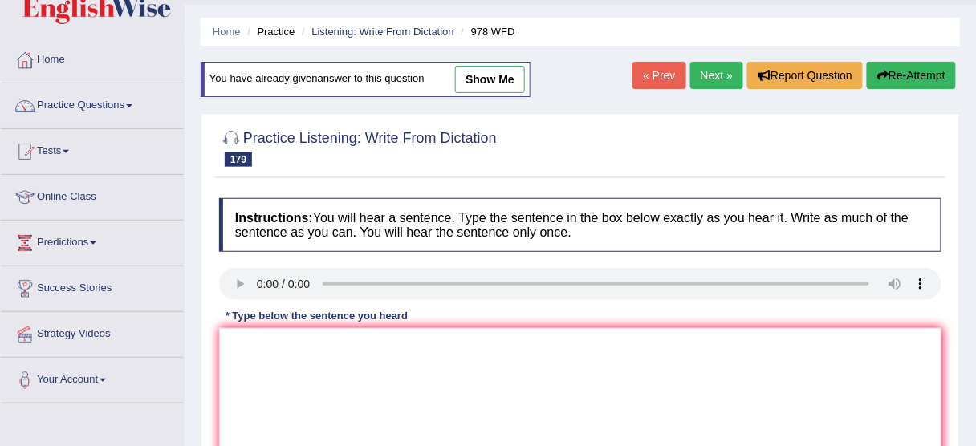
scroll to position [64, 0]
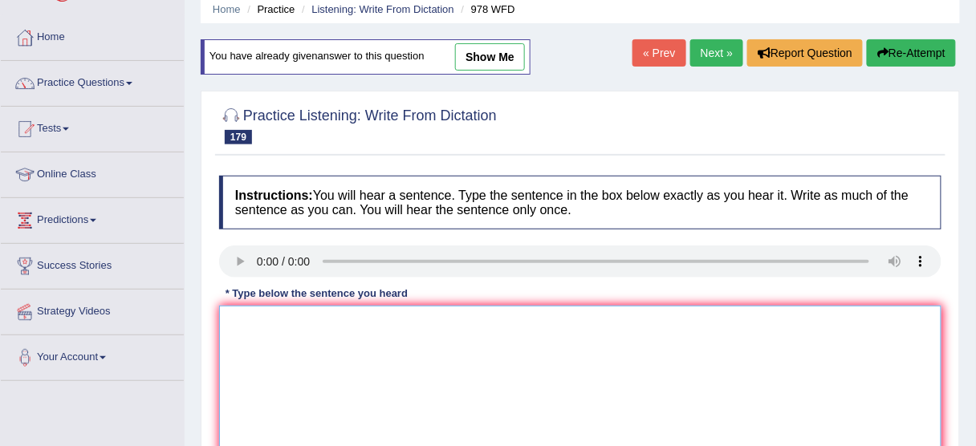
click at [266, 316] on textarea at bounding box center [580, 384] width 723 height 156
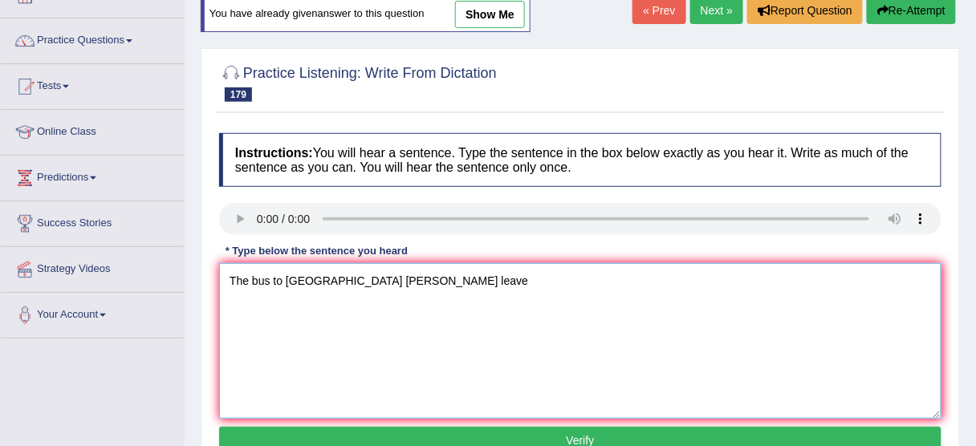
scroll to position [128, 0]
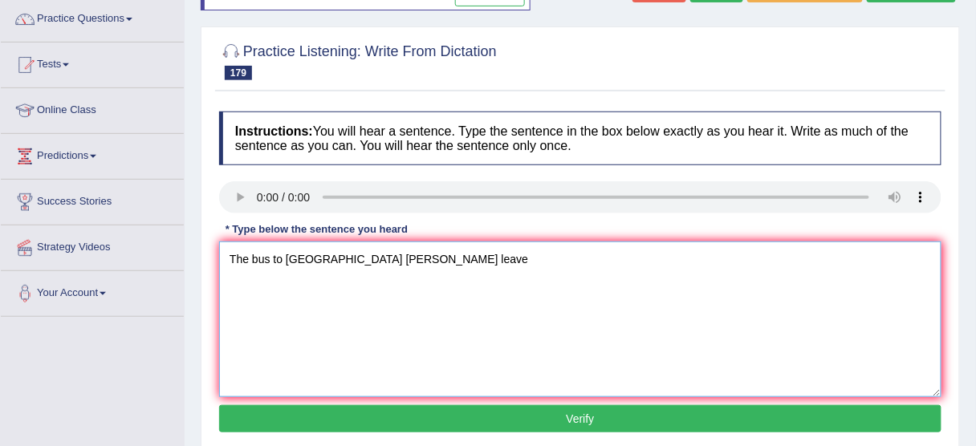
click at [338, 256] on textarea "The bus to [GEOGRAPHIC_DATA] [PERSON_NAME] leave" at bounding box center [580, 320] width 723 height 156
click at [395, 259] on textarea "The bus to London will leave" at bounding box center [580, 320] width 723 height 156
click at [517, 254] on textarea "The bus to London will leave ten mintes later than expecyted." at bounding box center [580, 320] width 723 height 156
click at [515, 257] on textarea "The bus to London will leave ten mintes later than expecyted." at bounding box center [580, 320] width 723 height 156
click at [418, 249] on textarea "The bus to London will leave ten mintes later than expected." at bounding box center [580, 320] width 723 height 156
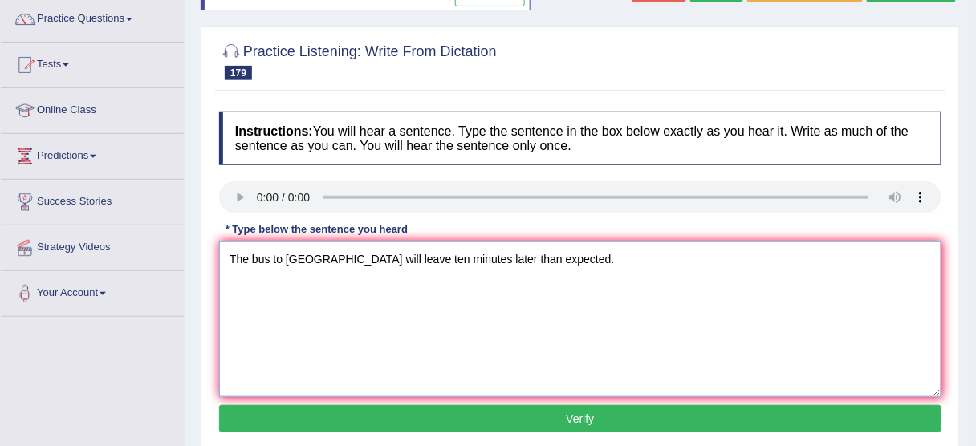
type textarea "The bus to London will leave ten minutes later than expected."
click at [544, 423] on button "Verify" at bounding box center [580, 419] width 723 height 27
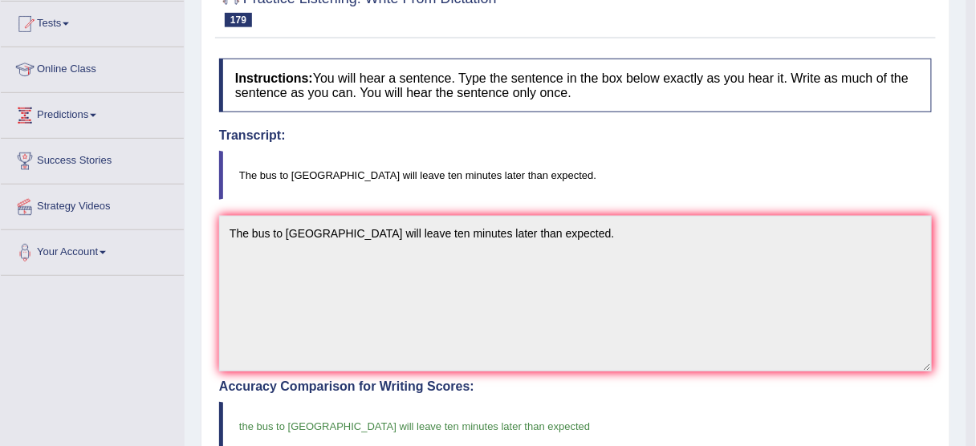
scroll to position [0, 0]
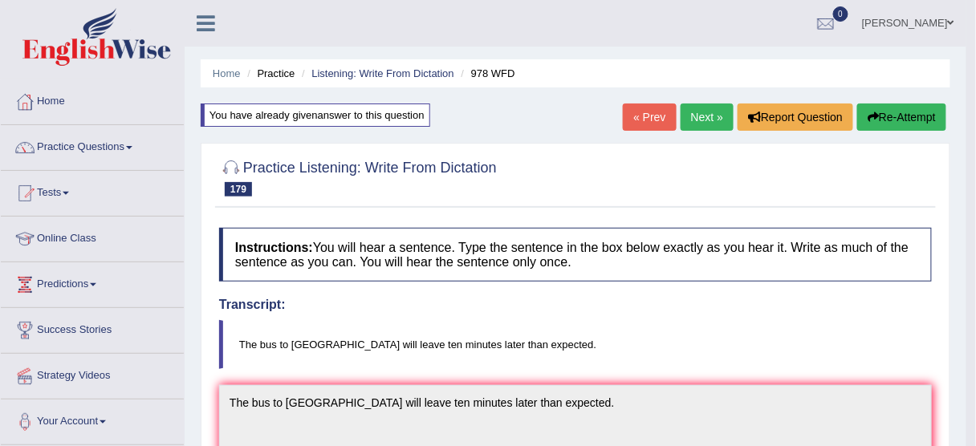
click at [696, 108] on link "Next »" at bounding box center [707, 117] width 53 height 27
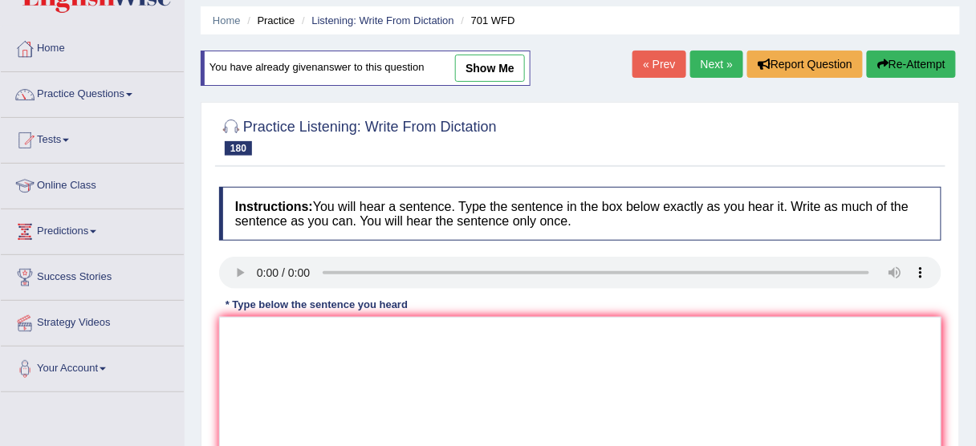
scroll to position [128, 0]
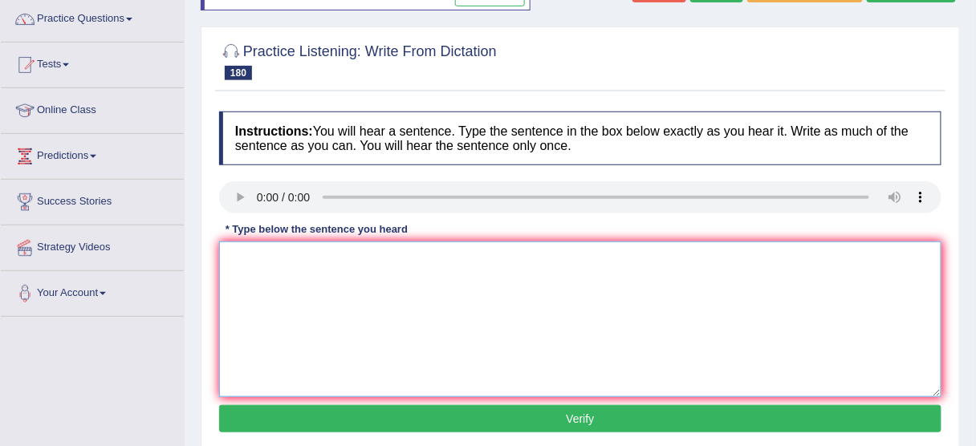
click at [312, 305] on textarea at bounding box center [580, 320] width 723 height 156
click at [229, 265] on textarea "are funded by entrepreneurs" at bounding box center [580, 320] width 723 height 156
click at [591, 255] on textarea "Many courses in the institutions institution are funded by entrepreneurs" at bounding box center [580, 320] width 723 height 156
click at [550, 265] on textarea "Many courses in the institutions institution are funded by entrepreneurs." at bounding box center [580, 320] width 723 height 156
type textarea "Many courses in the institutions institution are funded by entrepreneurs."
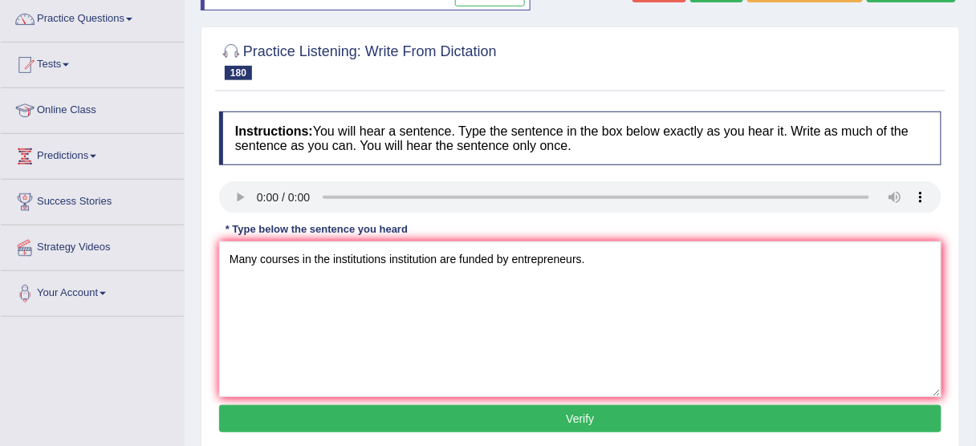
click at [542, 422] on button "Verify" at bounding box center [580, 419] width 723 height 27
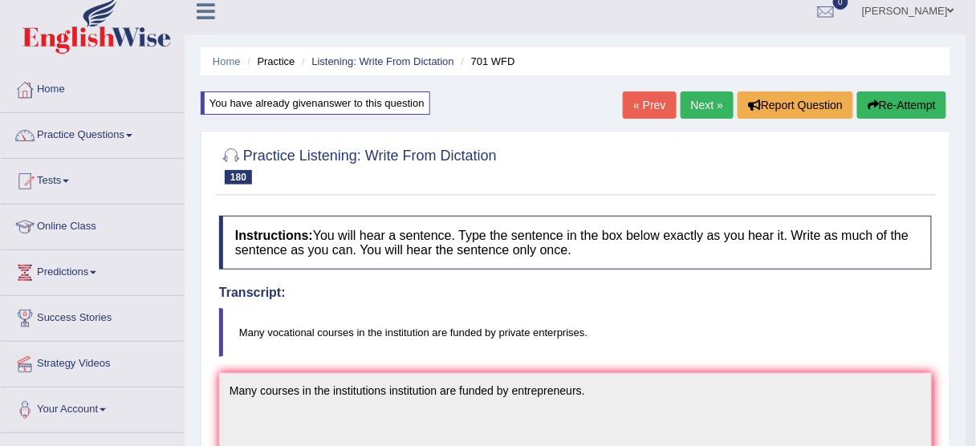
scroll to position [0, 0]
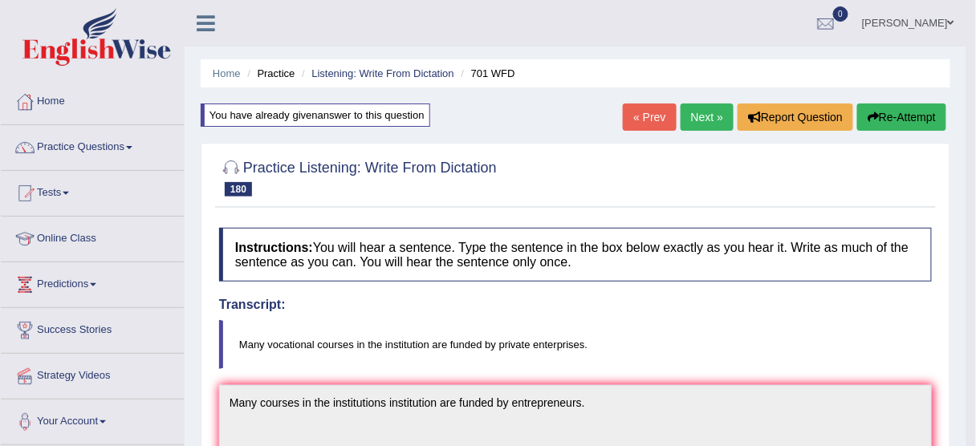
click at [892, 114] on button "Re-Attempt" at bounding box center [902, 117] width 89 height 27
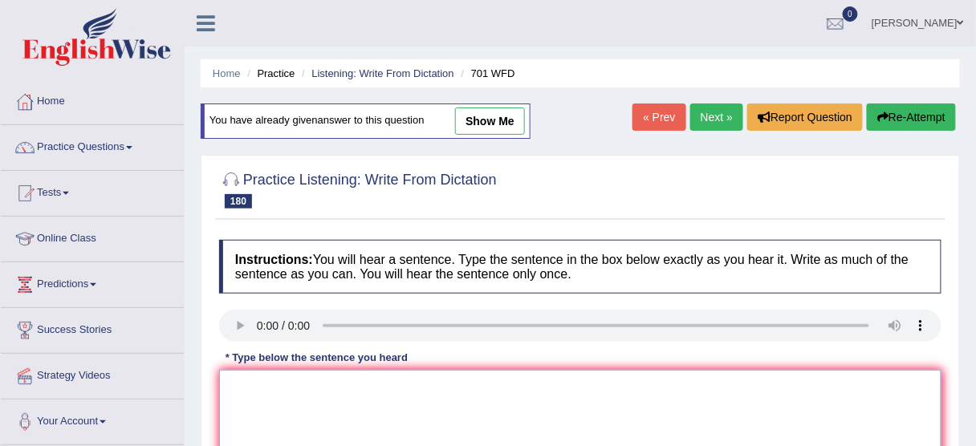
click at [290, 385] on textarea at bounding box center [580, 448] width 723 height 156
click at [655, 403] on textarea "Many courses in the institution are funded by the private" at bounding box center [580, 448] width 723 height 156
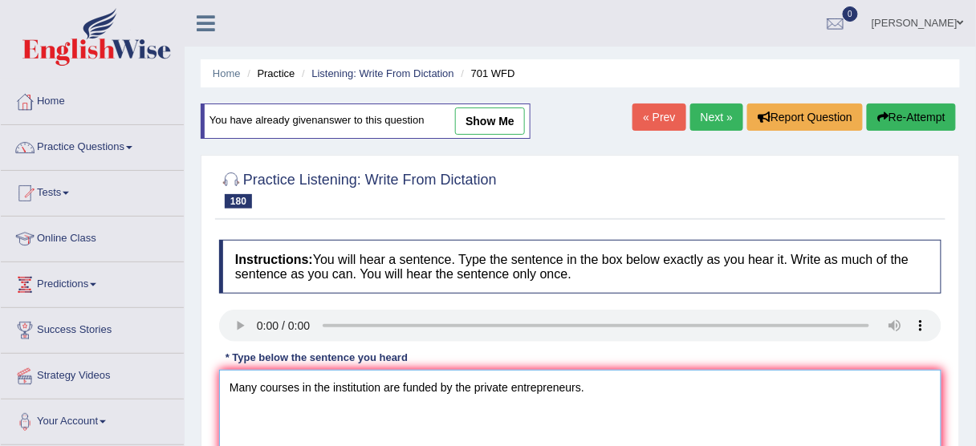
click at [378, 385] on textarea "Many courses in the institution are funded by the private entrepreneurs." at bounding box center [580, 448] width 723 height 156
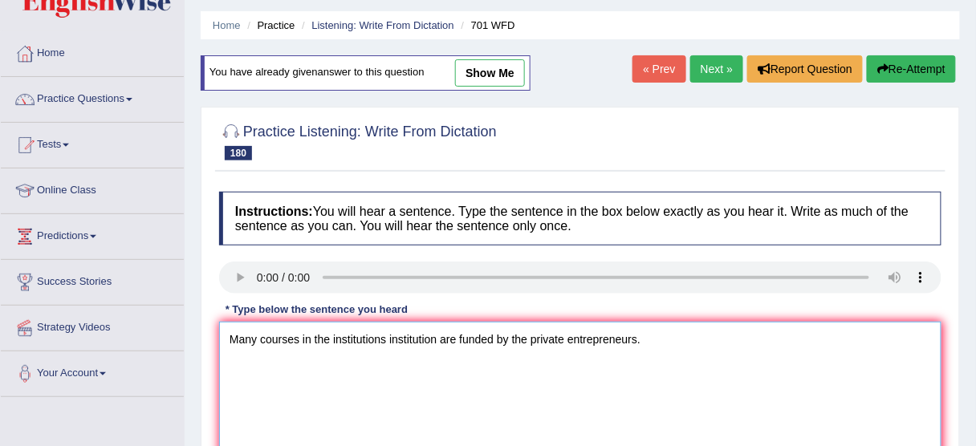
scroll to position [128, 0]
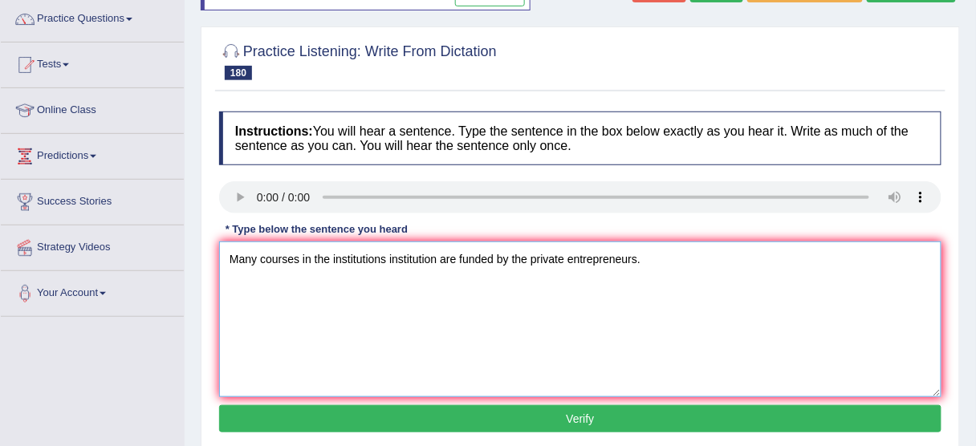
type textarea "Many courses in the institutions institution are funded by the private entrepre…"
click at [565, 414] on button "Verify" at bounding box center [580, 419] width 723 height 27
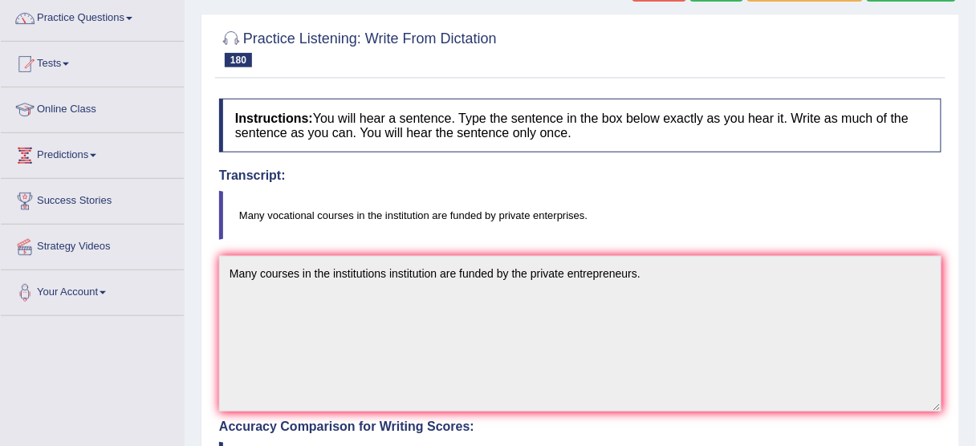
scroll to position [0, 0]
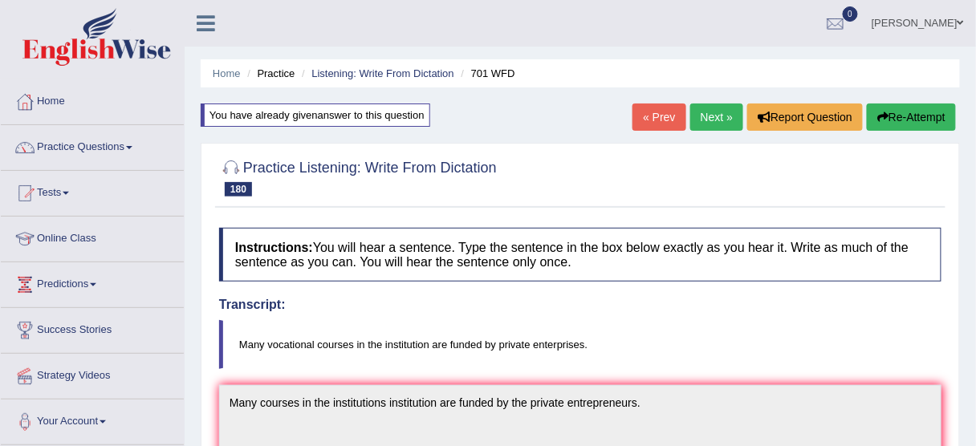
click at [711, 120] on link "Next »" at bounding box center [717, 117] width 53 height 27
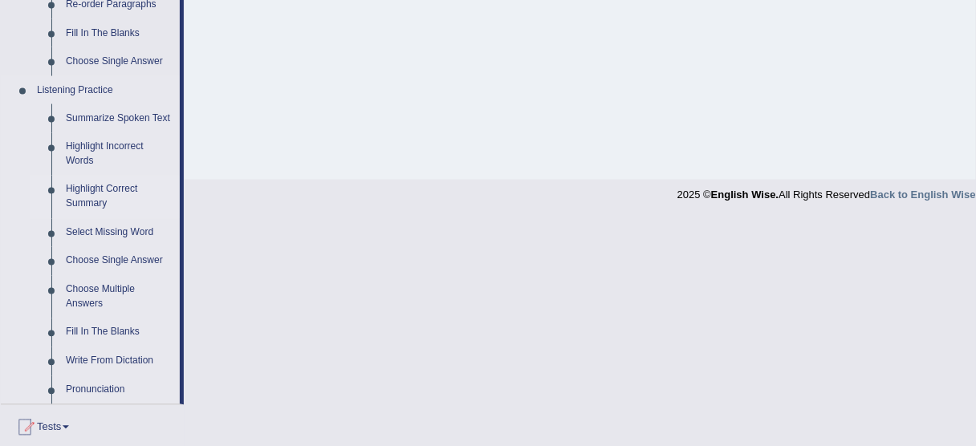
scroll to position [642, 0]
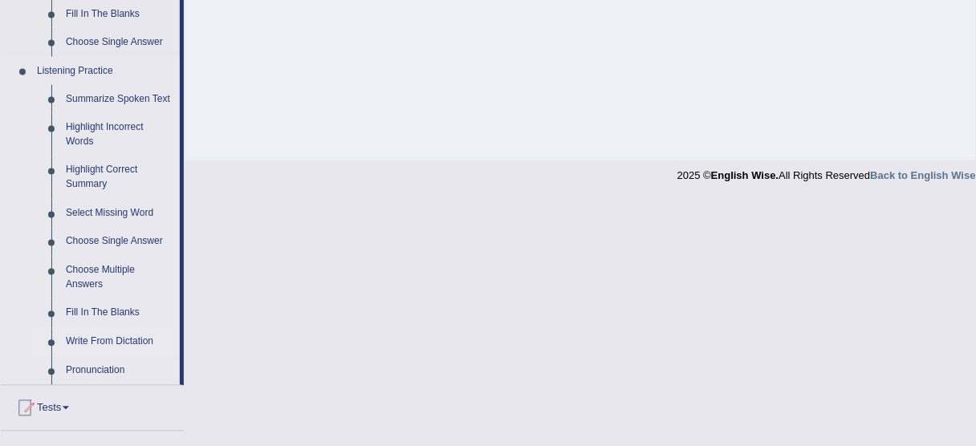
click at [114, 339] on link "Write From Dictation" at bounding box center [119, 342] width 121 height 29
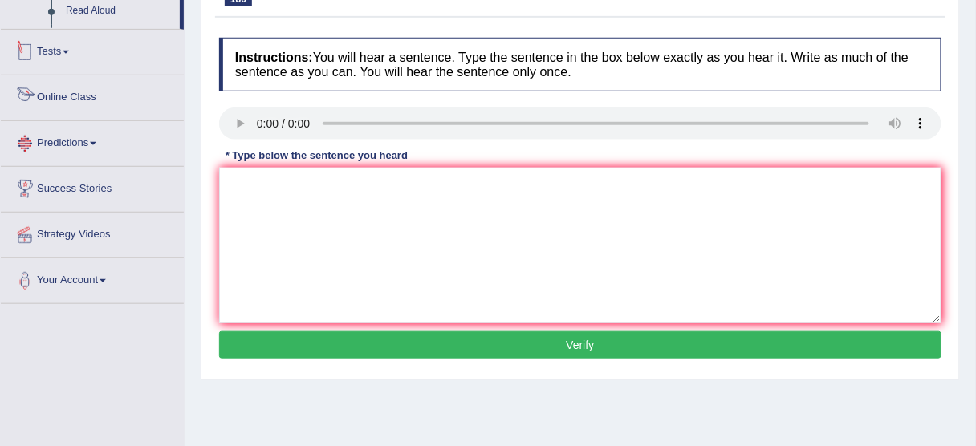
scroll to position [397, 0]
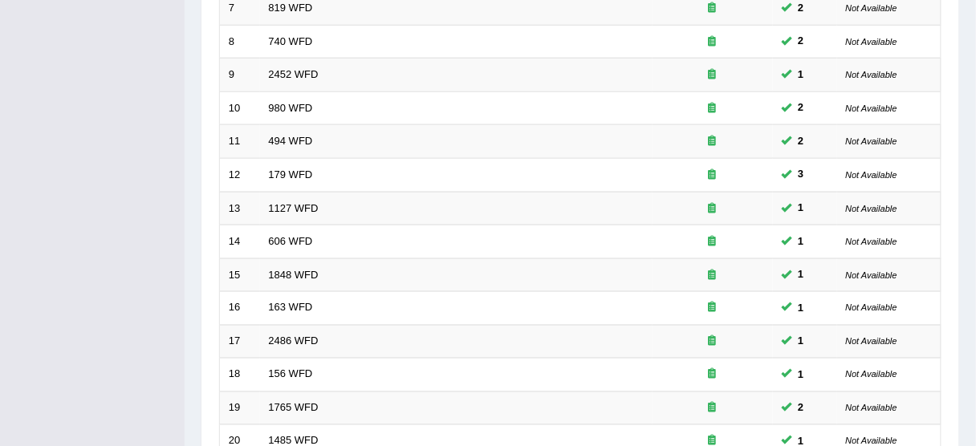
scroll to position [609, 0]
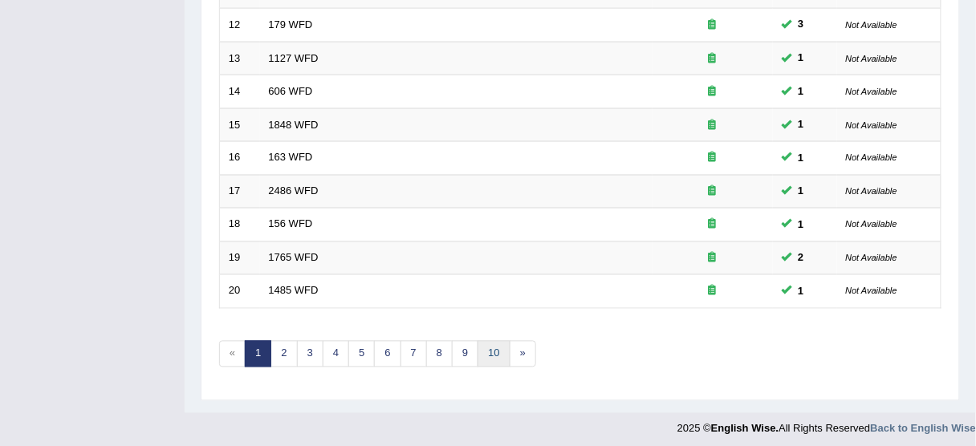
click at [479, 349] on link "10" at bounding box center [494, 354] width 32 height 26
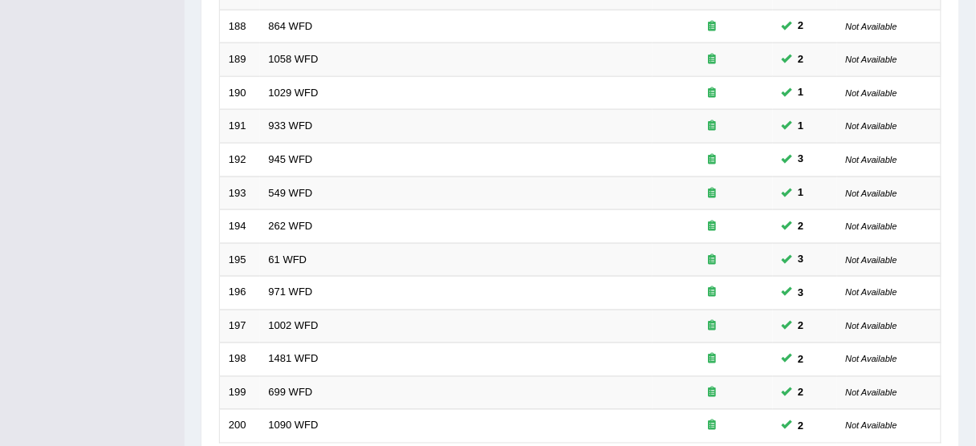
scroll to position [609, 0]
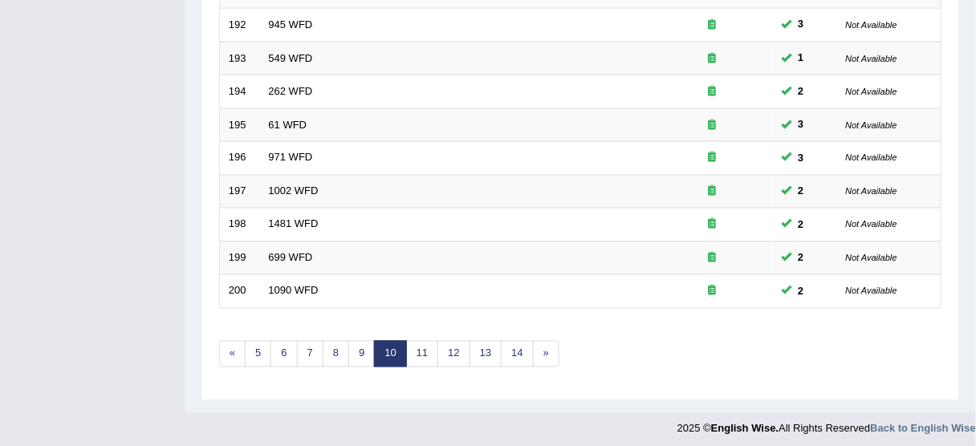
drag, startPoint x: 399, startPoint y: 344, endPoint x: 421, endPoint y: 349, distance: 22.0
click at [400, 344] on link "10" at bounding box center [390, 354] width 32 height 26
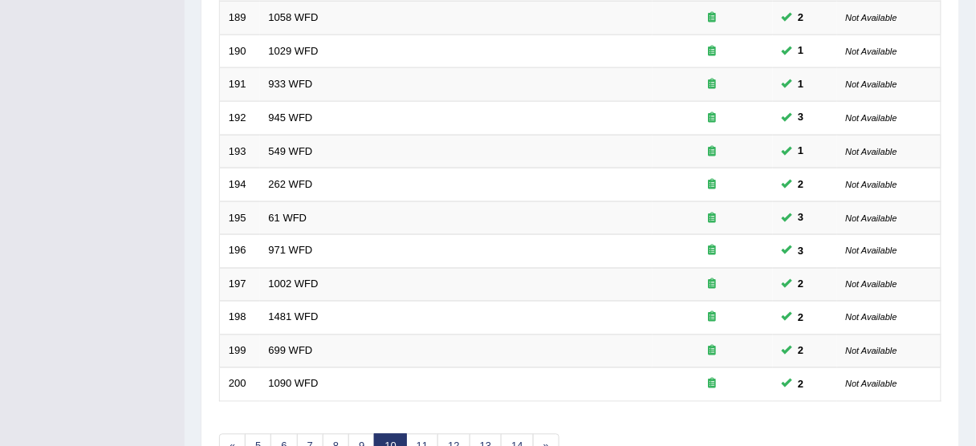
scroll to position [609, 0]
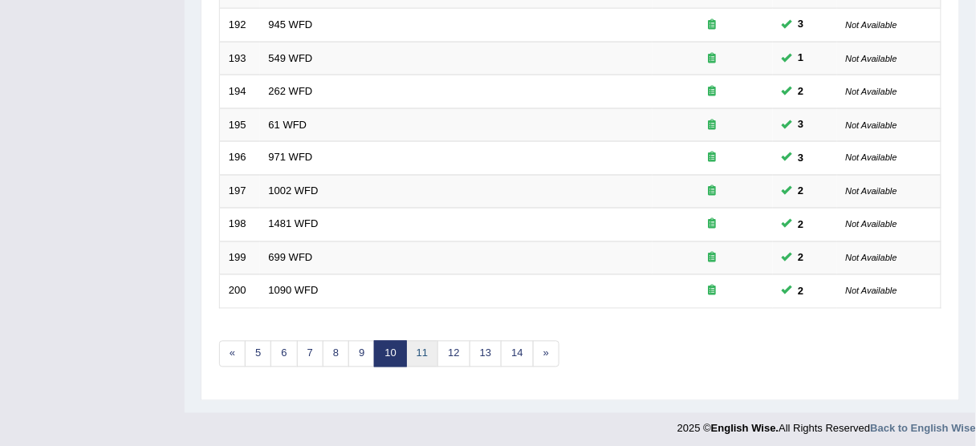
click at [421, 349] on link "11" at bounding box center [422, 354] width 32 height 26
click at [454, 346] on link "13" at bounding box center [460, 354] width 32 height 26
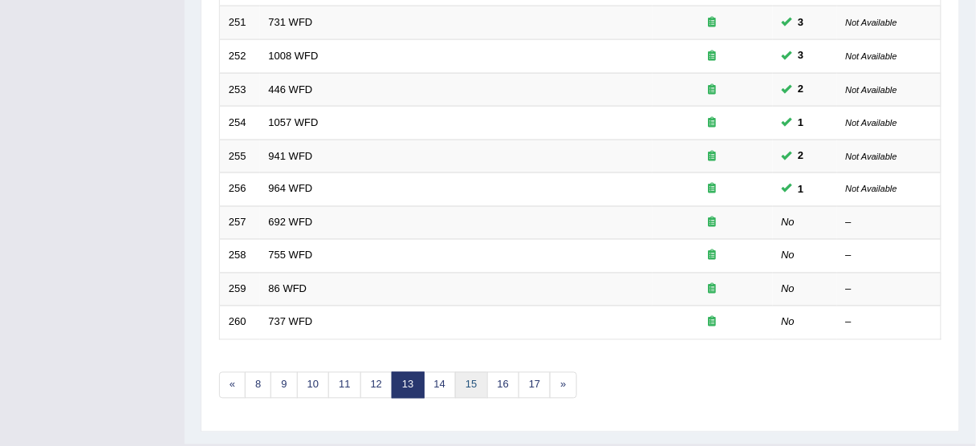
click at [463, 373] on link "15" at bounding box center [471, 386] width 32 height 26
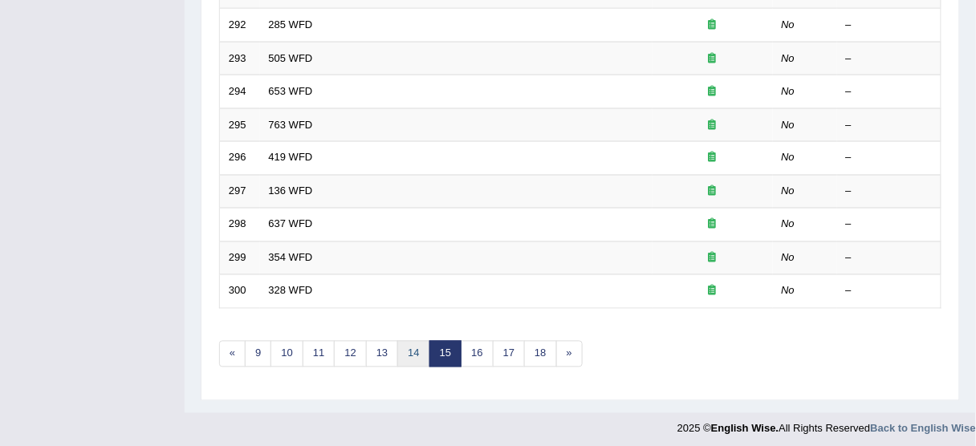
click at [418, 350] on link "14" at bounding box center [413, 354] width 32 height 26
click at [381, 352] on link "13" at bounding box center [382, 354] width 32 height 26
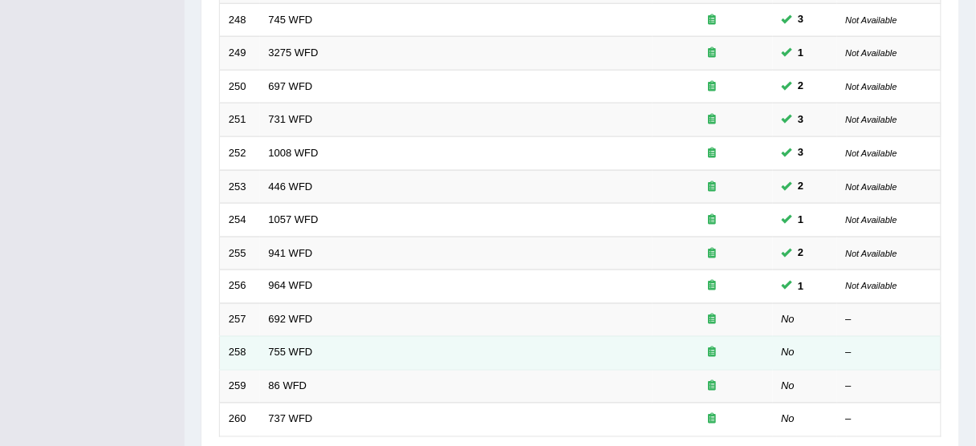
scroll to position [481, 0]
